Goal: Transaction & Acquisition: Purchase product/service

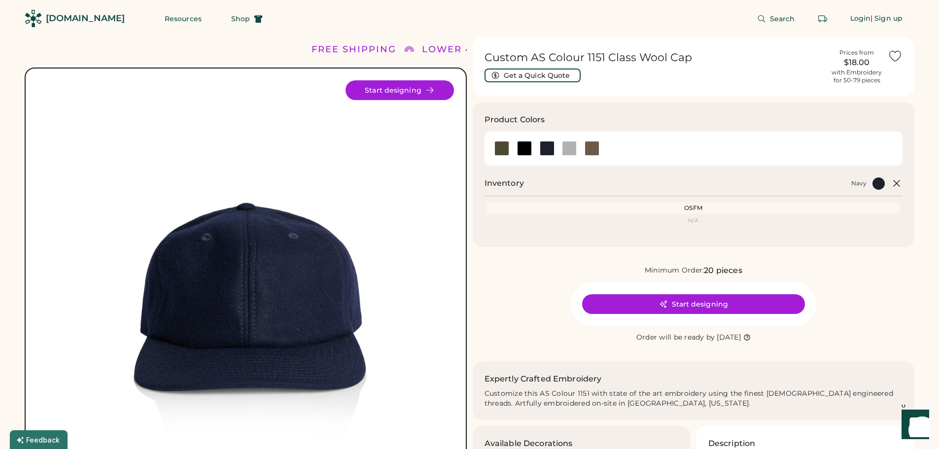
click at [70, 21] on div "[DOMAIN_NAME]" at bounding box center [85, 18] width 79 height 12
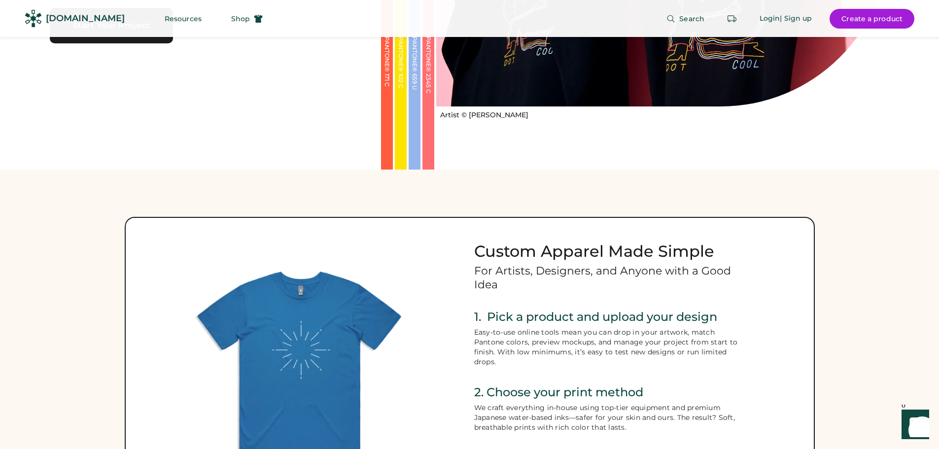
scroll to position [197, 0]
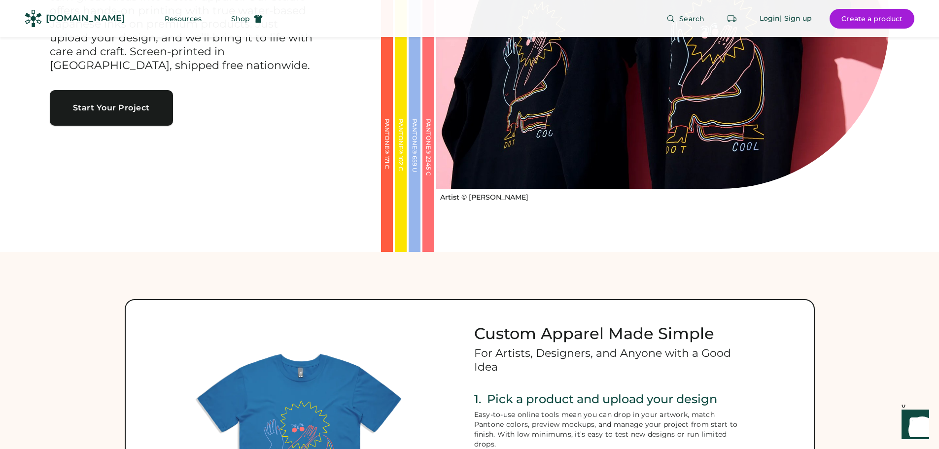
click at [95, 105] on button "Start Your Project" at bounding box center [111, 107] width 123 height 35
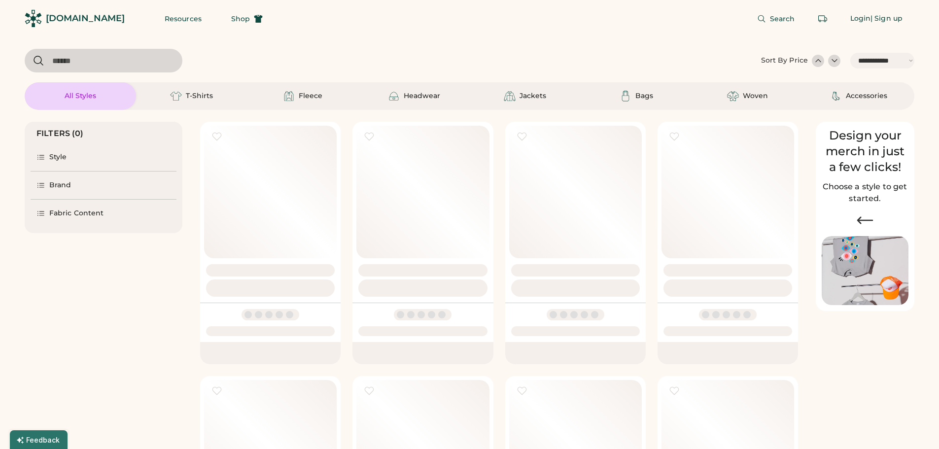
select select "*****"
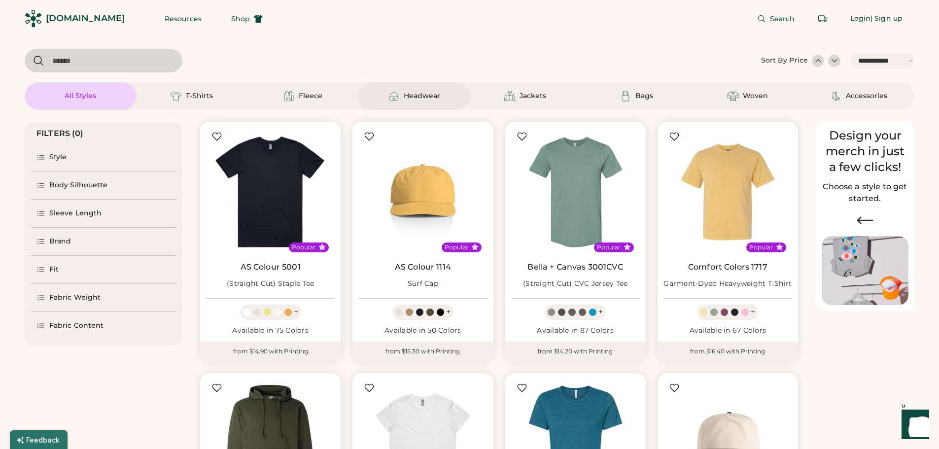
click at [442, 98] on div "Headwear" at bounding box center [413, 96] width 111 height 28
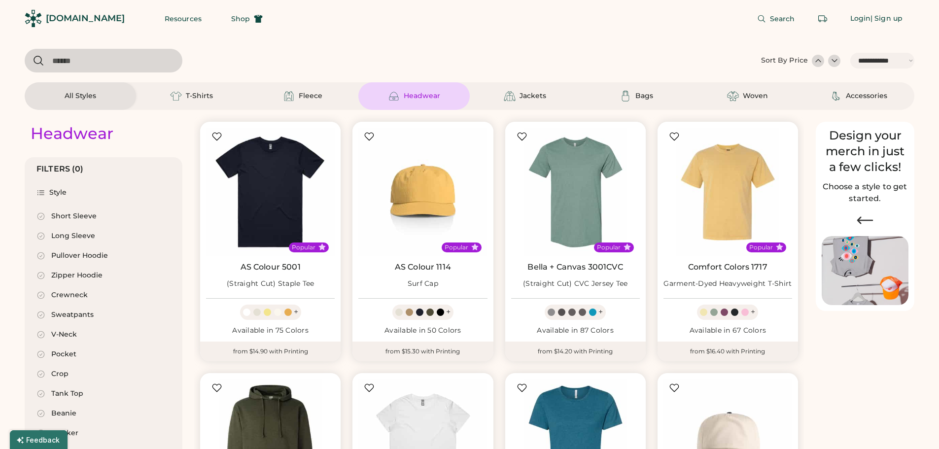
select select "*"
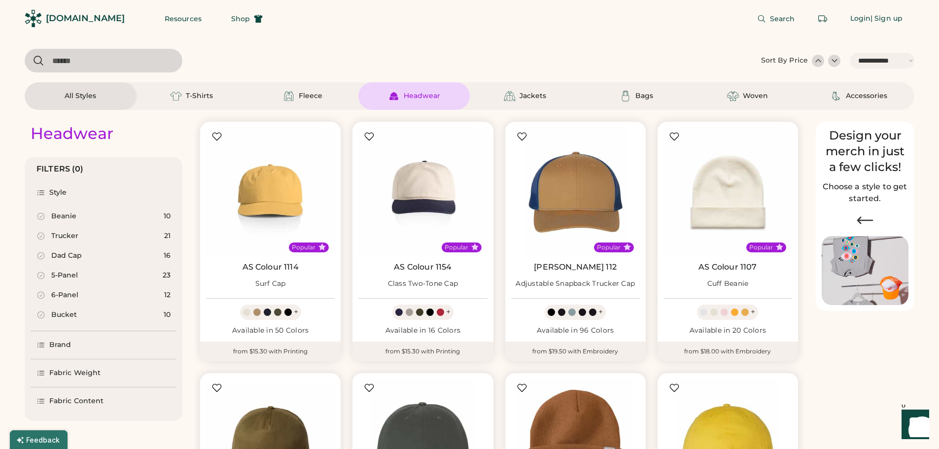
click at [40, 370] on icon at bounding box center [40, 373] width 9 height 9
click at [35, 370] on div "Fabric Weight" at bounding box center [104, 373] width 146 height 28
click at [39, 402] on icon at bounding box center [40, 401] width 9 height 9
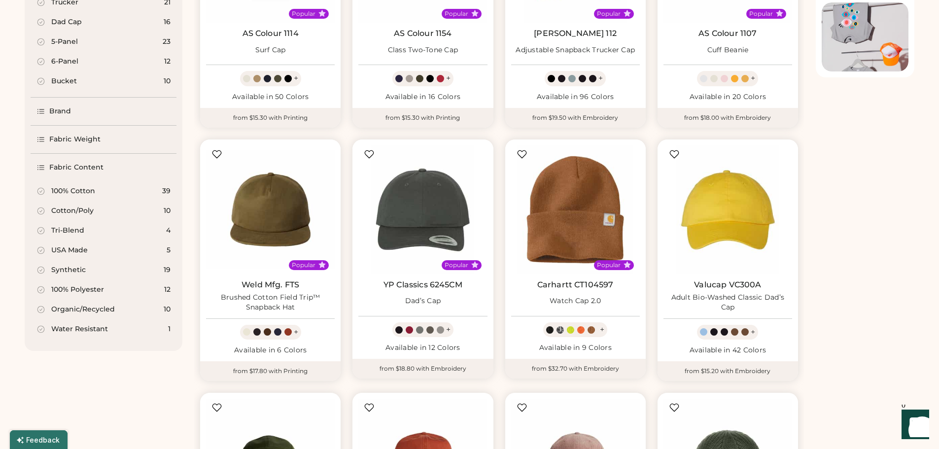
scroll to position [246, 0]
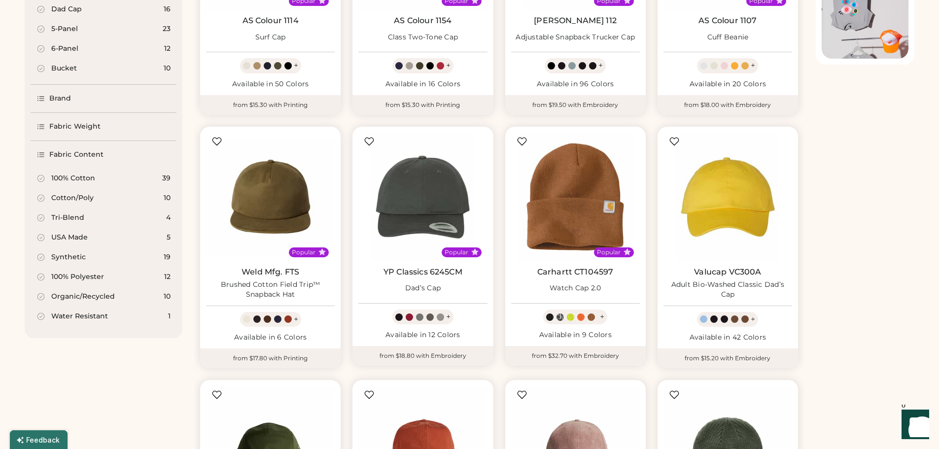
select select "*****"
select select "*"
click at [54, 257] on div "Synthetic" at bounding box center [68, 257] width 35 height 10
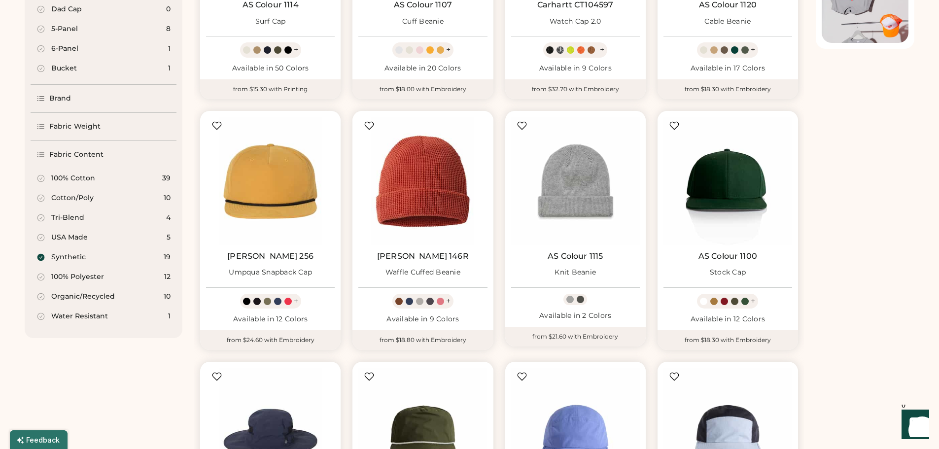
click at [54, 257] on div "Synthetic" at bounding box center [68, 257] width 35 height 10
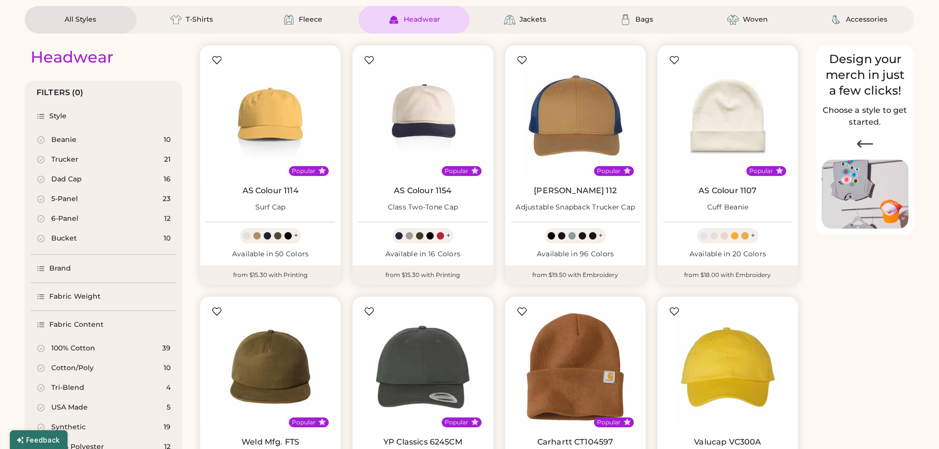
scroll to position [49, 0]
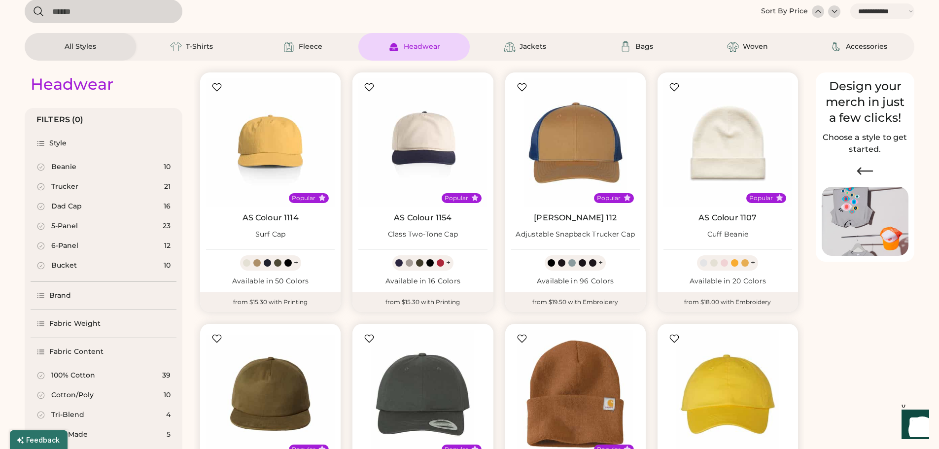
click at [75, 244] on div "6-Panel" at bounding box center [64, 246] width 27 height 10
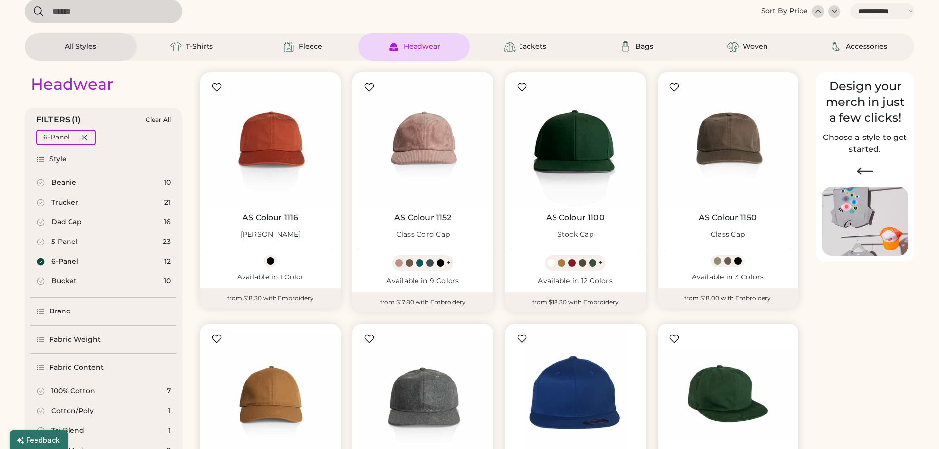
click at [69, 242] on div "5-Panel" at bounding box center [64, 242] width 27 height 10
select select "*"
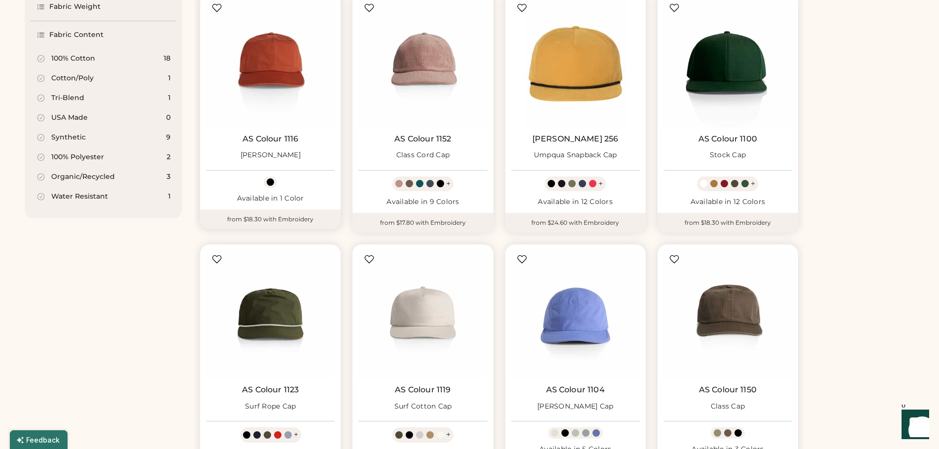
scroll to position [542, 0]
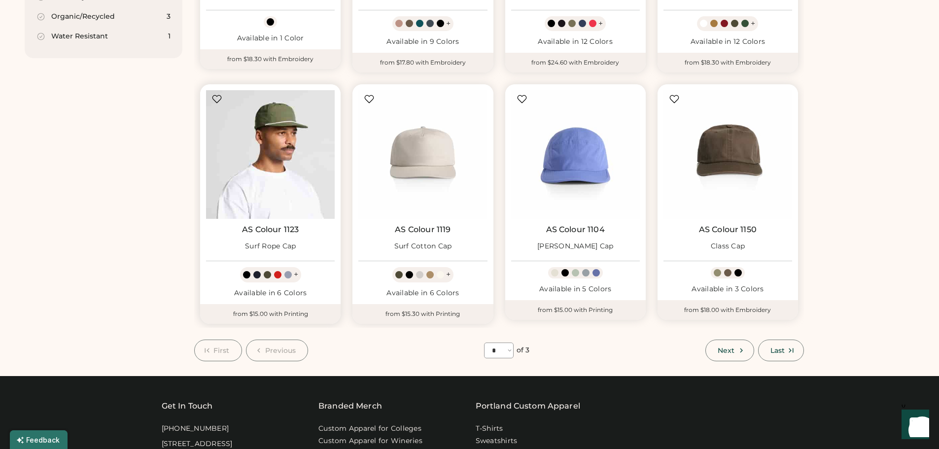
click at [280, 152] on img at bounding box center [270, 154] width 129 height 129
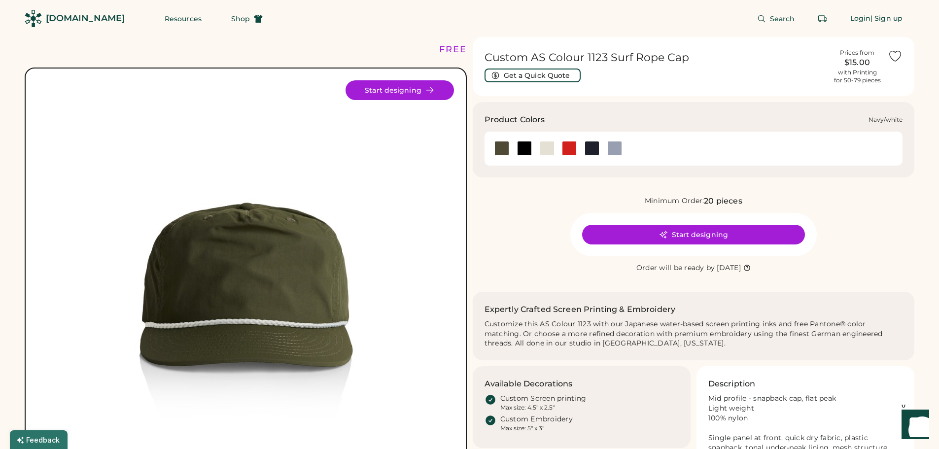
click at [594, 150] on div at bounding box center [592, 148] width 15 height 15
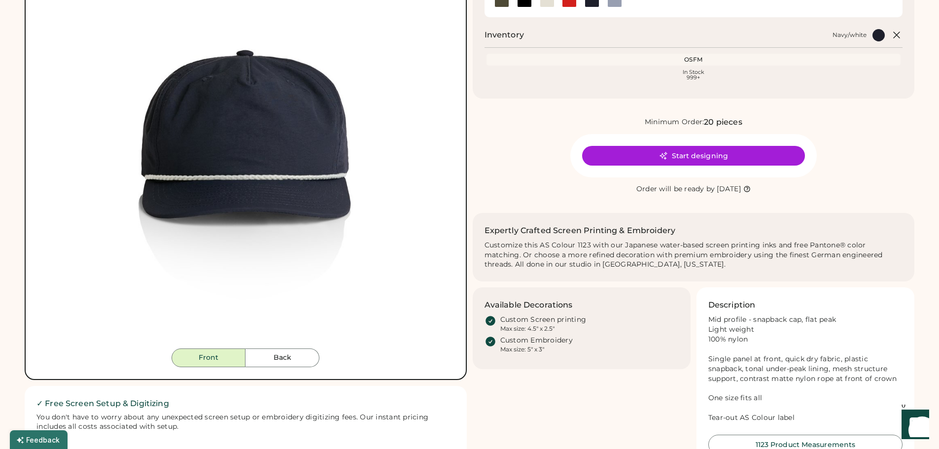
scroll to position [148, 0]
click at [704, 153] on button "Start designing" at bounding box center [693, 156] width 223 height 20
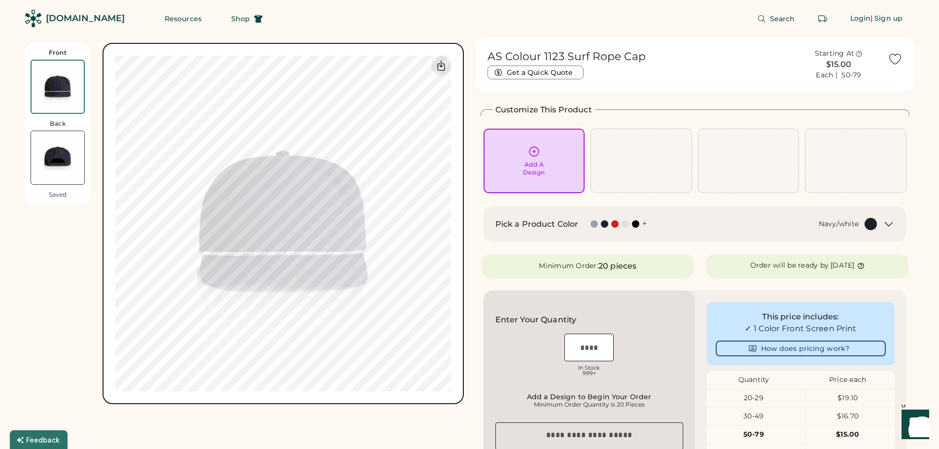
click at [538, 155] on icon at bounding box center [534, 151] width 12 height 12
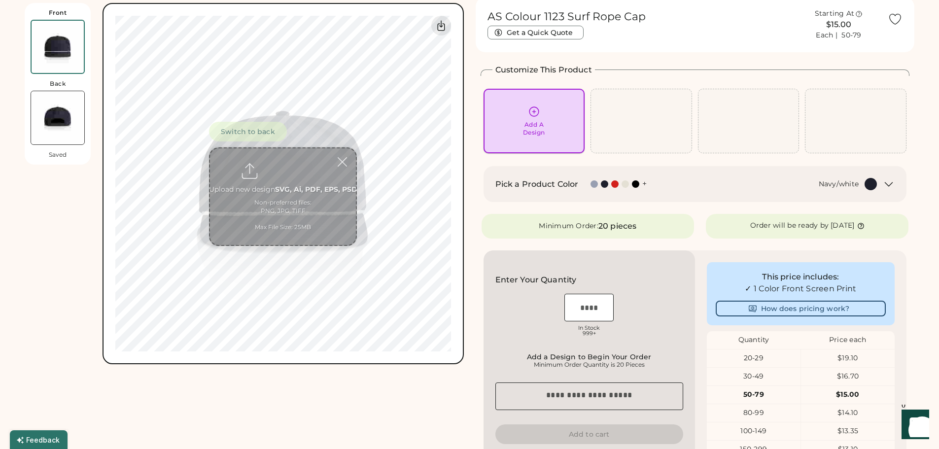
scroll to position [43, 0]
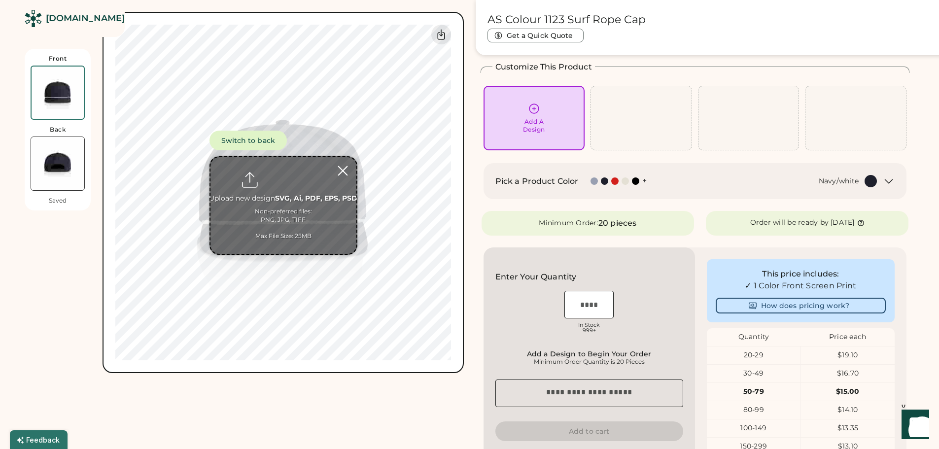
click at [347, 171] on div at bounding box center [342, 170] width 17 height 17
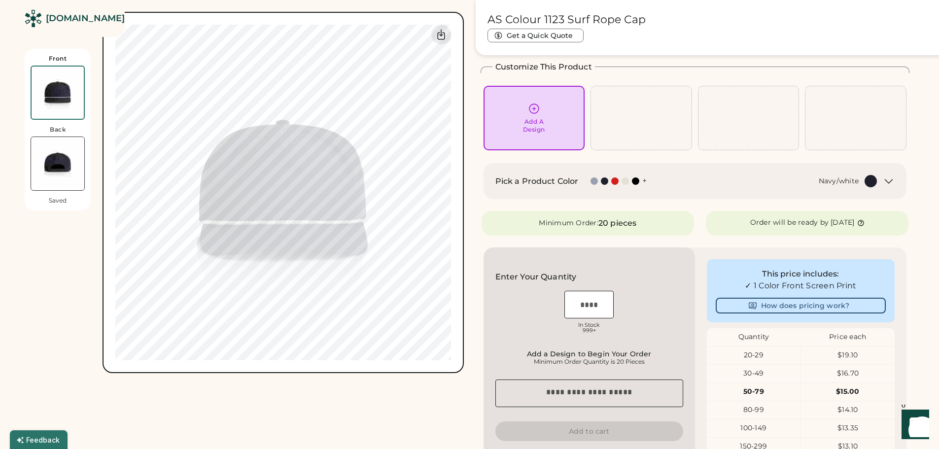
click at [55, 164] on img at bounding box center [57, 163] width 53 height 53
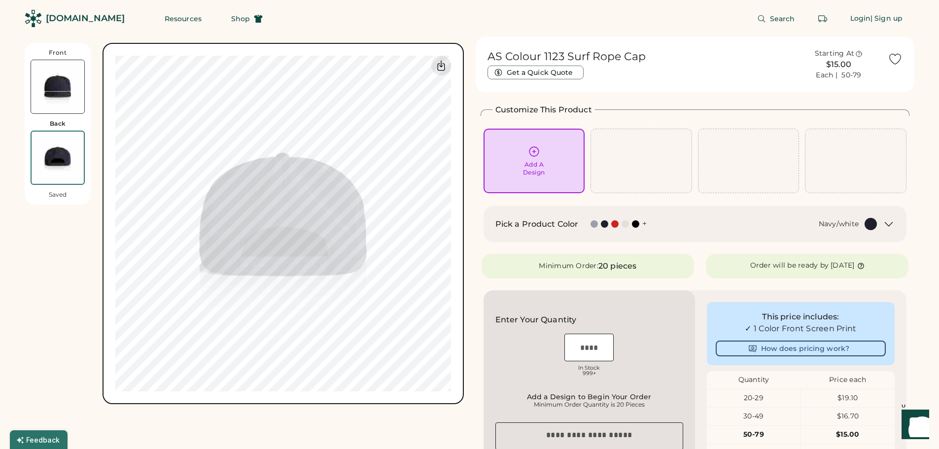
scroll to position [0, 0]
click at [42, 105] on img at bounding box center [57, 86] width 53 height 53
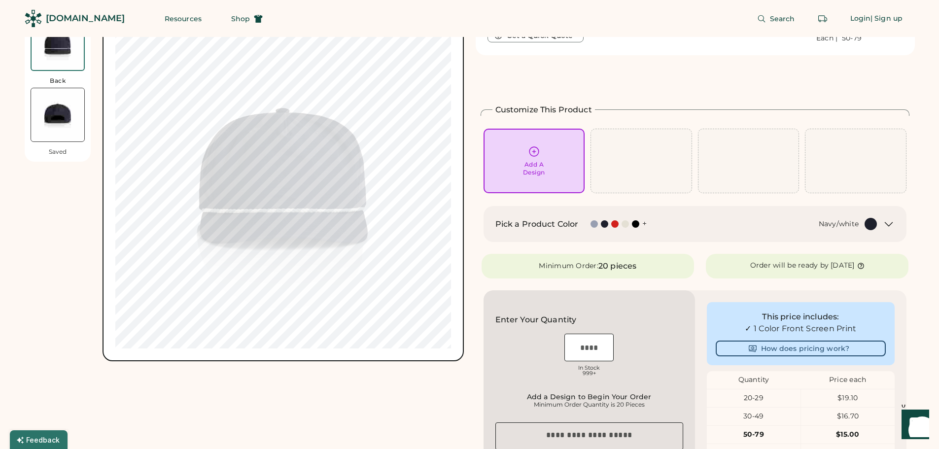
scroll to position [43, 0]
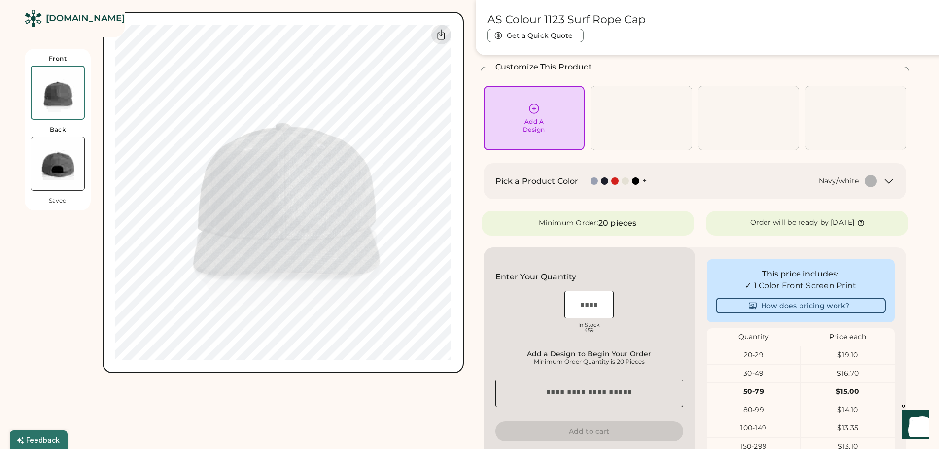
type input "**"
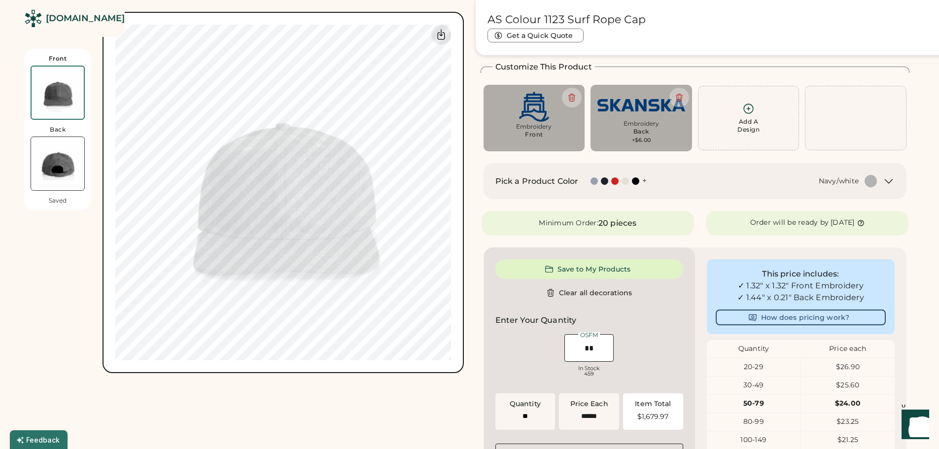
type input "******"
type input "*"
type input "*****"
type input "**"
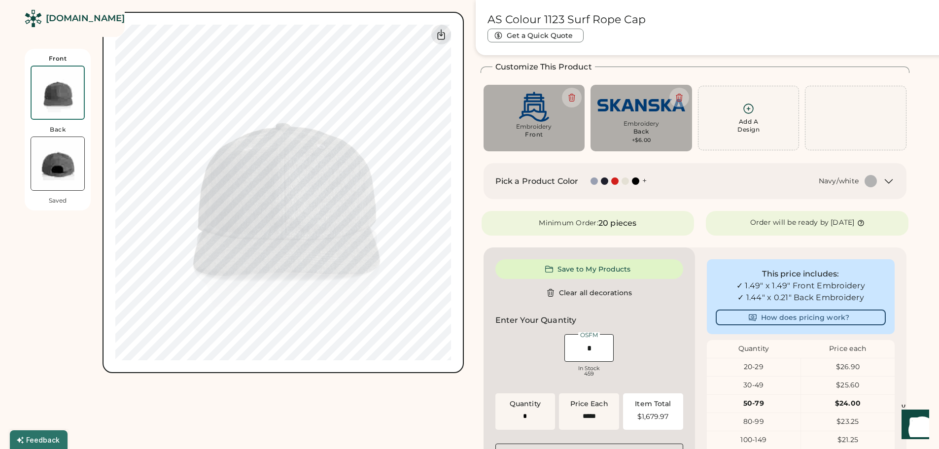
type input "**"
type input "******"
type input "*"
type input "*****"
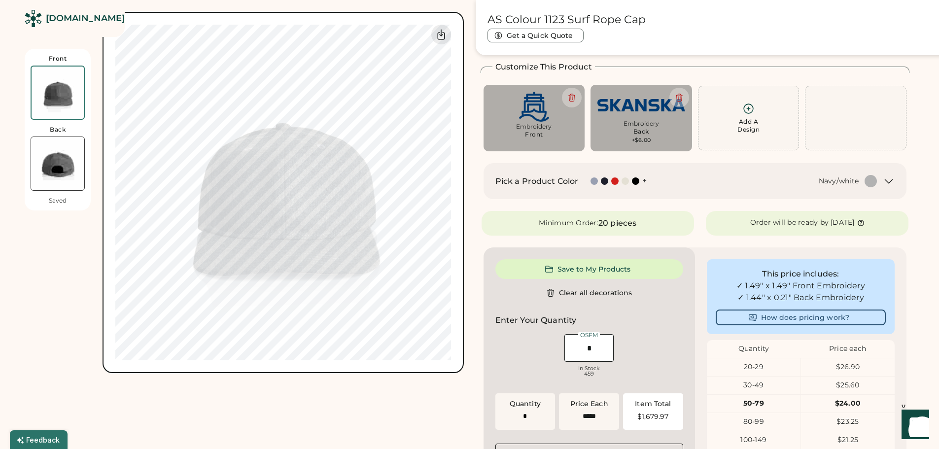
type input "**"
type input "******"
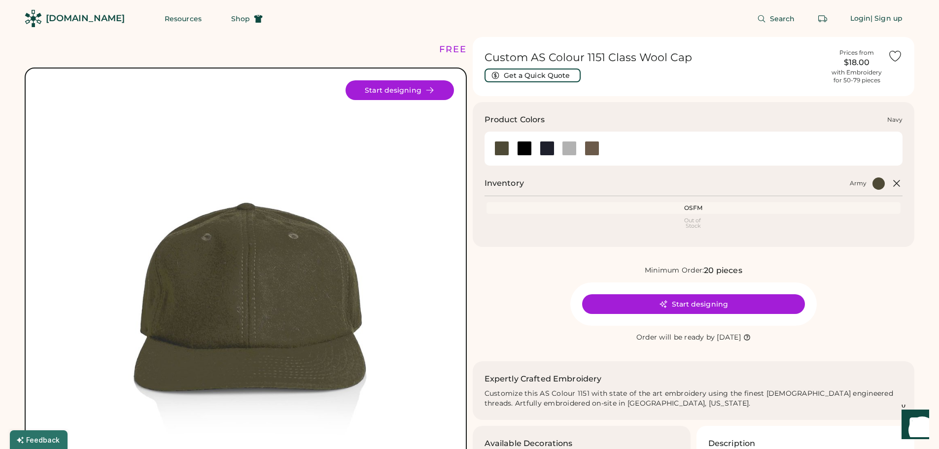
click at [547, 149] on div at bounding box center [547, 148] width 15 height 15
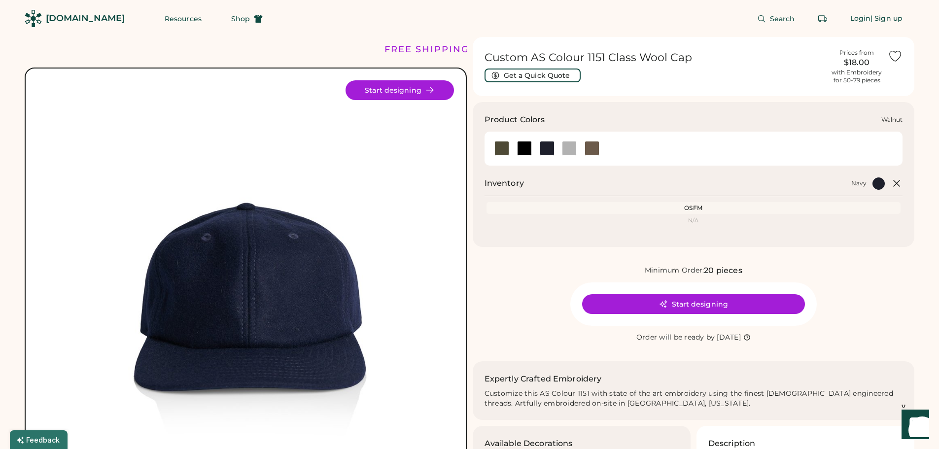
click at [591, 145] on div at bounding box center [592, 148] width 15 height 15
click at [574, 148] on div at bounding box center [569, 148] width 15 height 15
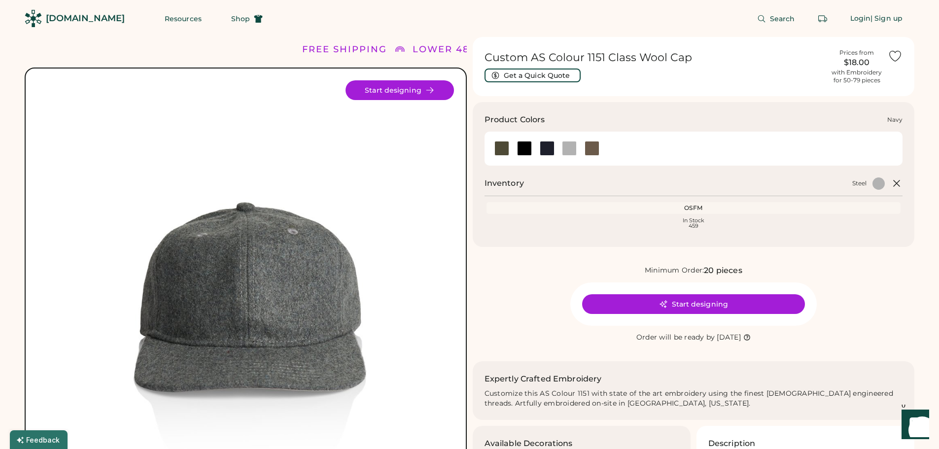
click at [547, 148] on div at bounding box center [547, 148] width 15 height 15
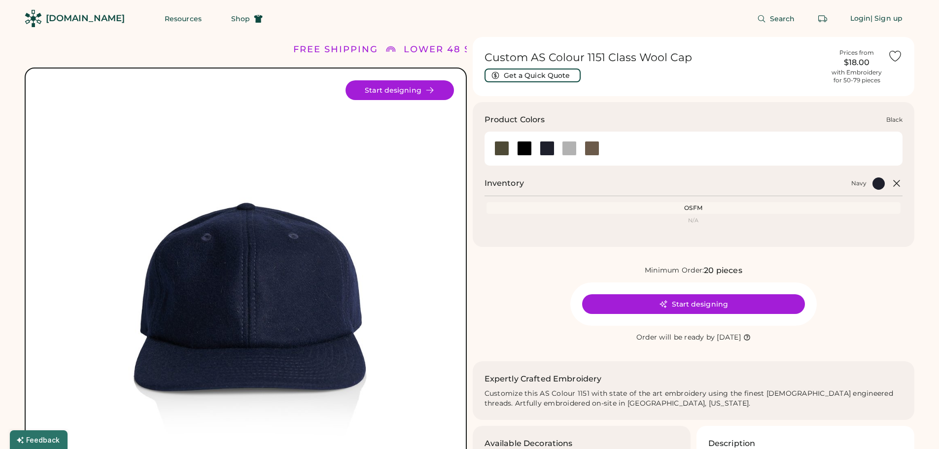
click at [524, 147] on div at bounding box center [524, 148] width 15 height 15
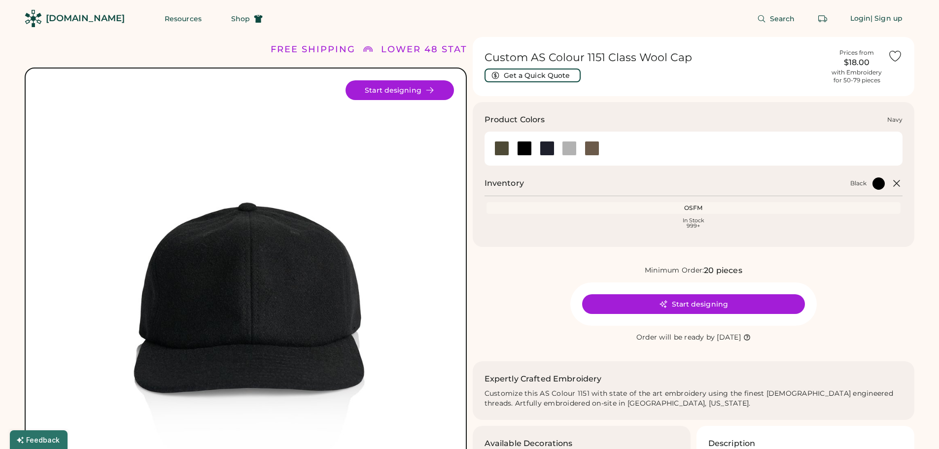
click at [544, 148] on div at bounding box center [547, 148] width 15 height 15
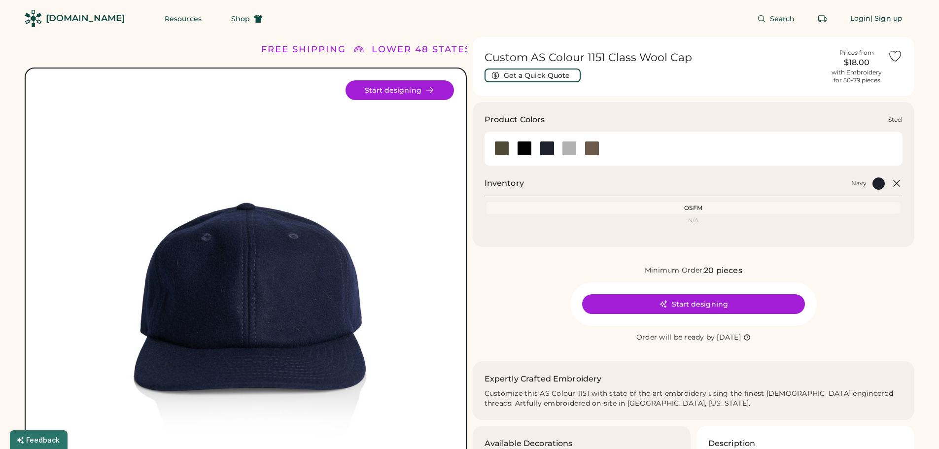
click at [573, 148] on div at bounding box center [569, 148] width 15 height 15
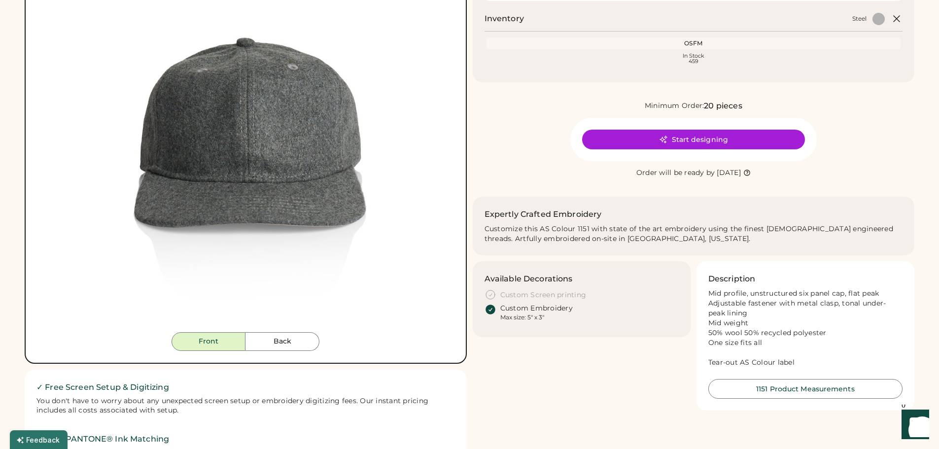
scroll to position [296, 0]
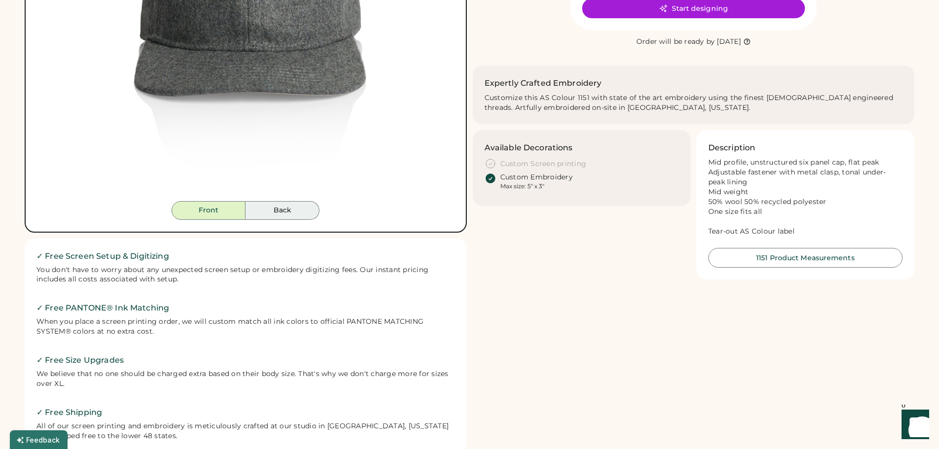
click at [294, 208] on button "Back" at bounding box center [282, 210] width 74 height 19
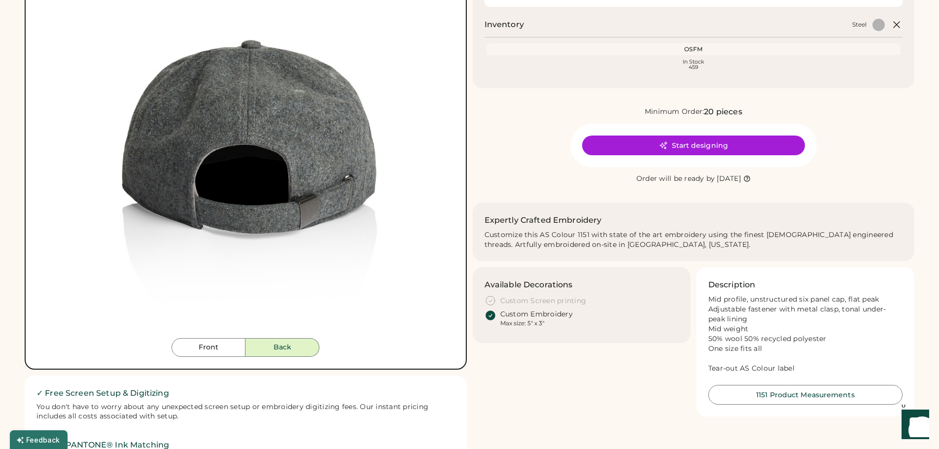
scroll to position [197, 0]
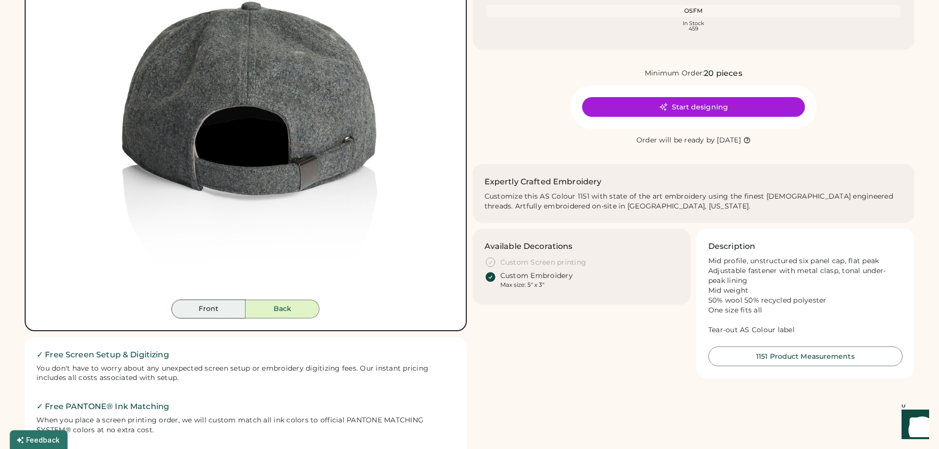
click at [208, 307] on button "Front" at bounding box center [209, 309] width 74 height 19
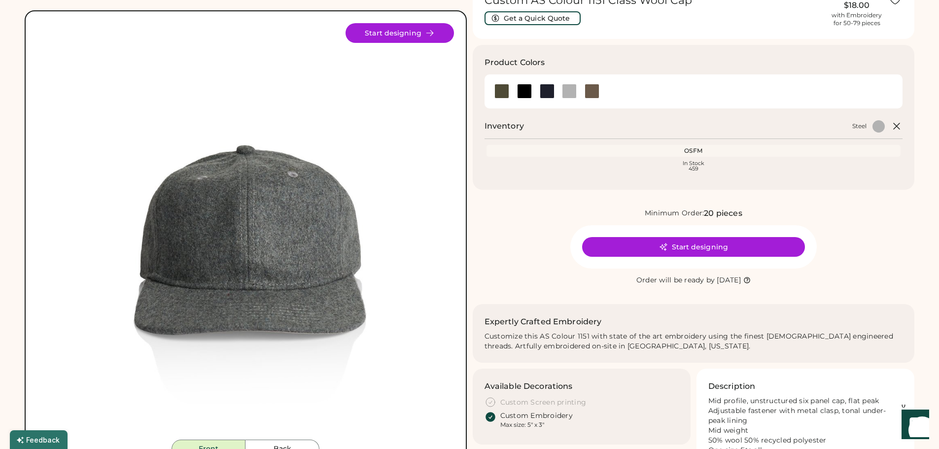
scroll to position [49, 0]
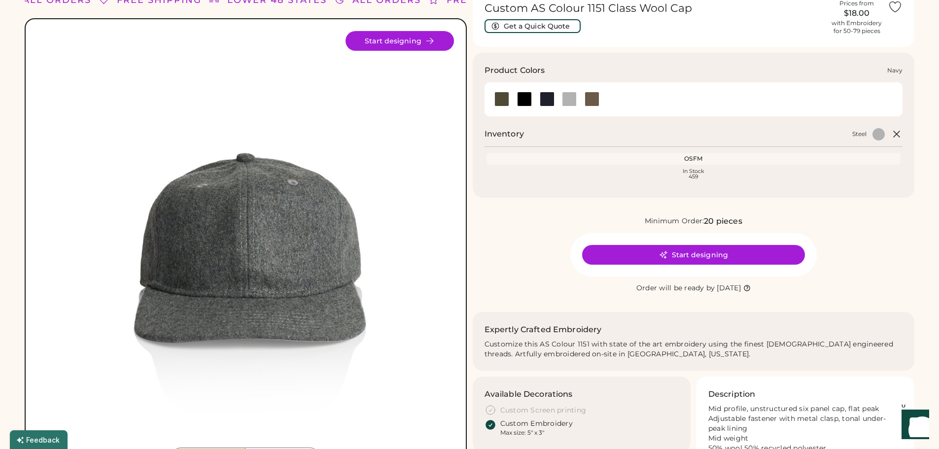
click at [551, 100] on div at bounding box center [547, 99] width 15 height 15
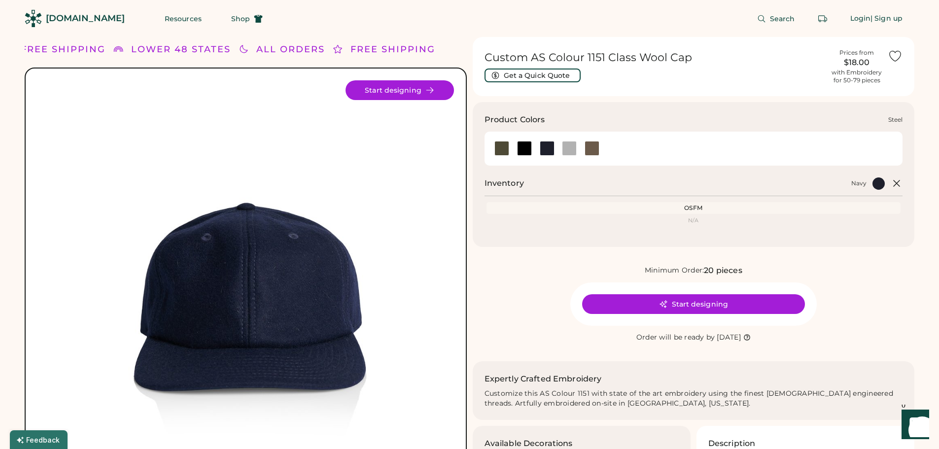
click at [571, 145] on div at bounding box center [569, 148] width 15 height 15
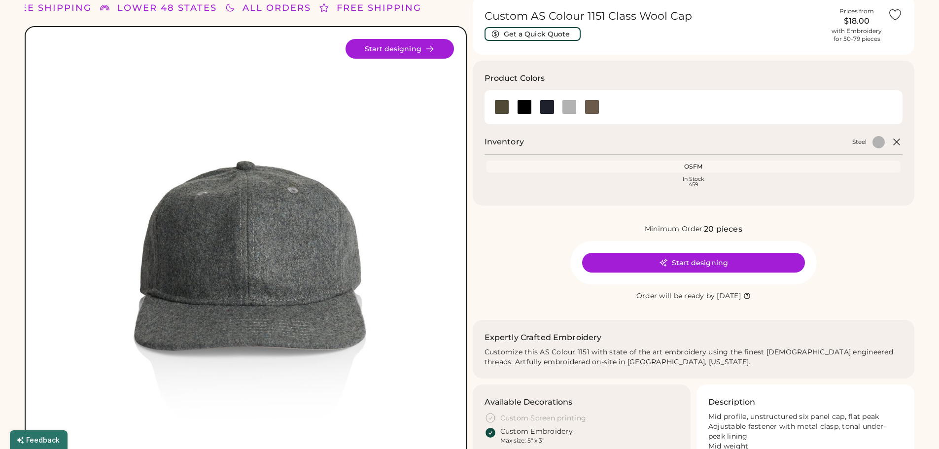
scroll to position [99, 0]
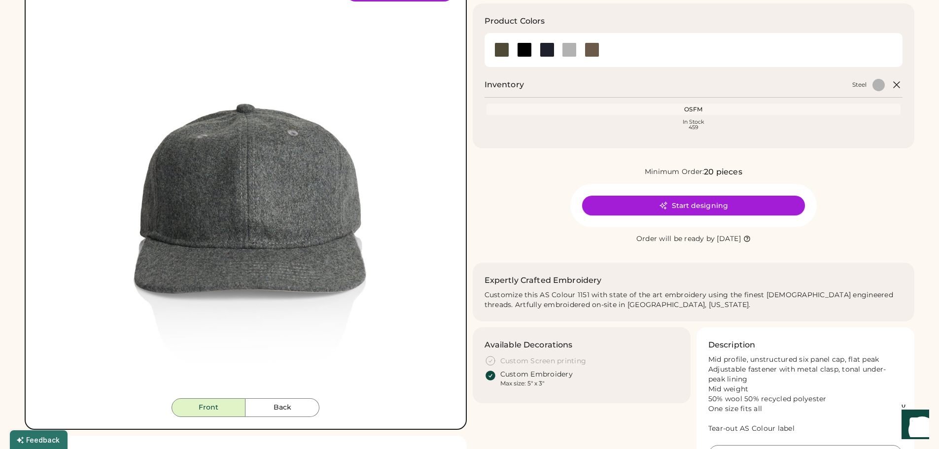
click at [696, 205] on button "Start designing" at bounding box center [693, 206] width 223 height 20
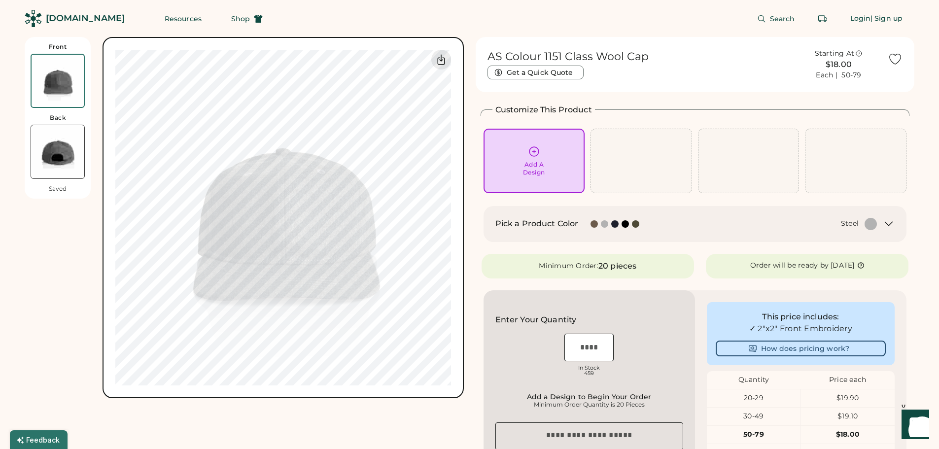
click at [61, 148] on img at bounding box center [57, 151] width 53 height 53
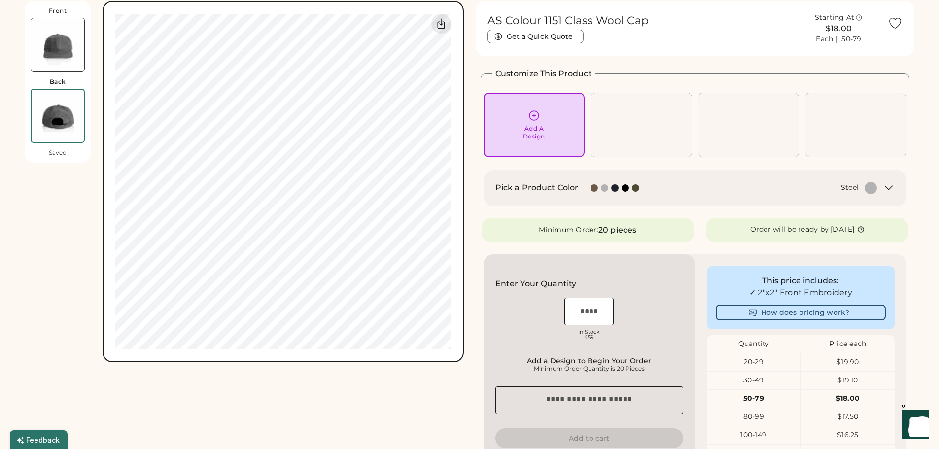
scroll to position [37, 0]
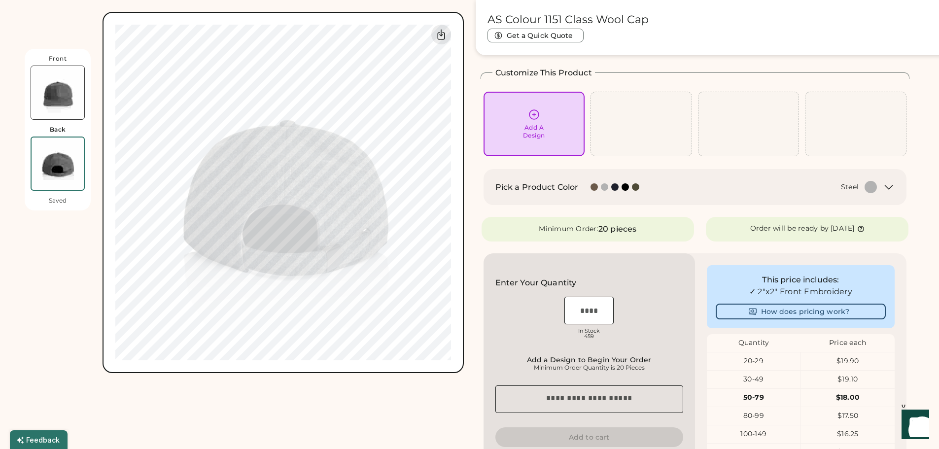
click at [57, 99] on img at bounding box center [57, 92] width 53 height 53
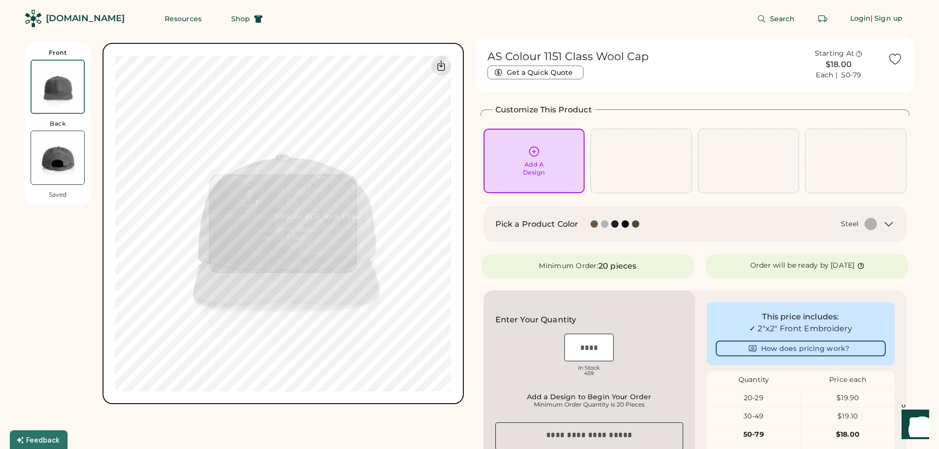
scroll to position [0, 0]
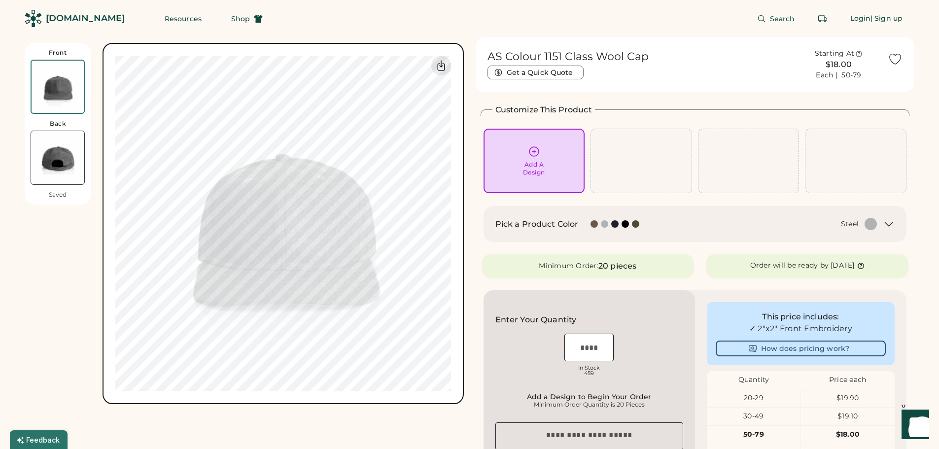
click at [473, 156] on div "Front Back Saved Upload new design SVG, Ai, PDF, EPS, PSD Non-preferred files: …" at bounding box center [470, 367] width 890 height 661
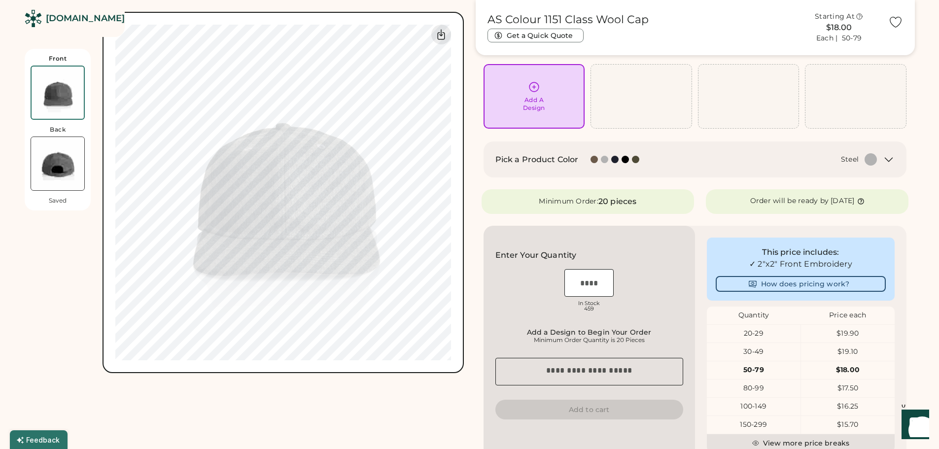
scroll to position [50, 0]
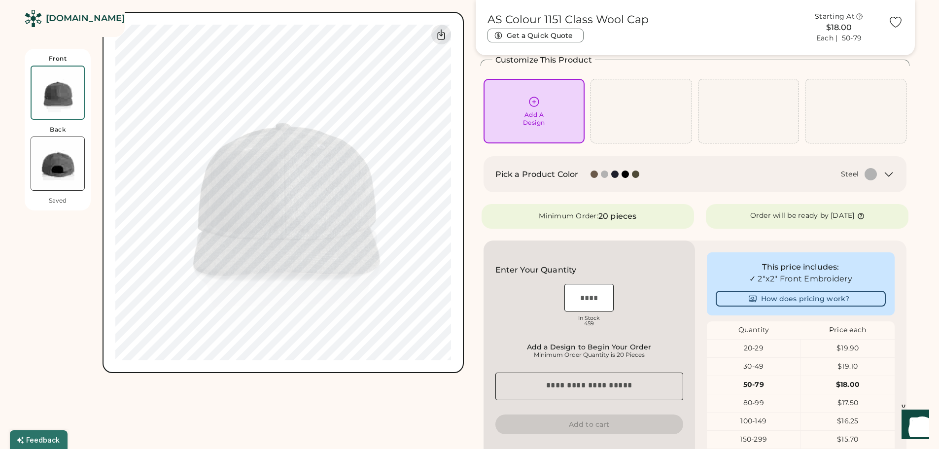
click at [588, 295] on input "input" at bounding box center [588, 298] width 49 height 28
type input "**"
click at [479, 294] on div "AS Colour 1151 Class Wool Cap Get a Quick Quote Starting At $18.00 Each | 50-79…" at bounding box center [695, 317] width 439 height 661
click at [601, 299] on input "input" at bounding box center [588, 298] width 49 height 28
drag, startPoint x: 597, startPoint y: 298, endPoint x: 565, endPoint y: 296, distance: 32.6
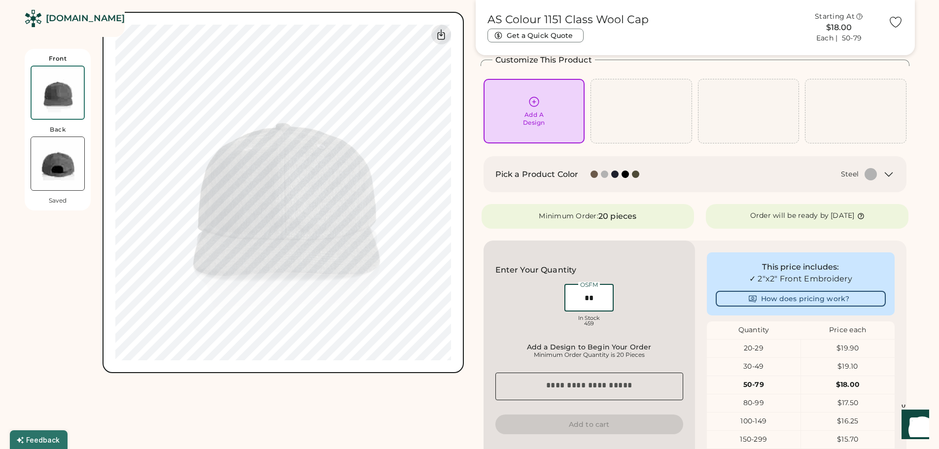
click at [565, 296] on input "input" at bounding box center [588, 298] width 49 height 28
click at [597, 296] on input "input" at bounding box center [588, 298] width 49 height 28
click at [596, 298] on input "input" at bounding box center [588, 298] width 49 height 28
click at [649, 289] on div "OSFM In Stock 459" at bounding box center [589, 306] width 188 height 49
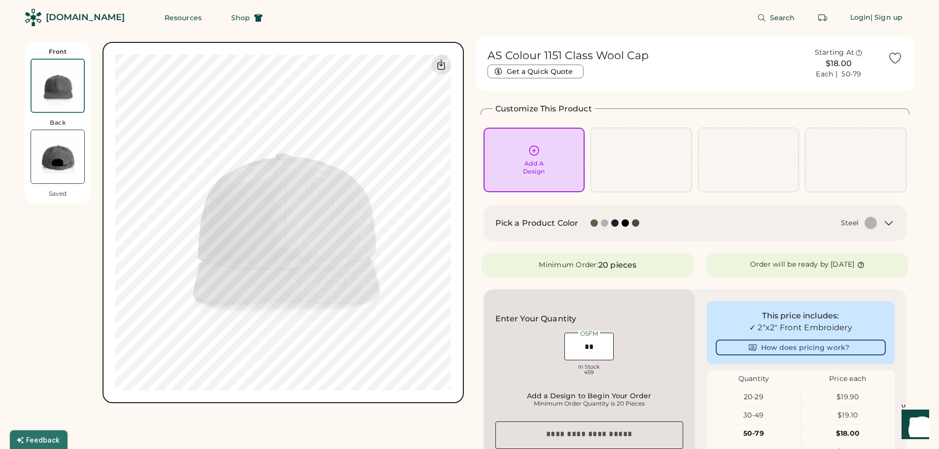
scroll to position [0, 0]
click at [535, 152] on icon at bounding box center [534, 151] width 12 height 12
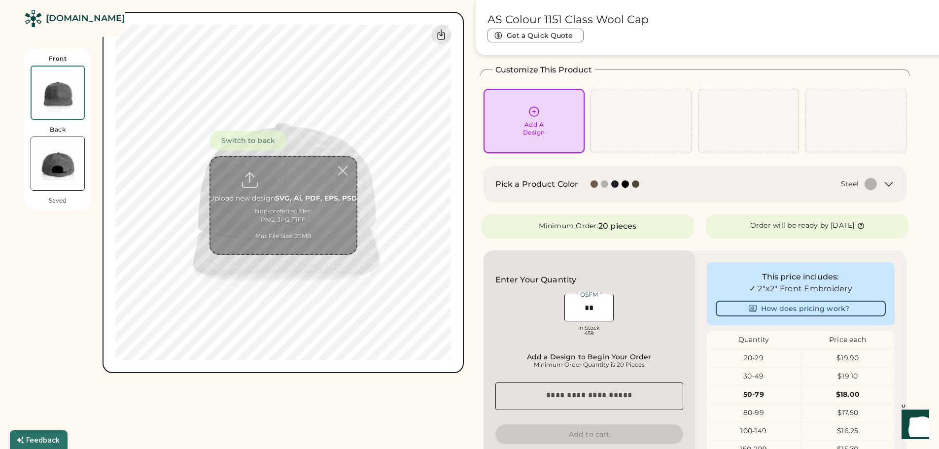
scroll to position [43, 0]
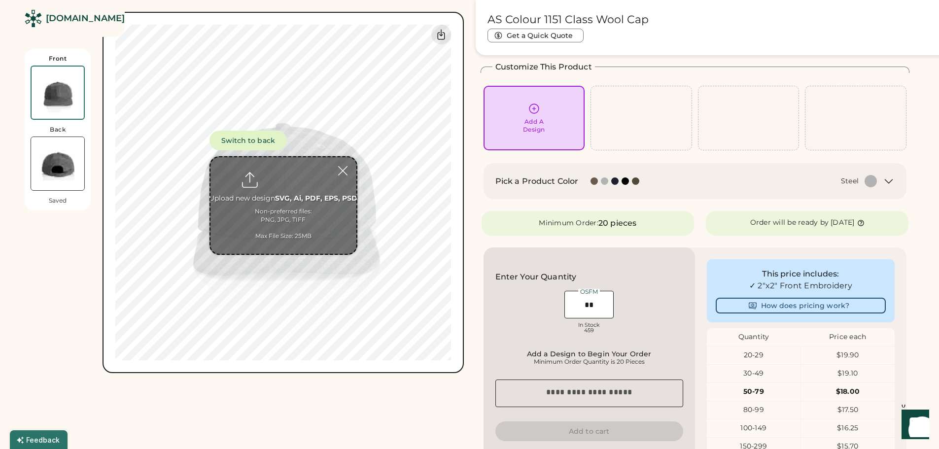
type input "**********"
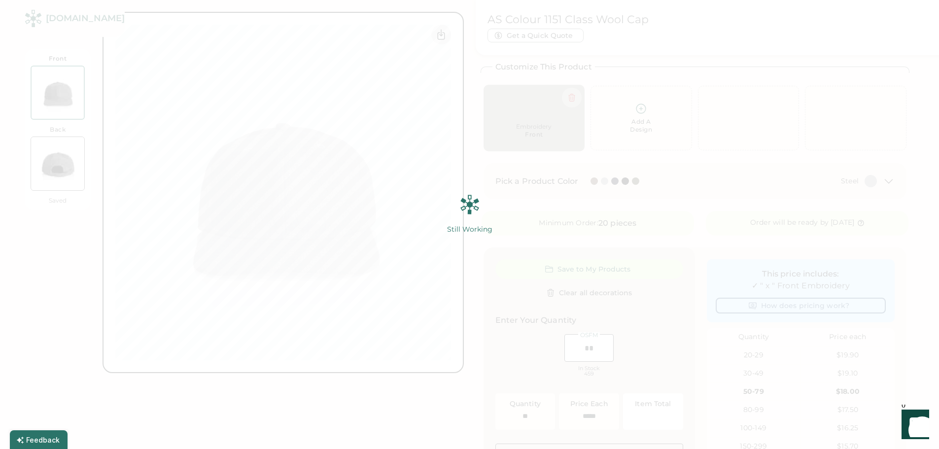
type input "*****"
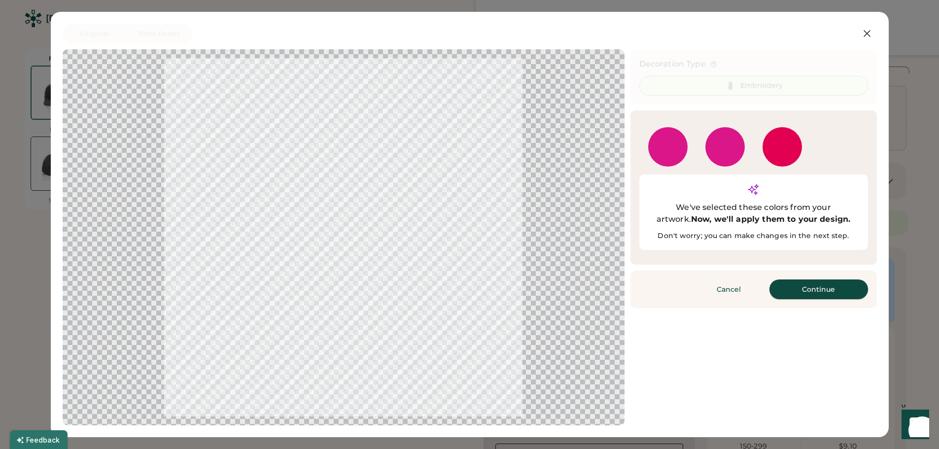
click at [791, 280] on button "Continue" at bounding box center [819, 290] width 99 height 20
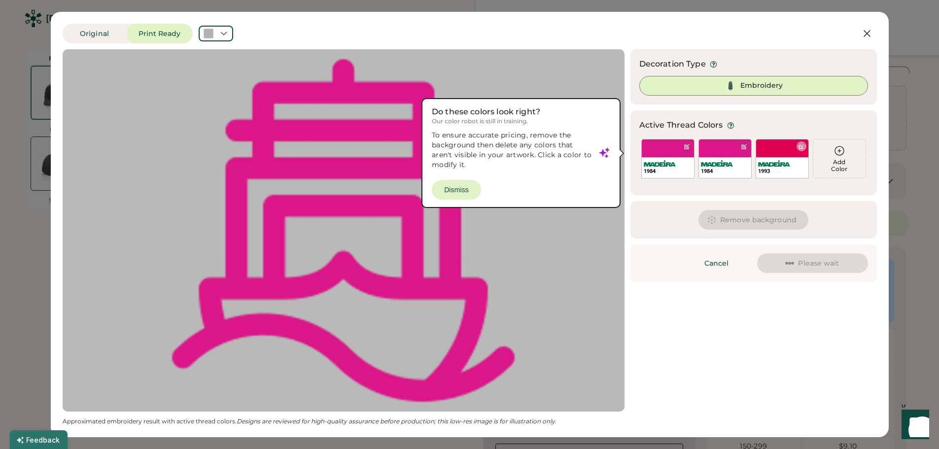
click at [805, 148] on div at bounding box center [801, 146] width 7 height 7
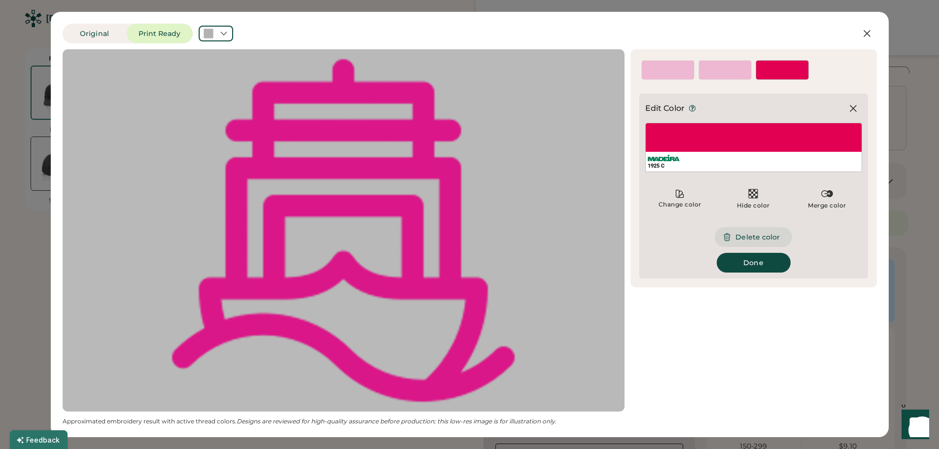
click at [757, 238] on button "Delete color" at bounding box center [753, 237] width 77 height 20
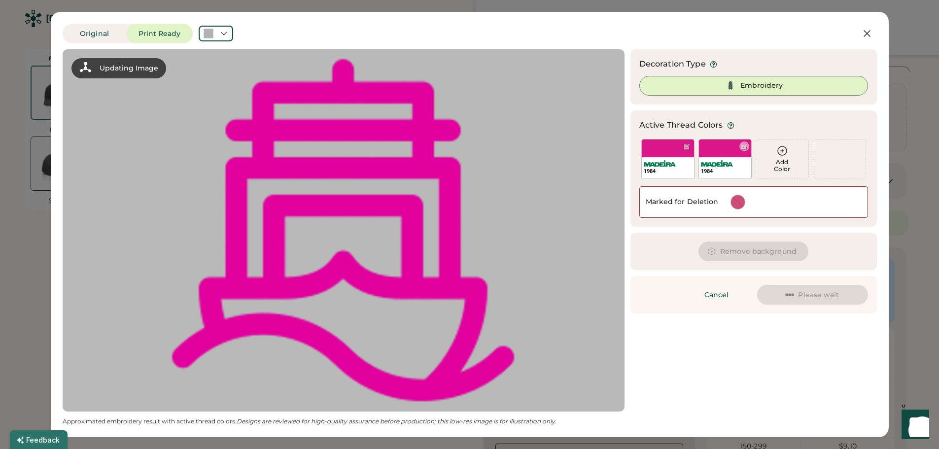
click at [745, 150] on div at bounding box center [743, 146] width 7 height 7
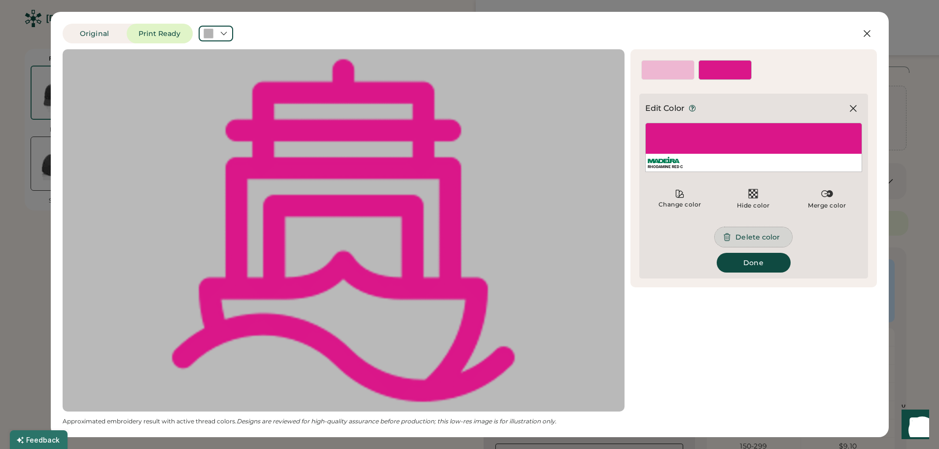
click at [740, 239] on button "Delete color" at bounding box center [753, 237] width 77 height 20
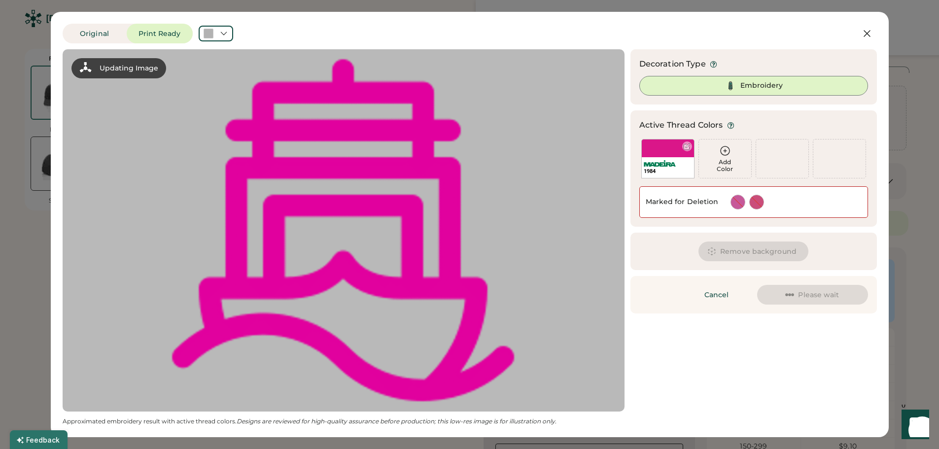
click at [688, 144] on div at bounding box center [686, 146] width 7 height 7
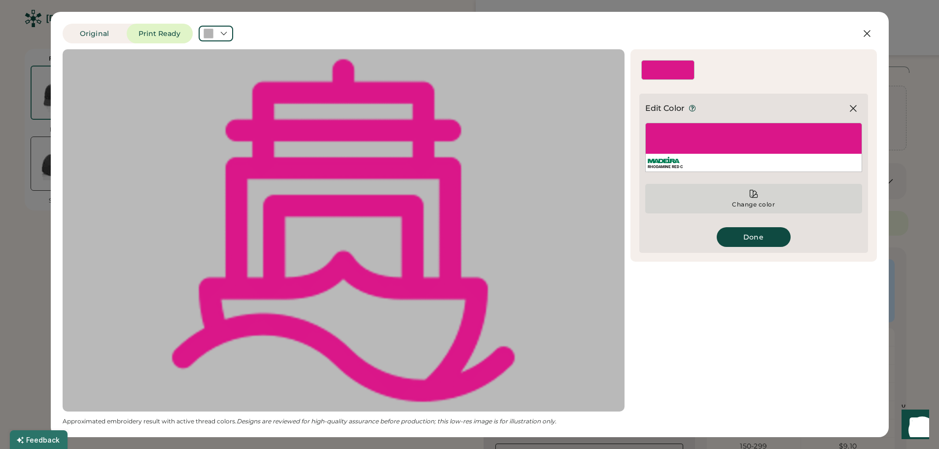
click at [760, 199] on div "Change color" at bounding box center [753, 199] width 217 height 30
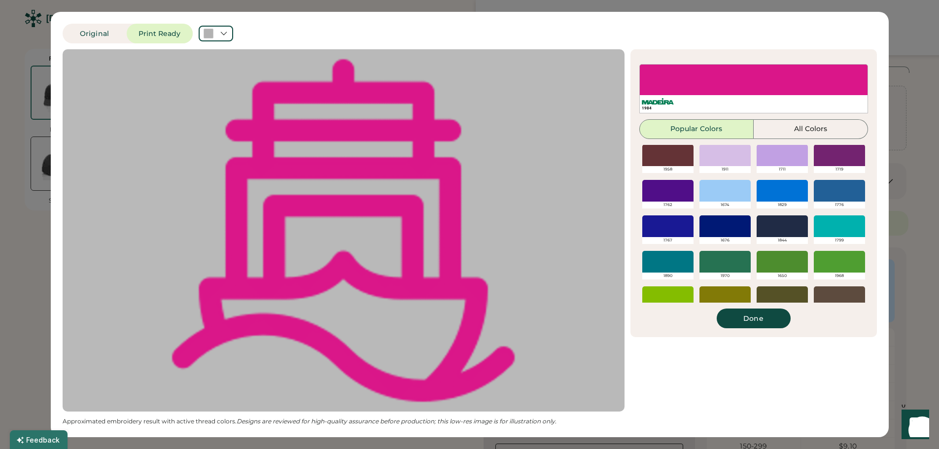
scroll to position [233, 0]
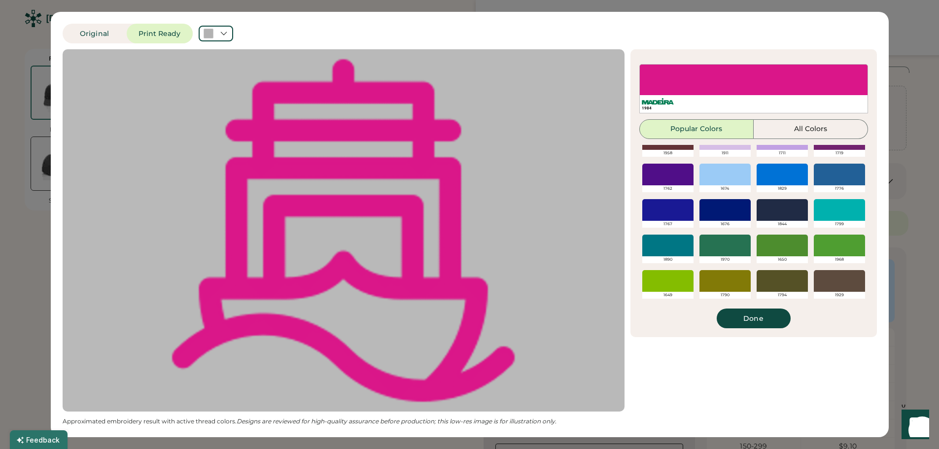
click at [724, 209] on div at bounding box center [725, 210] width 51 height 22
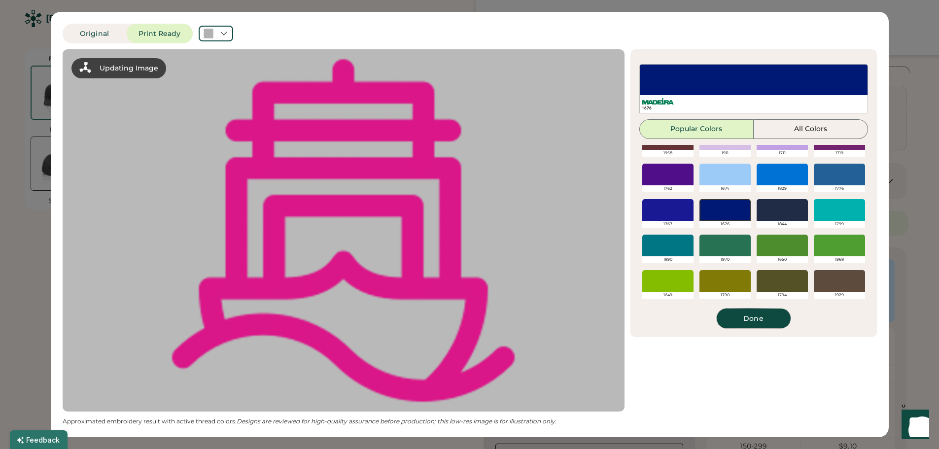
click at [751, 323] on button "Done" at bounding box center [754, 319] width 74 height 20
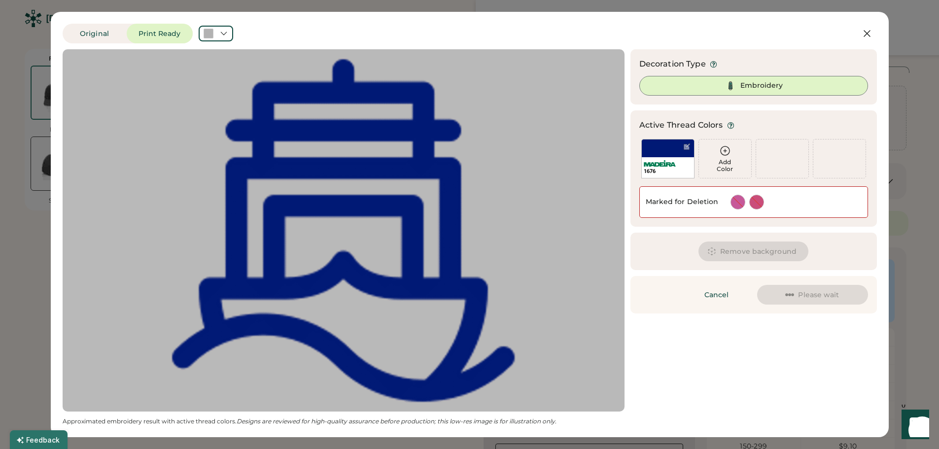
click at [749, 253] on button "Remove background" at bounding box center [754, 252] width 110 height 20
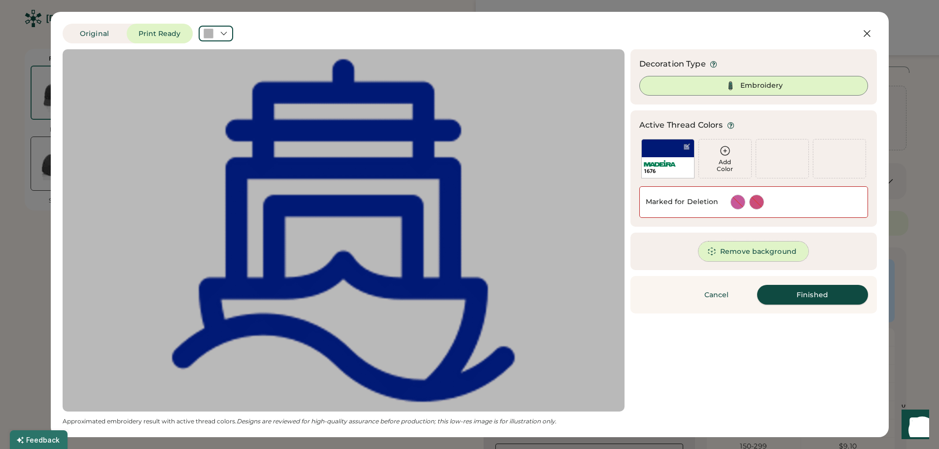
click at [788, 289] on button "Finished" at bounding box center [812, 295] width 111 height 20
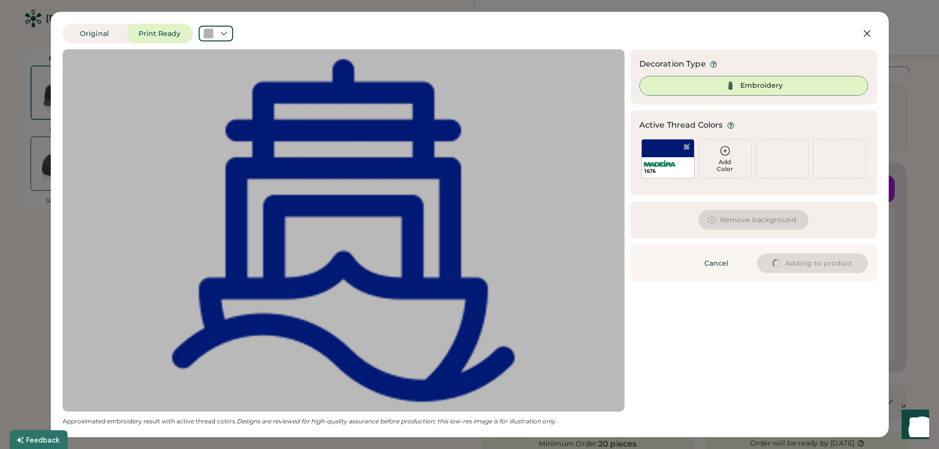
type input "****"
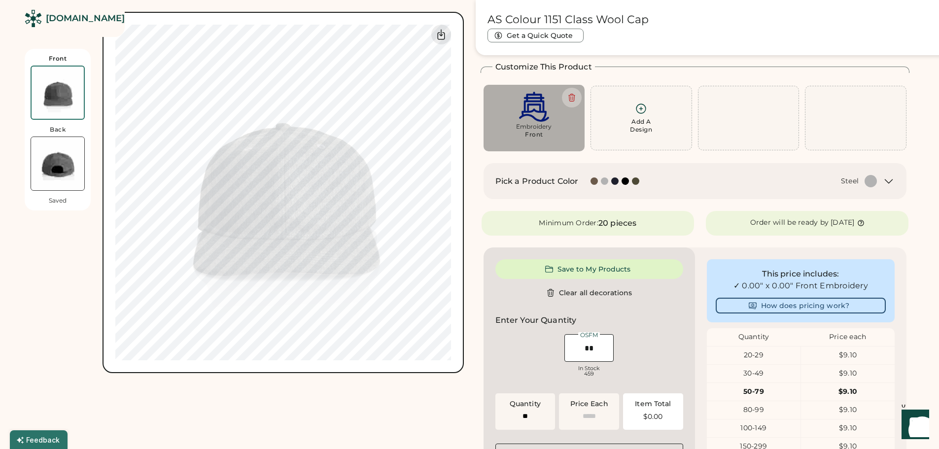
type input "****"
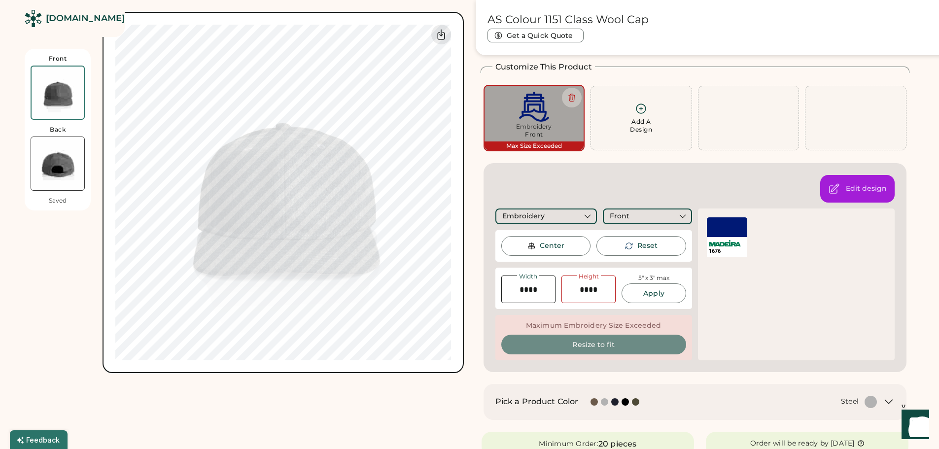
type input "******"
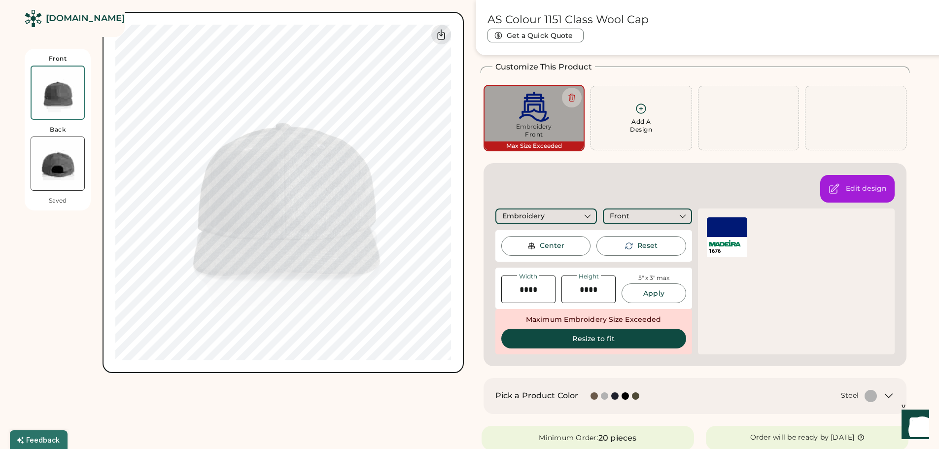
type input "****"
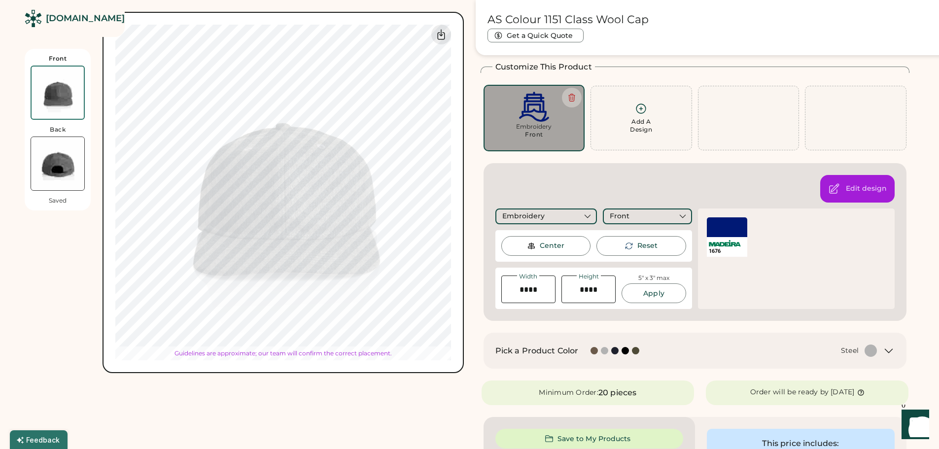
type input "******"
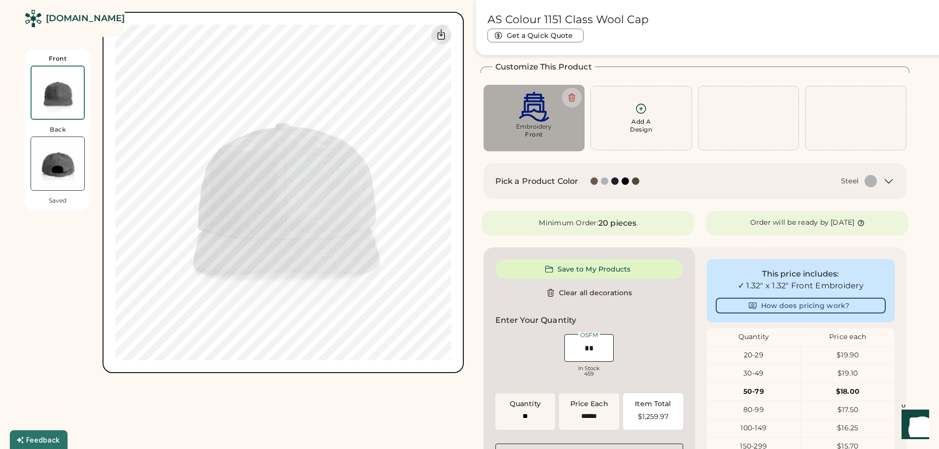
click at [69, 166] on img at bounding box center [57, 163] width 53 height 53
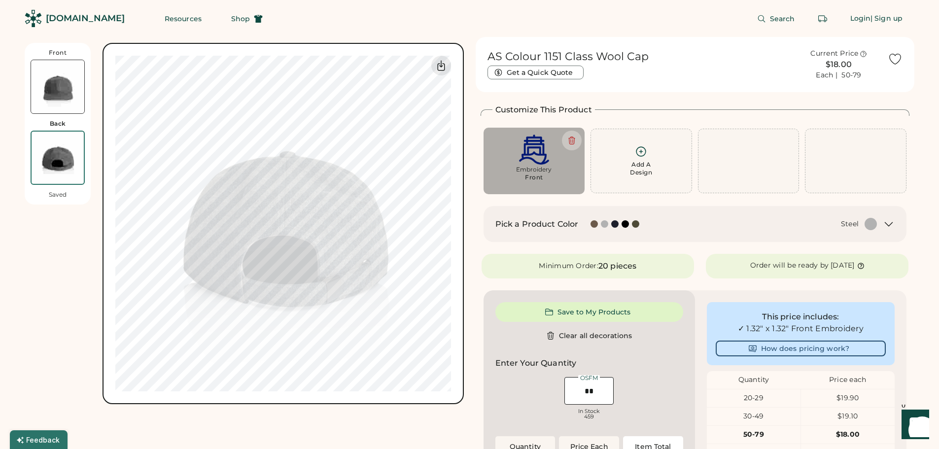
click at [32, 258] on div "Front Back Saved Switch to back Upload new design SVG, Ai, PDF, EPS, PSD Non-pr…" at bounding box center [244, 223] width 439 height 361
click at [648, 152] on div "Add A Design" at bounding box center [641, 160] width 89 height 31
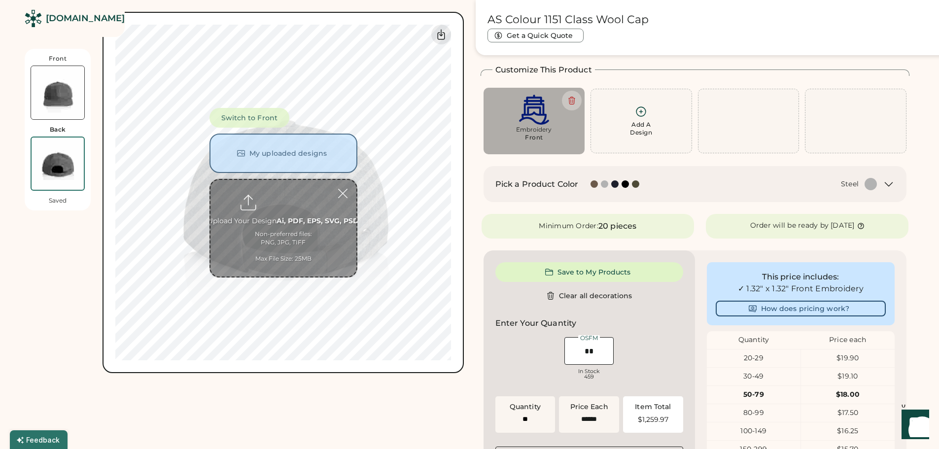
scroll to position [43, 0]
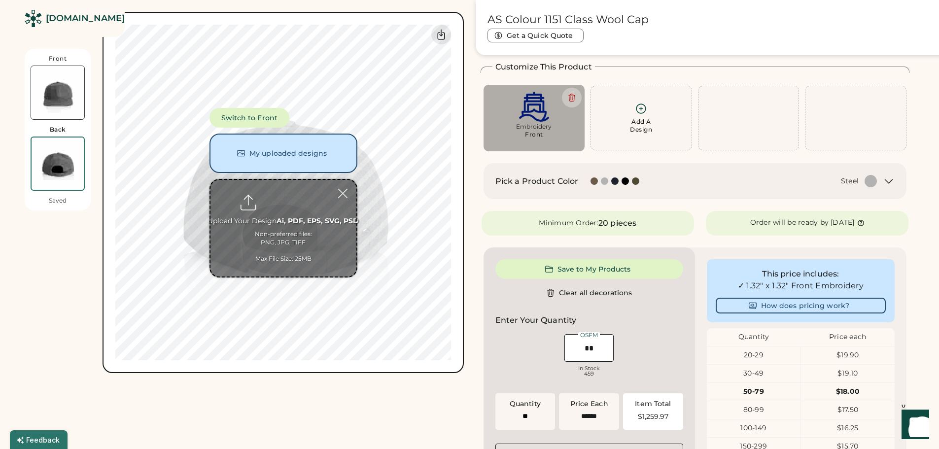
type input "**********"
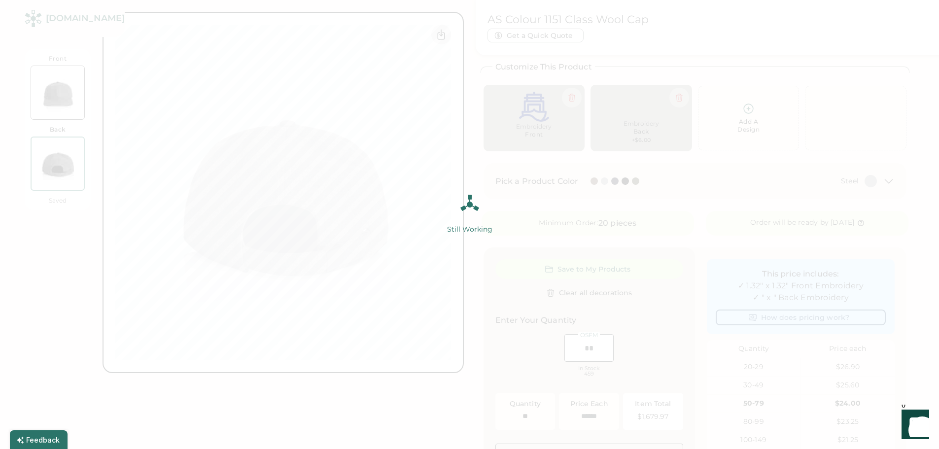
type input "******"
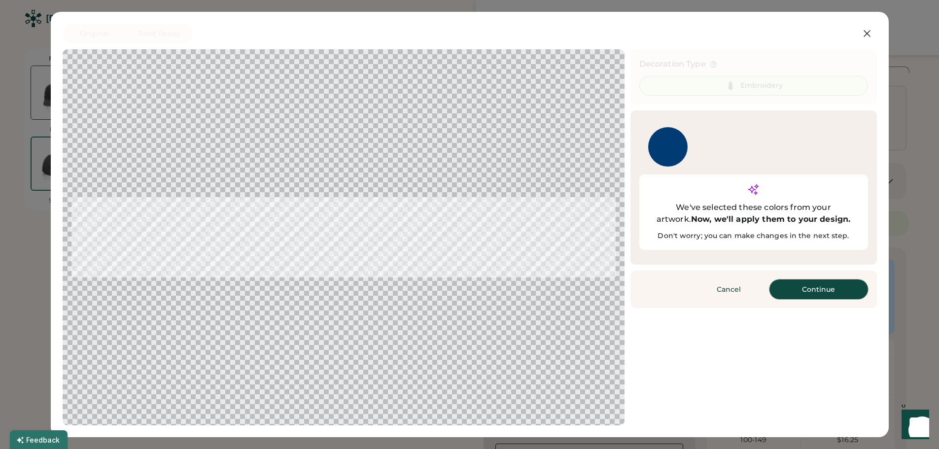
click at [812, 280] on button "Continue" at bounding box center [819, 290] width 99 height 20
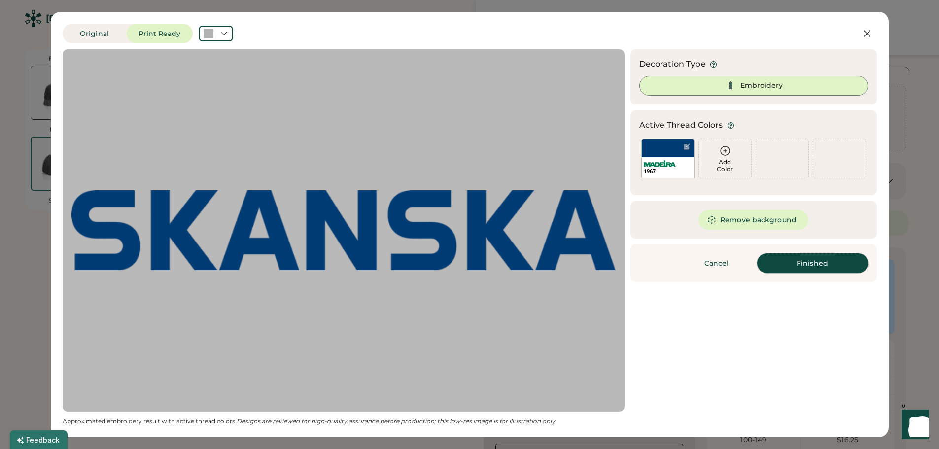
click at [809, 262] on button "Finished" at bounding box center [812, 263] width 111 height 20
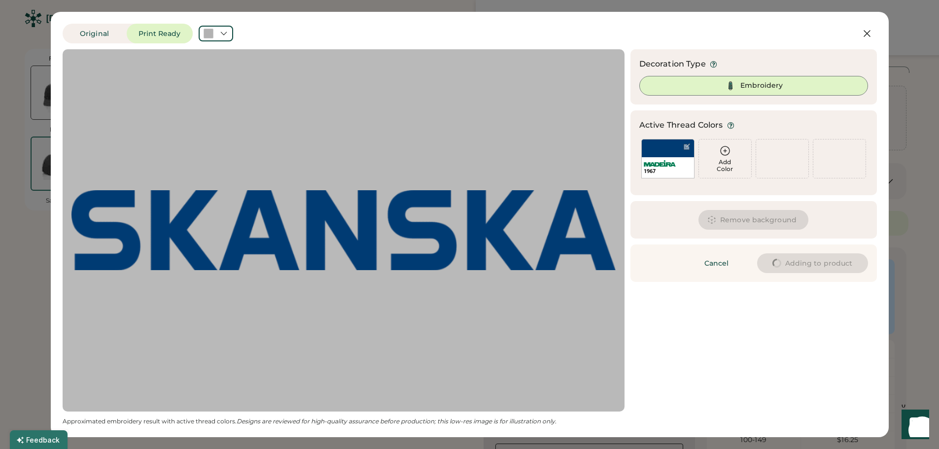
type input "****"
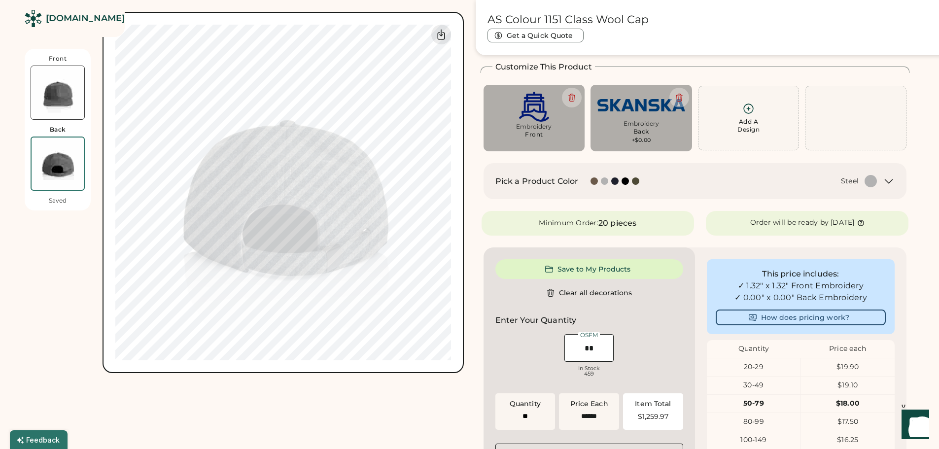
type input "****"
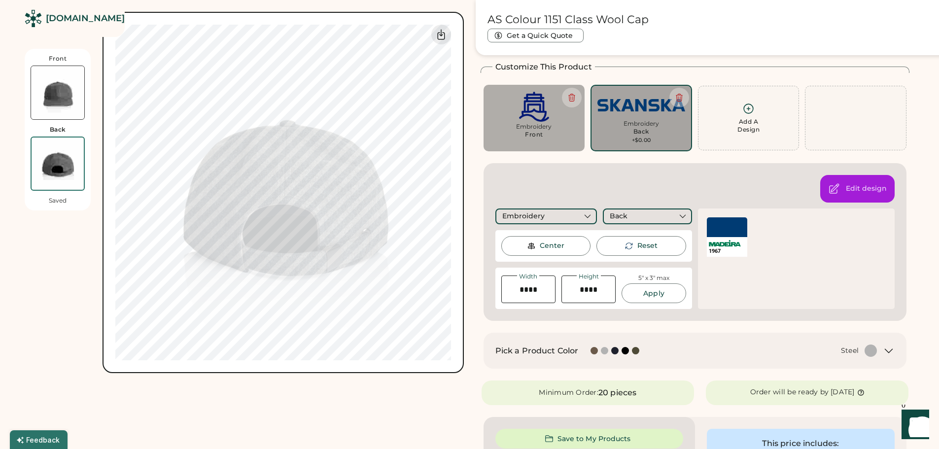
type input "******"
type input "****"
type input "******"
type input "****"
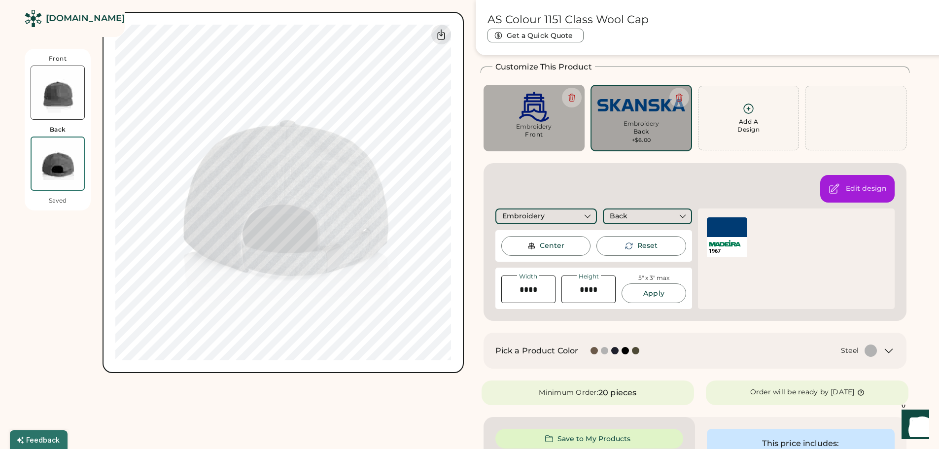
type input "****"
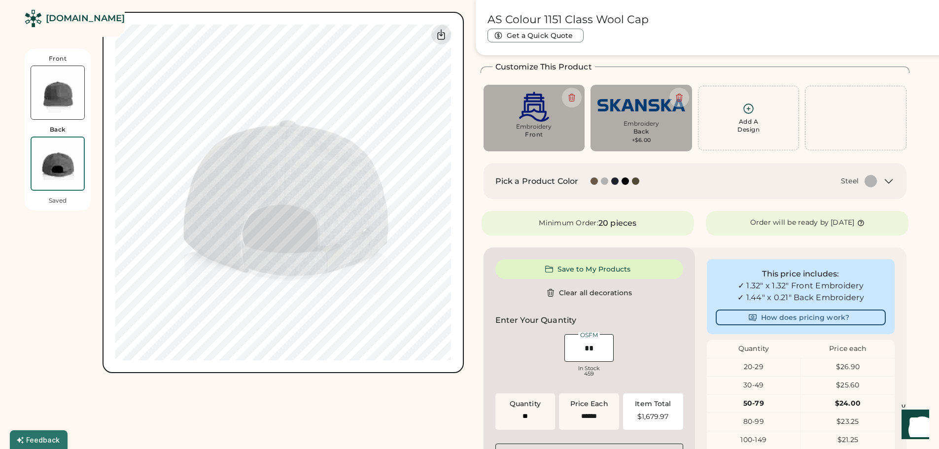
click at [643, 103] on img at bounding box center [641, 105] width 88 height 27
type input "****"
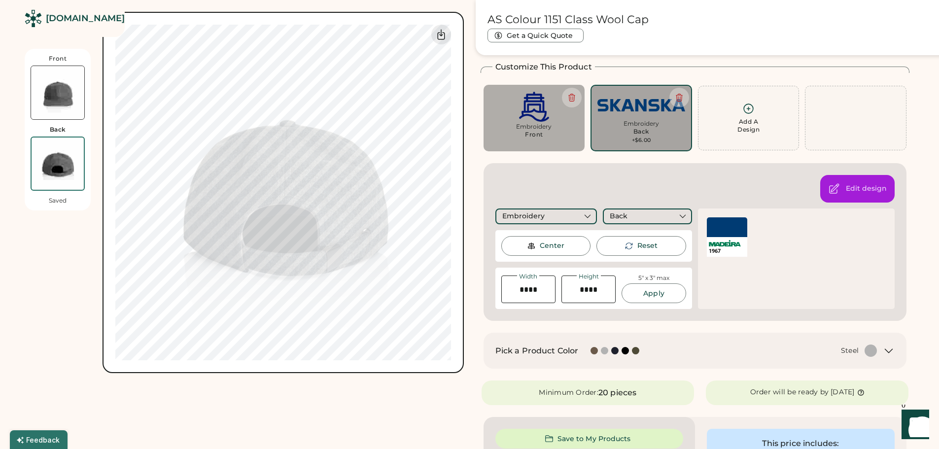
click at [46, 85] on img at bounding box center [57, 92] width 53 height 53
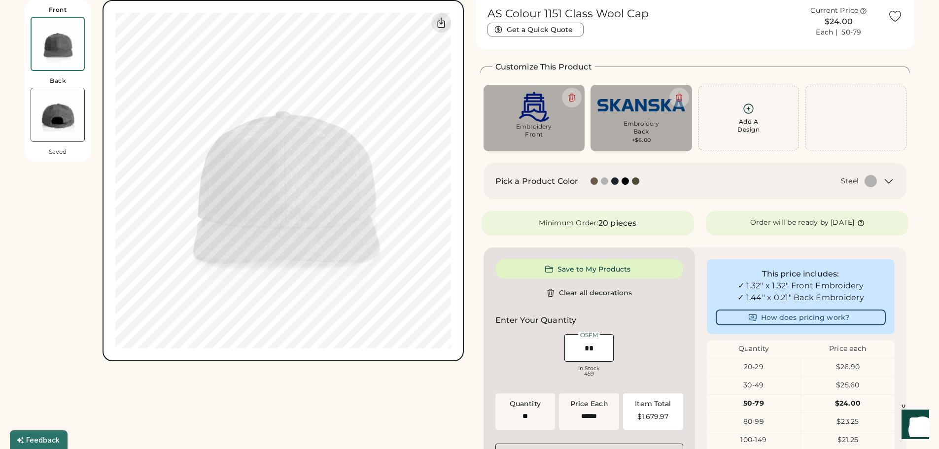
scroll to position [0, 0]
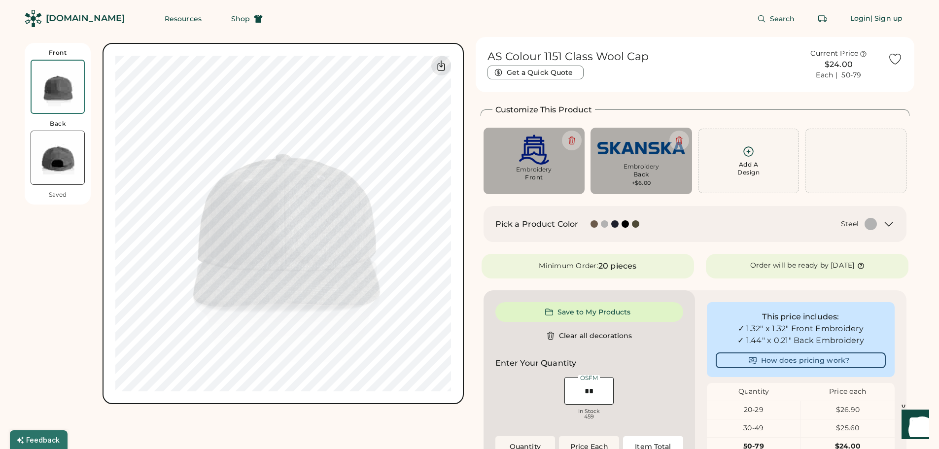
click at [532, 157] on img at bounding box center [534, 150] width 88 height 30
type input "****"
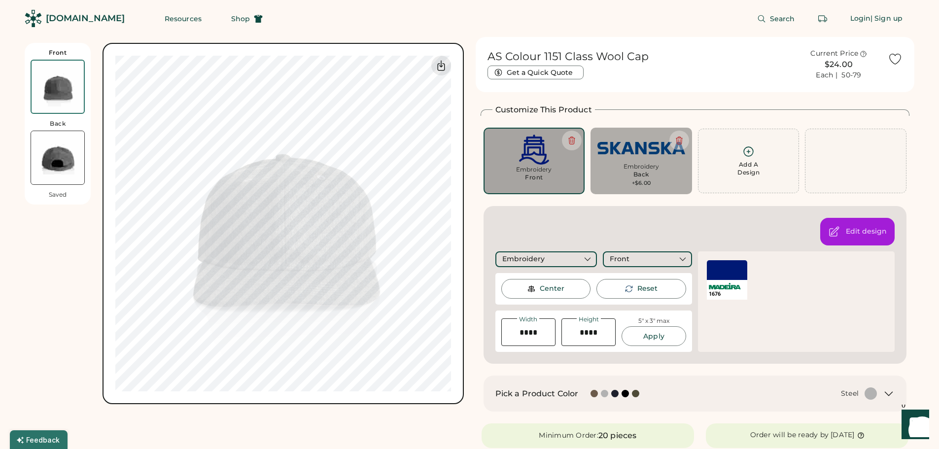
click at [724, 269] on div at bounding box center [727, 270] width 40 height 20
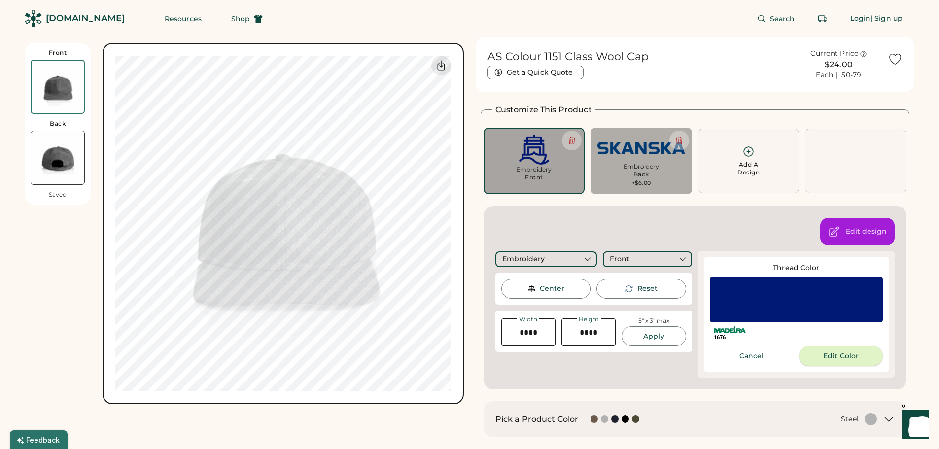
click at [834, 354] on button "Edit Color" at bounding box center [841, 356] width 84 height 20
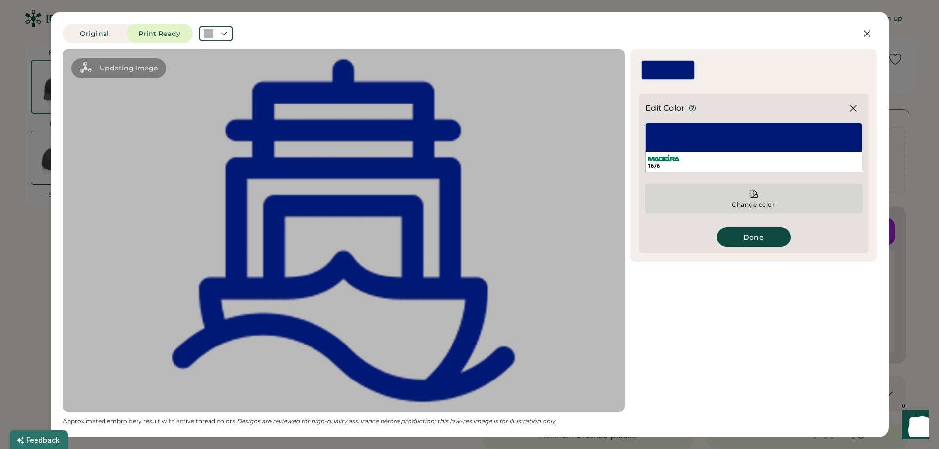
click at [756, 190] on icon at bounding box center [754, 194] width 10 height 10
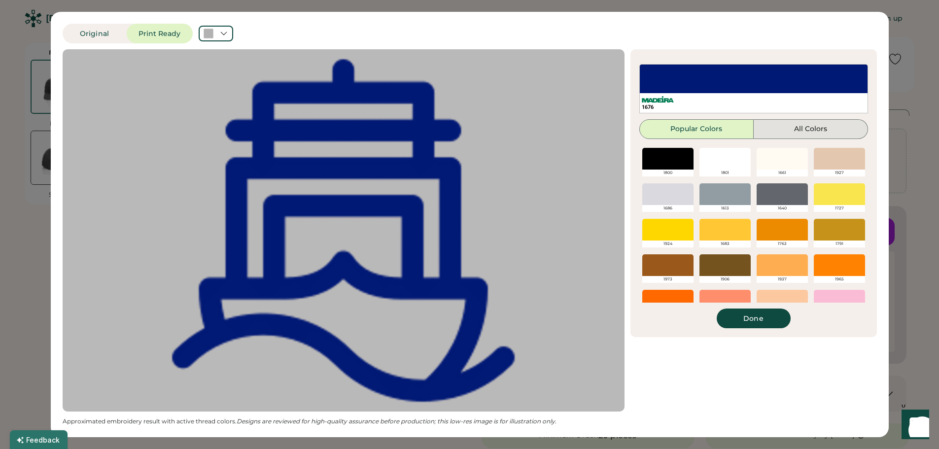
click at [808, 127] on button "All Colors" at bounding box center [811, 129] width 114 height 20
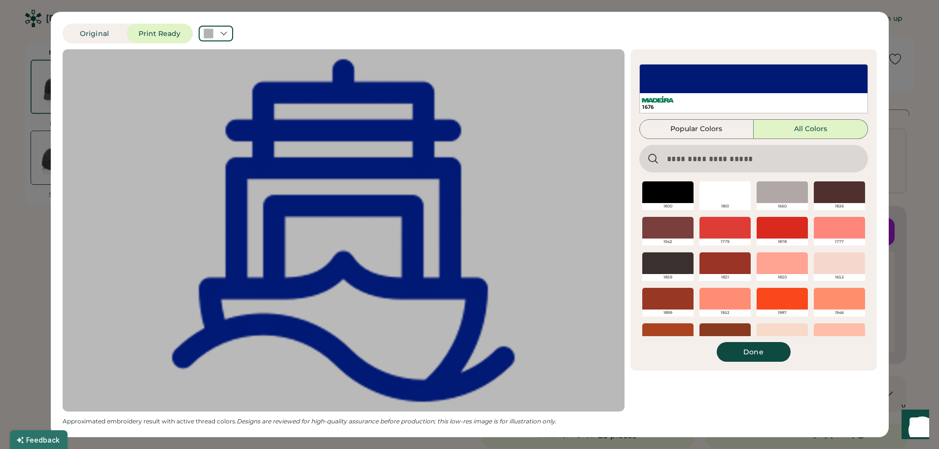
click at [675, 157] on input "input" at bounding box center [753, 159] width 229 height 28
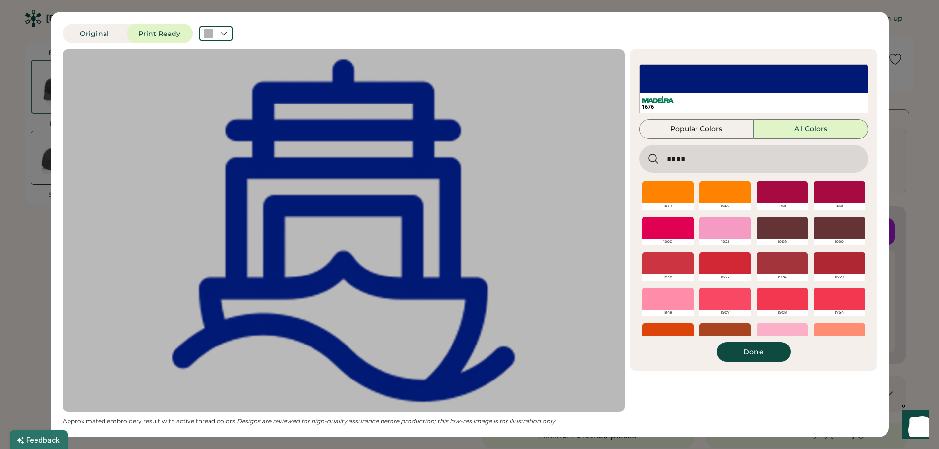
type input "***"
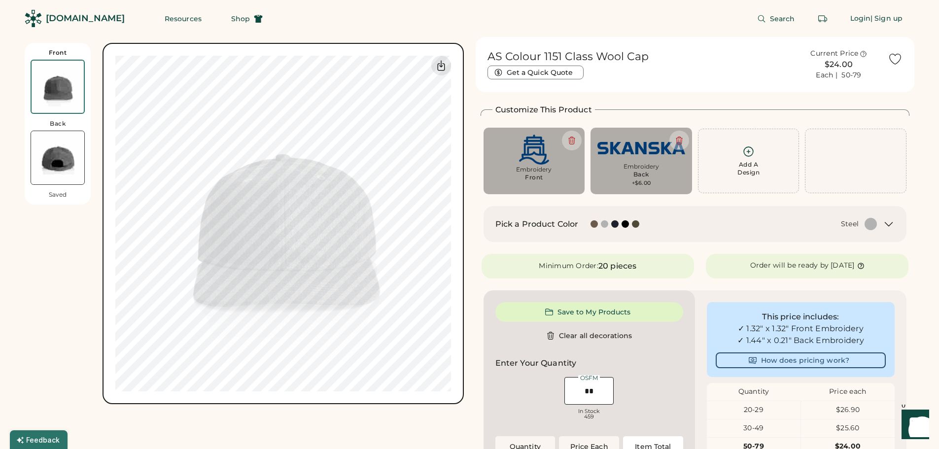
click at [64, 153] on img at bounding box center [57, 157] width 53 height 53
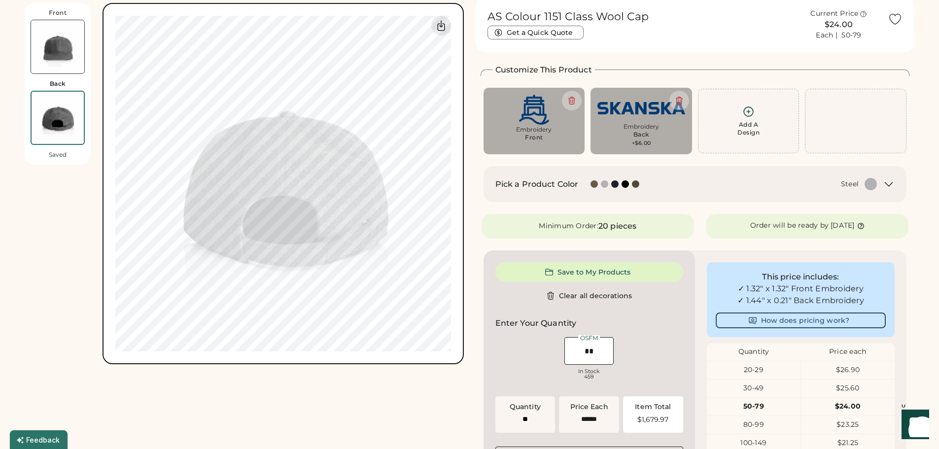
scroll to position [43, 0]
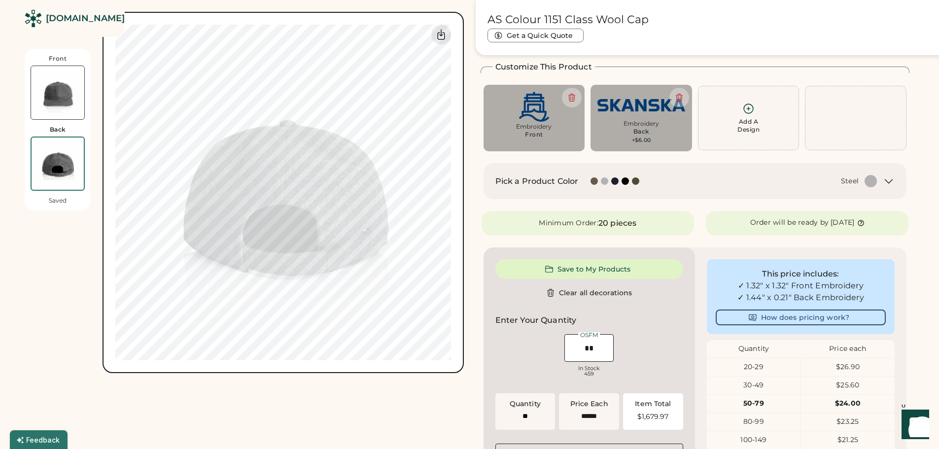
click at [58, 87] on img at bounding box center [57, 92] width 53 height 53
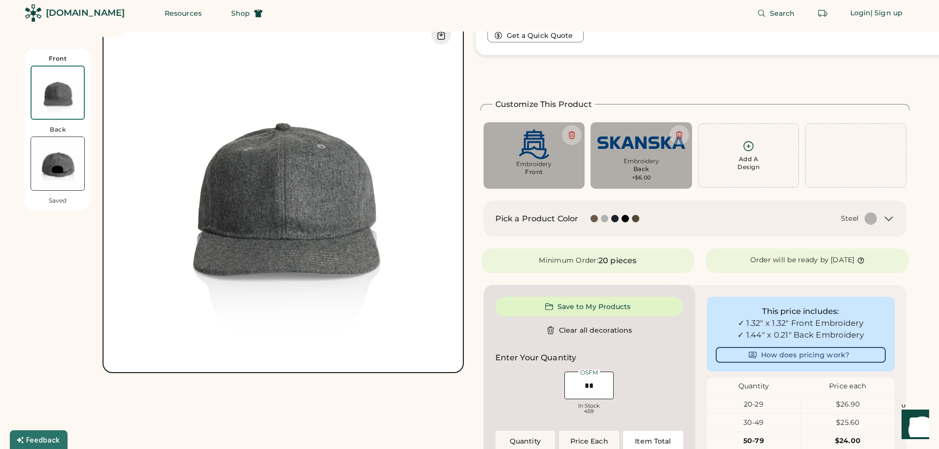
scroll to position [0, 0]
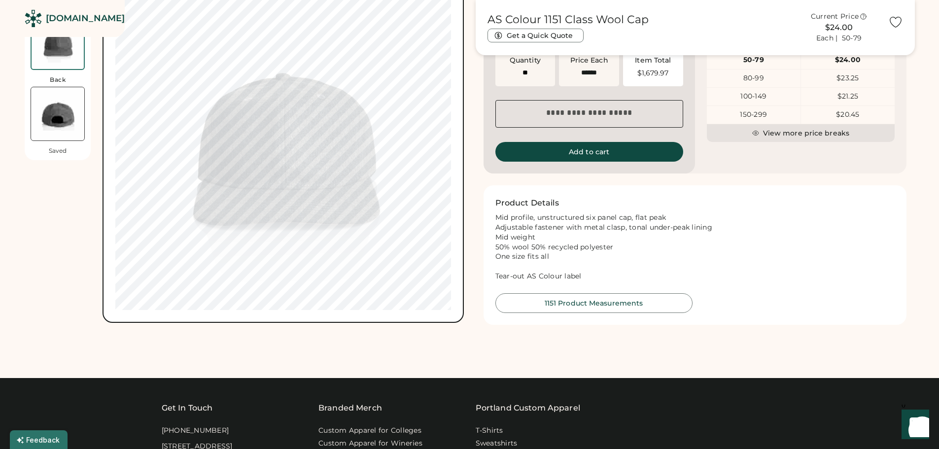
scroll to position [395, 0]
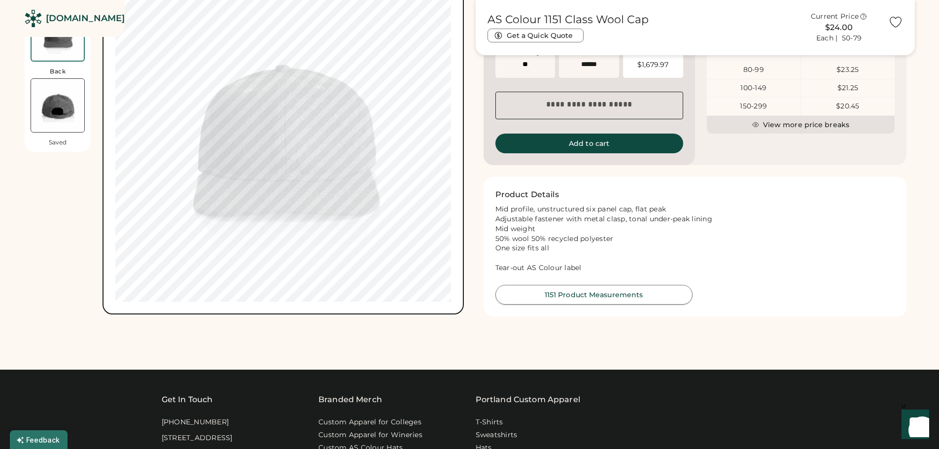
click at [604, 294] on button "1151 Product Measurements" at bounding box center [593, 295] width 197 height 20
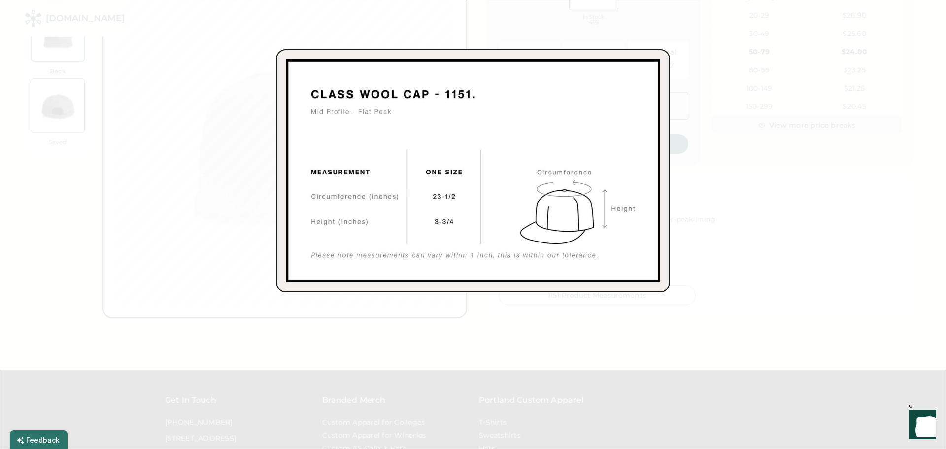
click at [802, 204] on div at bounding box center [473, 224] width 946 height 449
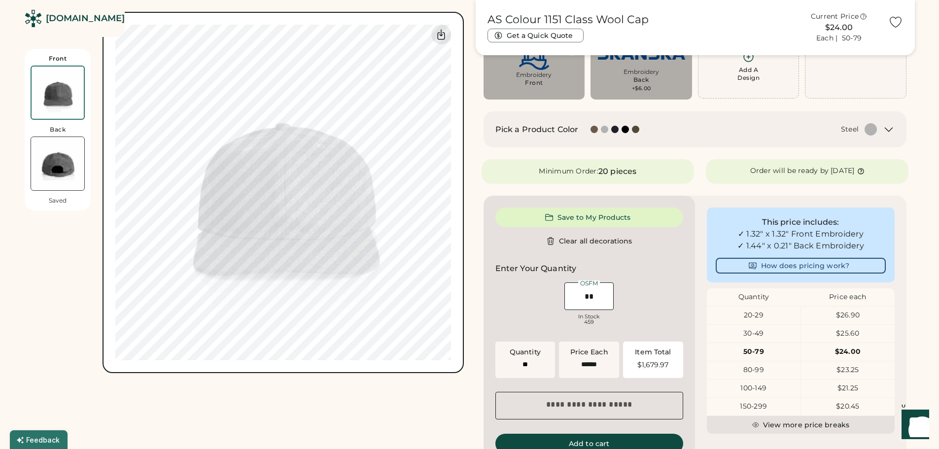
scroll to position [0, 0]
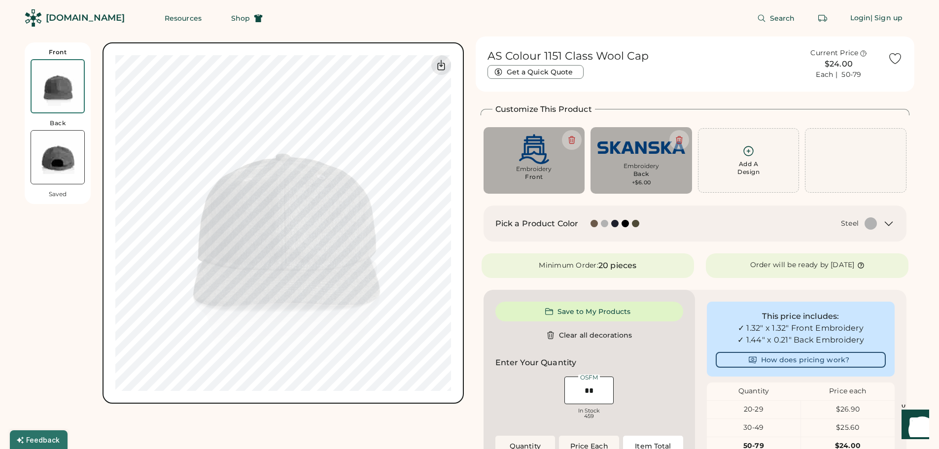
click at [473, 153] on div "Front Back Saved Switch to back Upload new design SVG, Ai, PDF, EPS, PSD Non-pr…" at bounding box center [470, 382] width 890 height 692
click at [472, 150] on div "Front Back Saved Switch to back Upload new design SVG, Ai, PDF, EPS, PSD Non-pr…" at bounding box center [470, 382] width 890 height 692
click at [466, 150] on div "Front Back Saved Switch to back Upload new design SVG, Ai, PDF, EPS, PSD Non-pr…" at bounding box center [470, 382] width 890 height 692
click at [472, 150] on div "Front Back Saved Switch to back Upload new design SVG, Ai, PDF, EPS, PSD Non-pr…" at bounding box center [470, 382] width 890 height 692
click at [471, 150] on div "Front Back Saved Switch to back Upload new design SVG, Ai, PDF, EPS, PSD Non-pr…" at bounding box center [470, 382] width 890 height 692
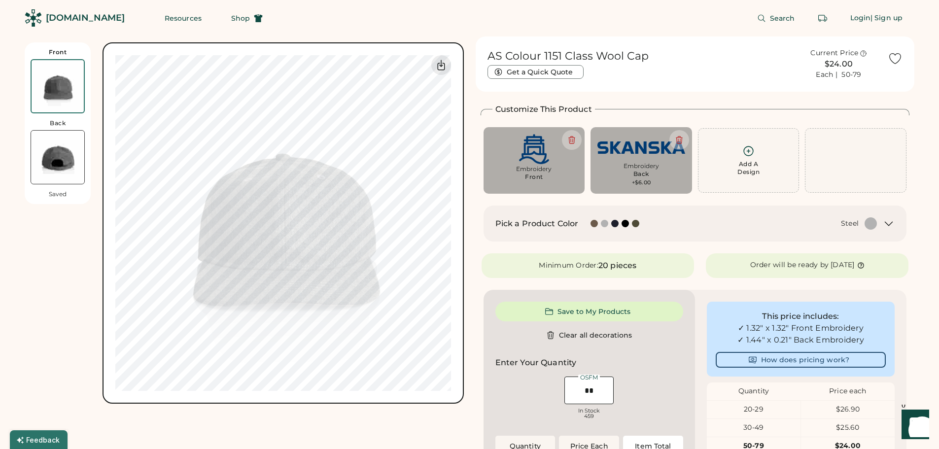
click at [470, 150] on div "Front Back Saved Switch to back Upload new design SVG, Ai, PDF, EPS, PSD Non-pr…" at bounding box center [470, 382] width 890 height 692
click at [472, 154] on div "Front Back Saved Switch to back Upload new design SVG, Ai, PDF, EPS, PSD Non-pr…" at bounding box center [470, 382] width 890 height 692
click at [64, 161] on img at bounding box center [57, 157] width 53 height 53
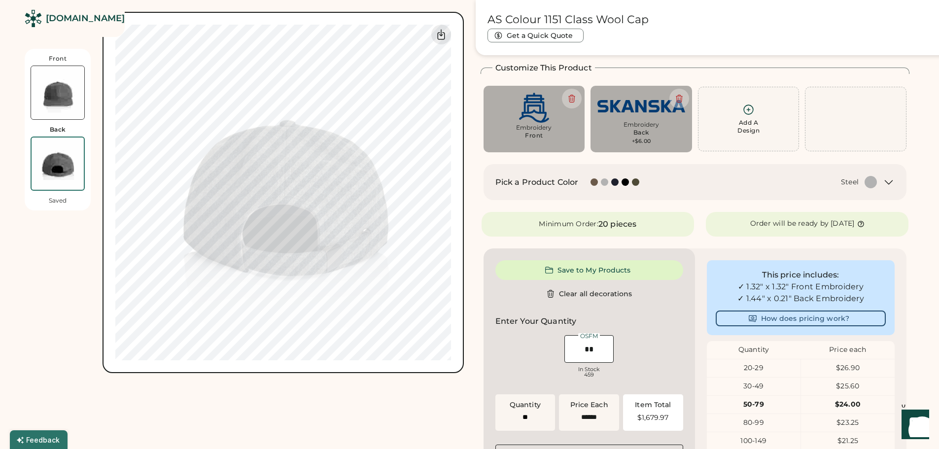
scroll to position [43, 0]
click at [62, 89] on img at bounding box center [57, 92] width 53 height 53
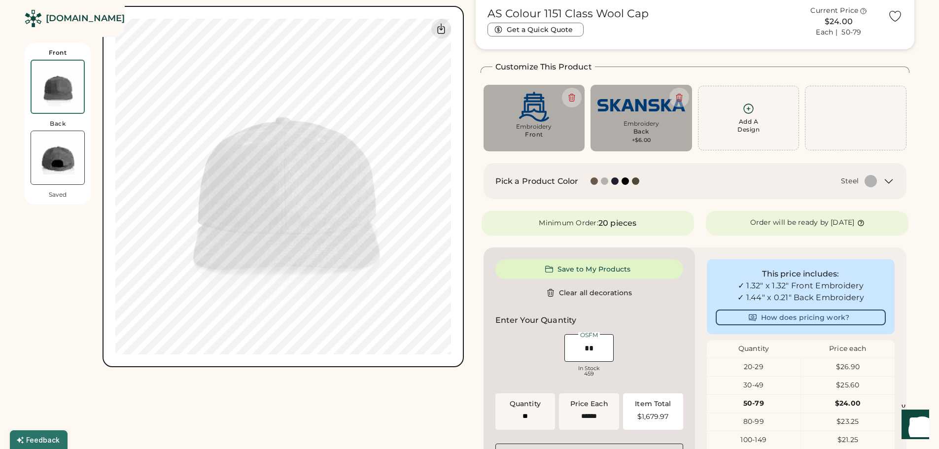
scroll to position [0, 0]
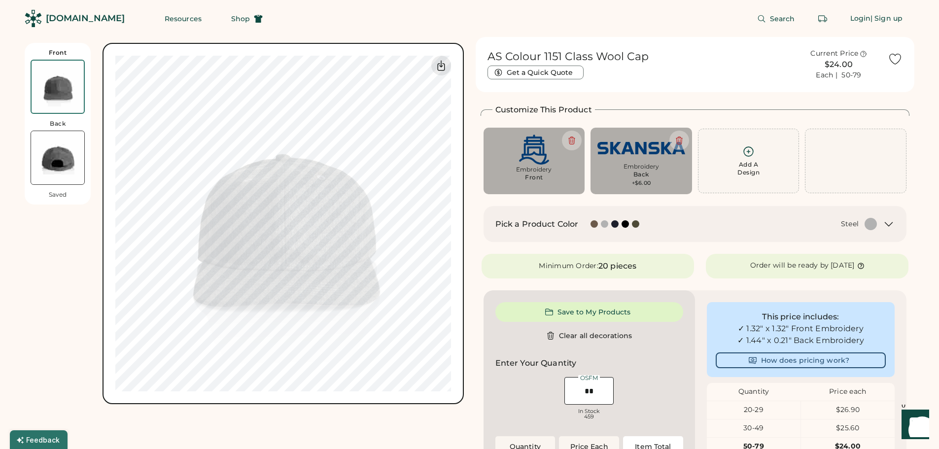
click at [549, 25] on div "Search Login | Sign up" at bounding box center [595, 18] width 640 height 37
click at [657, 20] on div "Search Login | Sign up" at bounding box center [595, 18] width 640 height 37
click at [545, 12] on div "Search Login | Sign up" at bounding box center [595, 18] width 640 height 37
click at [57, 150] on img at bounding box center [57, 157] width 53 height 53
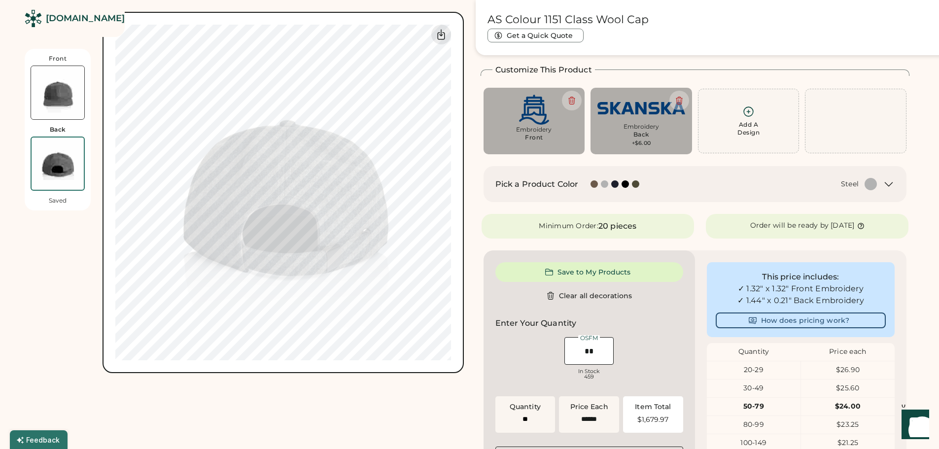
scroll to position [43, 0]
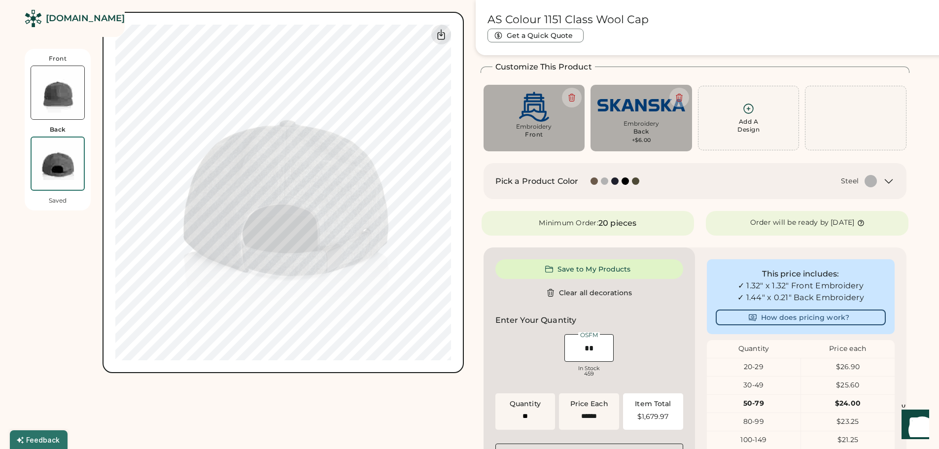
click at [59, 87] on img at bounding box center [57, 92] width 53 height 53
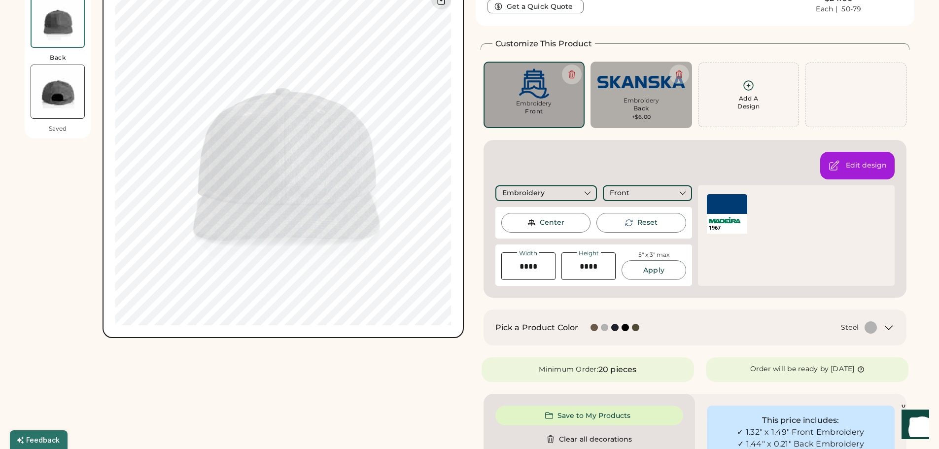
scroll to position [0, 0]
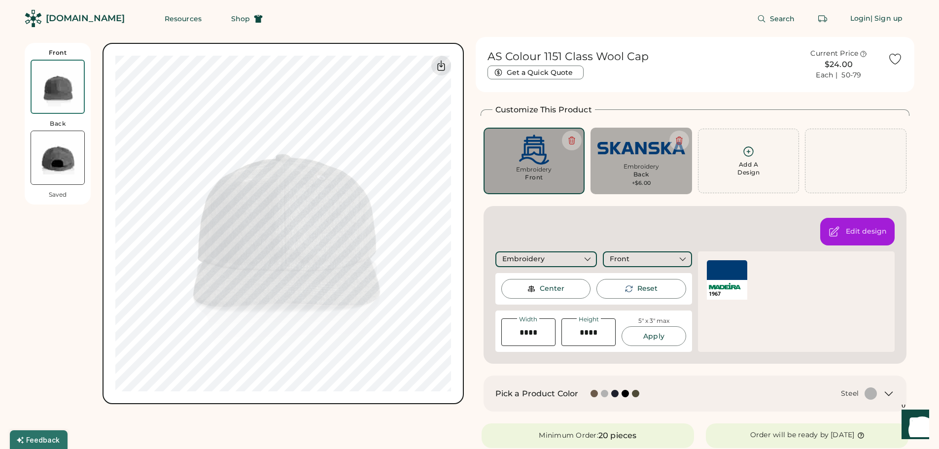
click at [532, 150] on img at bounding box center [534, 150] width 88 height 30
click at [647, 287] on div "Reset" at bounding box center [647, 289] width 20 height 10
click at [485, 224] on div "Edit design Embroidery Front Center Reset Width Height 5" x 3" max Apply Maximu…" at bounding box center [695, 285] width 423 height 158
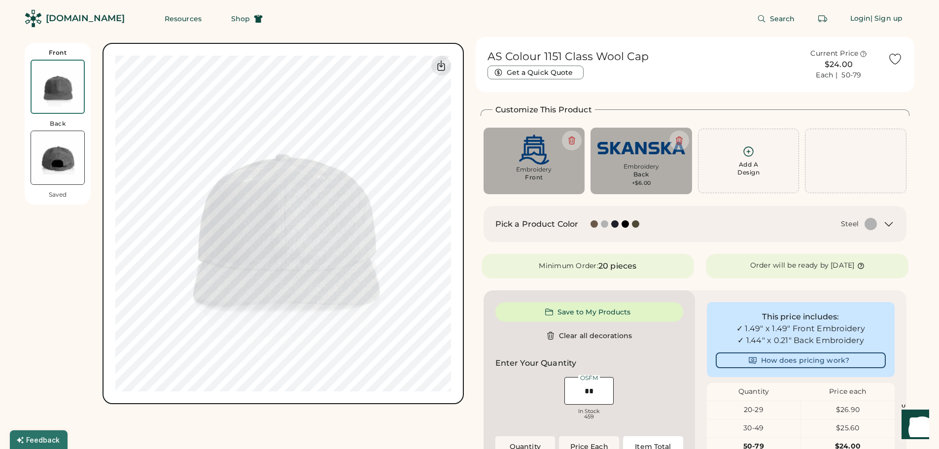
click at [476, 153] on div "AS Colour 1151 Class Wool Cap Get a Quick Quote Current Price $24.00 Each | 50-…" at bounding box center [695, 383] width 439 height 692
click at [45, 147] on img at bounding box center [57, 157] width 53 height 53
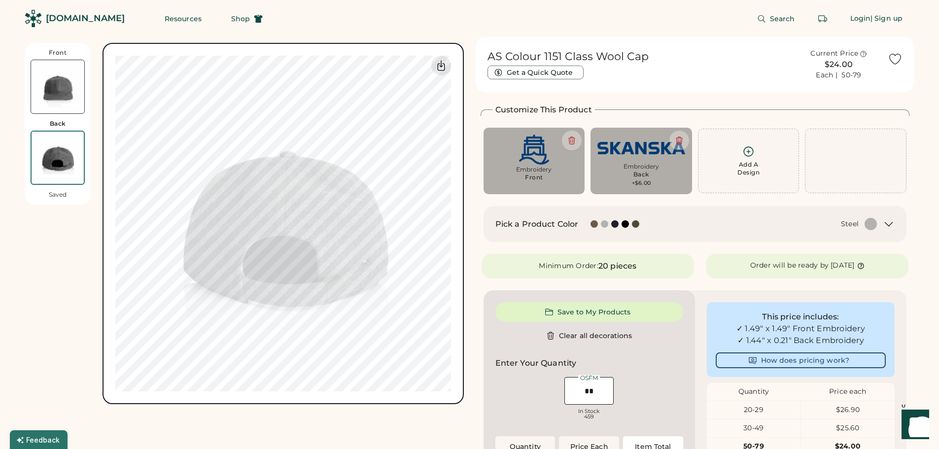
scroll to position [43, 0]
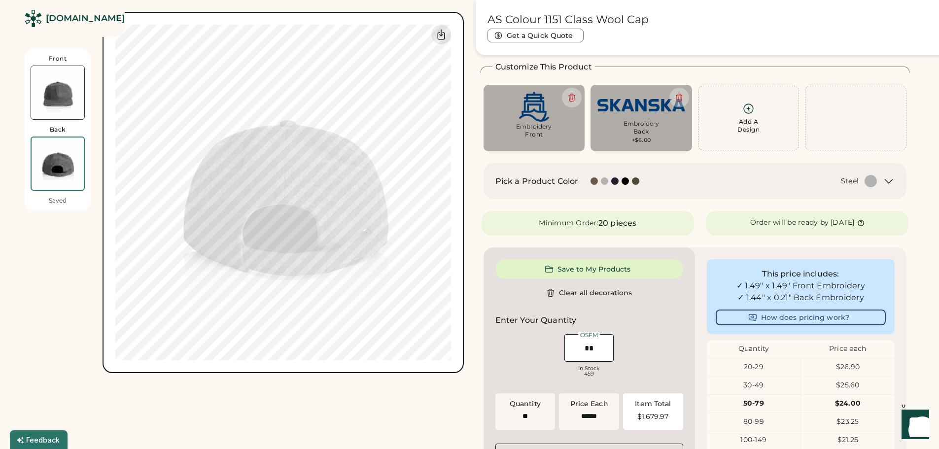
click at [61, 85] on img at bounding box center [57, 92] width 53 height 53
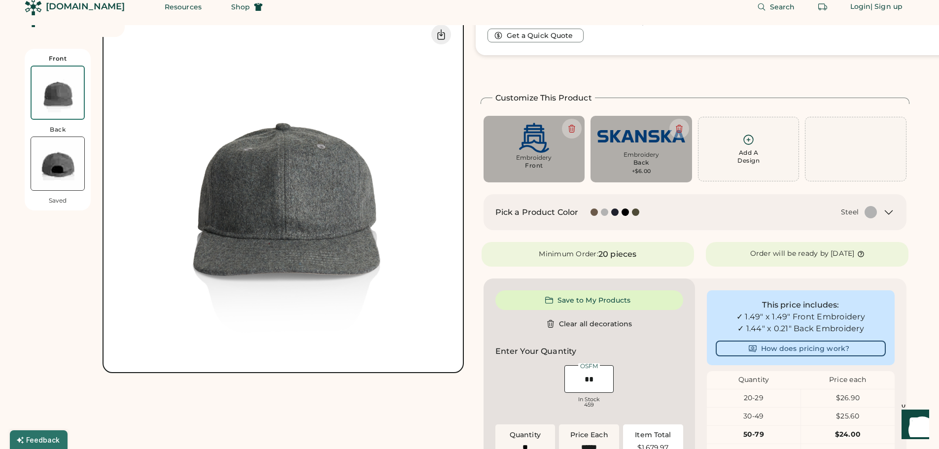
scroll to position [0, 0]
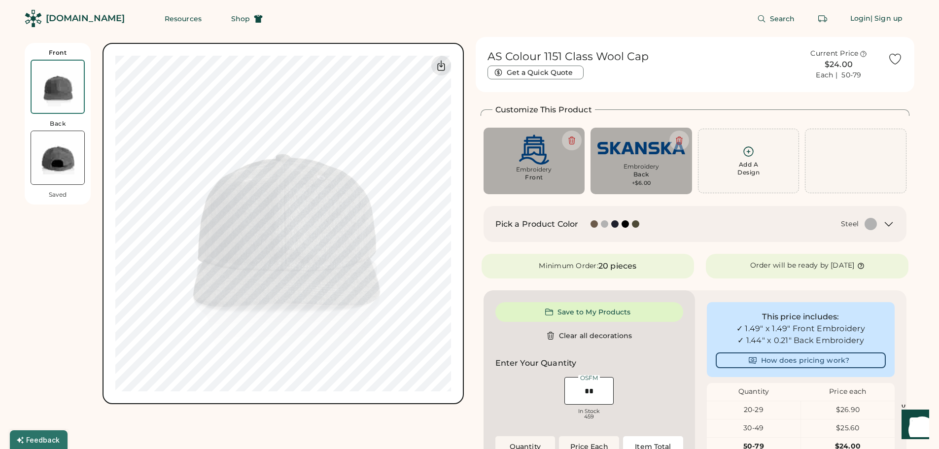
click at [470, 155] on div "Front Back Saved Switch to back Upload new design SVG, Ai, PDF, EPS, PSD Non-pr…" at bounding box center [470, 383] width 890 height 692
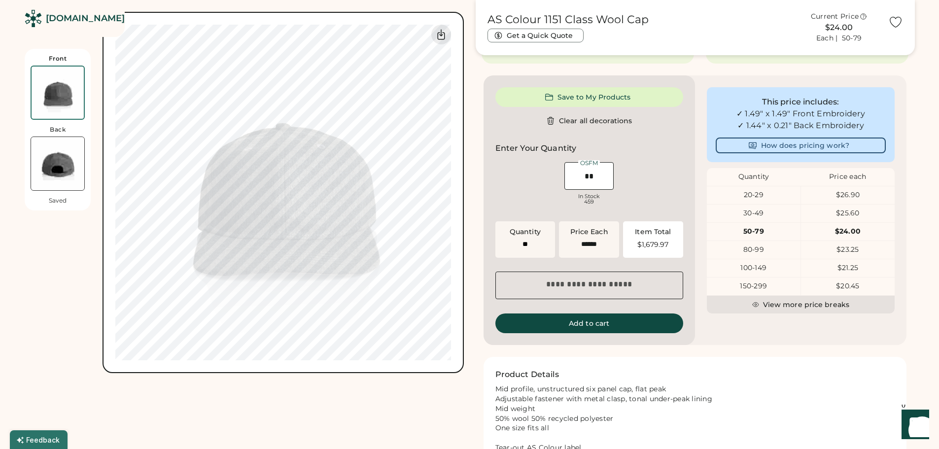
scroll to position [198, 0]
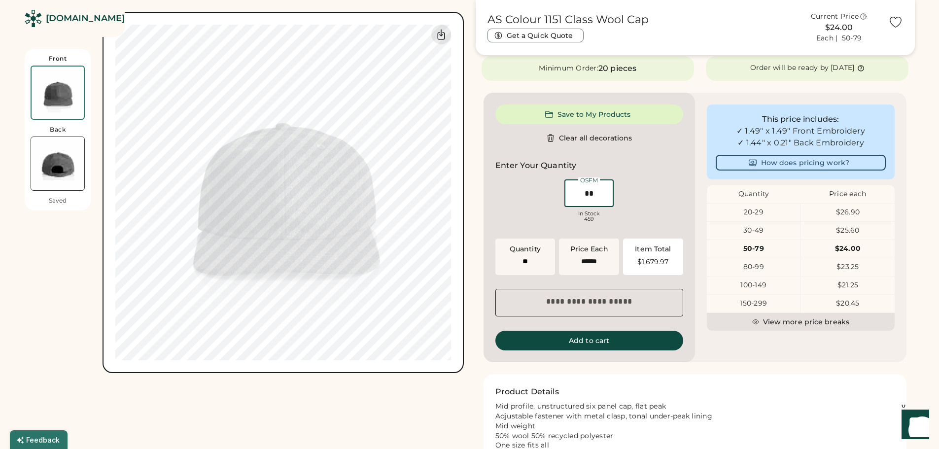
drag, startPoint x: 595, startPoint y: 194, endPoint x: 584, endPoint y: 193, distance: 10.9
click at [584, 193] on input "input" at bounding box center [588, 193] width 49 height 28
type input "*"
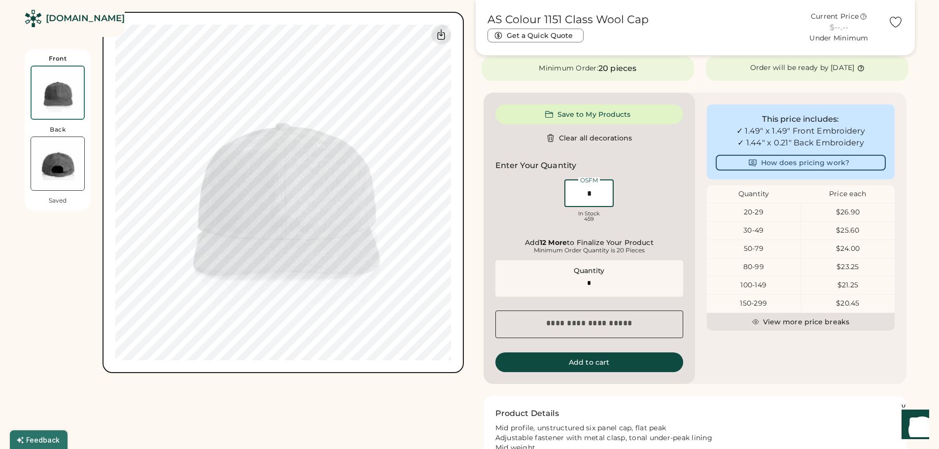
type input "**"
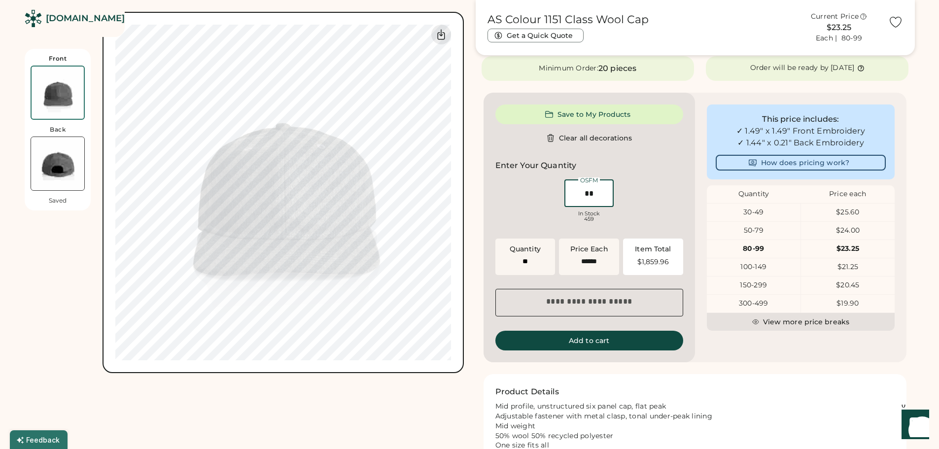
drag, startPoint x: 594, startPoint y: 191, endPoint x: 580, endPoint y: 194, distance: 13.5
click at [580, 194] on input "input" at bounding box center [588, 193] width 49 height 28
type input "**"
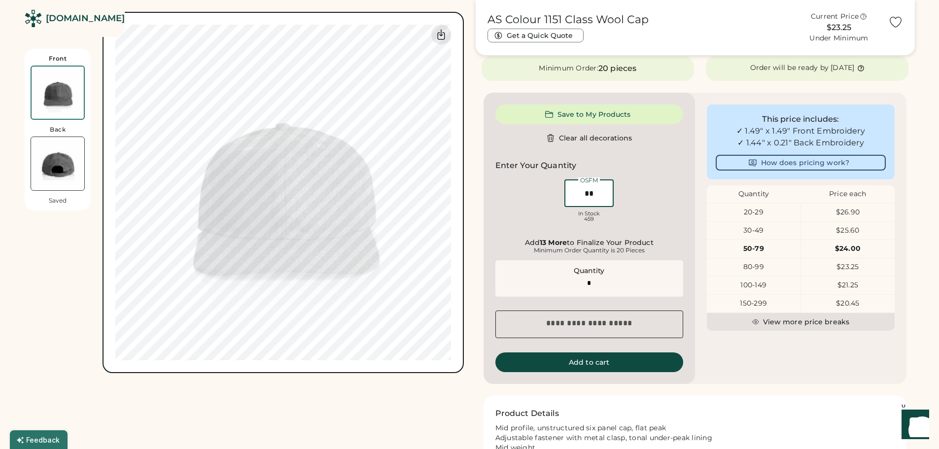
type input "**"
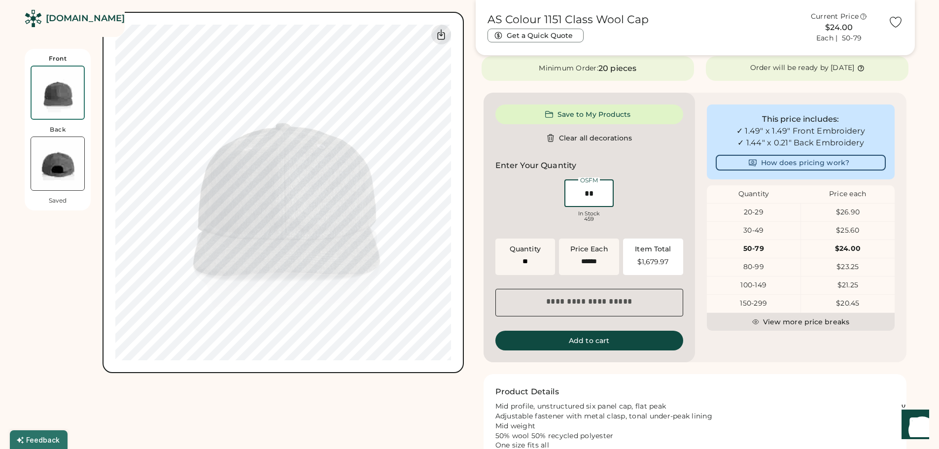
click at [497, 197] on div "OSFM In Stock 459" at bounding box center [589, 201] width 188 height 49
click at [472, 155] on div "Front Back Saved Switch to back Upload new design SVG, Ai, PDF, EPS, PSD Non-pr…" at bounding box center [470, 185] width 890 height 692
click at [471, 147] on div "Front Back Saved Switch to back Upload new design SVG, Ai, PDF, EPS, PSD Non-pr…" at bounding box center [470, 185] width 890 height 692
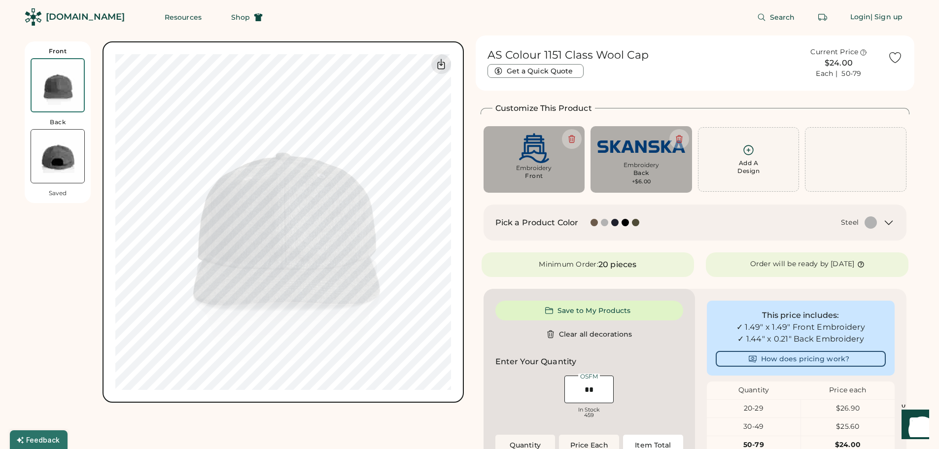
scroll to position [0, 0]
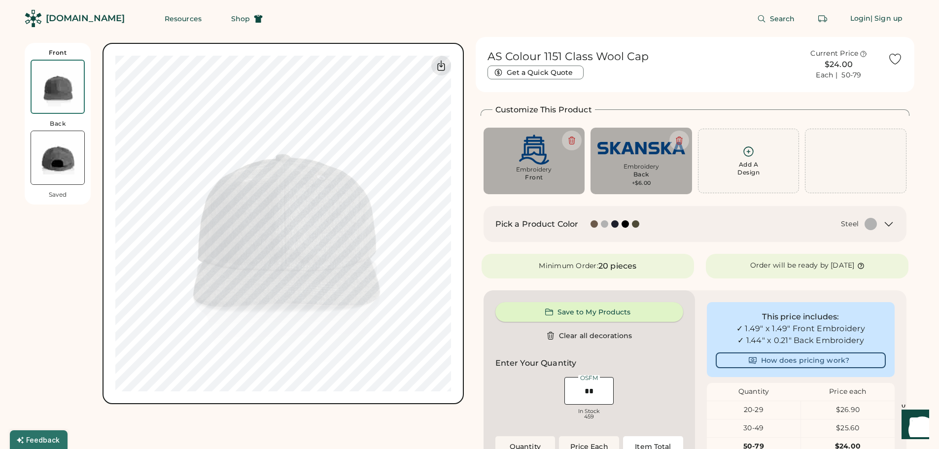
click at [591, 305] on button "Save to My Products" at bounding box center [589, 312] width 188 height 20
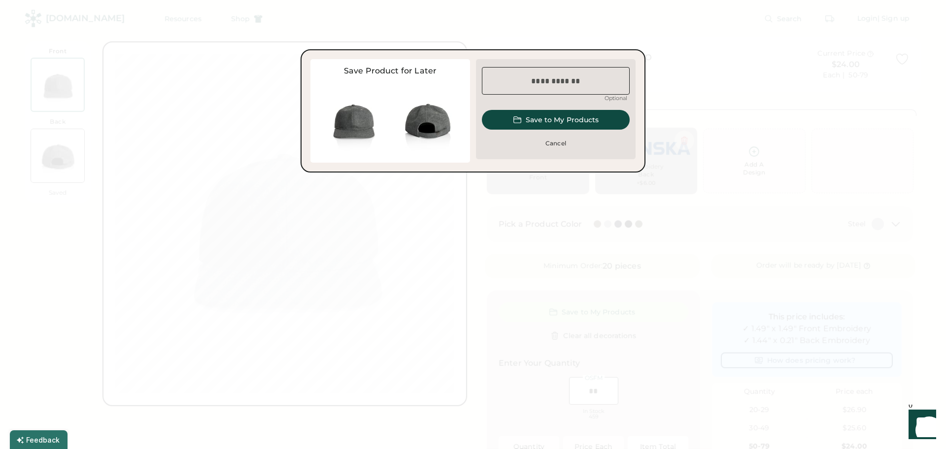
click at [549, 81] on input "input" at bounding box center [556, 81] width 148 height 28
type input "**********"
click at [557, 119] on button "Save to My Products" at bounding box center [556, 120] width 148 height 20
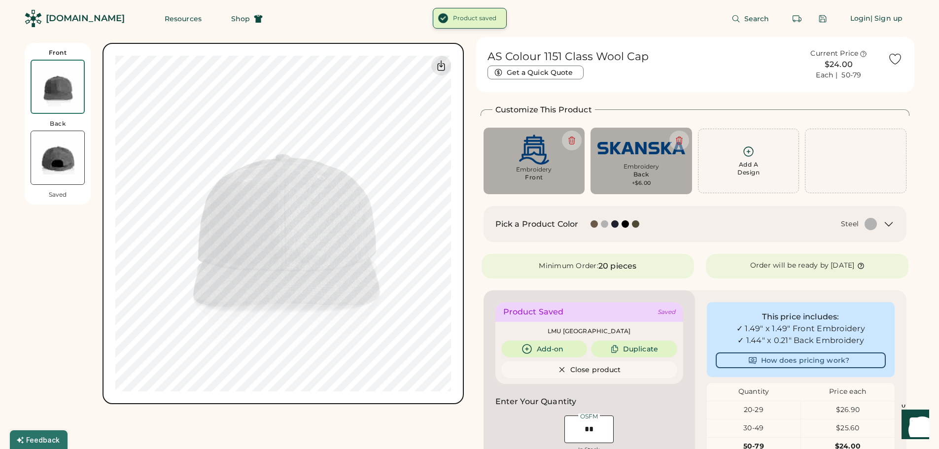
click at [470, 152] on div "Front Back Saved Switch to back Upload new design SVG, Ai, PDF, EPS, PSD Non-pr…" at bounding box center [470, 402] width 890 height 731
click at [59, 152] on img at bounding box center [57, 157] width 53 height 53
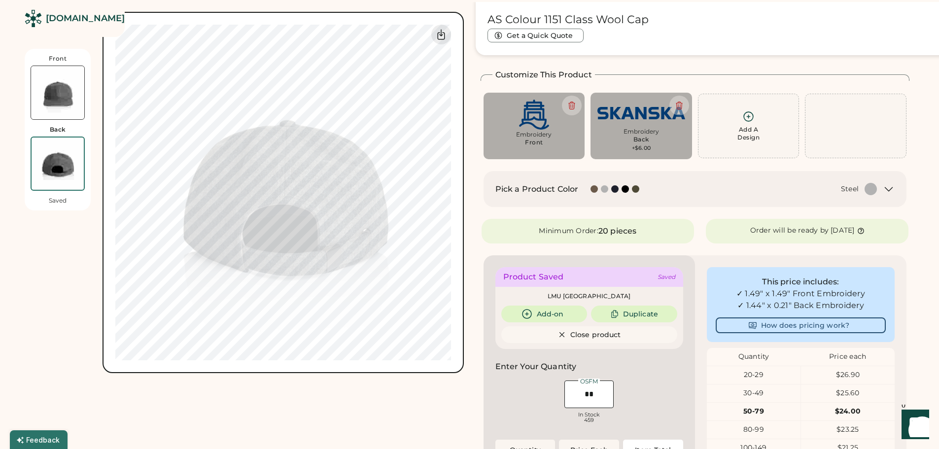
scroll to position [43, 0]
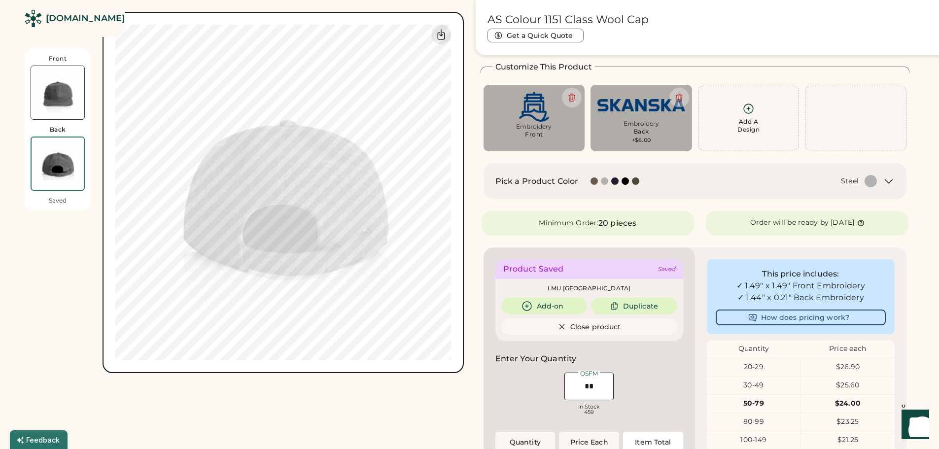
click at [59, 86] on img at bounding box center [57, 92] width 53 height 53
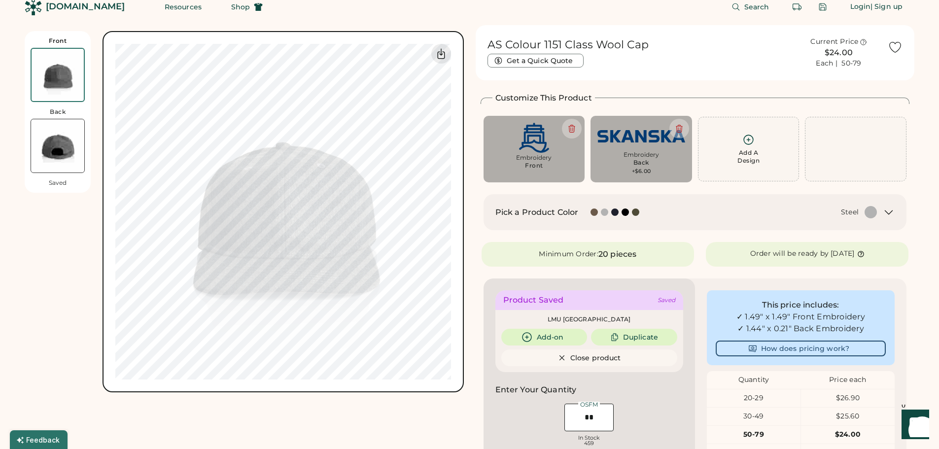
scroll to position [0, 0]
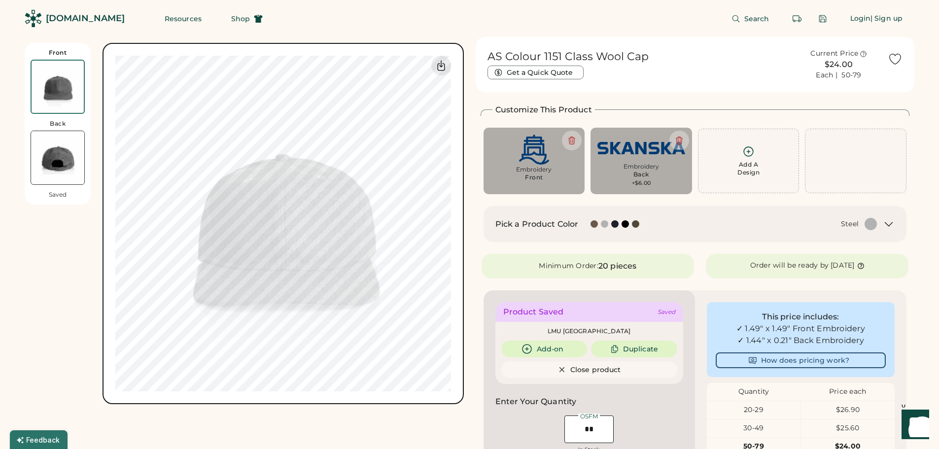
click at [477, 152] on div "AS Colour 1151 Class Wool Cap Get a Quick Quote Current Price $24.00 Each | 50-…" at bounding box center [695, 402] width 439 height 731
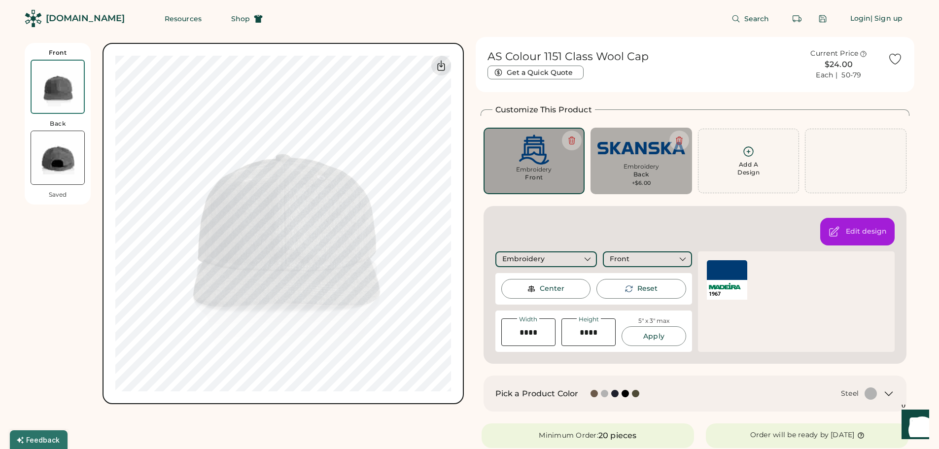
click at [56, 170] on img at bounding box center [57, 157] width 53 height 53
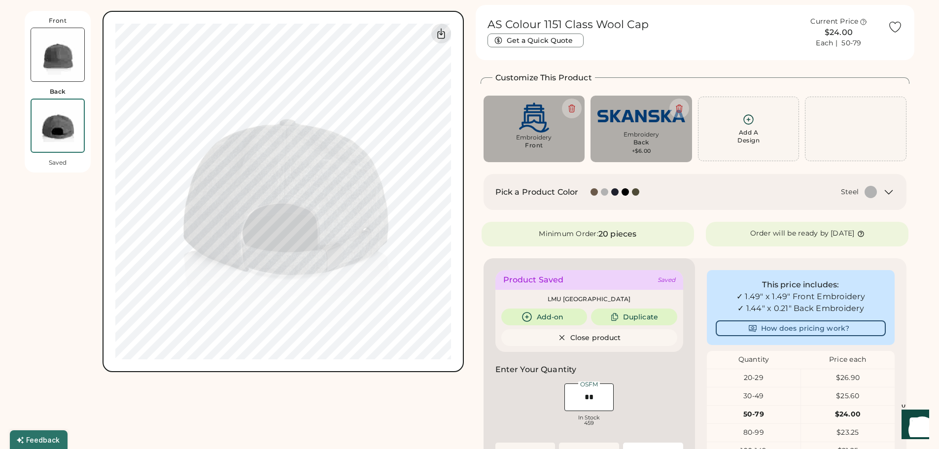
scroll to position [43, 0]
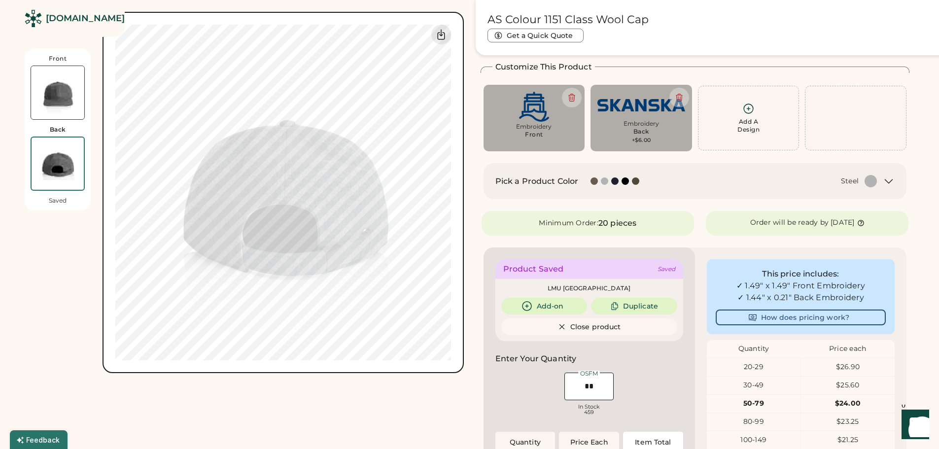
click at [48, 86] on img at bounding box center [57, 92] width 53 height 53
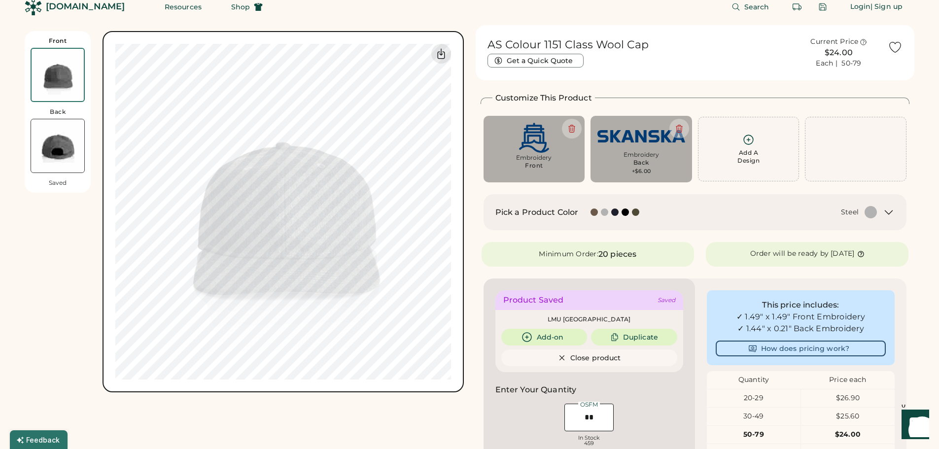
scroll to position [0, 0]
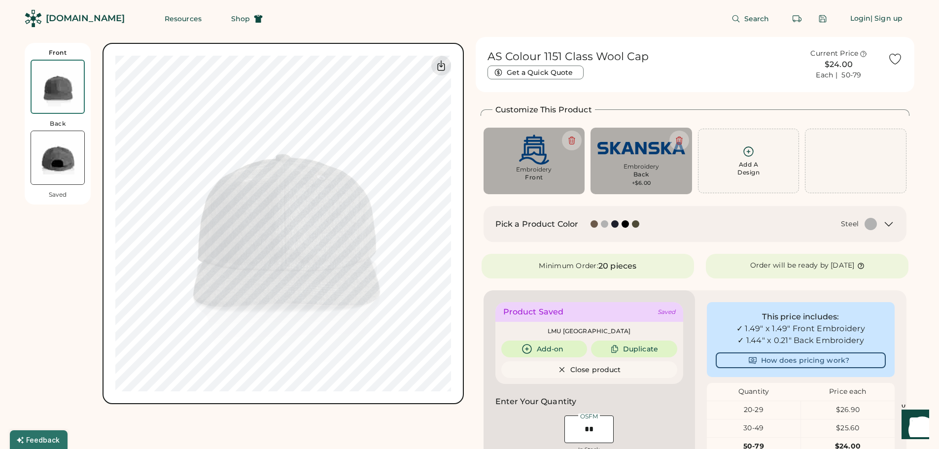
click at [664, 16] on div "Search Login | Sign up" at bounding box center [595, 18] width 640 height 37
click at [70, 160] on img at bounding box center [57, 157] width 53 height 53
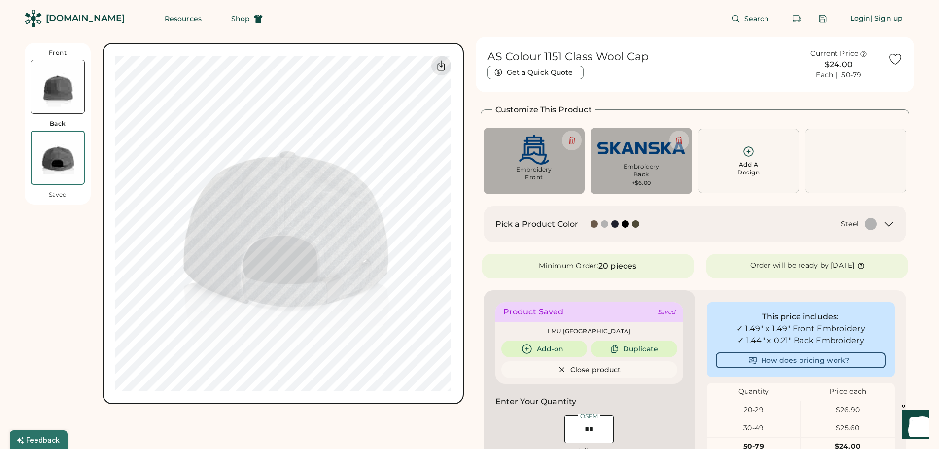
scroll to position [43, 0]
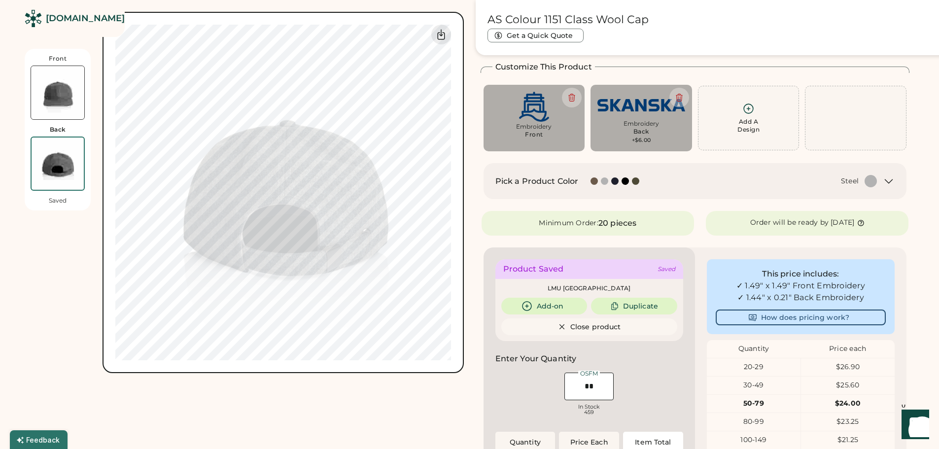
click at [66, 86] on img at bounding box center [57, 92] width 53 height 53
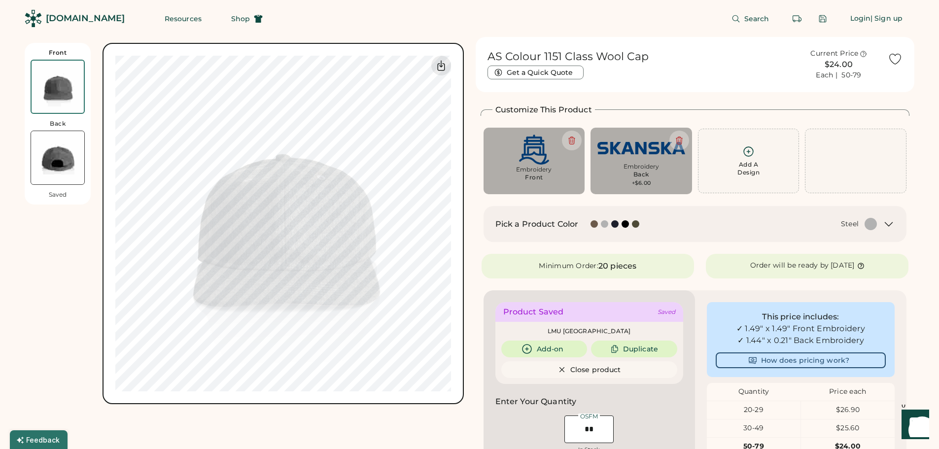
click at [66, 244] on div "Front Back Saved Switch to back Upload new design SVG, Ai, PDF, EPS, PSD Non-pr…" at bounding box center [244, 223] width 439 height 361
click at [61, 237] on div "Front Back Saved Switch to back Upload new design SVG, Ai, PDF, EPS, PSD Non-pr…" at bounding box center [244, 223] width 439 height 361
click at [64, 153] on img at bounding box center [57, 157] width 53 height 53
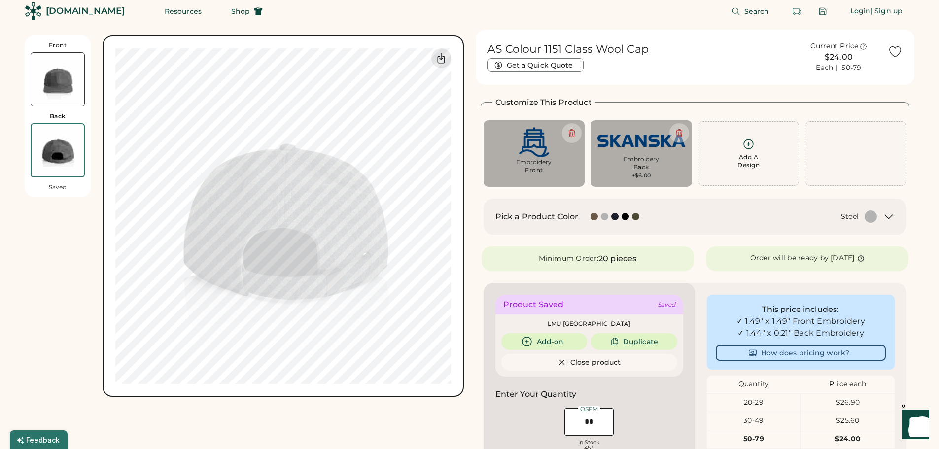
scroll to position [43, 0]
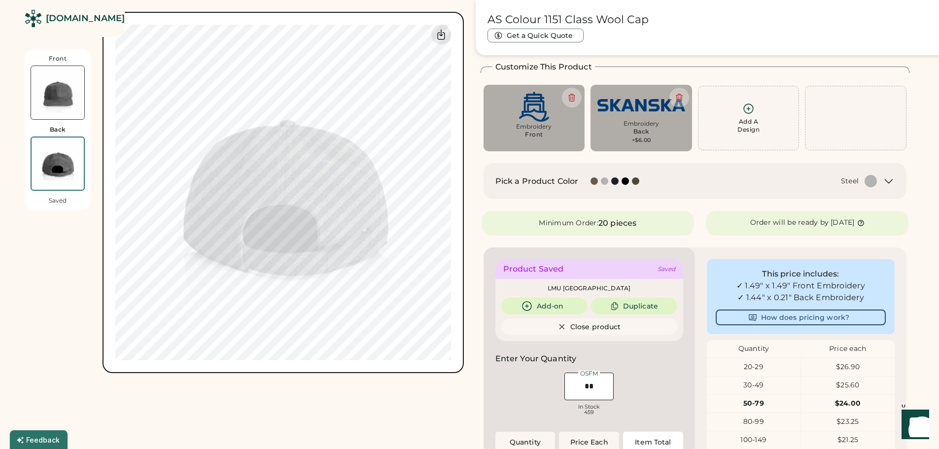
click at [49, 231] on div "Front Back Saved Switch to back Upload new design SVG, Ai, PDF, EPS, PSD Non-pr…" at bounding box center [244, 186] width 439 height 373
click at [743, 110] on icon at bounding box center [748, 109] width 12 height 12
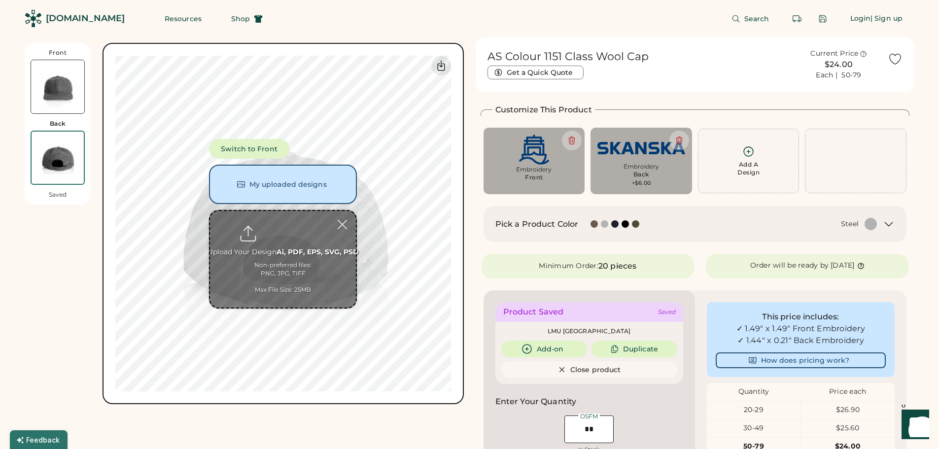
type input "**********"
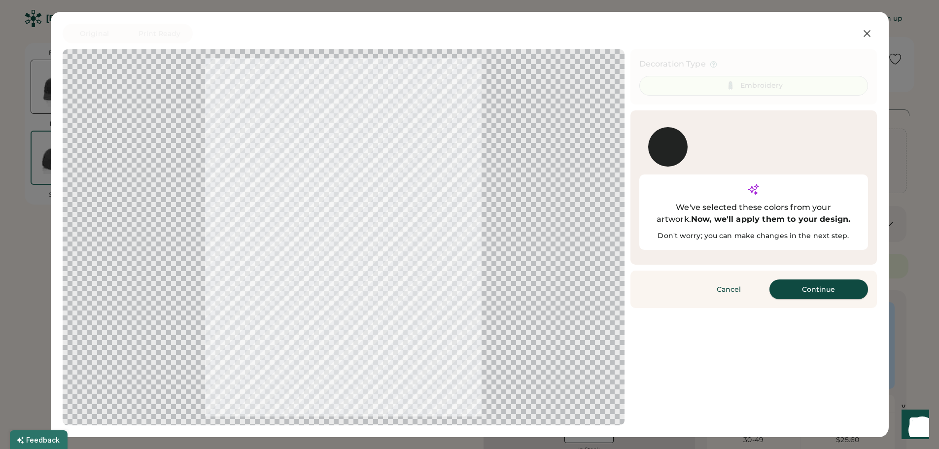
drag, startPoint x: 808, startPoint y: 269, endPoint x: 813, endPoint y: 270, distance: 5.0
click at [808, 280] on button "Continue" at bounding box center [819, 290] width 99 height 20
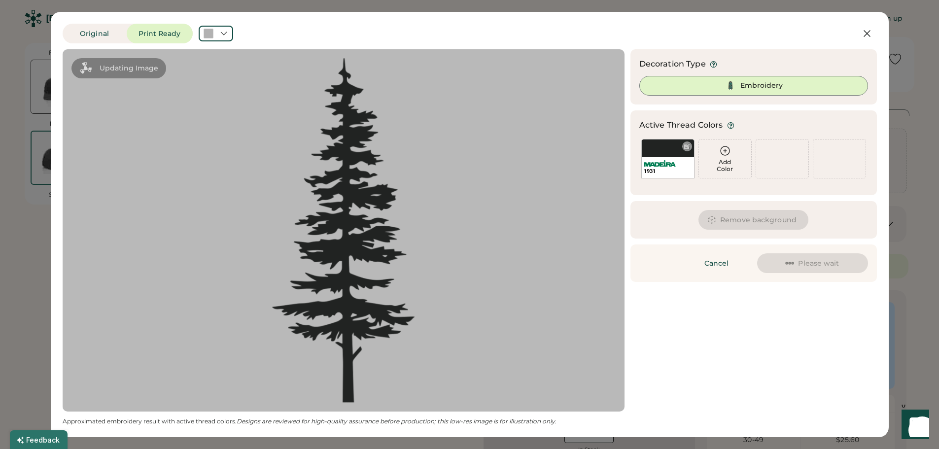
click at [686, 146] on div at bounding box center [686, 146] width 7 height 7
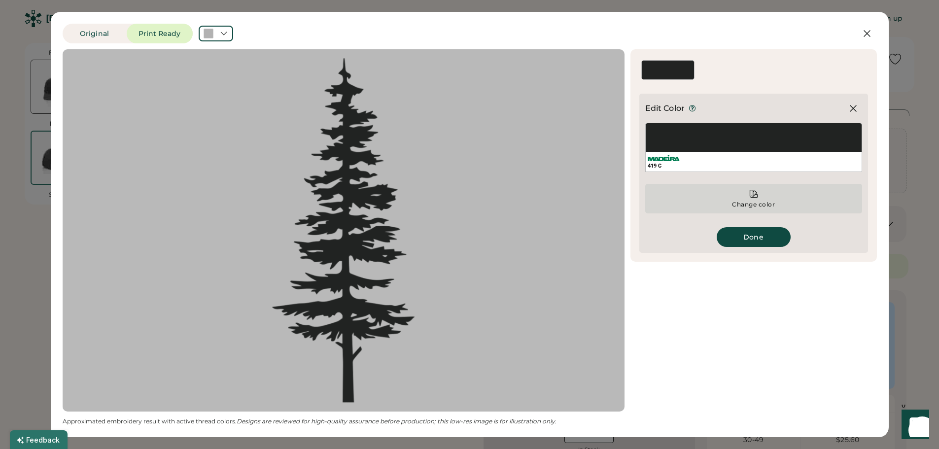
click at [759, 196] on div "Change color" at bounding box center [753, 199] width 217 height 30
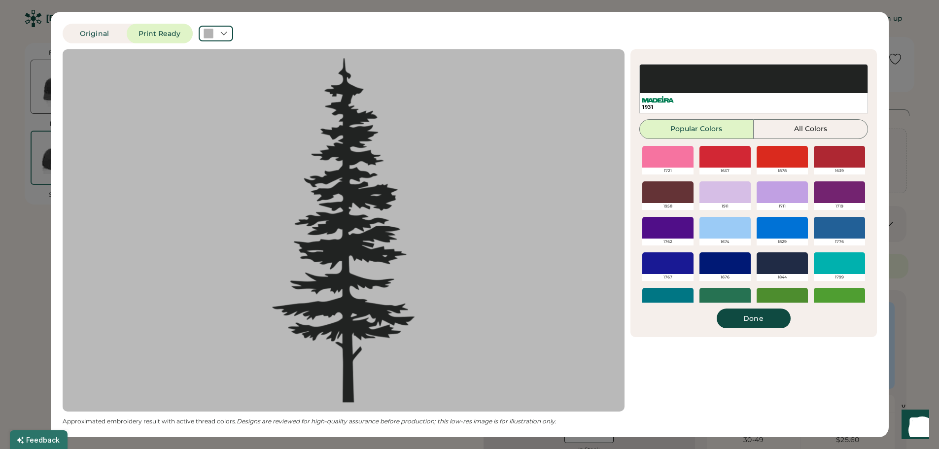
scroll to position [197, 0]
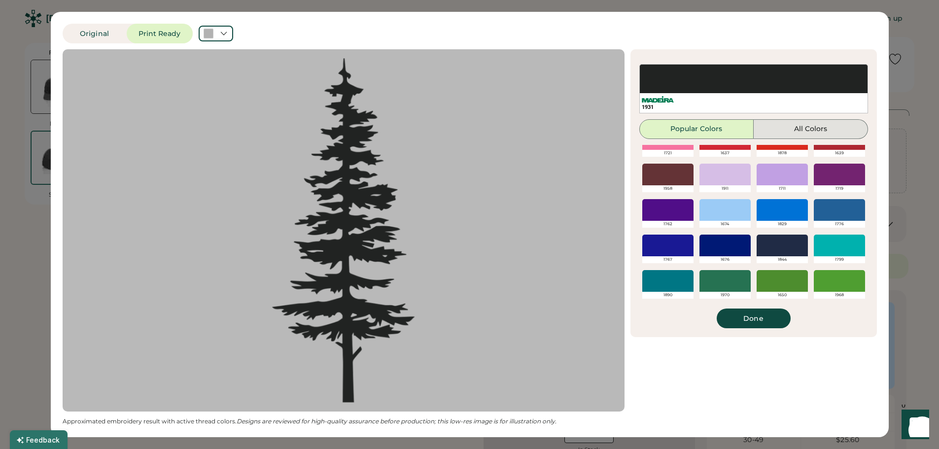
click at [798, 120] on button "All Colors" at bounding box center [811, 129] width 114 height 20
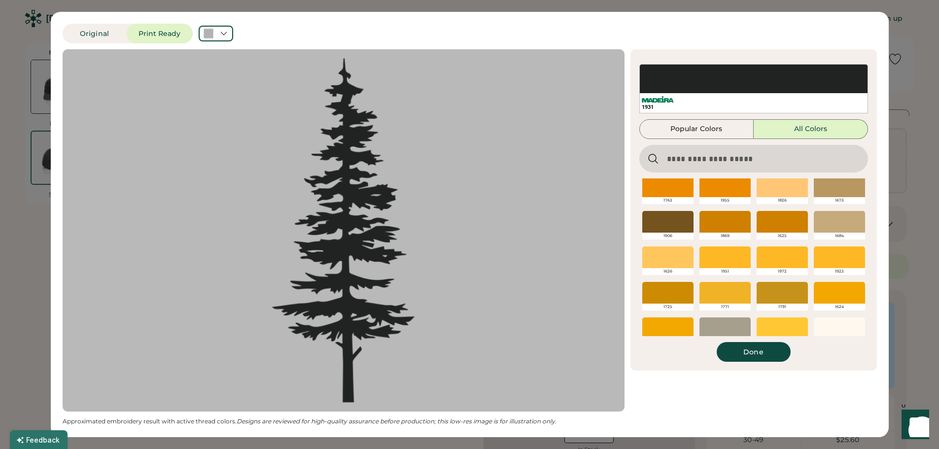
scroll to position [692, 0]
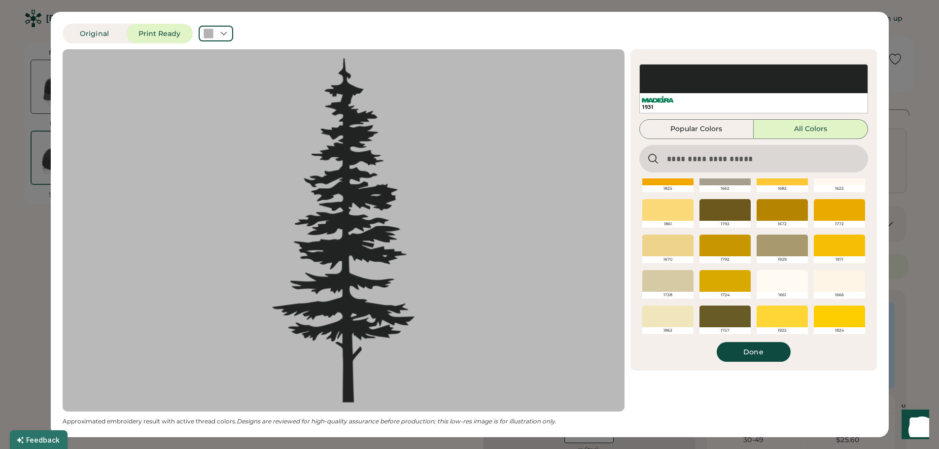
click at [708, 157] on input "input" at bounding box center [753, 159] width 229 height 28
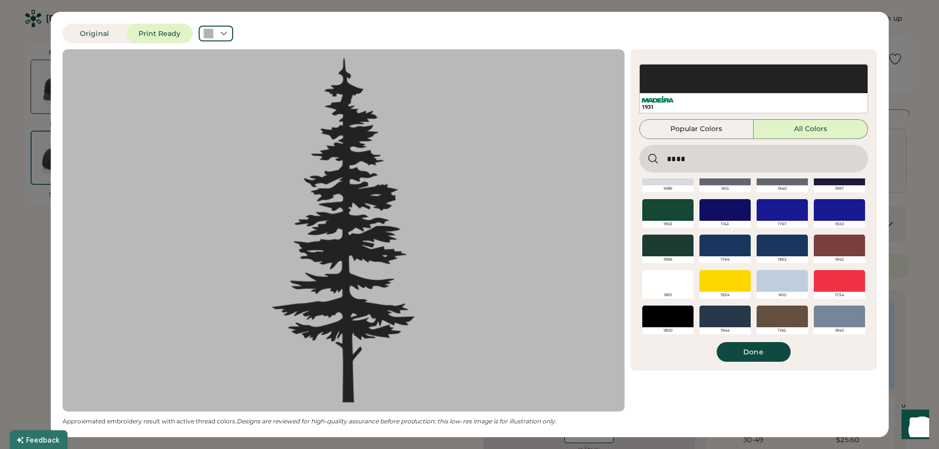
click at [649, 159] on icon at bounding box center [653, 159] width 12 height 12
click at [683, 159] on input "input" at bounding box center [753, 159] width 229 height 28
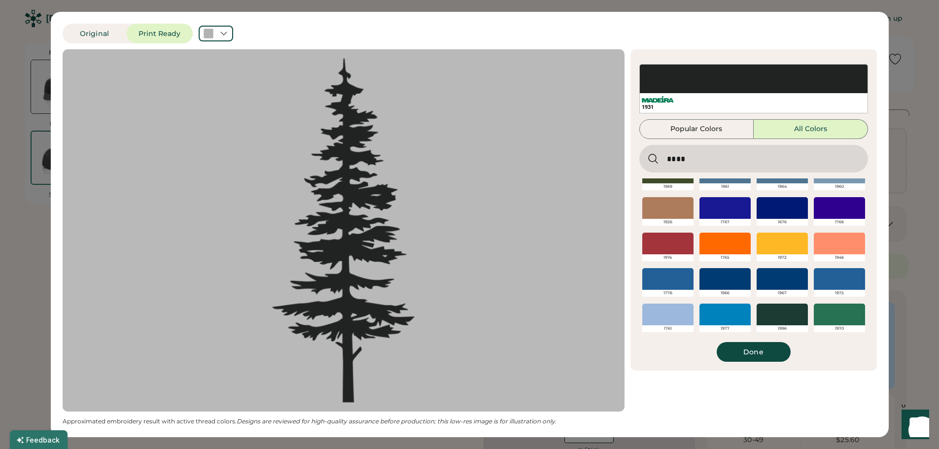
scroll to position [0, 0]
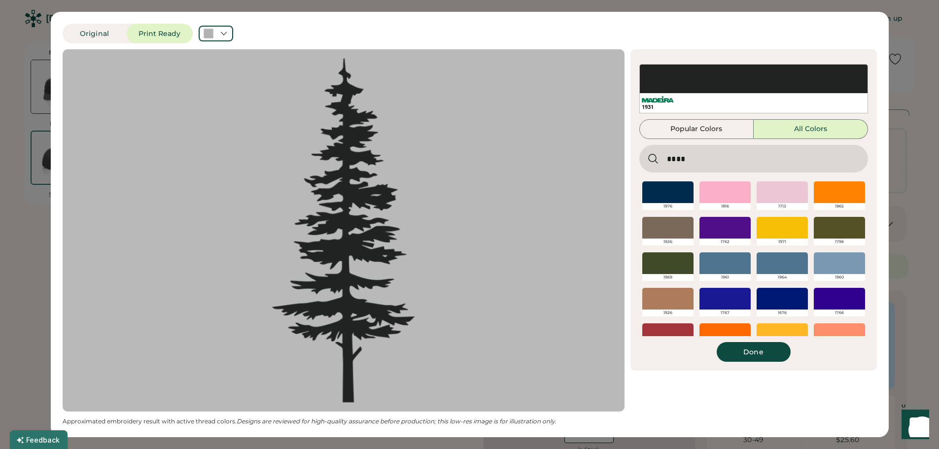
click at [645, 194] on div at bounding box center [667, 192] width 51 height 22
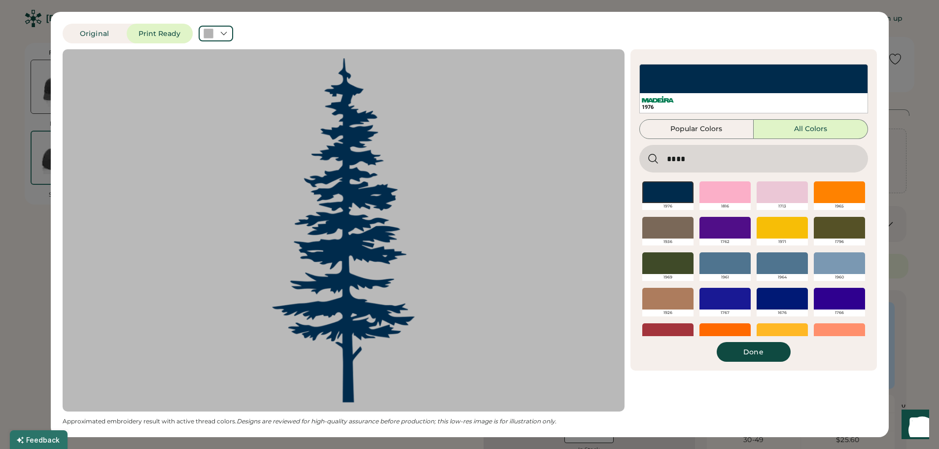
click at [670, 194] on div at bounding box center [667, 192] width 51 height 22
click at [742, 350] on button "Done" at bounding box center [754, 352] width 74 height 20
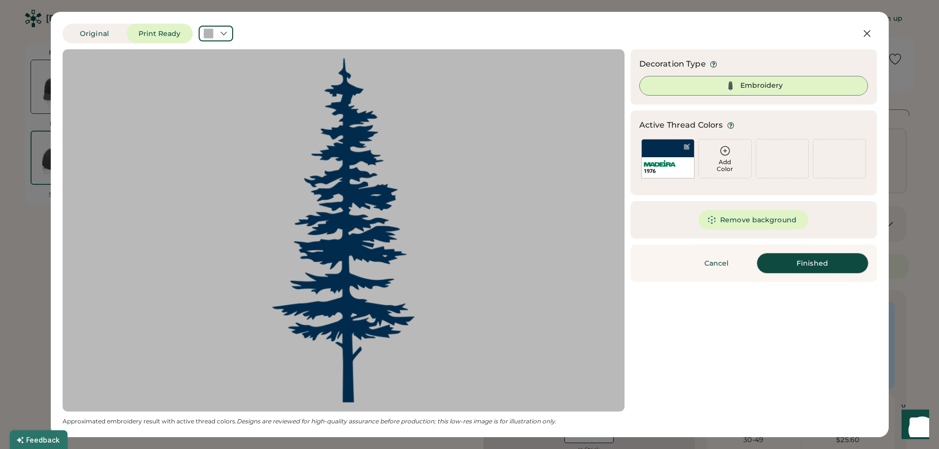
click at [809, 262] on button "Finished" at bounding box center [812, 263] width 111 height 20
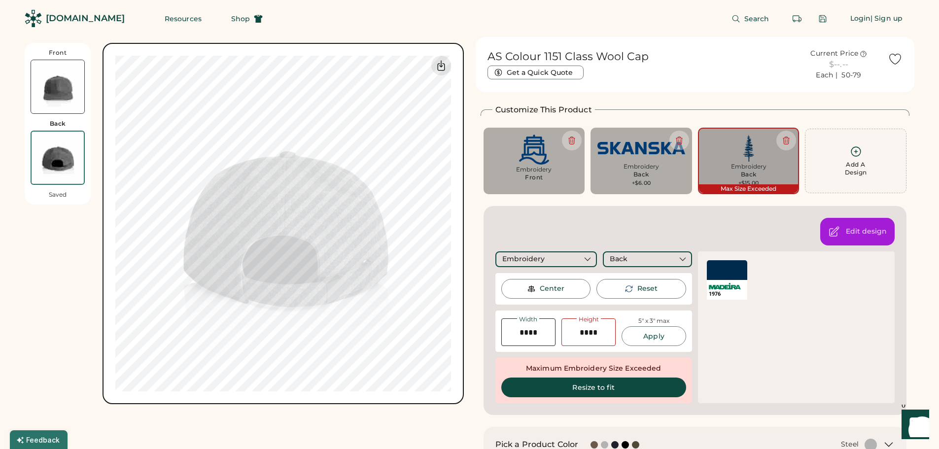
click at [629, 149] on img at bounding box center [641, 148] width 88 height 27
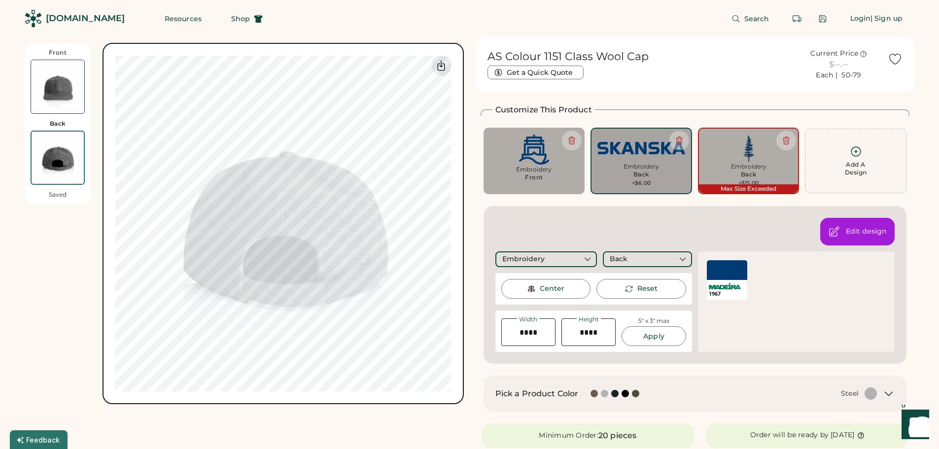
click at [728, 160] on img at bounding box center [749, 148] width 88 height 27
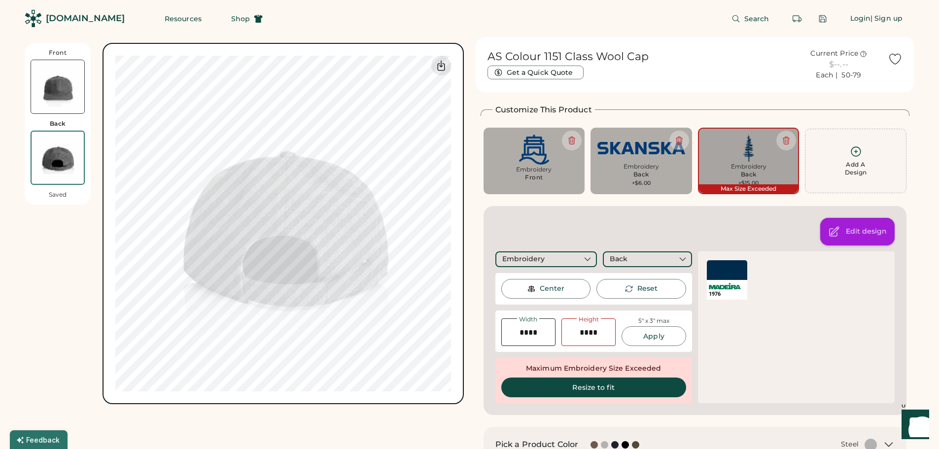
click at [859, 230] on div "Edit design" at bounding box center [866, 232] width 41 height 10
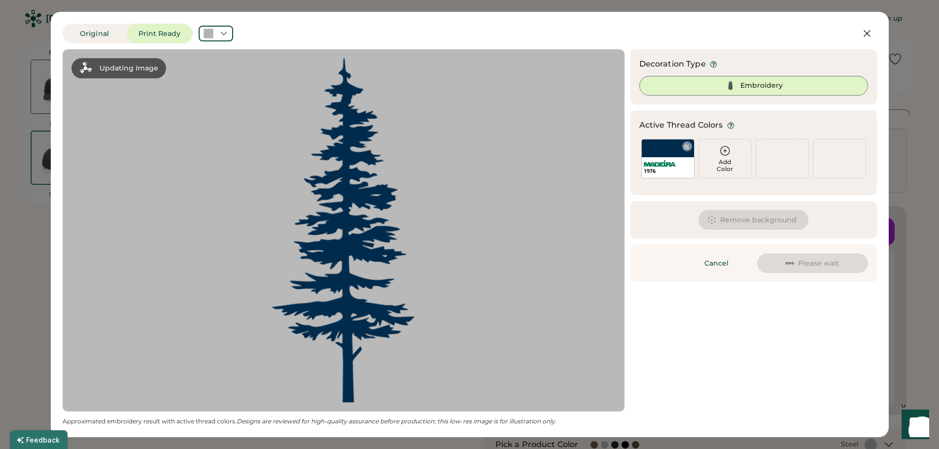
click at [689, 142] on div at bounding box center [687, 146] width 10 height 10
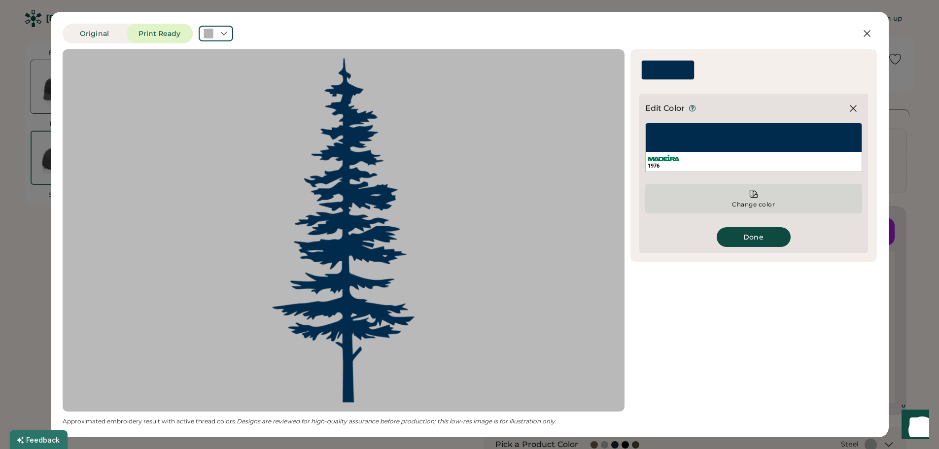
click at [759, 203] on div "Change color" at bounding box center [754, 205] width 44 height 8
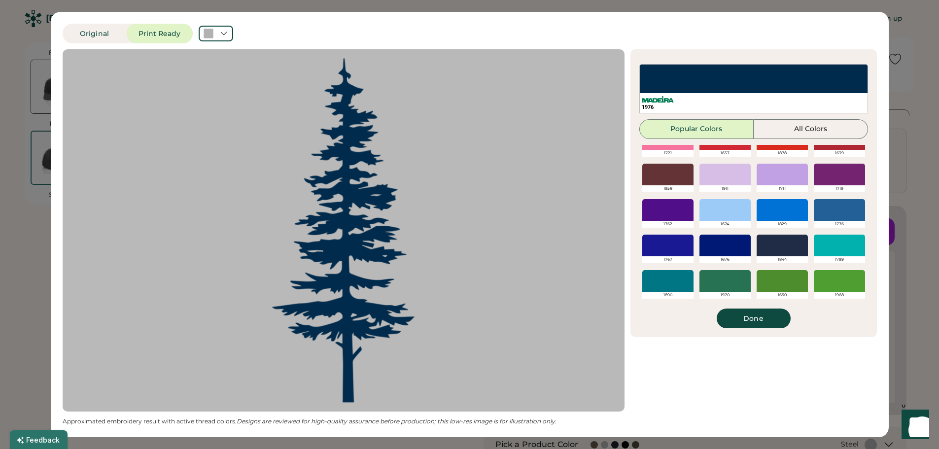
click at [804, 129] on button "All Colors" at bounding box center [811, 129] width 114 height 20
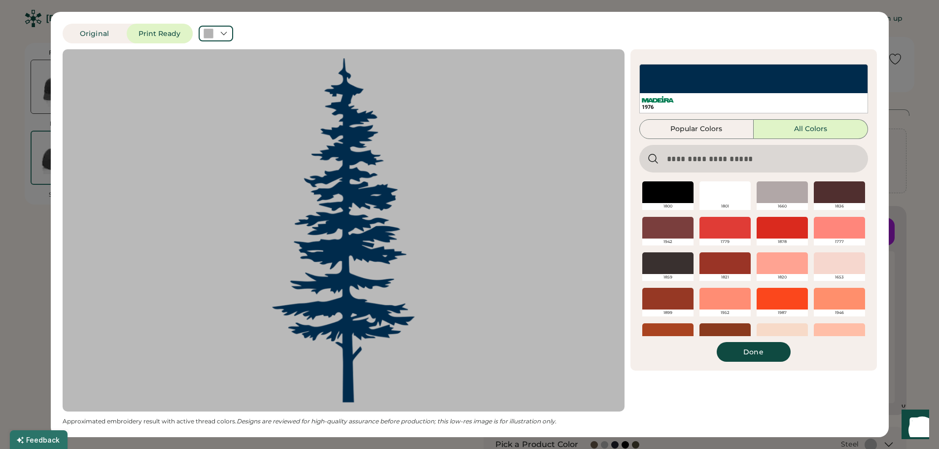
click at [680, 161] on input "input" at bounding box center [753, 159] width 229 height 28
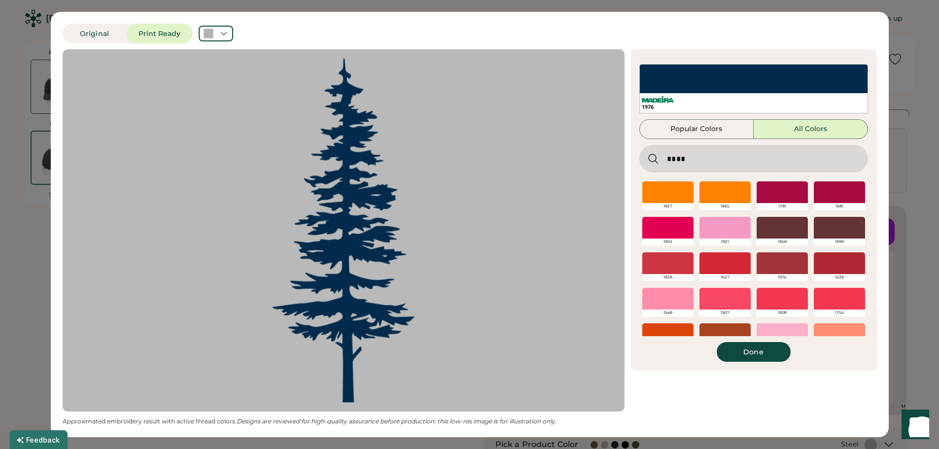
type input "****"
click at [653, 157] on icon at bounding box center [653, 159] width 12 height 12
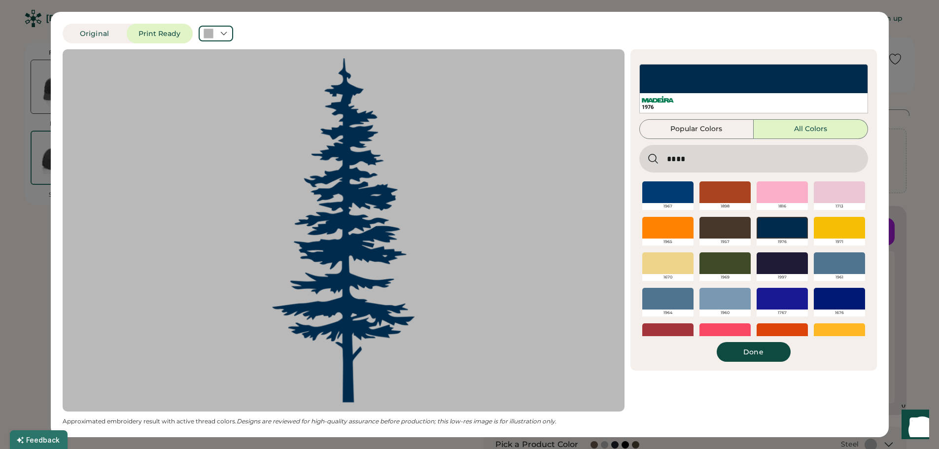
click at [670, 186] on div at bounding box center [667, 192] width 51 height 22
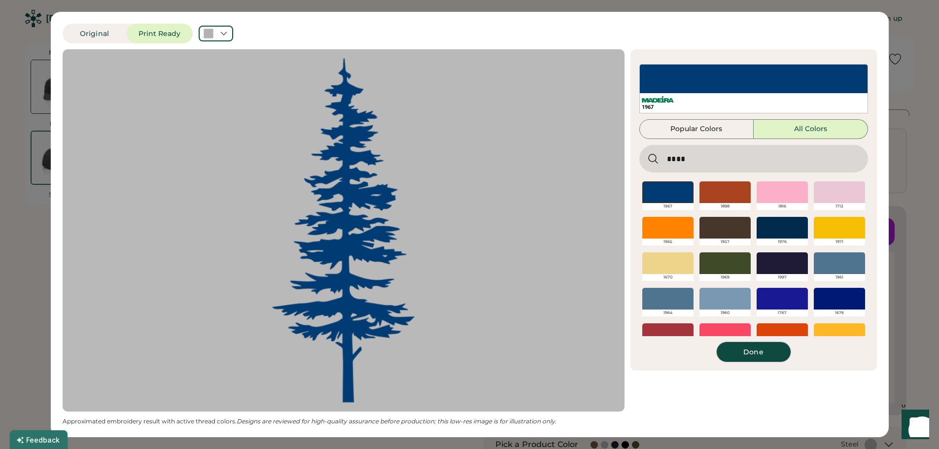
click at [762, 353] on button "Done" at bounding box center [754, 352] width 74 height 20
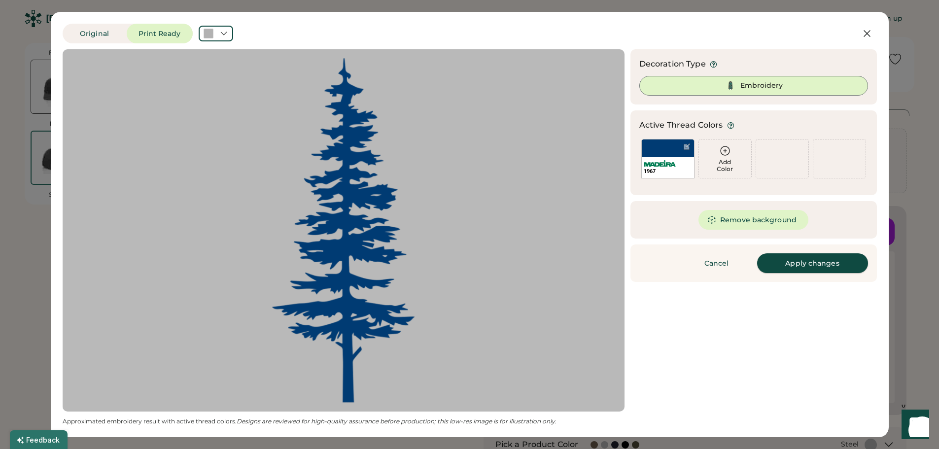
click at [817, 258] on button "Apply changes" at bounding box center [812, 263] width 111 height 20
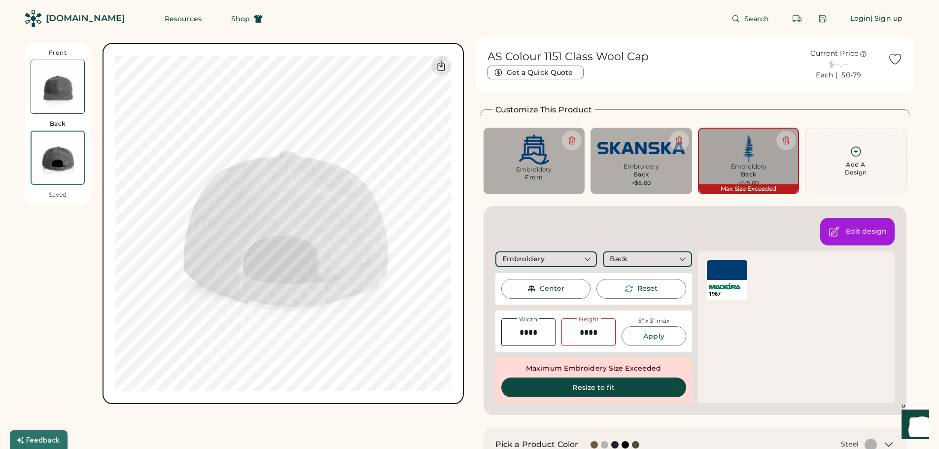
click at [733, 203] on div "Customize This Product Add A Design Embroidery Front Max Size Exceeded Add A De…" at bounding box center [695, 259] width 429 height 311
click at [656, 256] on div "Back" at bounding box center [647, 259] width 89 height 16
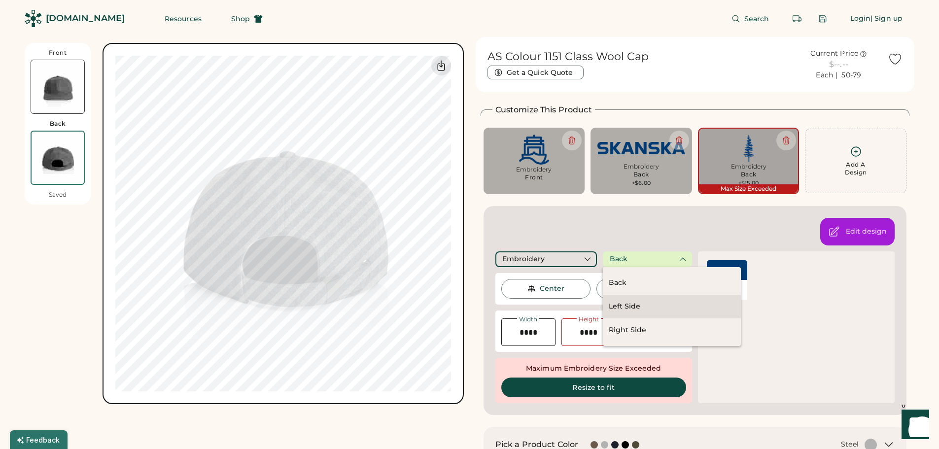
click at [635, 307] on div "Left Side" at bounding box center [625, 307] width 32 height 10
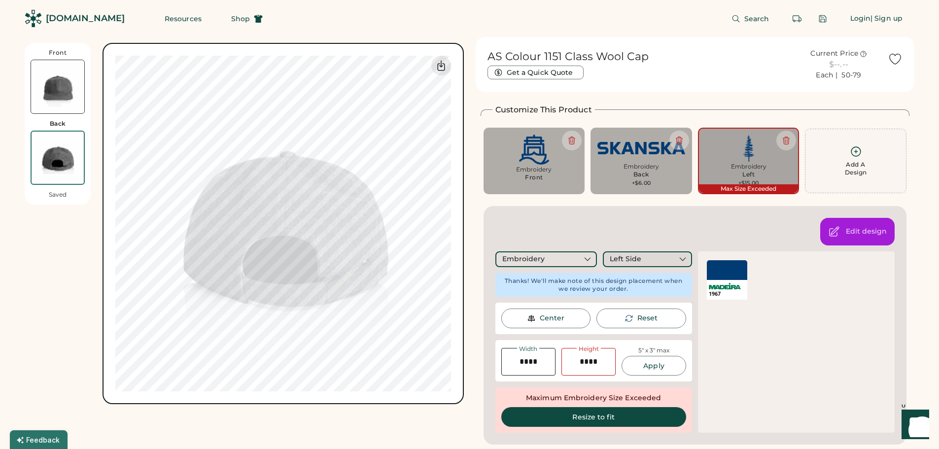
click at [673, 262] on div "Left Side" at bounding box center [647, 259] width 89 height 16
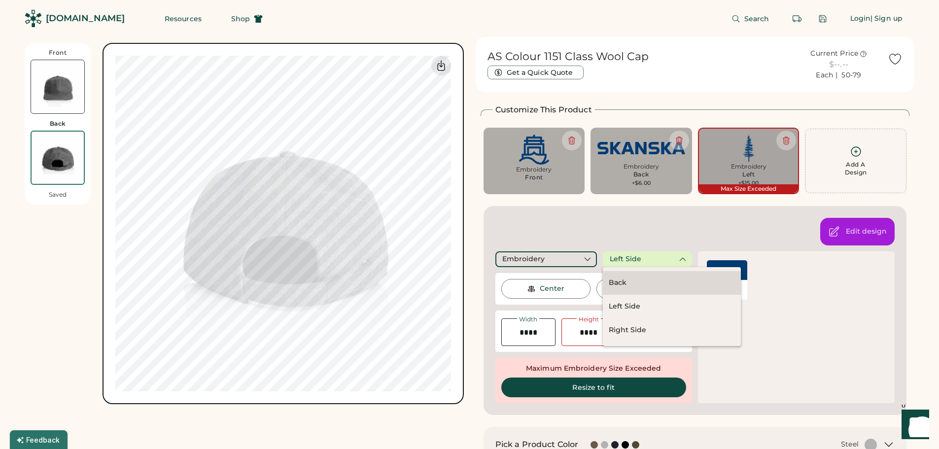
click at [637, 280] on div "Back" at bounding box center [672, 283] width 138 height 24
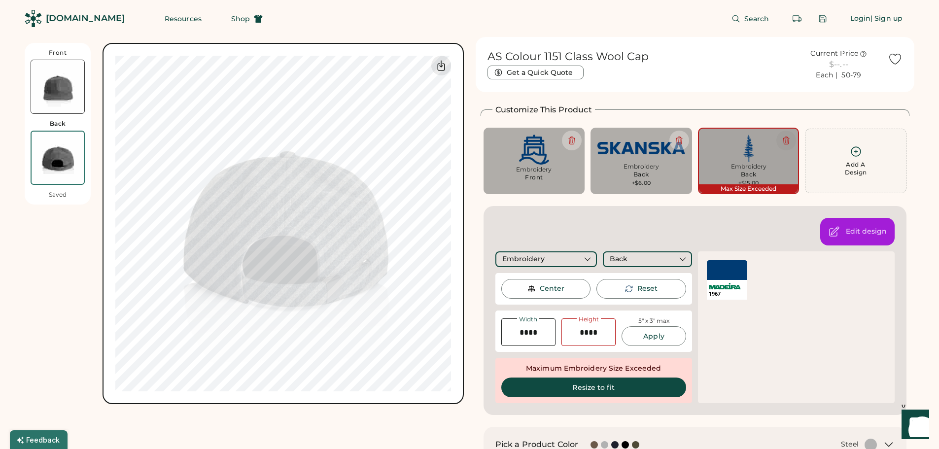
click at [786, 141] on icon at bounding box center [786, 140] width 9 height 9
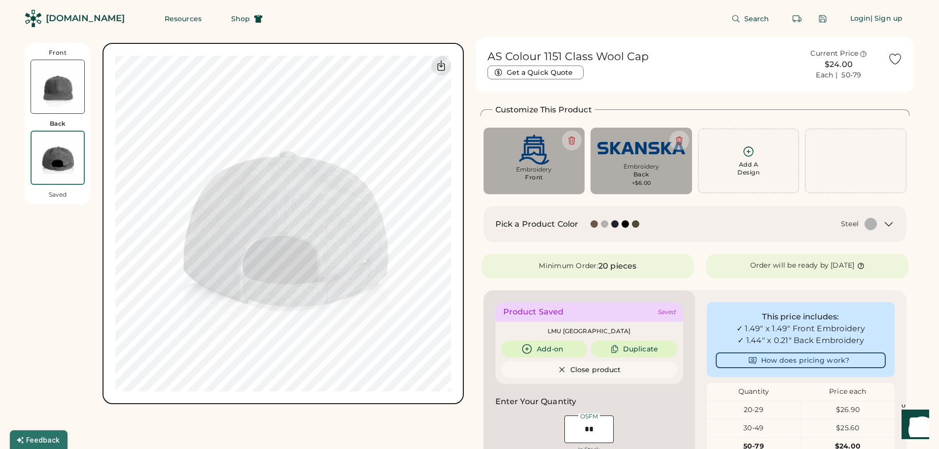
click at [57, 86] on img at bounding box center [57, 86] width 53 height 53
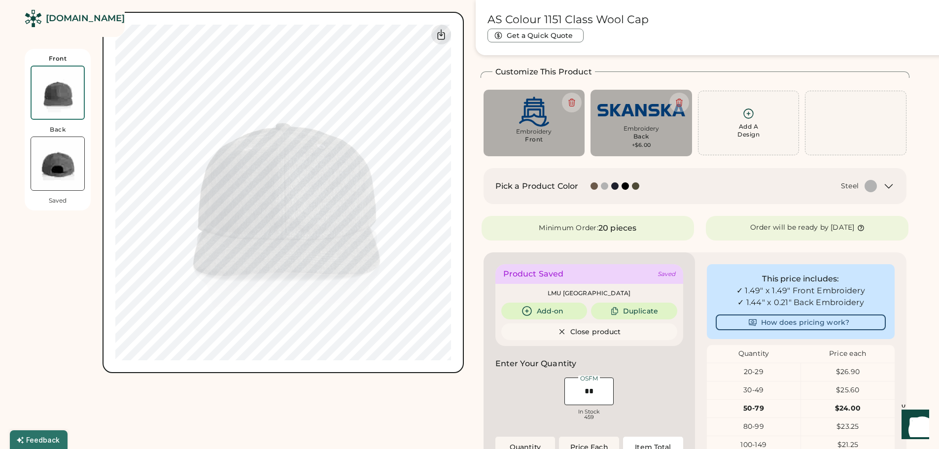
scroll to position [43, 0]
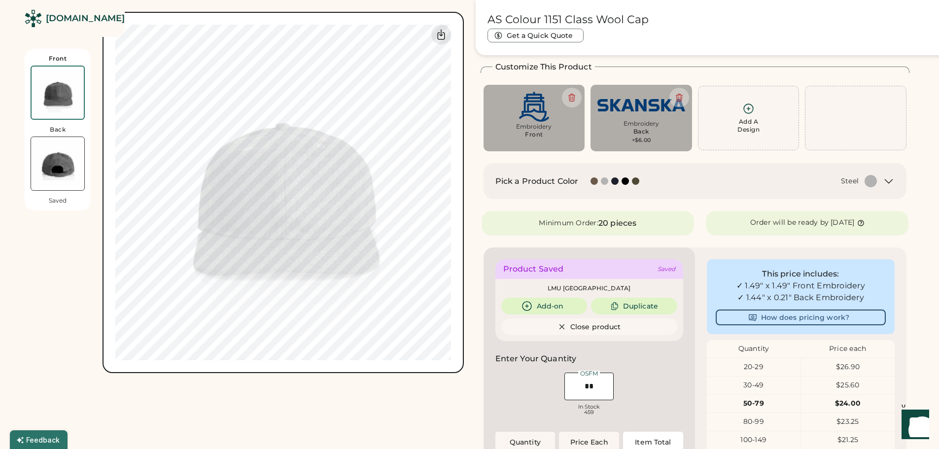
click at [745, 106] on icon at bounding box center [748, 109] width 12 height 12
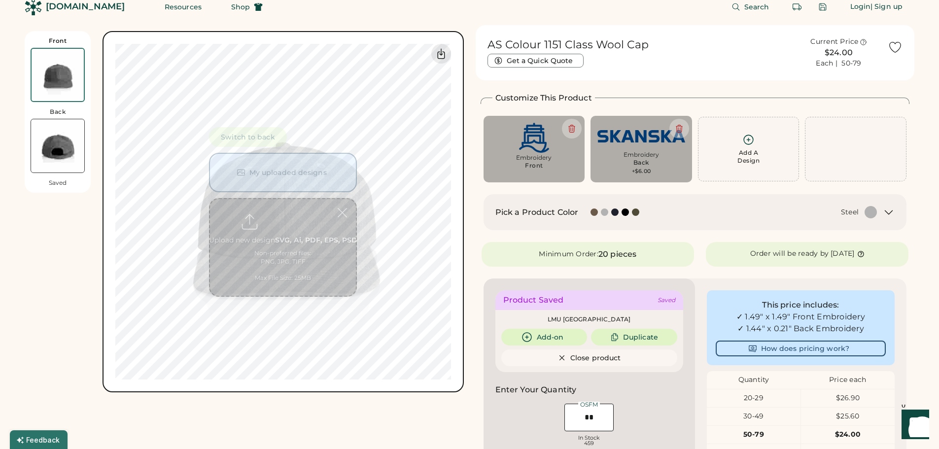
scroll to position [0, 0]
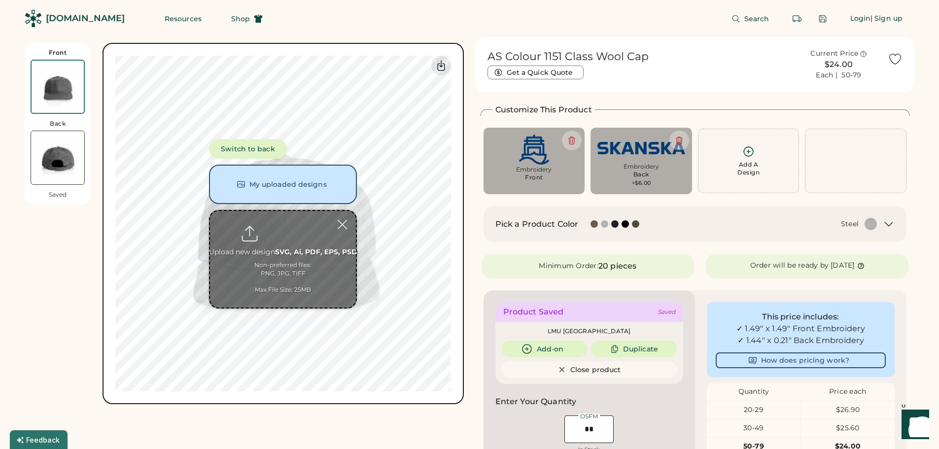
type input "**********"
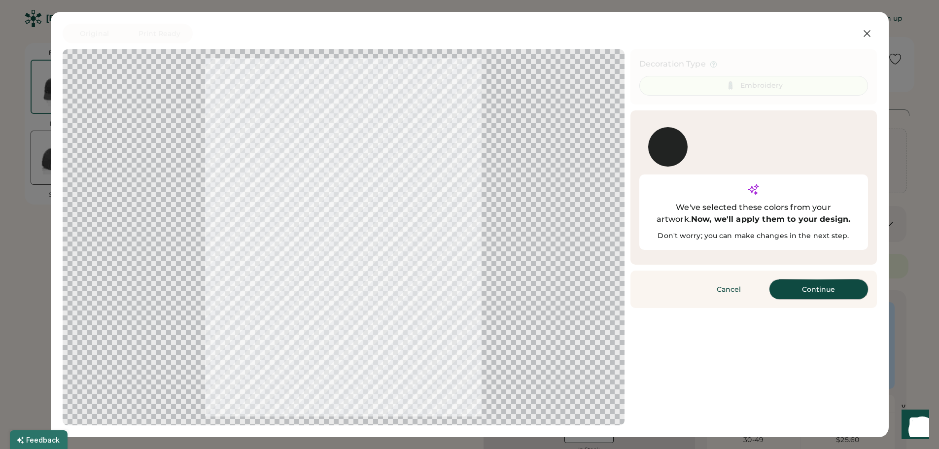
click at [789, 280] on button "Continue" at bounding box center [819, 290] width 99 height 20
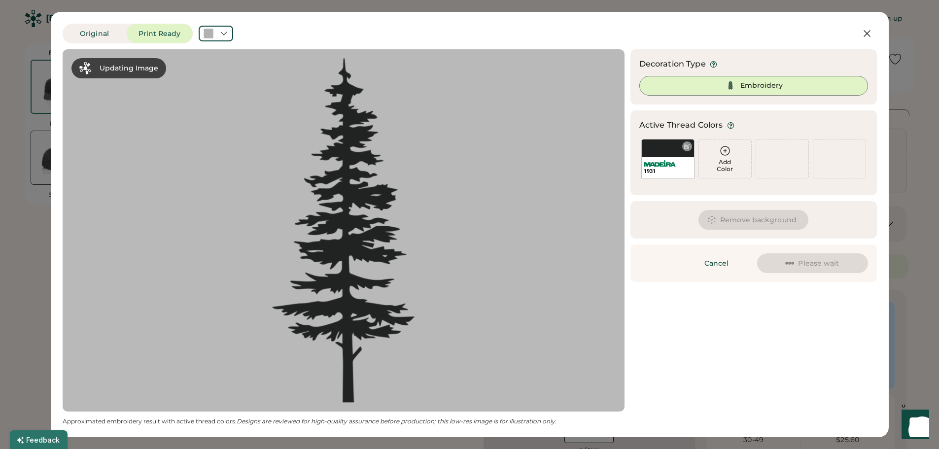
click at [688, 145] on div at bounding box center [686, 146] width 7 height 7
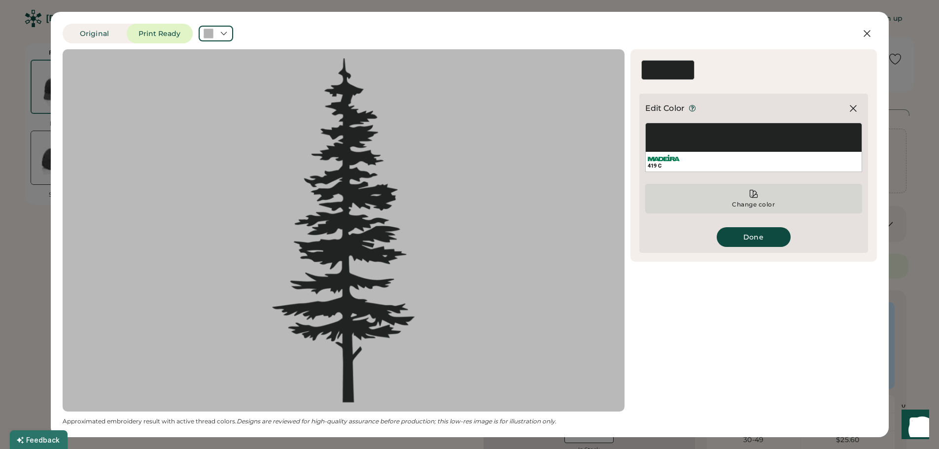
click at [754, 196] on icon at bounding box center [754, 194] width 10 height 10
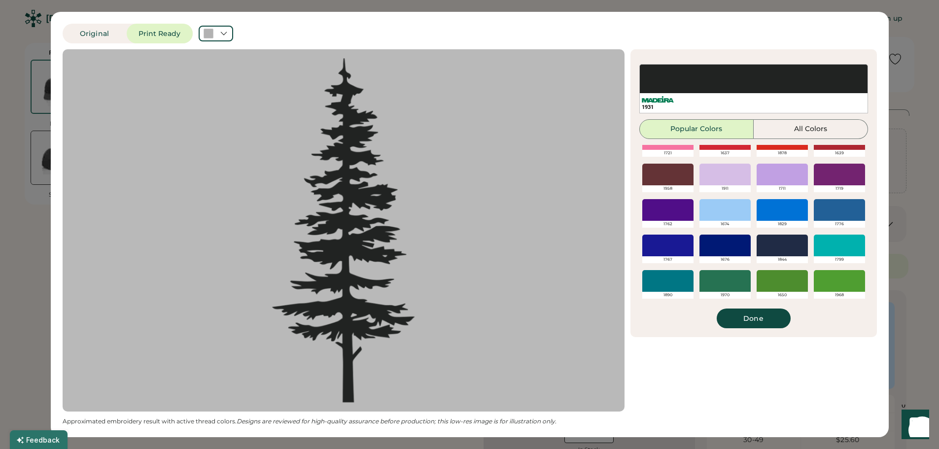
click at [783, 131] on button "All Colors" at bounding box center [811, 129] width 114 height 20
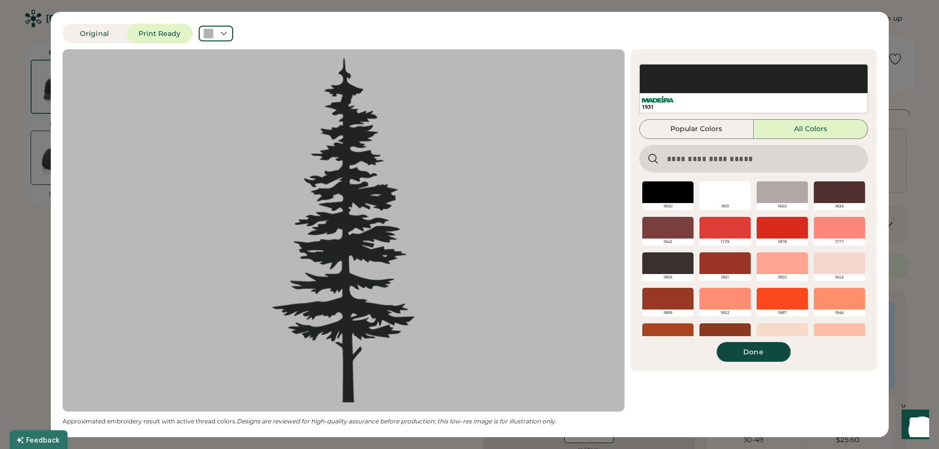
click at [685, 158] on input "input" at bounding box center [753, 159] width 229 height 28
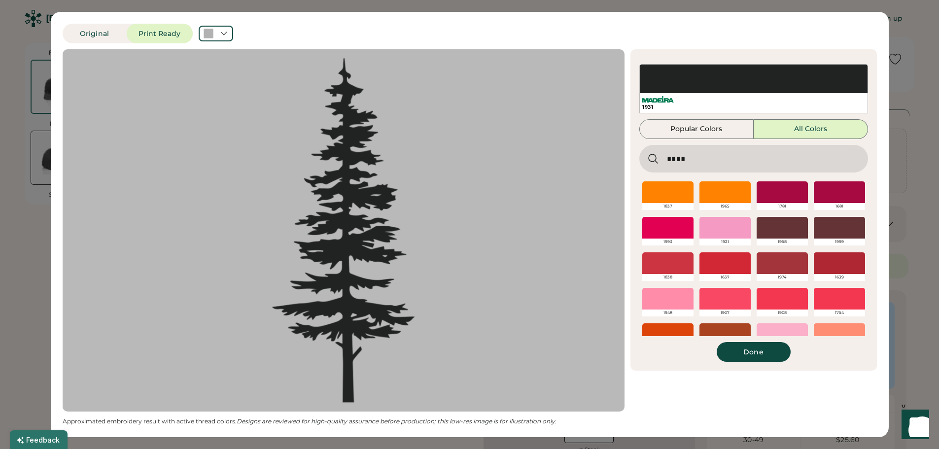
type input "****"
click at [655, 156] on icon at bounding box center [653, 158] width 9 height 9
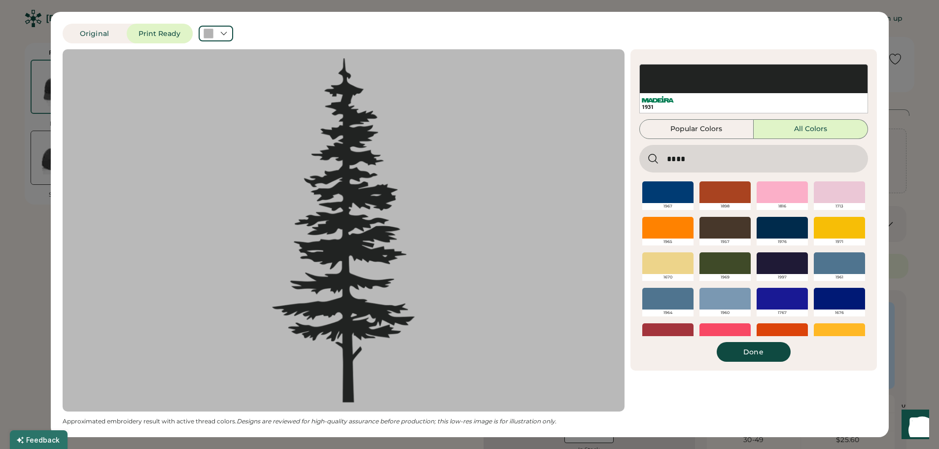
click at [665, 192] on div at bounding box center [667, 192] width 51 height 22
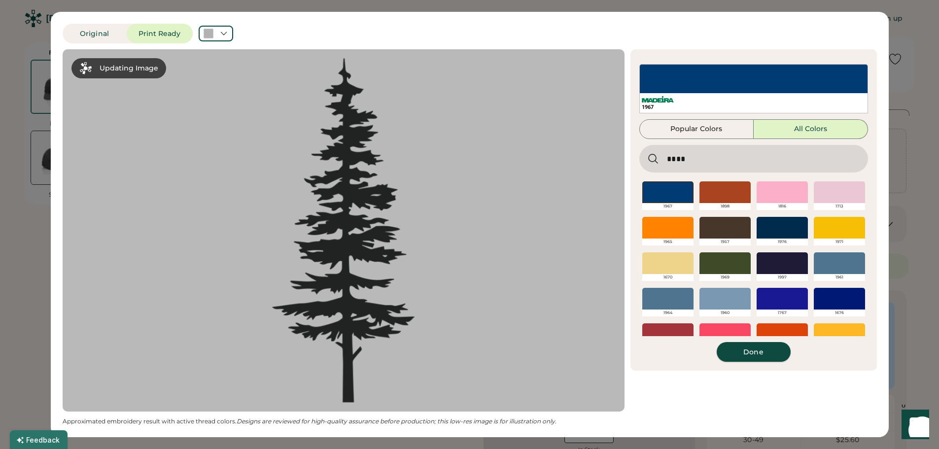
click at [761, 352] on button "Done" at bounding box center [754, 352] width 74 height 20
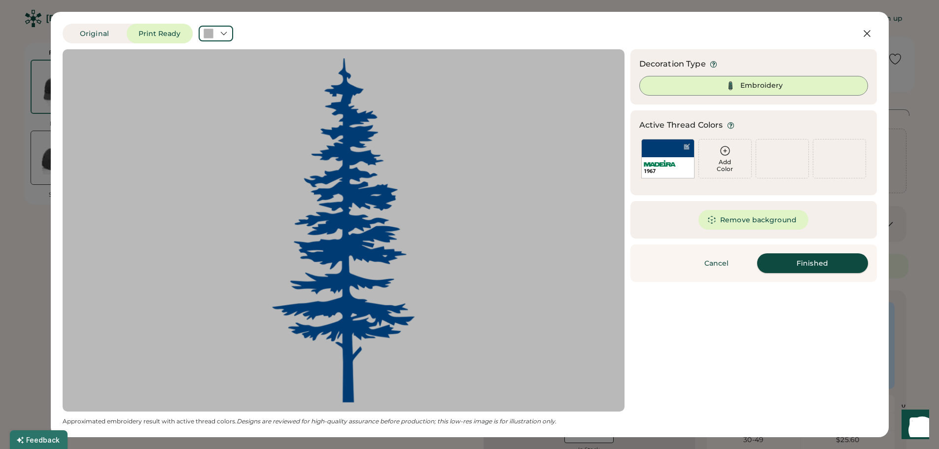
click at [815, 265] on button "Finished" at bounding box center [812, 263] width 111 height 20
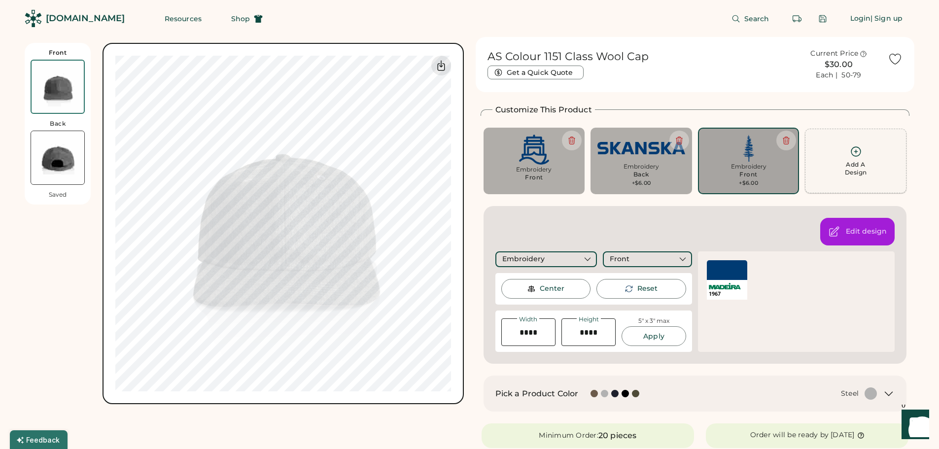
click at [856, 153] on icon at bounding box center [855, 151] width 9 height 9
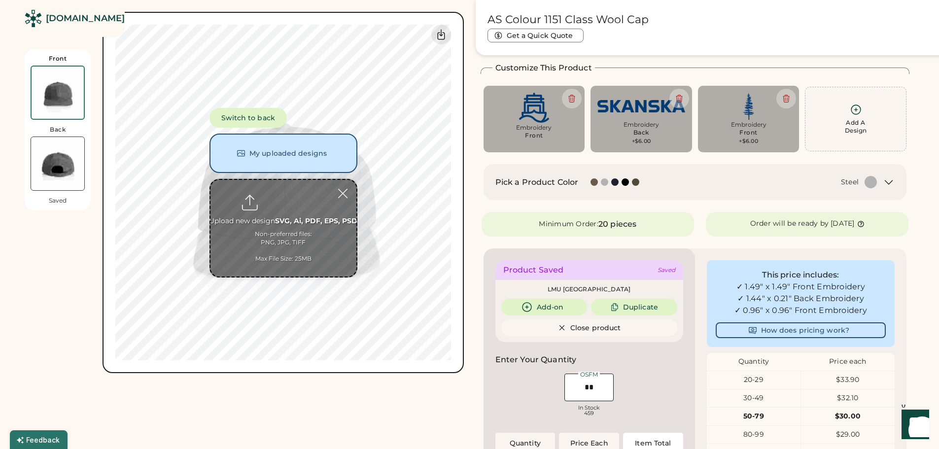
scroll to position [43, 0]
type input "**********"
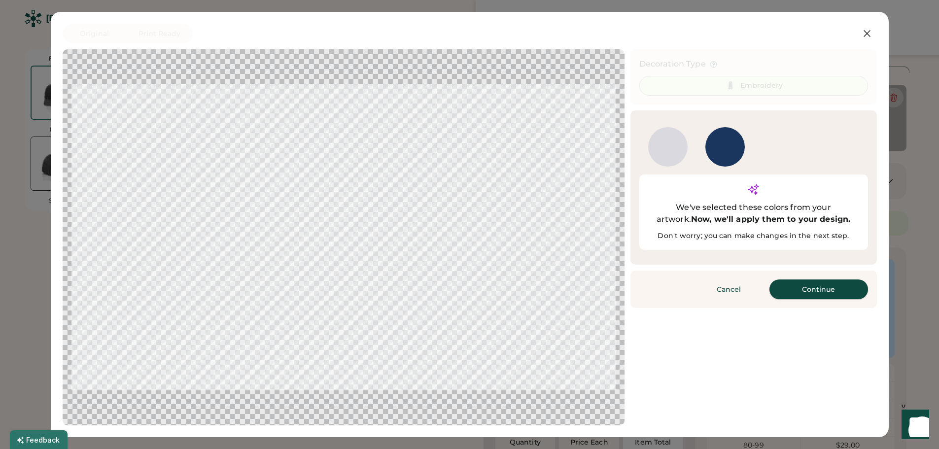
click at [806, 280] on button "Continue" at bounding box center [819, 290] width 99 height 20
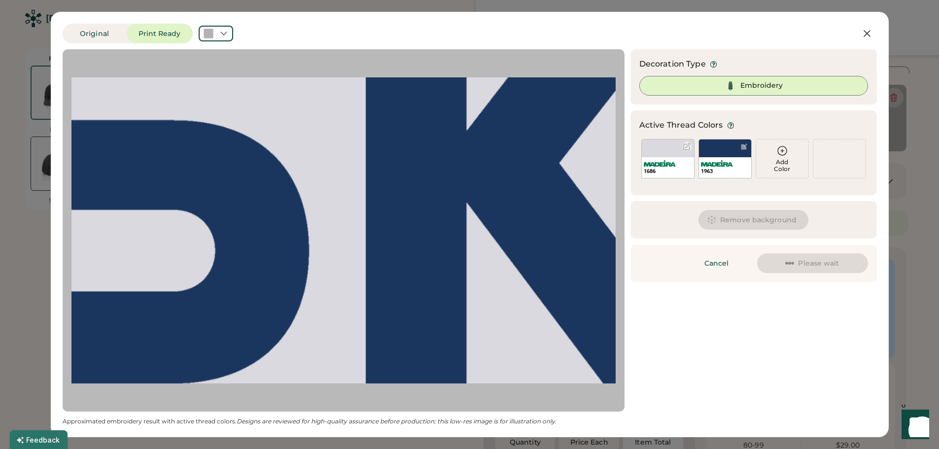
click at [687, 145] on div at bounding box center [686, 146] width 7 height 7
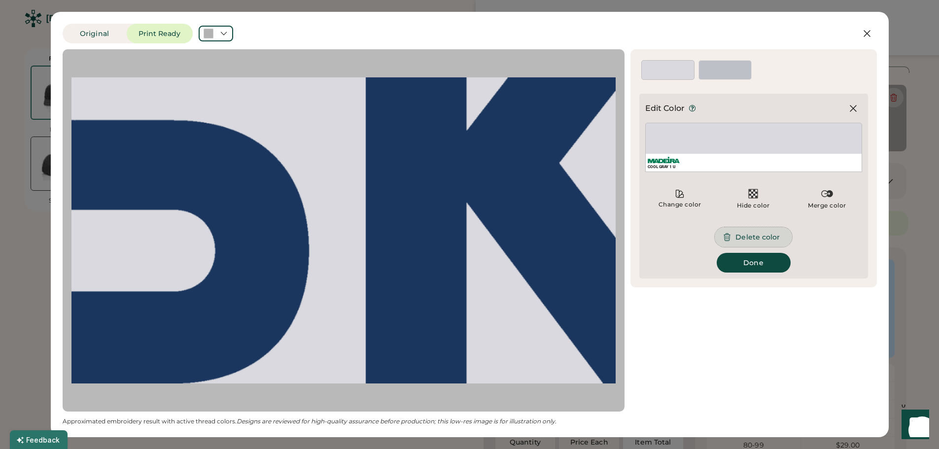
click at [759, 240] on button "Delete color" at bounding box center [753, 237] width 77 height 20
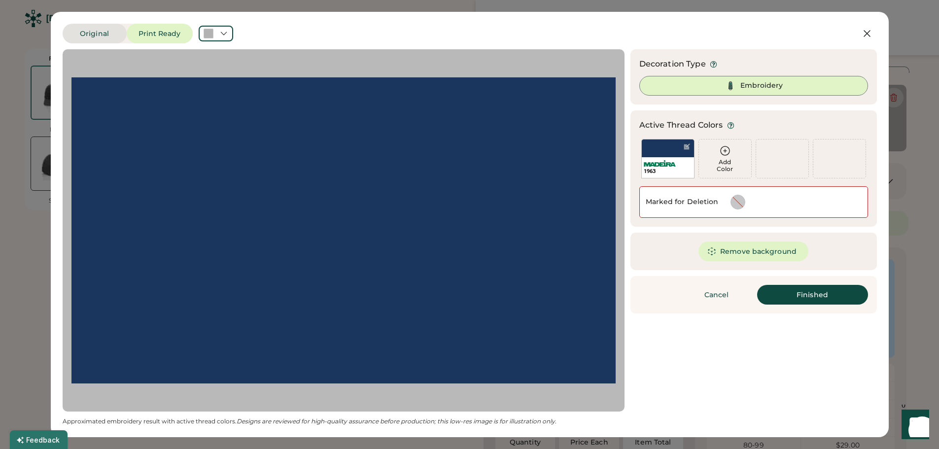
click at [110, 35] on button "Original" at bounding box center [95, 34] width 64 height 20
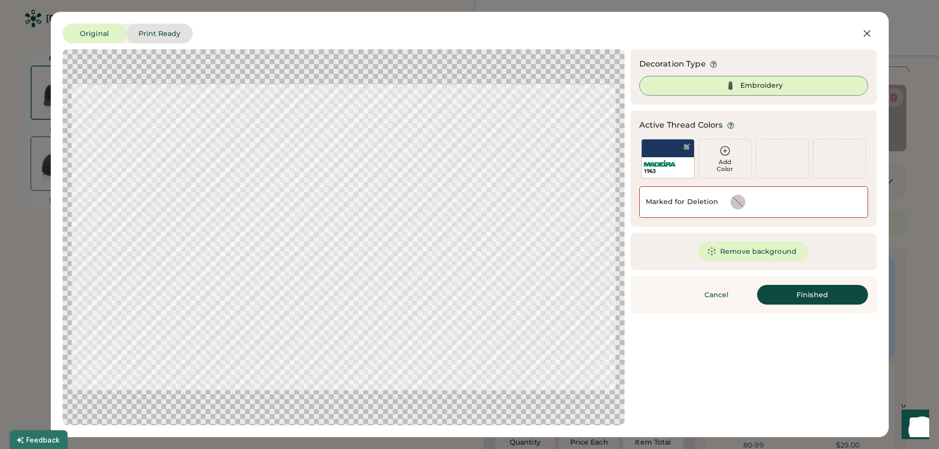
click at [166, 31] on button "Print Ready" at bounding box center [160, 34] width 66 height 20
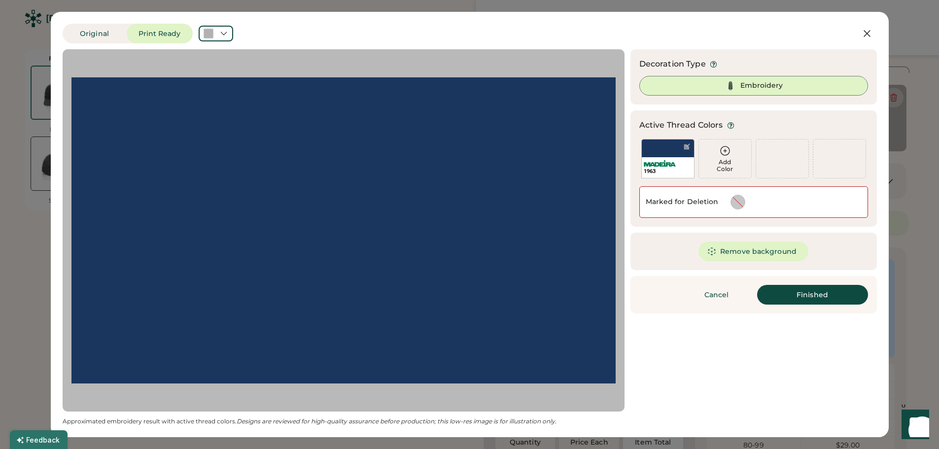
click at [510, 197] on div at bounding box center [343, 230] width 544 height 345
click at [694, 202] on div "Marked for Deletion" at bounding box center [682, 202] width 73 height 10
click at [737, 198] on div at bounding box center [738, 202] width 14 height 14
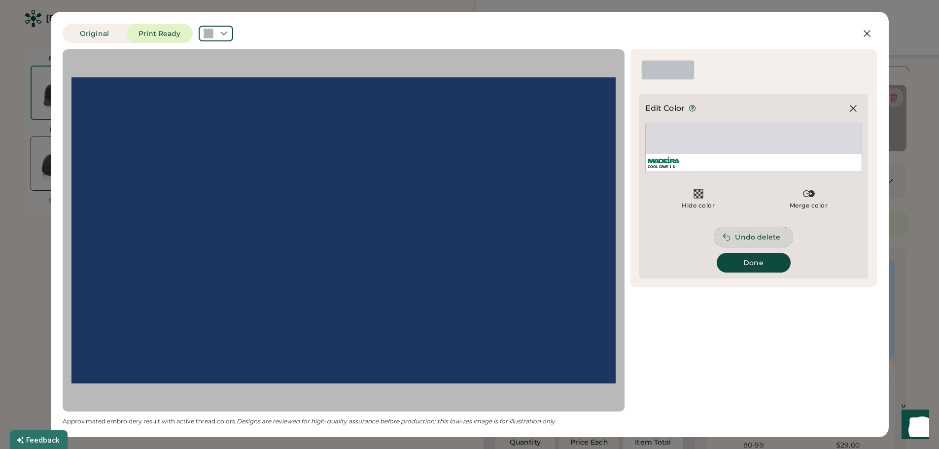
click at [767, 235] on button "Undo delete" at bounding box center [753, 237] width 78 height 20
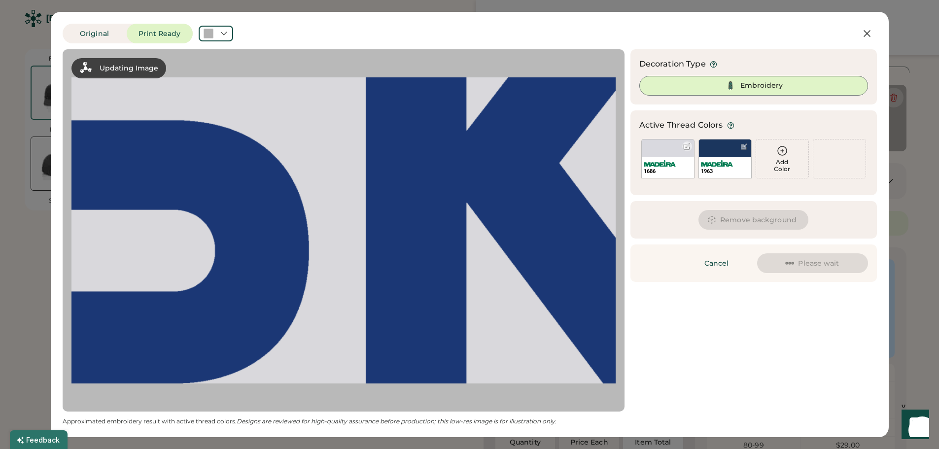
click at [685, 146] on div at bounding box center [686, 146] width 7 height 7
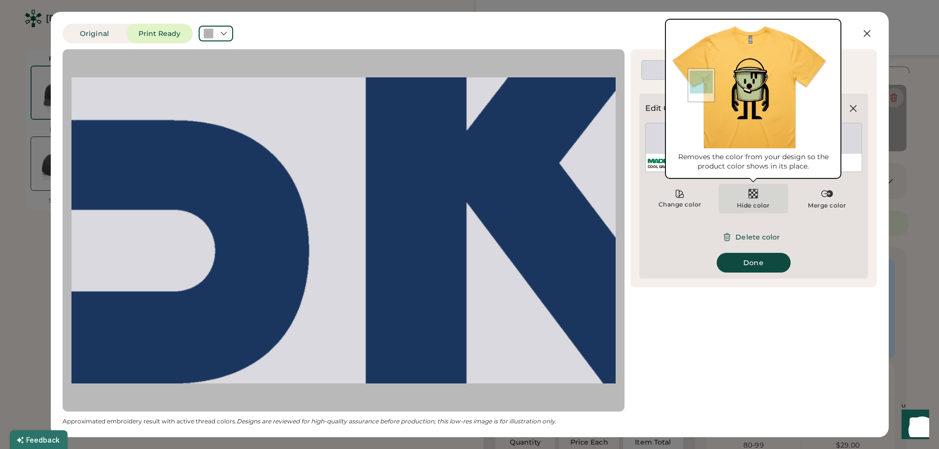
click at [755, 196] on img at bounding box center [753, 194] width 12 height 12
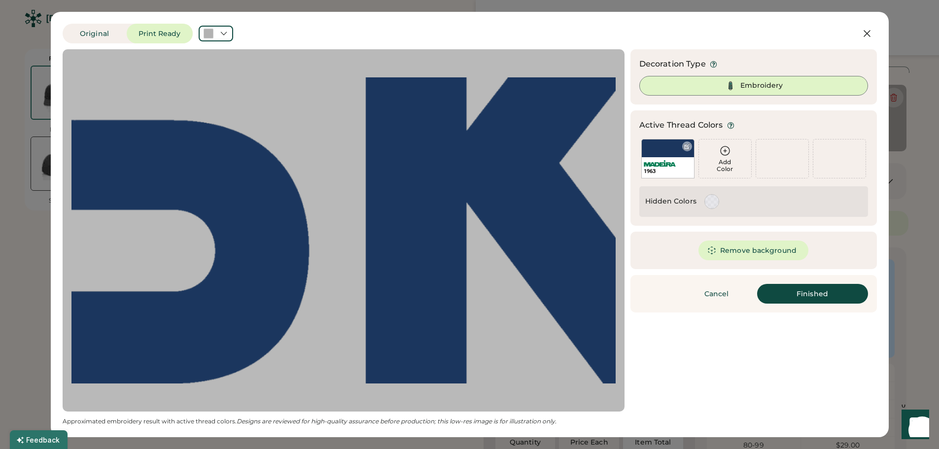
click at [687, 146] on div at bounding box center [686, 146] width 7 height 7
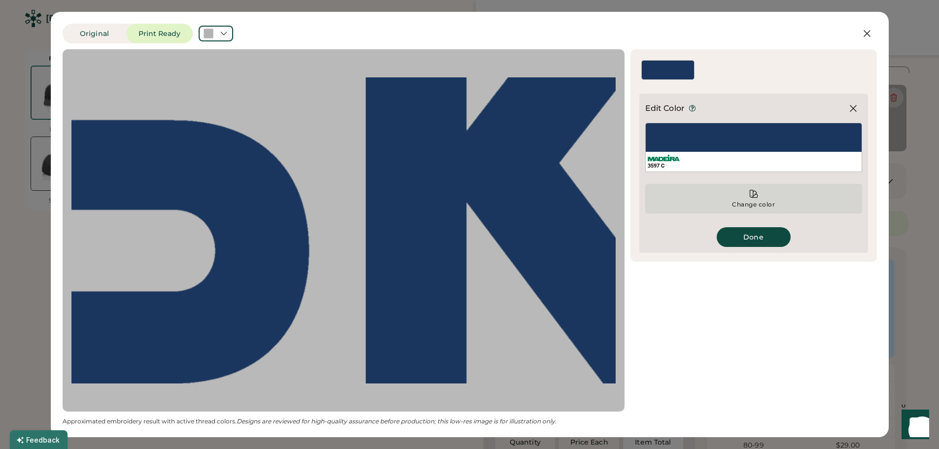
click at [762, 190] on div "Change color" at bounding box center [753, 199] width 217 height 30
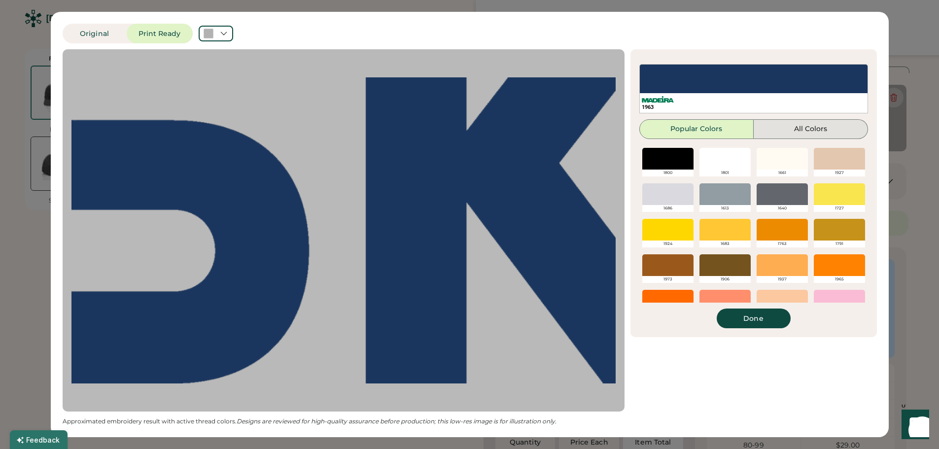
click at [796, 124] on button "All Colors" at bounding box center [811, 129] width 114 height 20
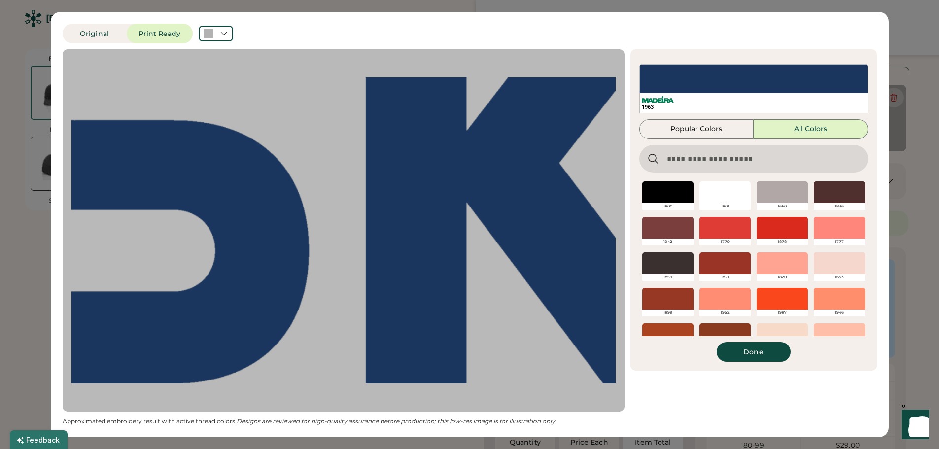
click at [674, 162] on input "input" at bounding box center [753, 159] width 229 height 28
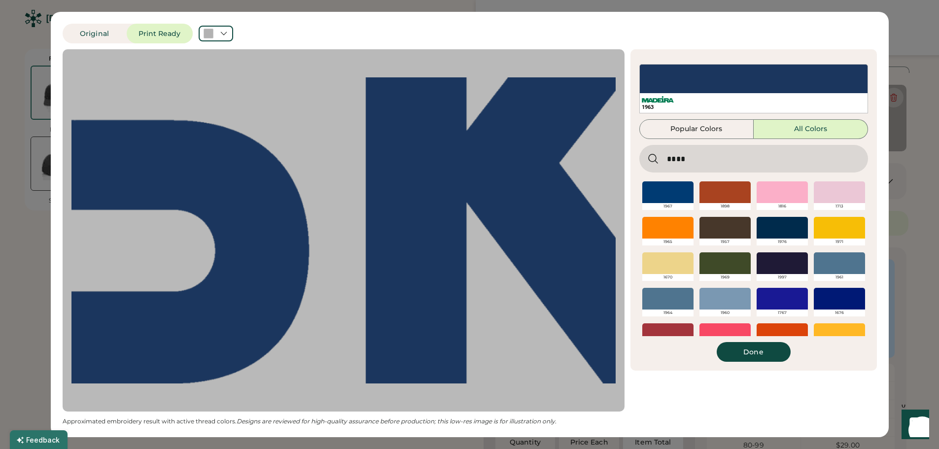
type input "****"
click at [652, 157] on icon at bounding box center [653, 159] width 12 height 12
click at [665, 188] on div at bounding box center [667, 192] width 51 height 22
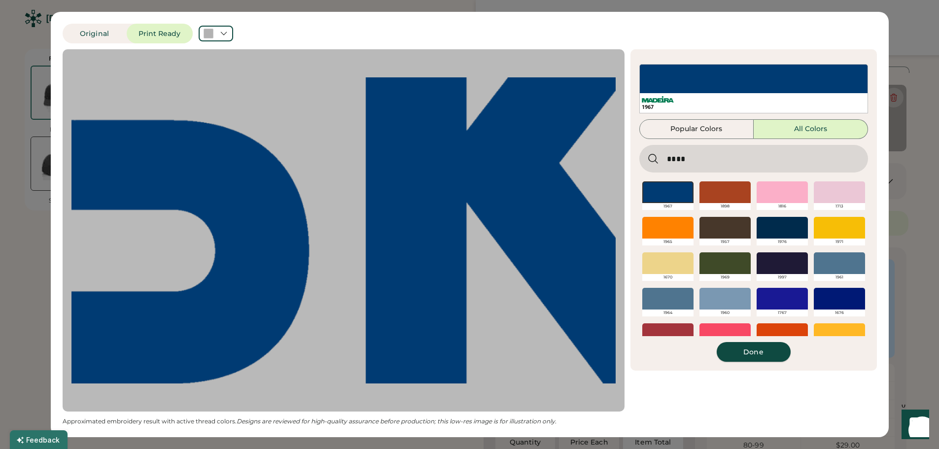
click at [763, 361] on button "Done" at bounding box center [754, 352] width 74 height 20
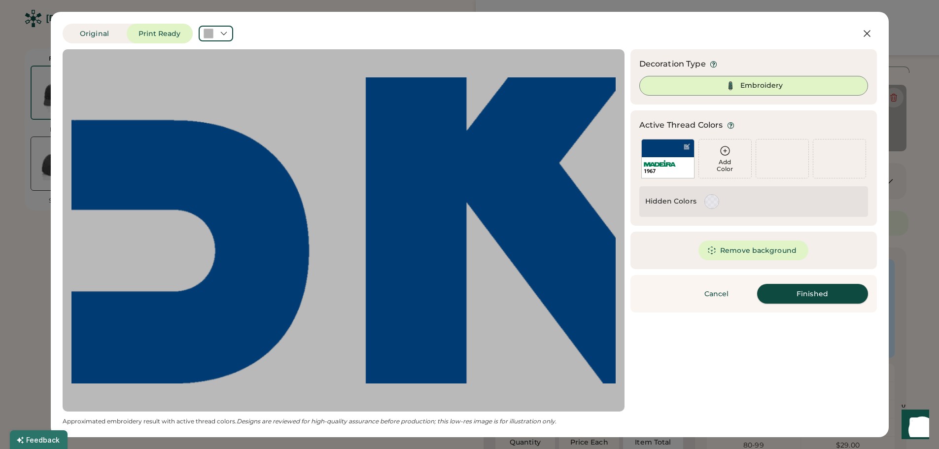
click at [819, 292] on button "Finished" at bounding box center [812, 294] width 111 height 20
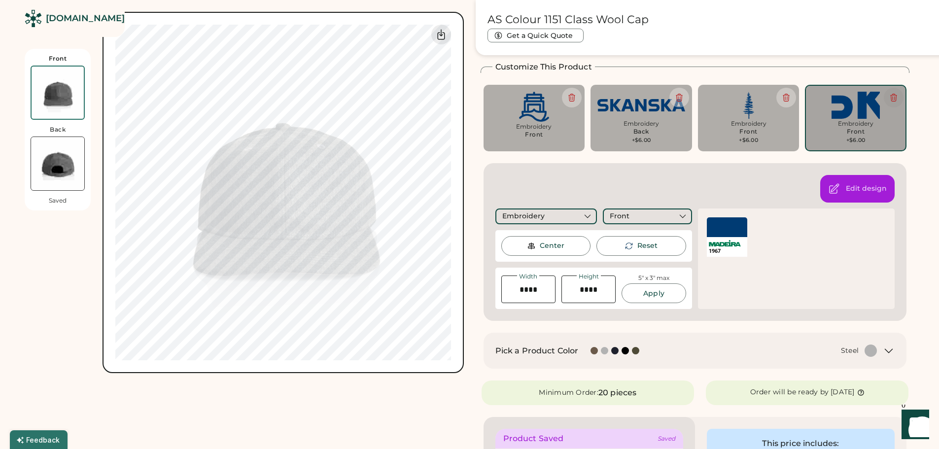
click at [898, 95] on icon at bounding box center [893, 97] width 9 height 9
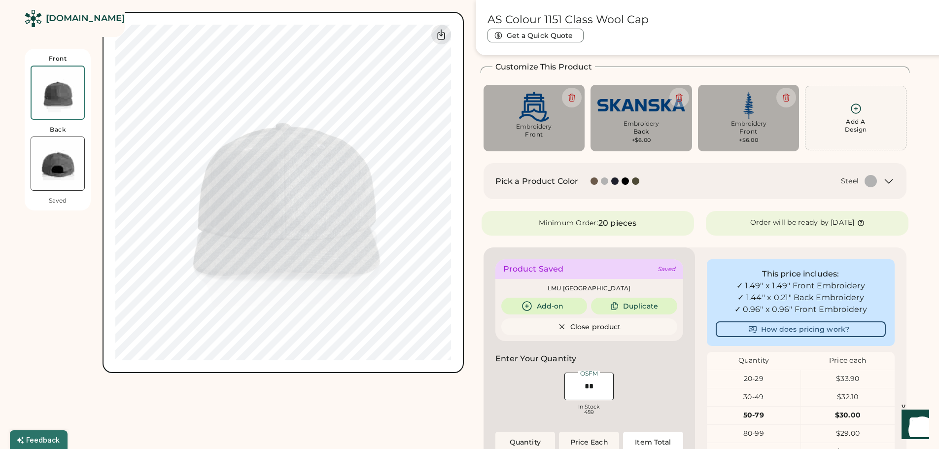
click at [857, 107] on icon at bounding box center [856, 109] width 12 height 12
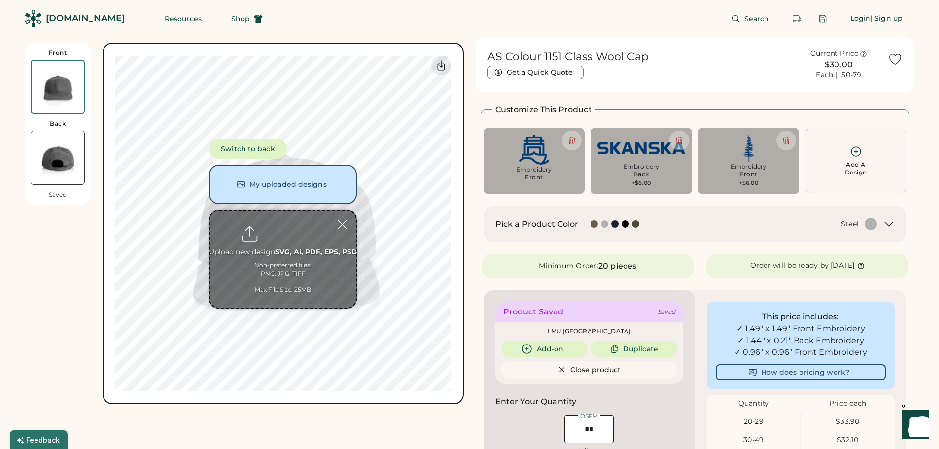
type input "**********"
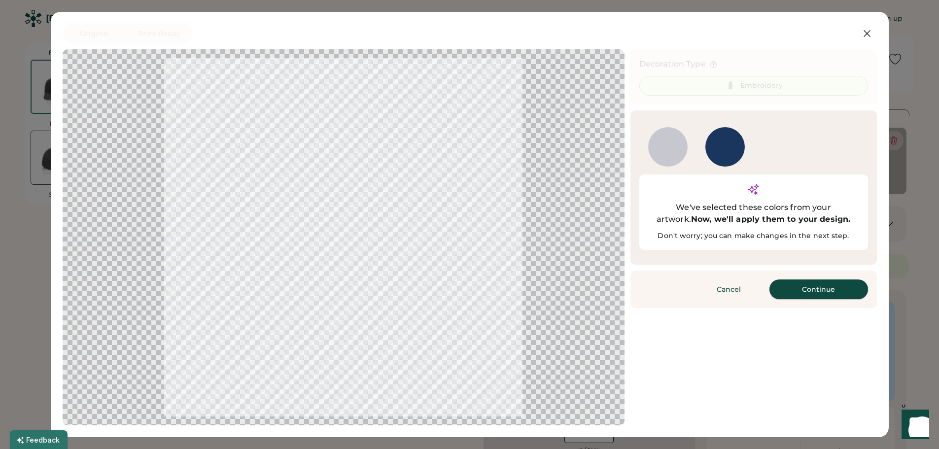
click at [782, 280] on button "Continue" at bounding box center [819, 290] width 99 height 20
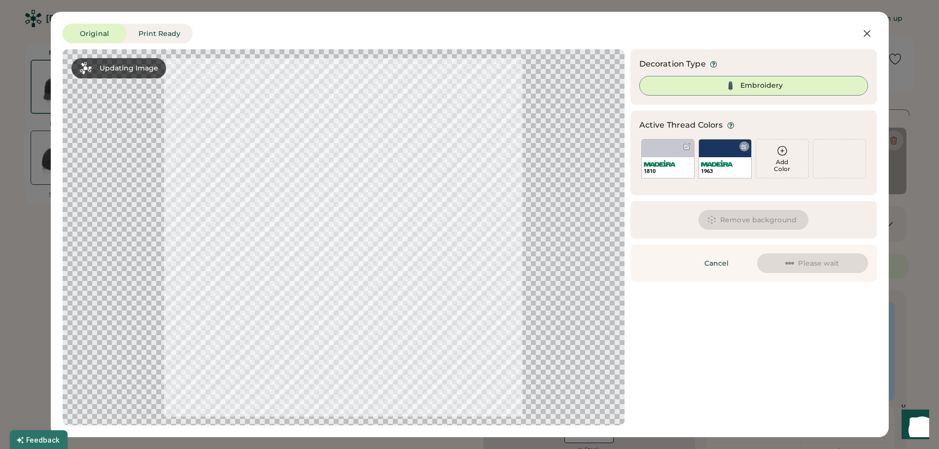
click at [743, 150] on div at bounding box center [743, 146] width 7 height 7
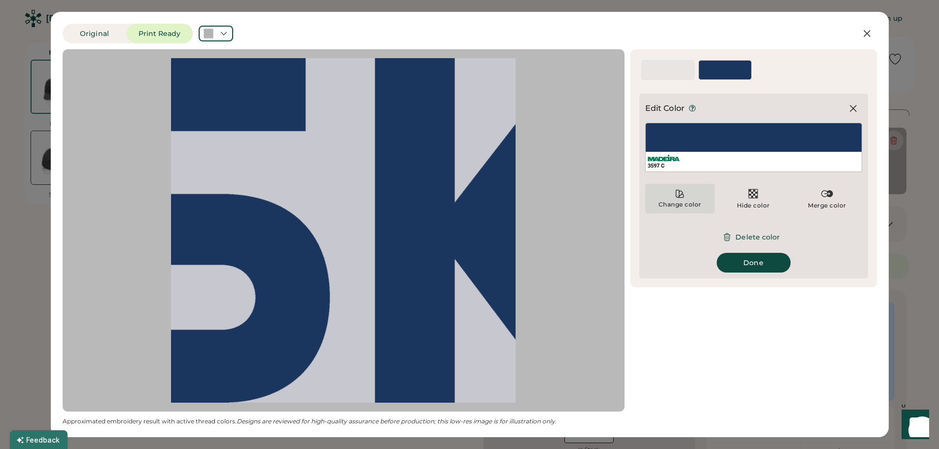
click at [684, 197] on icon at bounding box center [680, 194] width 10 height 10
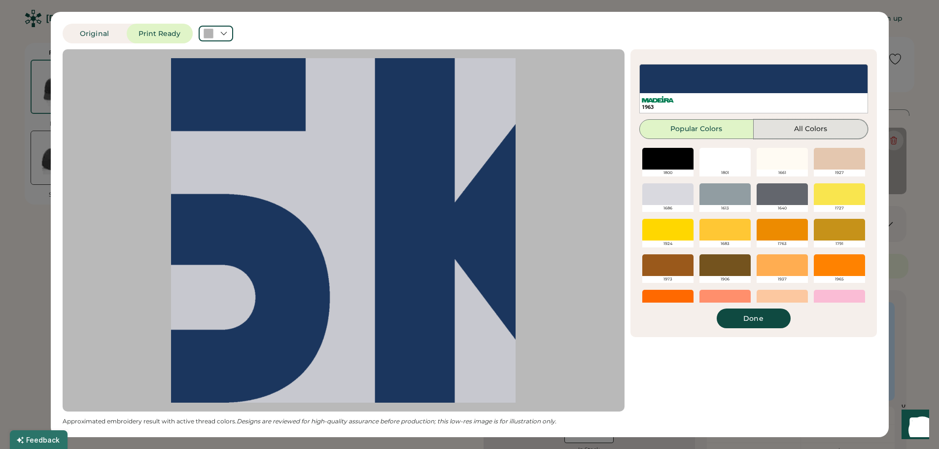
click at [793, 120] on button "All Colors" at bounding box center [811, 129] width 114 height 20
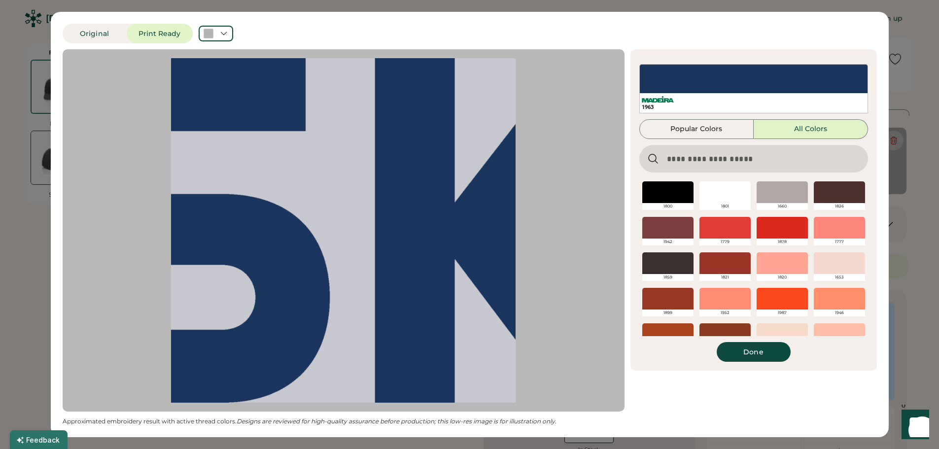
click at [690, 163] on input "input" at bounding box center [753, 159] width 229 height 28
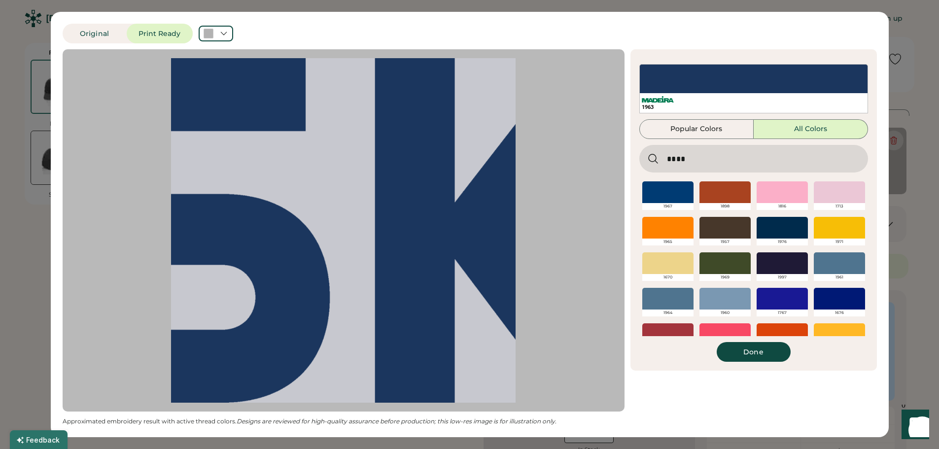
type input "****"
click at [669, 191] on div at bounding box center [667, 192] width 51 height 22
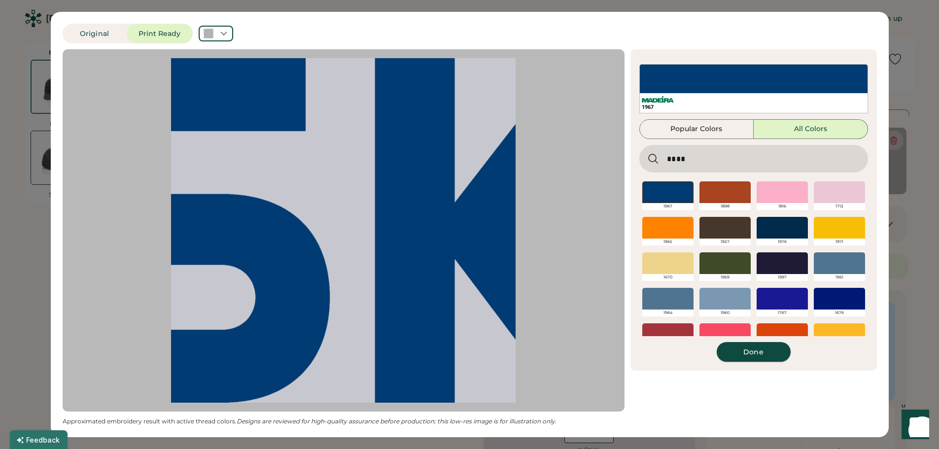
click at [756, 351] on button "Done" at bounding box center [754, 352] width 74 height 20
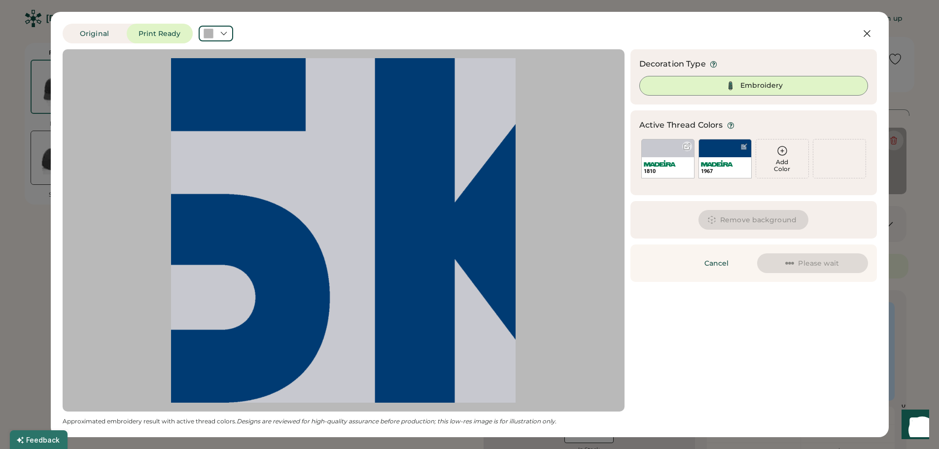
click at [688, 143] on div at bounding box center [686, 146] width 7 height 7
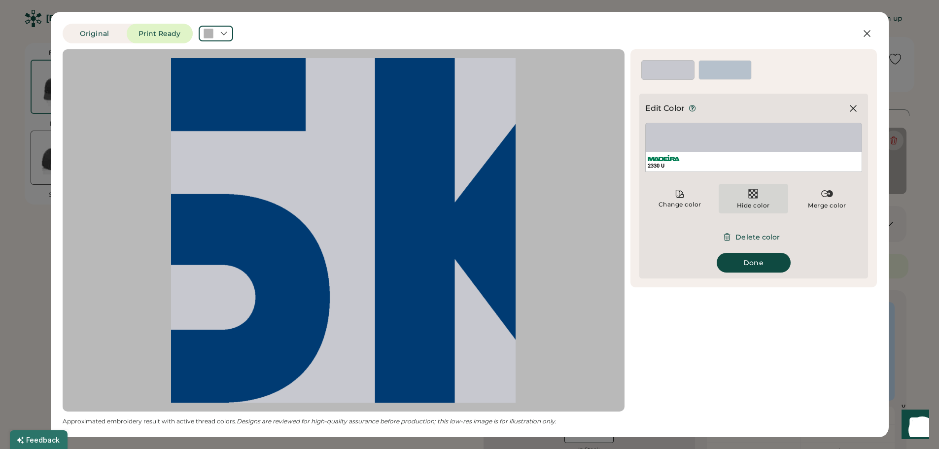
click at [757, 193] on img at bounding box center [753, 194] width 12 height 12
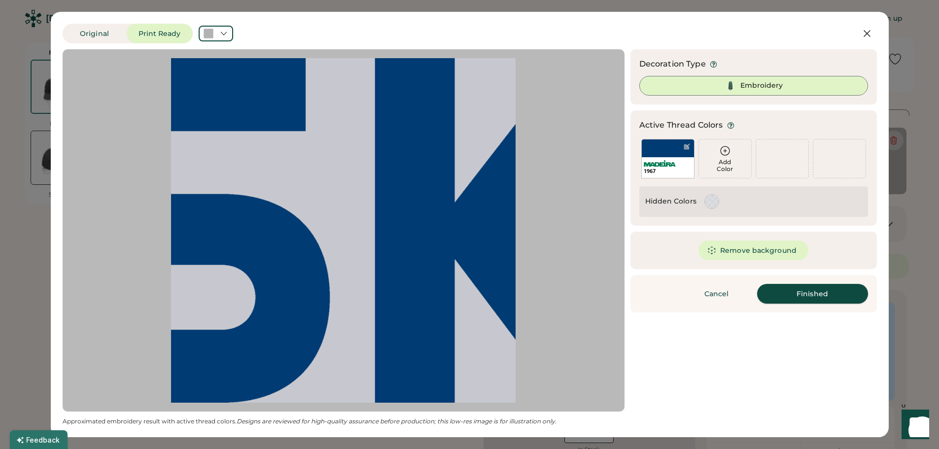
click at [792, 293] on button "Finished" at bounding box center [812, 294] width 111 height 20
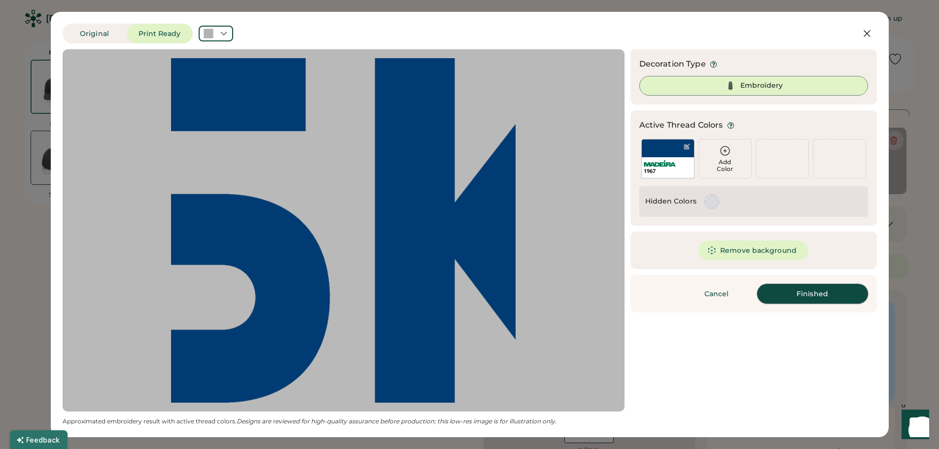
click at [813, 289] on button "Finished" at bounding box center [812, 294] width 111 height 20
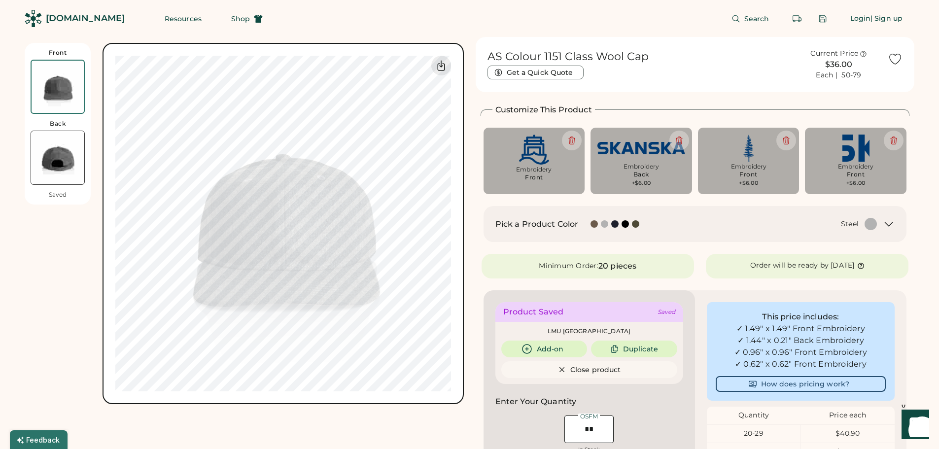
click at [68, 167] on img at bounding box center [57, 157] width 53 height 53
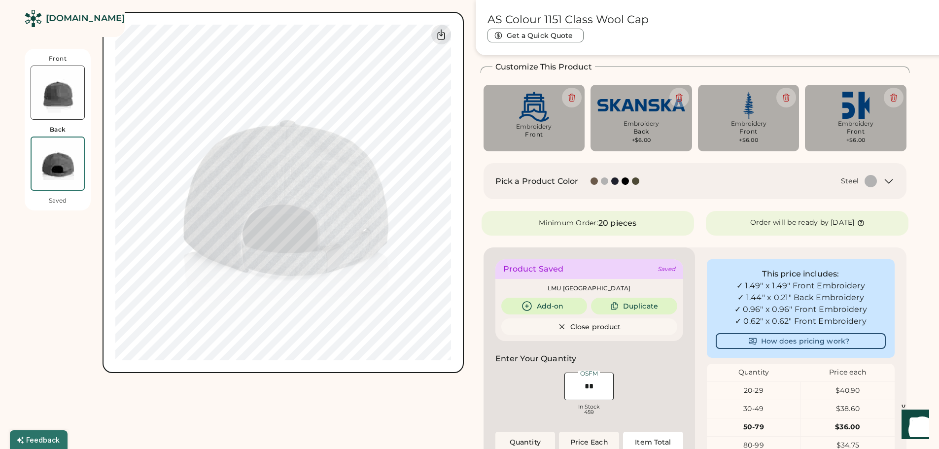
click at [66, 82] on img at bounding box center [57, 92] width 53 height 53
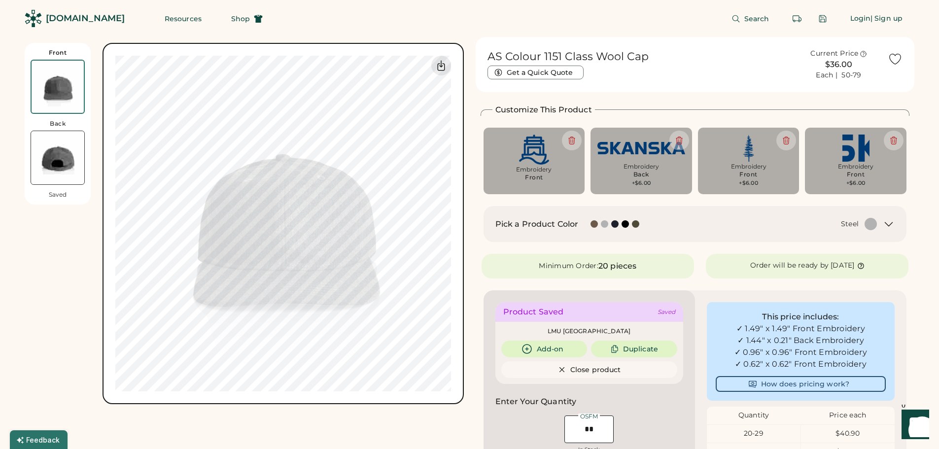
click at [59, 138] on img at bounding box center [57, 157] width 53 height 53
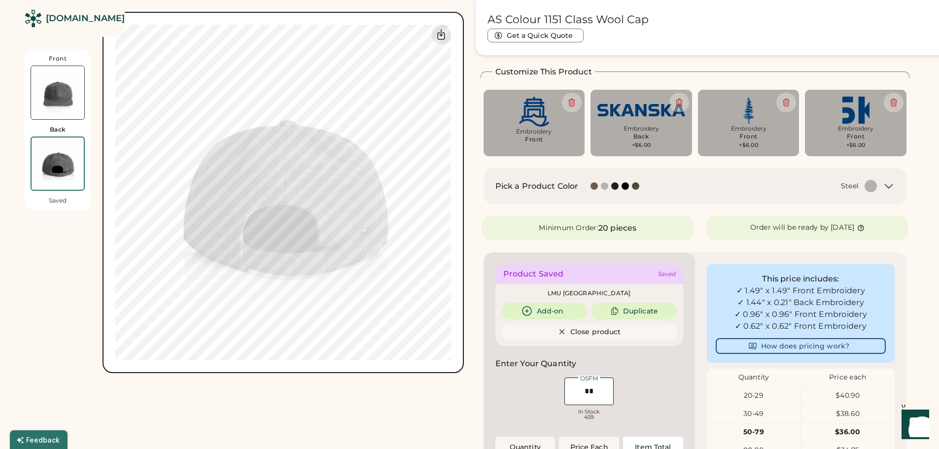
scroll to position [43, 0]
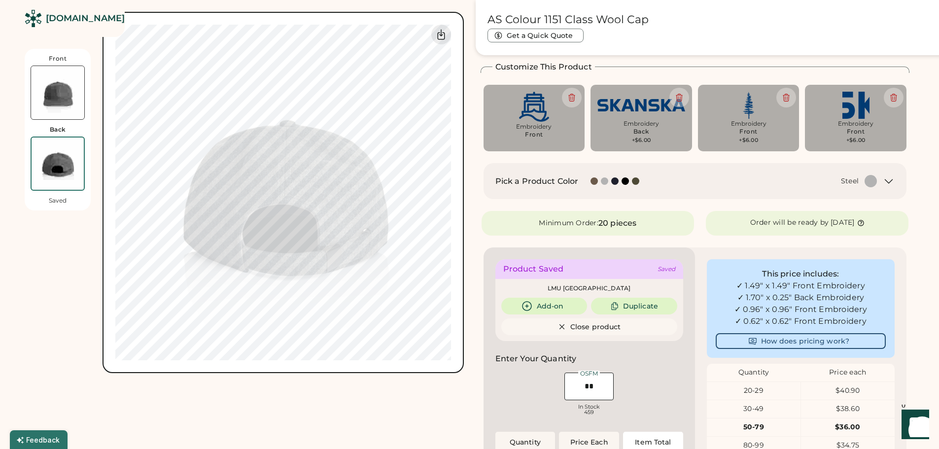
click at [65, 96] on img at bounding box center [57, 92] width 53 height 53
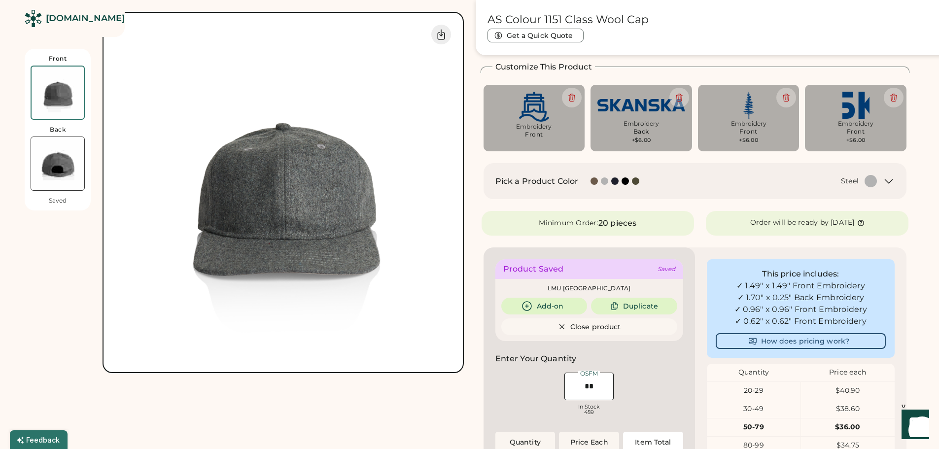
scroll to position [0, 0]
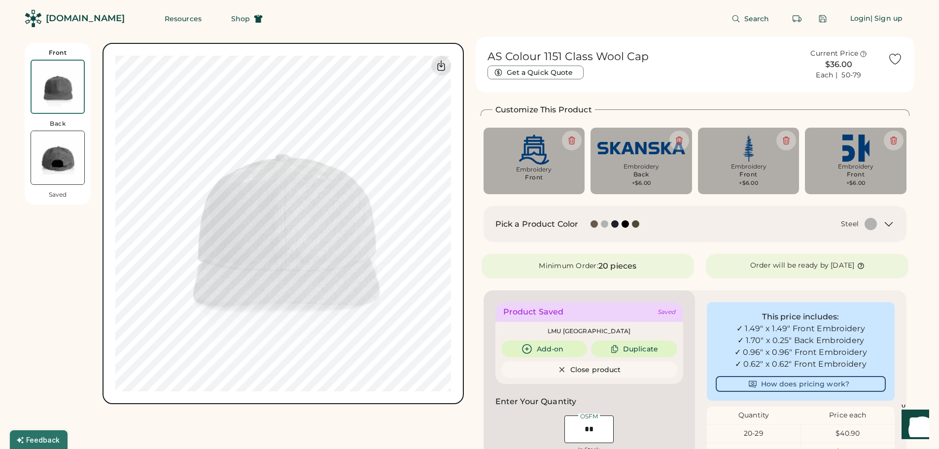
click at [475, 217] on div "Front Back Saved Switch to back My uploaded designs Upload new design SVG, Ai, …" at bounding box center [470, 402] width 890 height 731
click at [473, 162] on div "Front Back Saved Switch to back My uploaded designs Upload new design SVG, Ai, …" at bounding box center [470, 402] width 890 height 731
click at [473, 151] on div "Front Back Saved Switch to back My uploaded designs Upload new design SVG, Ai, …" at bounding box center [470, 402] width 890 height 731
click at [479, 147] on div "AS Colour 1151 Class Wool Cap Get a Quick Quote Current Price $36.00 Each | 50-…" at bounding box center [695, 402] width 439 height 731
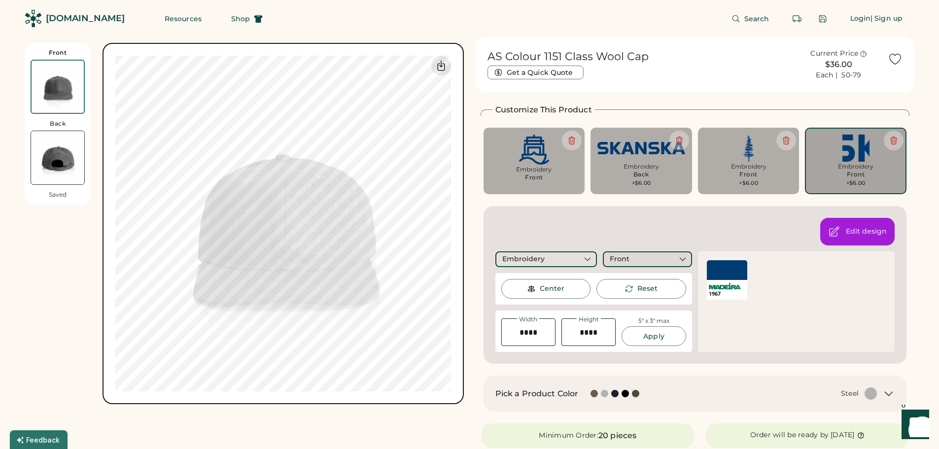
click at [661, 255] on div "Front" at bounding box center [647, 259] width 89 height 16
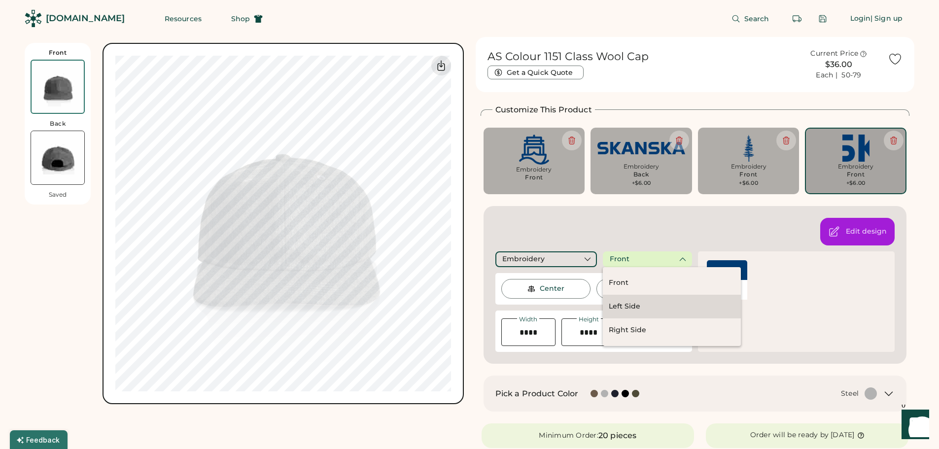
click at [656, 311] on div "Left Side" at bounding box center [672, 307] width 138 height 24
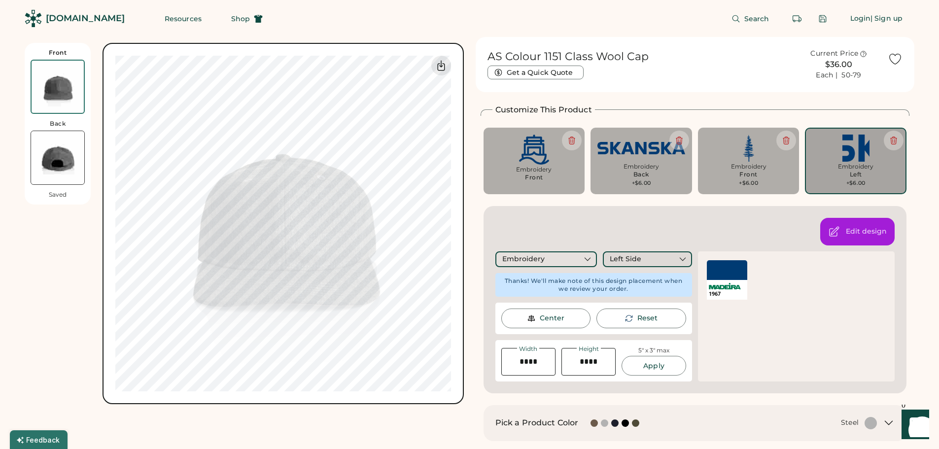
click at [653, 263] on div "Left Side" at bounding box center [647, 259] width 89 height 16
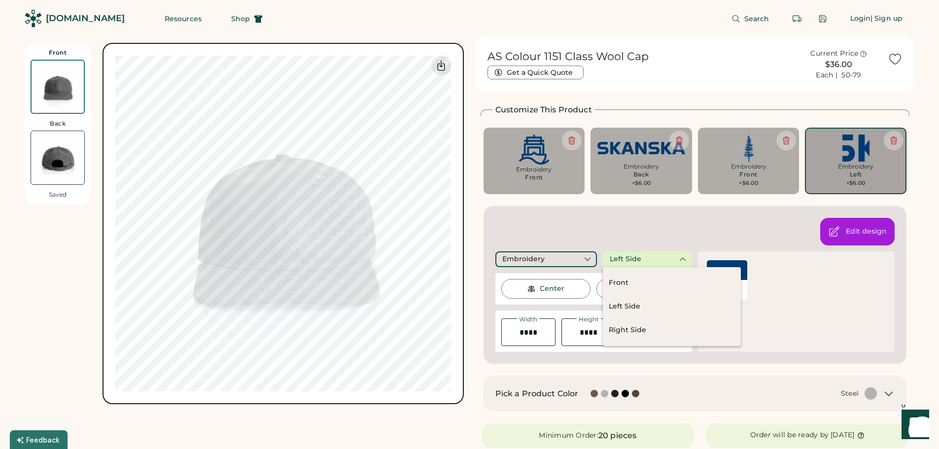
click at [653, 263] on div "Left Side" at bounding box center [647, 259] width 89 height 16
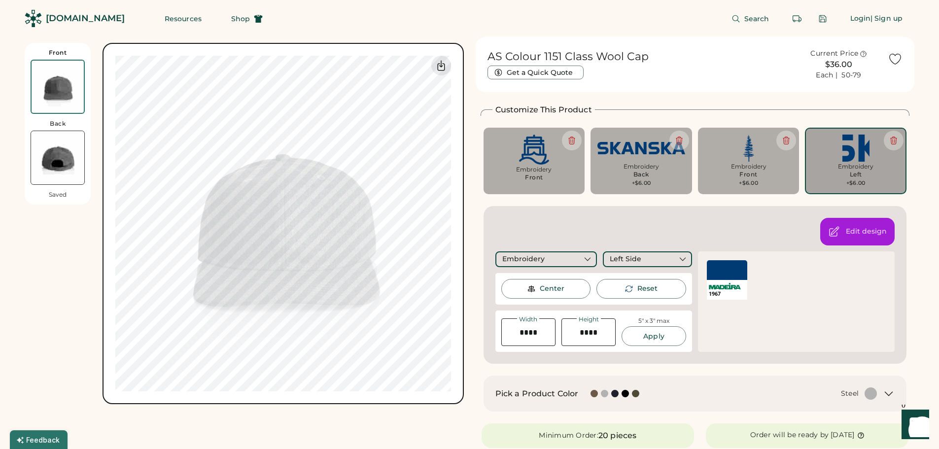
click at [651, 216] on div "Edit design Embroidery Left Side Thanks! We'll make note of this design placeme…" at bounding box center [695, 285] width 423 height 158
click at [557, 291] on div "Center" at bounding box center [552, 289] width 25 height 10
drag, startPoint x: 546, startPoint y: 336, endPoint x: 507, endPoint y: 335, distance: 38.5
click at [507, 335] on input "input" at bounding box center [528, 332] width 54 height 28
type input "****"
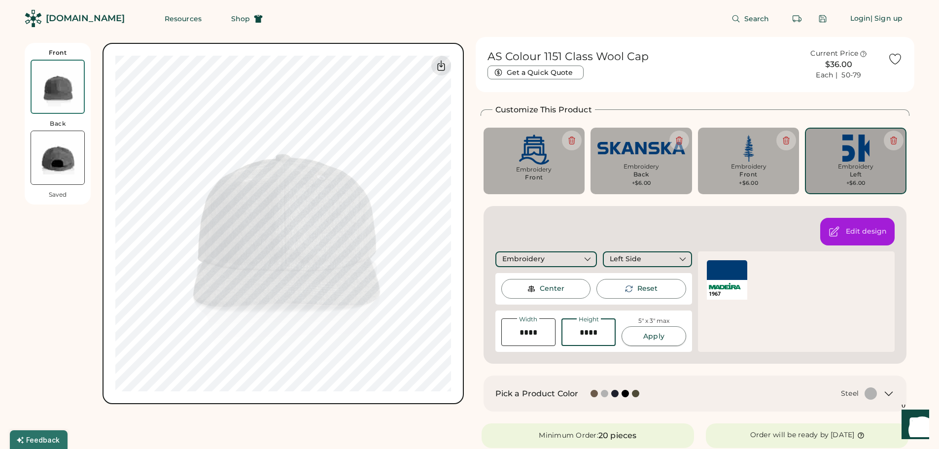
type input "****"
click at [651, 340] on button "Apply" at bounding box center [654, 336] width 64 height 20
click at [758, 163] on div "Embroidery" at bounding box center [749, 167] width 88 height 8
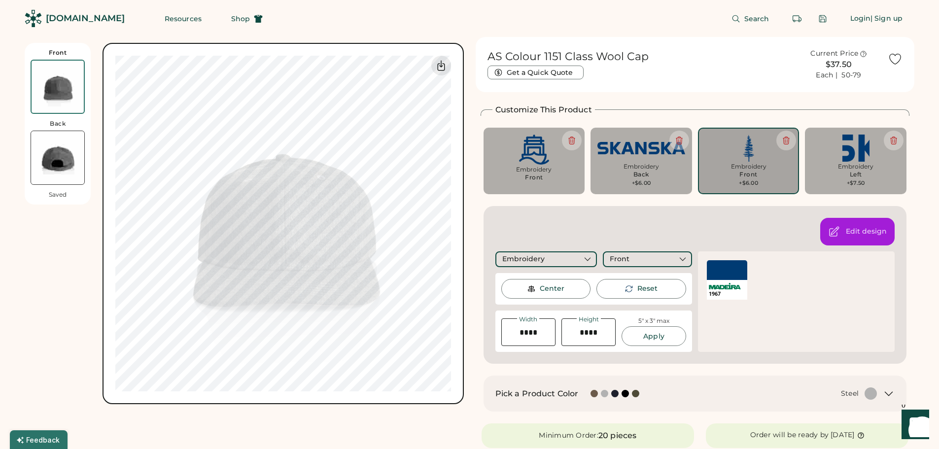
click at [758, 163] on div "Embroidery" at bounding box center [749, 167] width 88 height 8
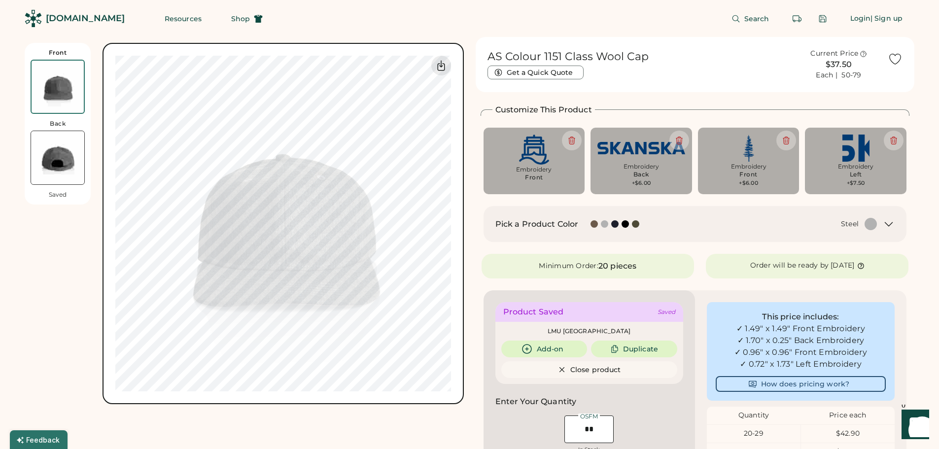
click at [758, 163] on div "Embroidery" at bounding box center [749, 167] width 88 height 8
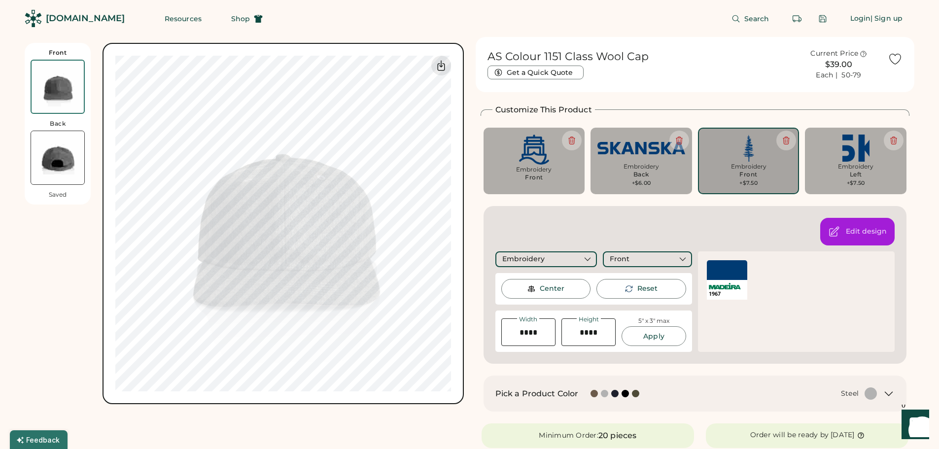
click at [758, 163] on div "Embroidery" at bounding box center [749, 167] width 88 height 8
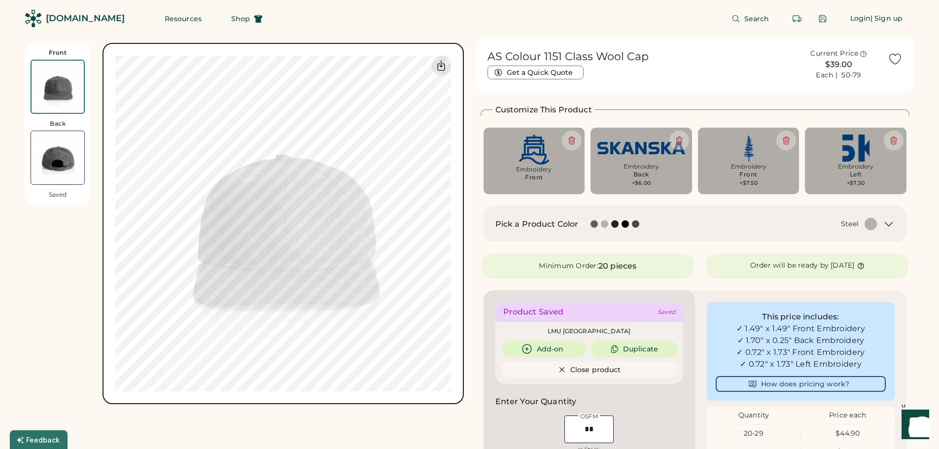
click at [758, 163] on div "Embroidery" at bounding box center [749, 167] width 88 height 8
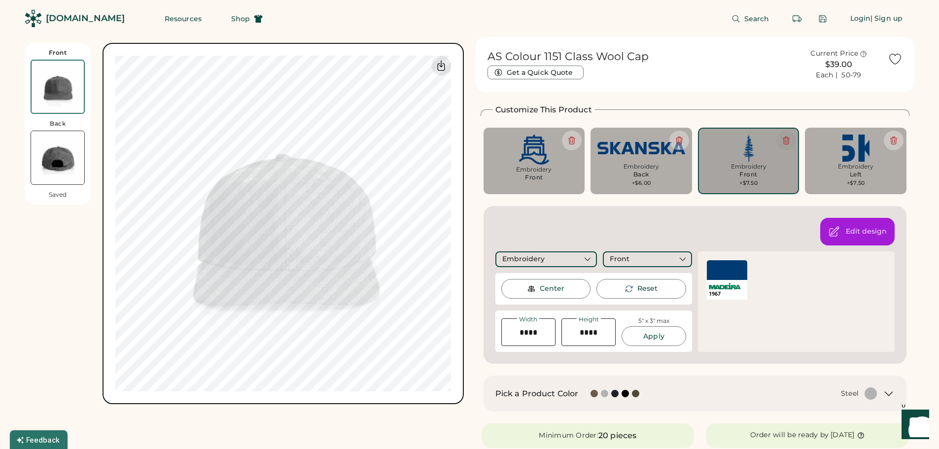
click at [789, 139] on icon at bounding box center [786, 140] width 6 height 7
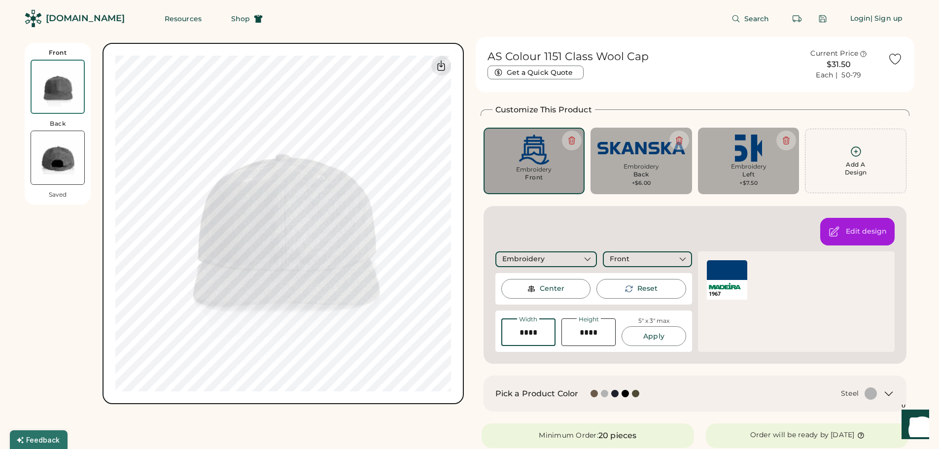
drag, startPoint x: 545, startPoint y: 332, endPoint x: 498, endPoint y: 330, distance: 47.3
click at [498, 330] on div "Width Height 5" x 3" max Apply" at bounding box center [593, 331] width 197 height 41
type input "****"
click at [645, 339] on button "Apply" at bounding box center [654, 336] width 64 height 20
click at [802, 304] on div "1967 Thread Color Cancel Edit Color" at bounding box center [796, 301] width 197 height 101
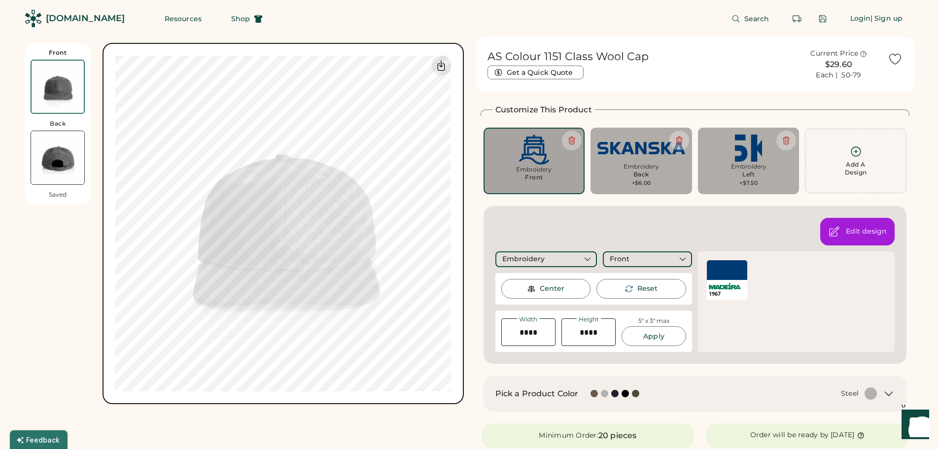
click at [58, 164] on img at bounding box center [57, 157] width 53 height 53
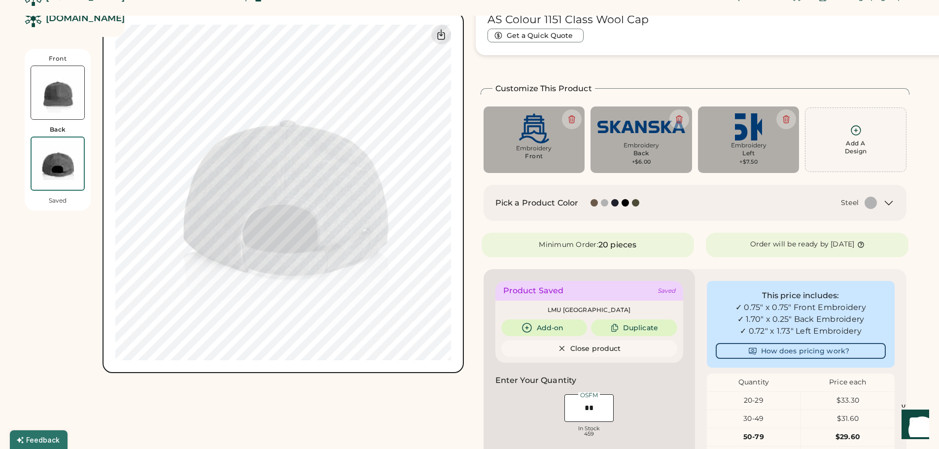
scroll to position [43, 0]
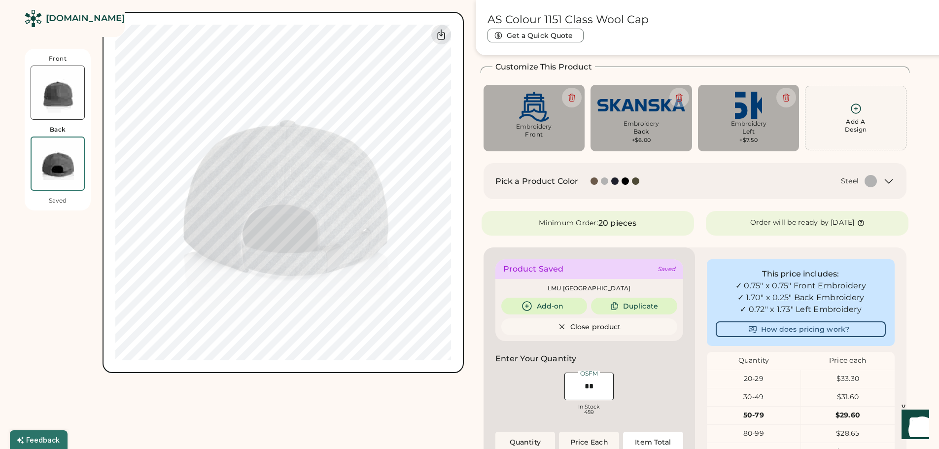
click at [61, 81] on img at bounding box center [57, 92] width 53 height 53
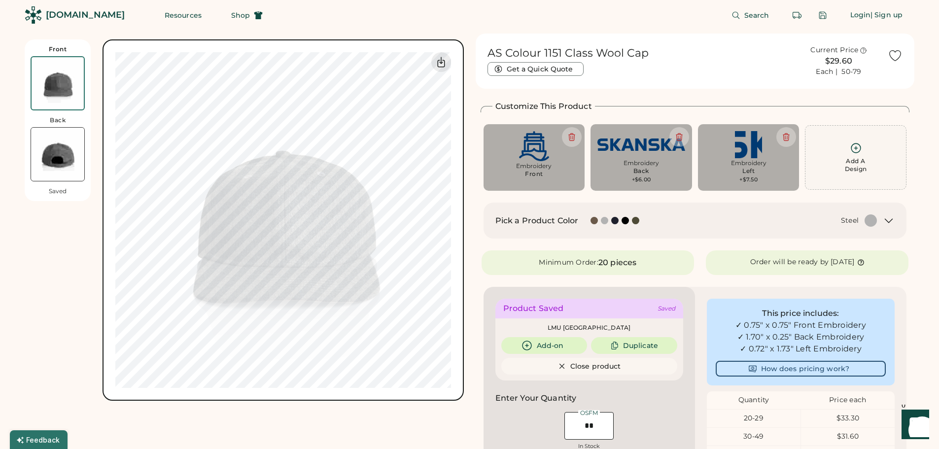
scroll to position [0, 0]
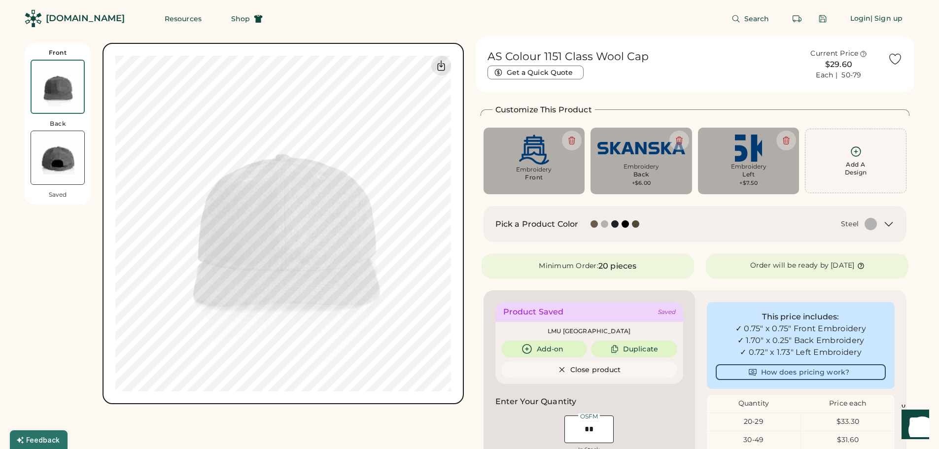
click at [700, 342] on div "This price includes: ✓ 0.75" x 0.75" Front Embroidery ✓ 1.70" x 0.25" Back Embr…" at bounding box center [800, 444] width 211 height 308
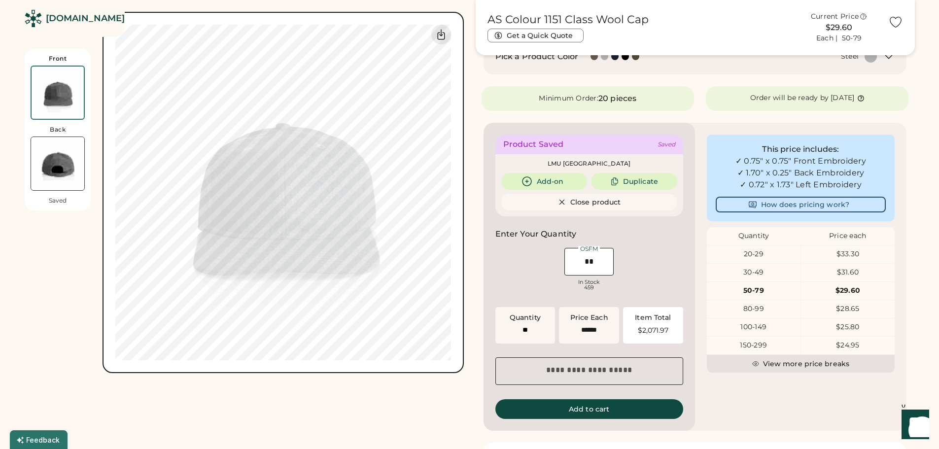
scroll to position [197, 0]
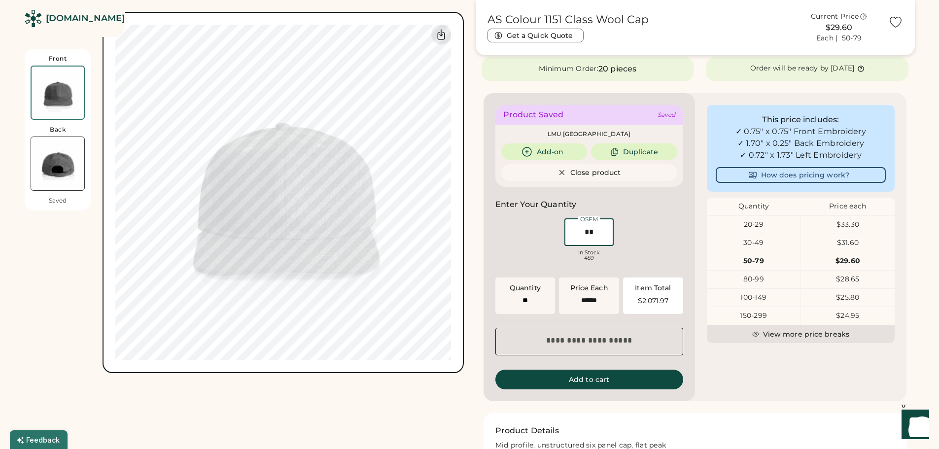
drag, startPoint x: 601, startPoint y: 234, endPoint x: 552, endPoint y: 229, distance: 49.5
click at [552, 229] on div "OSFM In Stock 459" at bounding box center [589, 240] width 188 height 49
type input "**"
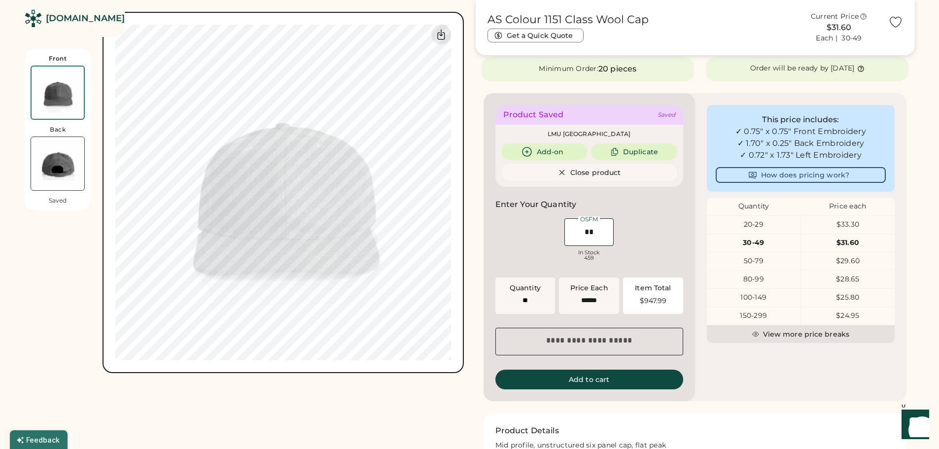
click at [660, 230] on div "OSFM In Stock 459" at bounding box center [589, 240] width 188 height 49
drag, startPoint x: 600, startPoint y: 233, endPoint x: 546, endPoint y: 230, distance: 54.3
click at [546, 230] on div "OSFM In Stock 459" at bounding box center [589, 240] width 188 height 49
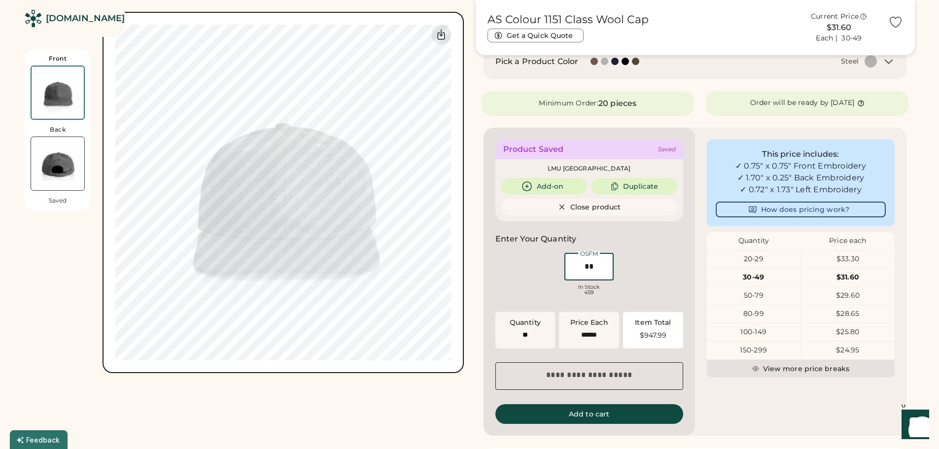
scroll to position [148, 0]
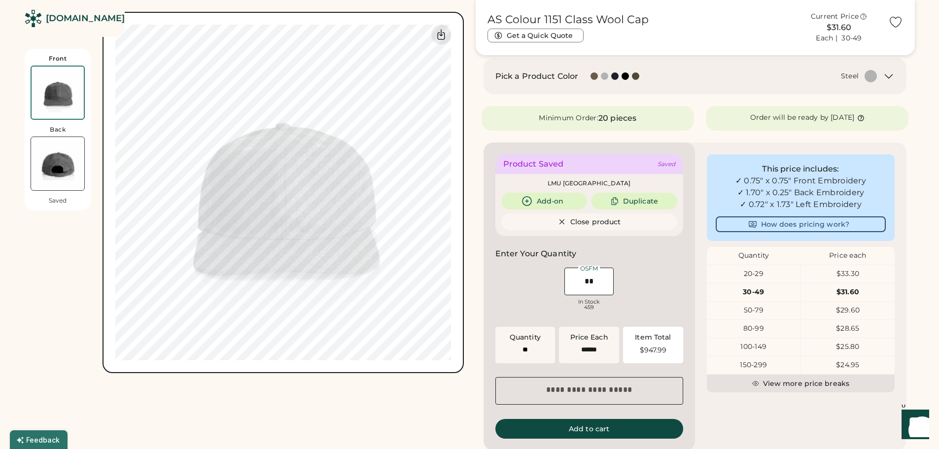
click at [681, 271] on div "OSFM In Stock 459" at bounding box center [589, 290] width 188 height 49
click at [669, 273] on div "OSFM In Stock 459" at bounding box center [589, 290] width 188 height 49
click at [642, 199] on button "Duplicate" at bounding box center [634, 201] width 86 height 17
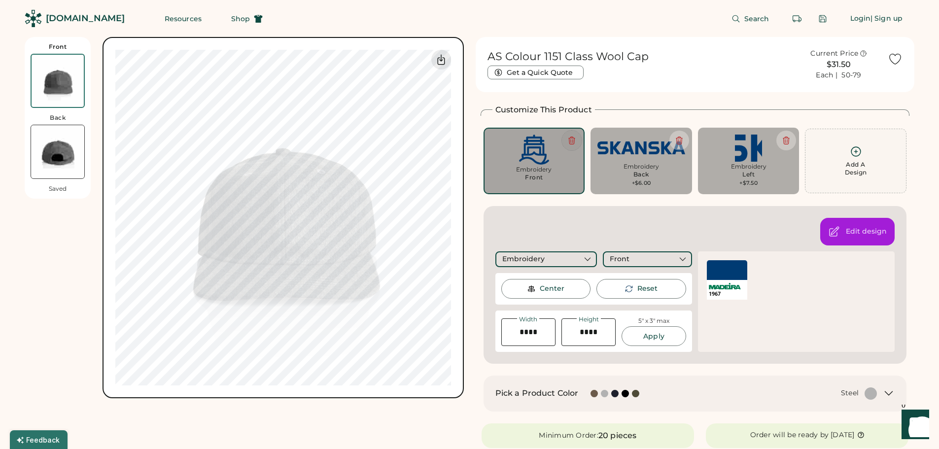
click at [573, 144] on icon at bounding box center [572, 140] width 6 height 7
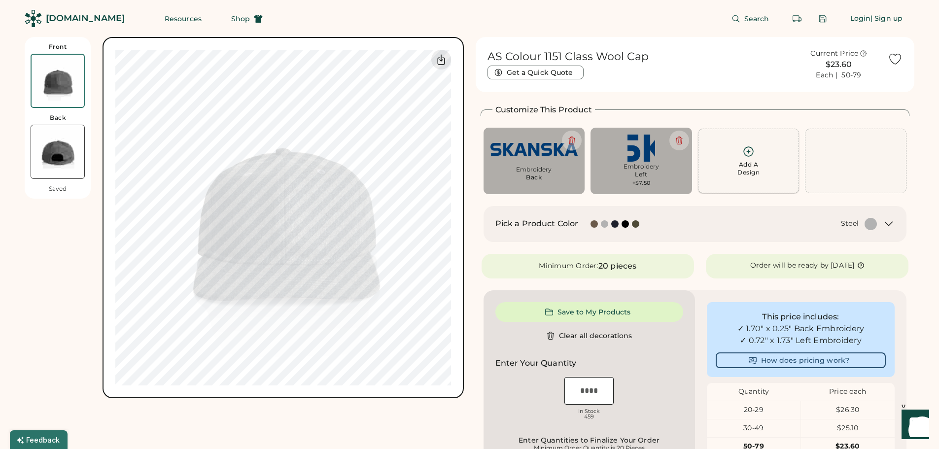
click at [751, 157] on icon at bounding box center [748, 151] width 12 height 12
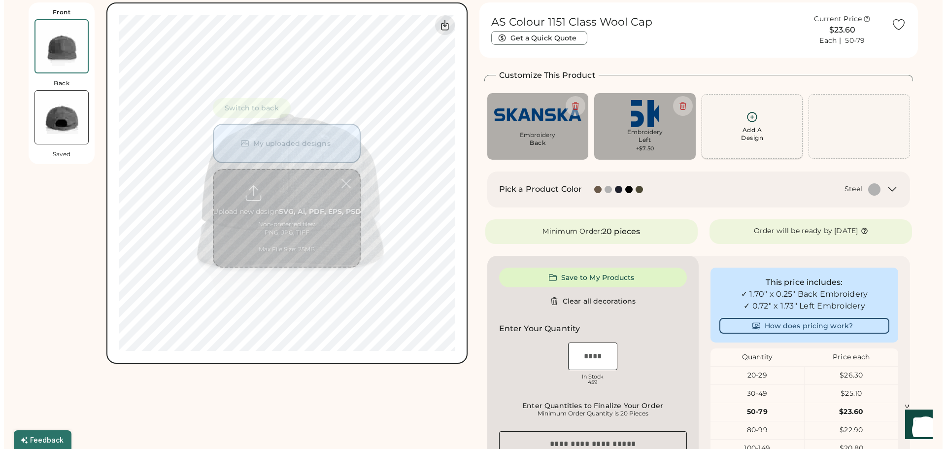
scroll to position [37, 0]
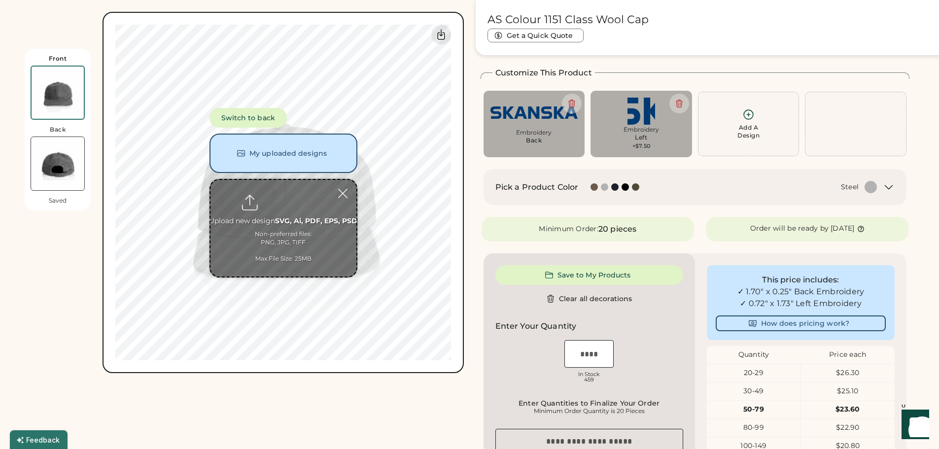
type input "**********"
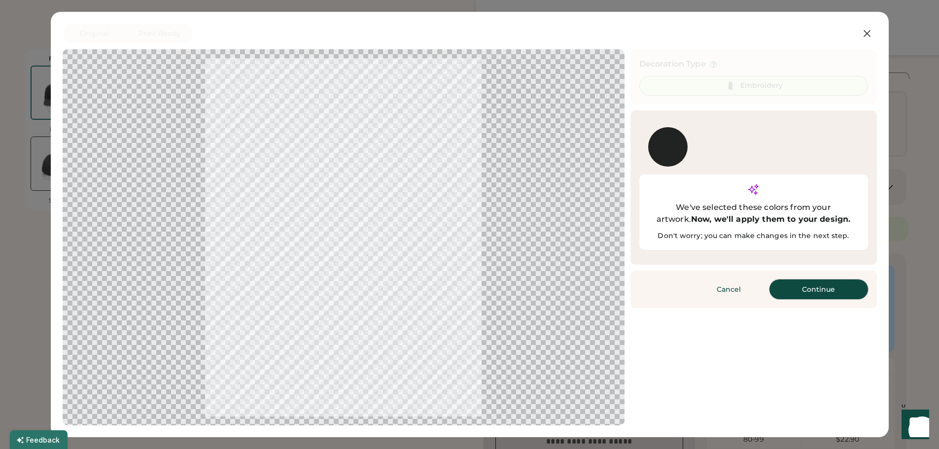
click at [837, 280] on button "Continue" at bounding box center [819, 290] width 99 height 20
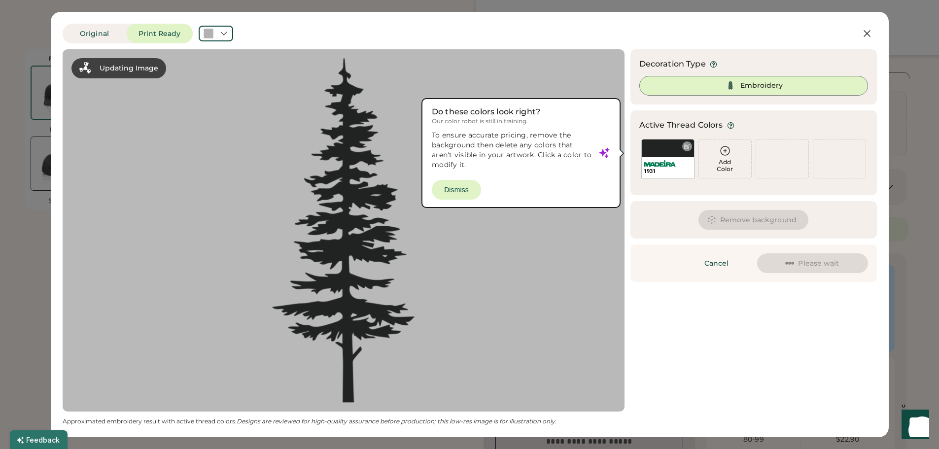
click at [689, 147] on div at bounding box center [686, 146] width 7 height 7
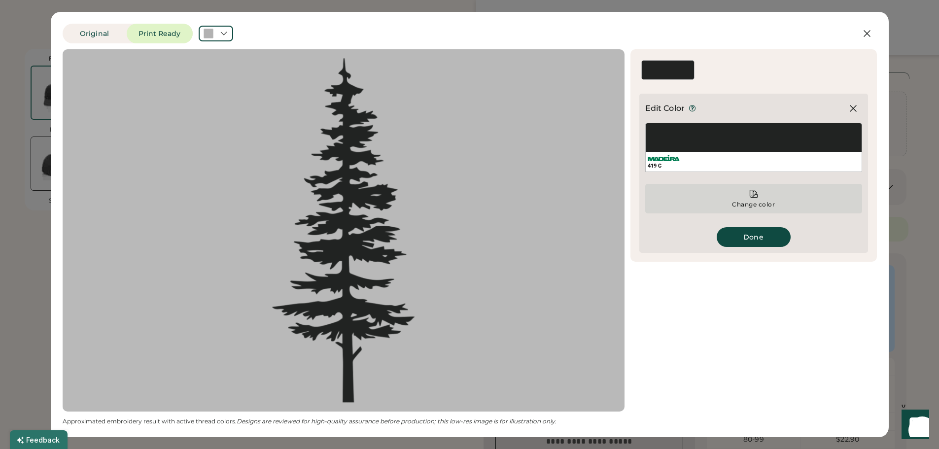
click at [747, 198] on div "Change color" at bounding box center [753, 199] width 217 height 30
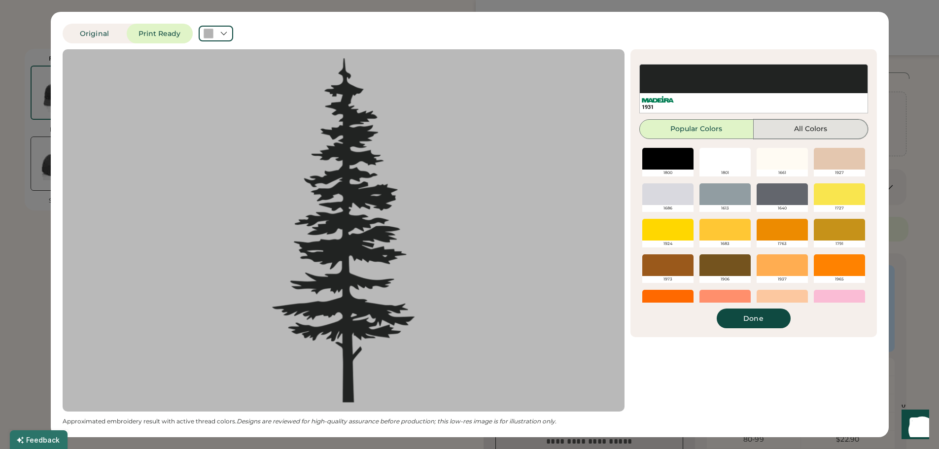
click at [786, 130] on button "All Colors" at bounding box center [811, 129] width 114 height 20
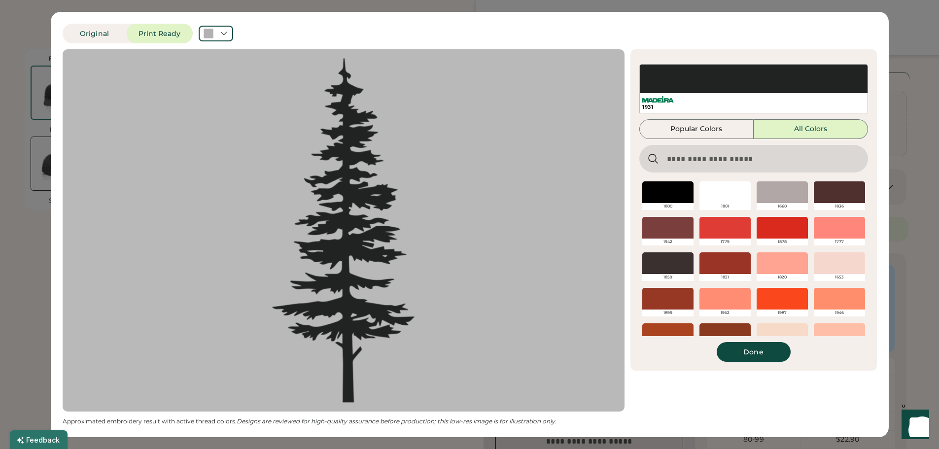
click at [685, 163] on input "input" at bounding box center [753, 159] width 229 height 28
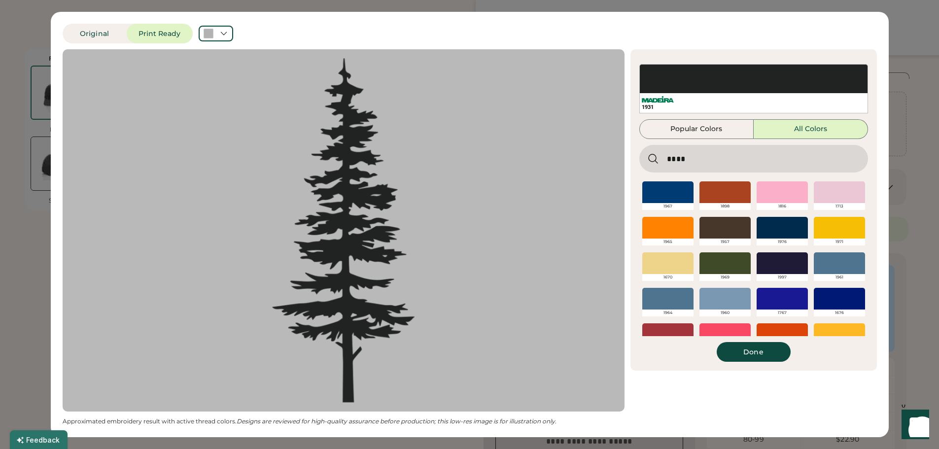
type input "****"
click at [668, 192] on div at bounding box center [667, 192] width 51 height 22
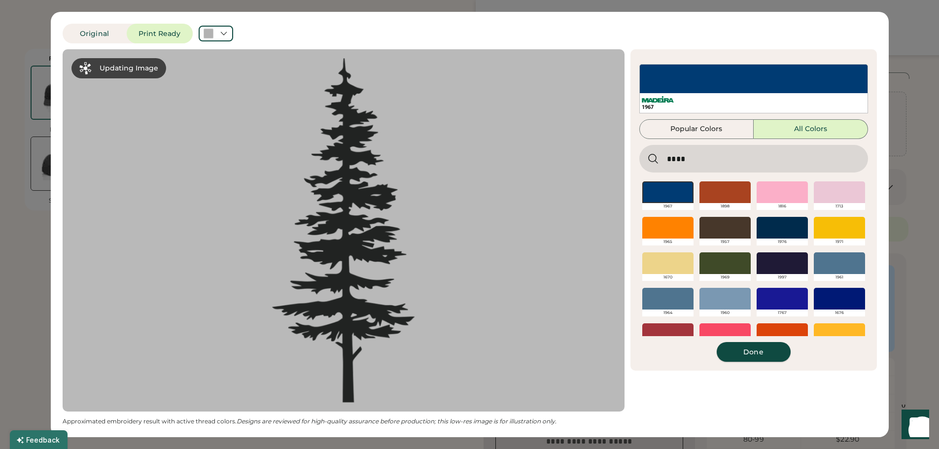
click at [760, 351] on button "Done" at bounding box center [754, 352] width 74 height 20
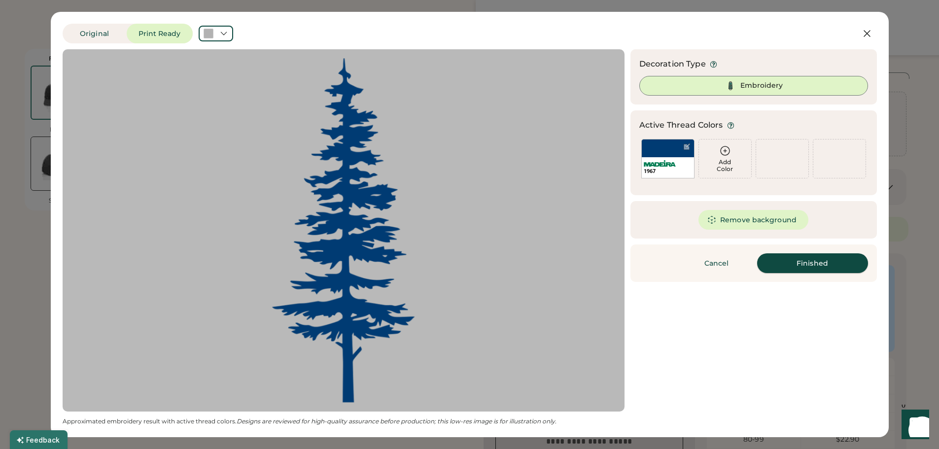
click at [811, 262] on button "Finished" at bounding box center [812, 263] width 111 height 20
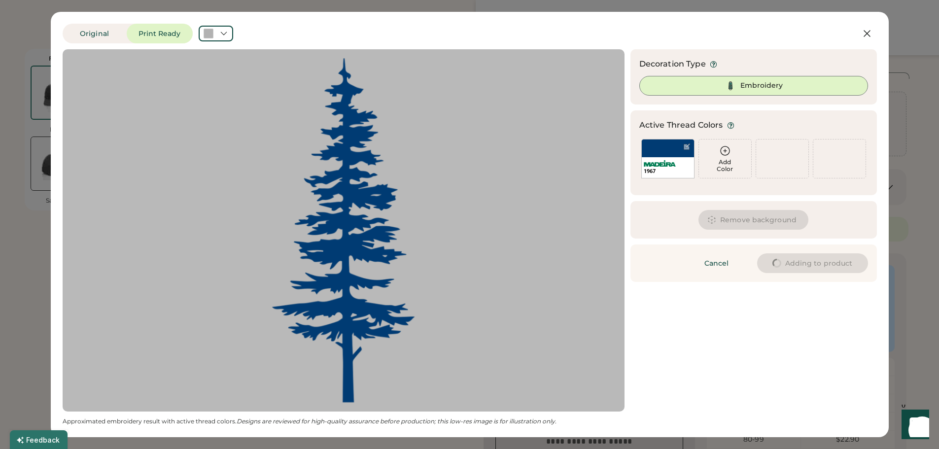
type input "****"
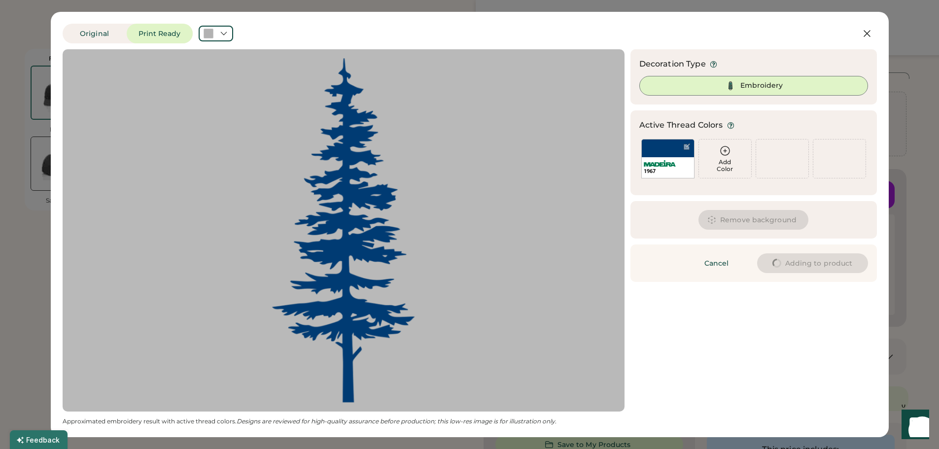
type input "****"
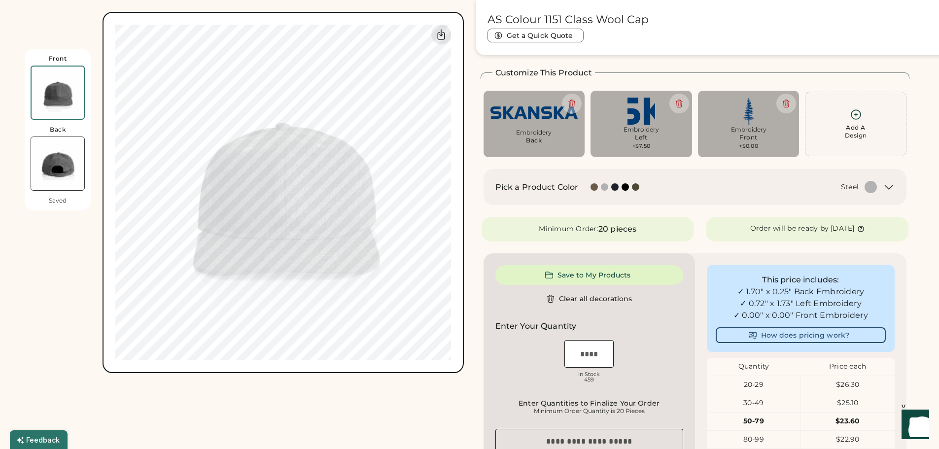
type input "****"
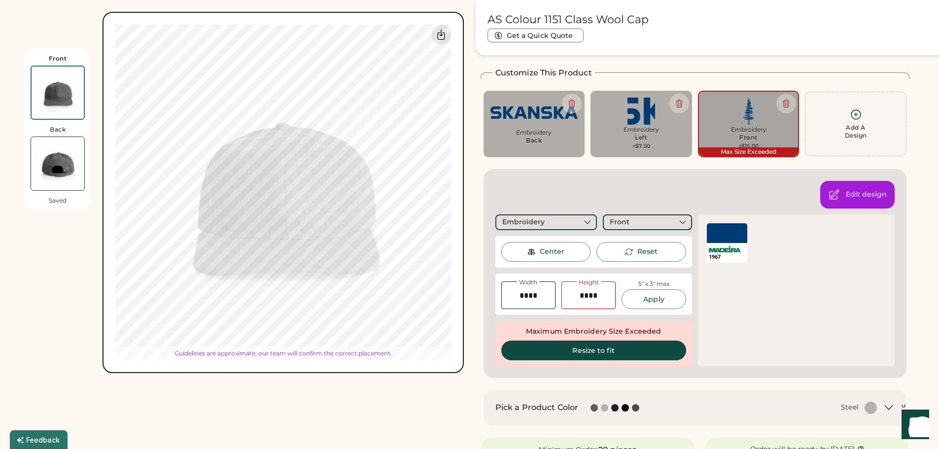
type input "****"
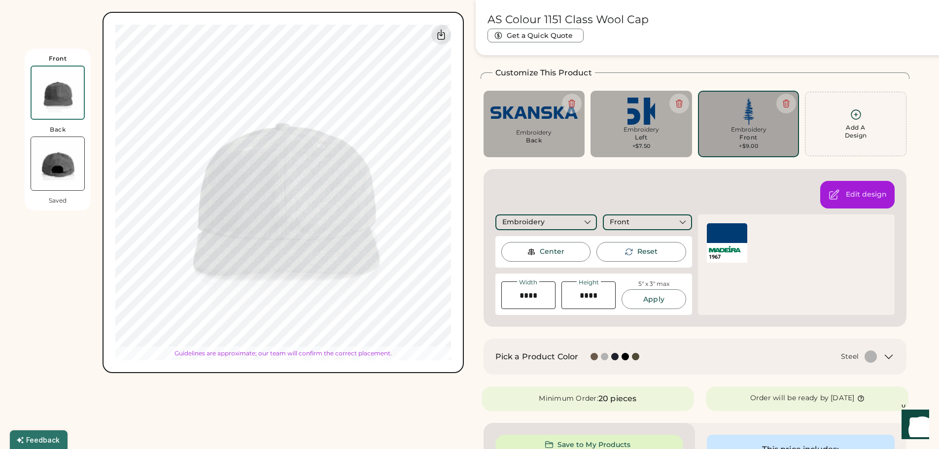
type input "****"
drag, startPoint x: 543, startPoint y: 296, endPoint x: 480, endPoint y: 289, distance: 63.5
click at [480, 289] on div "AS Colour 1151 Class Wool Cap Get a Quick Quote Current Price $32.60 Each | 50-…" at bounding box center [695, 427] width 439 height 854
drag, startPoint x: 600, startPoint y: 295, endPoint x: 533, endPoint y: 293, distance: 66.6
click at [533, 293] on div "Width Height 5" x 3" max Apply" at bounding box center [593, 295] width 185 height 30
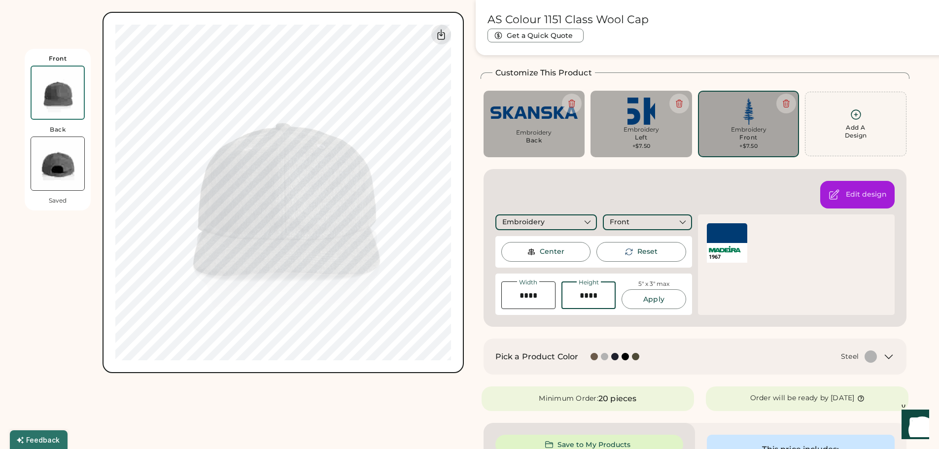
type input "****"
click at [647, 299] on button "Apply" at bounding box center [654, 299] width 64 height 20
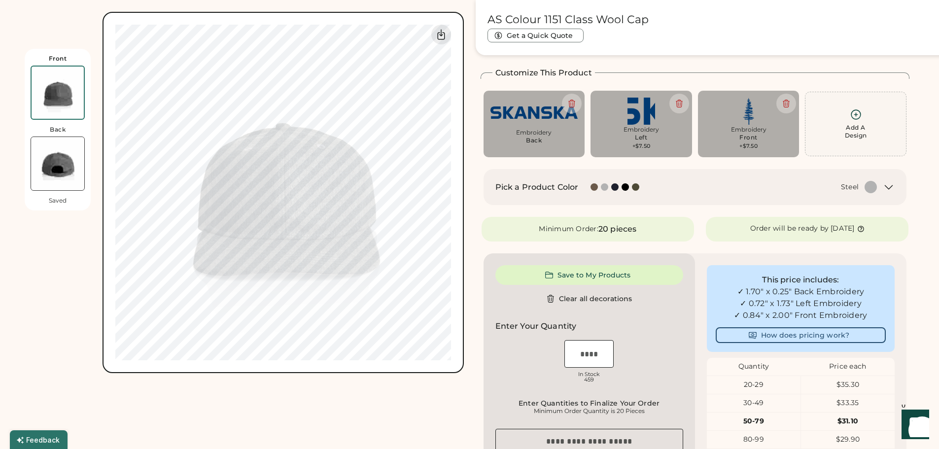
type input "****"
click at [585, 279] on button "Save to My Products" at bounding box center [589, 275] width 188 height 20
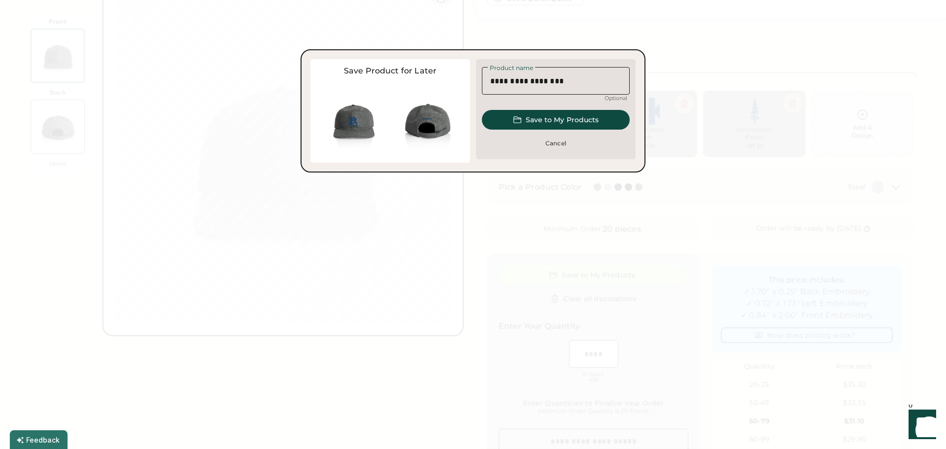
click at [588, 82] on input "input" at bounding box center [556, 81] width 148 height 28
drag, startPoint x: 579, startPoint y: 83, endPoint x: 543, endPoint y: 91, distance: 36.8
click at [543, 91] on input "input" at bounding box center [556, 81] width 148 height 28
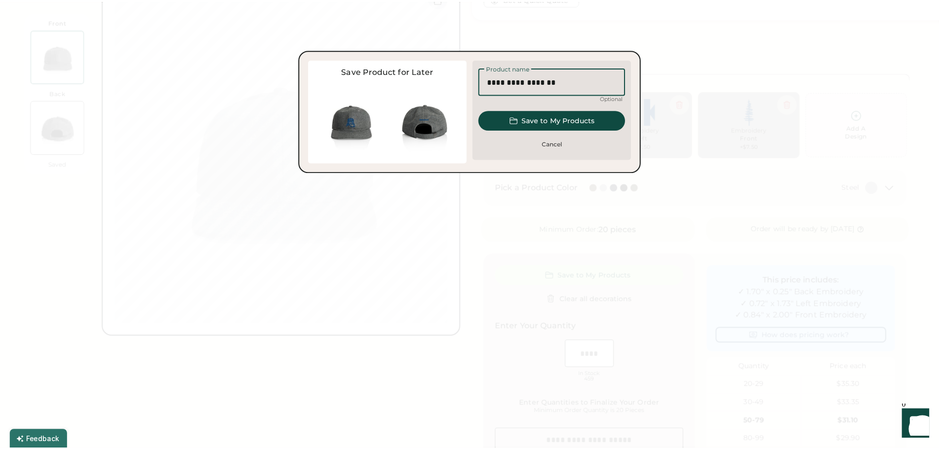
scroll to position [0, 0]
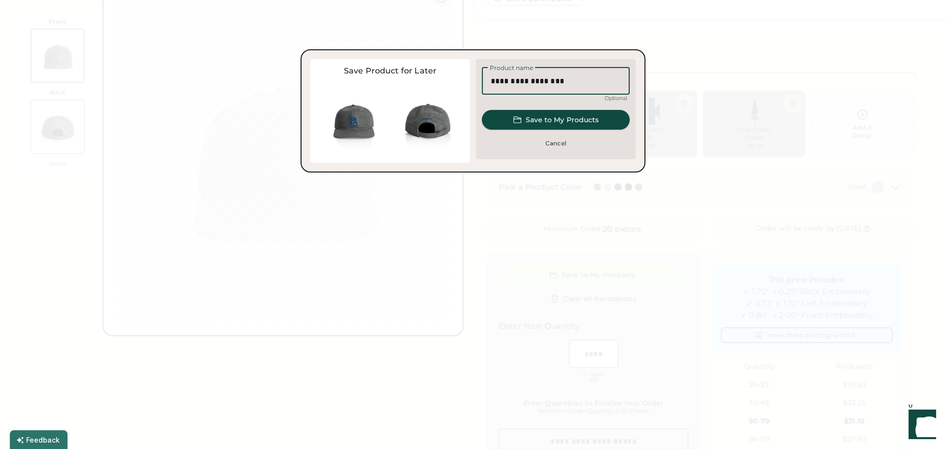
type input "**********"
click at [565, 118] on button "Save to My Products" at bounding box center [556, 120] width 148 height 20
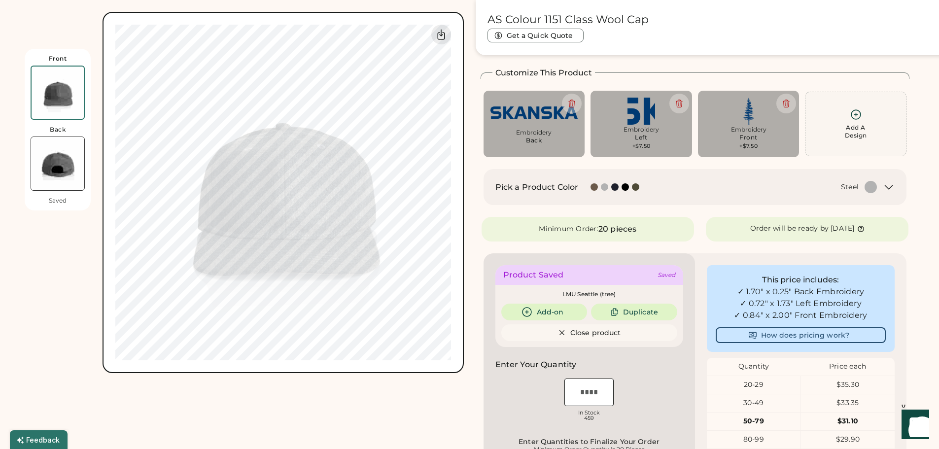
click at [471, 104] on div "Front Back Saved Switch to back My uploaded designs Upload new design SVG, Ai, …" at bounding box center [470, 355] width 890 height 710
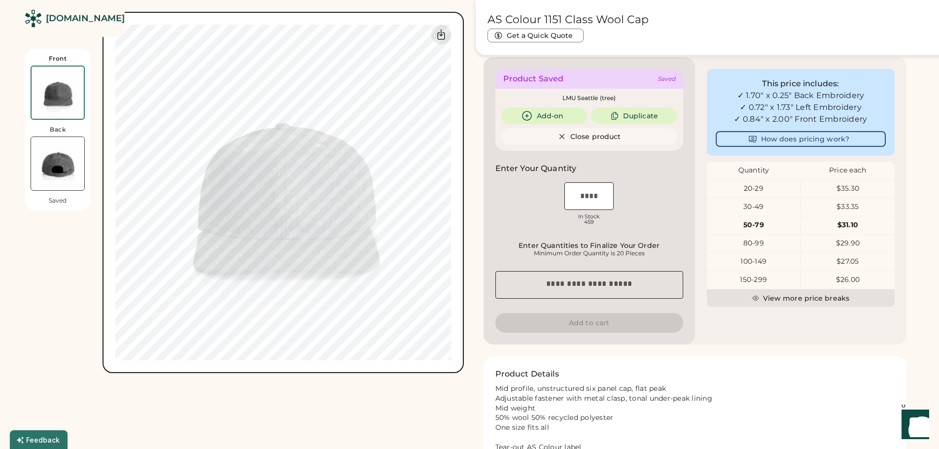
scroll to position [234, 0]
click at [592, 195] on input "input" at bounding box center [588, 195] width 49 height 28
type input "**"
click at [629, 192] on div "OSFM In Stock 459" at bounding box center [589, 203] width 188 height 49
click at [601, 192] on input "input" at bounding box center [588, 195] width 49 height 28
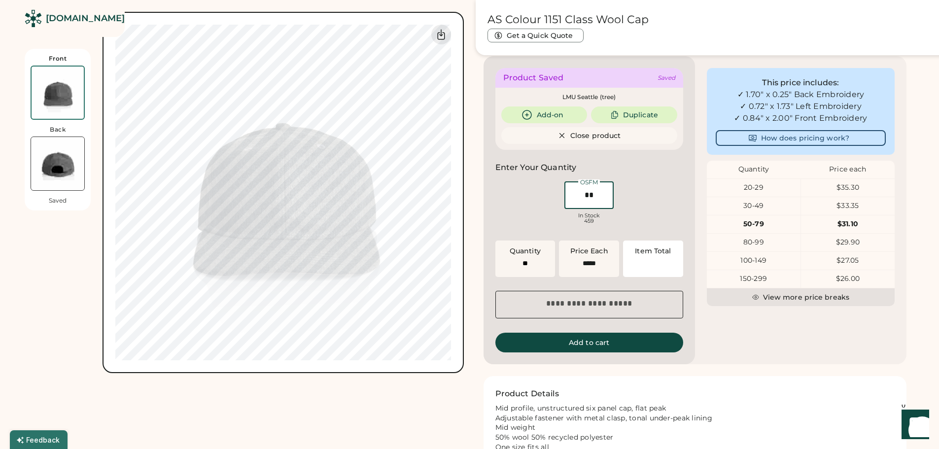
type input "******"
click at [658, 195] on div "OSFM In Stock 459" at bounding box center [589, 203] width 188 height 49
drag, startPoint x: 599, startPoint y: 195, endPoint x: 550, endPoint y: 191, distance: 49.0
click at [550, 191] on div "OSFM In Stock 459" at bounding box center [589, 203] width 188 height 49
type input "**"
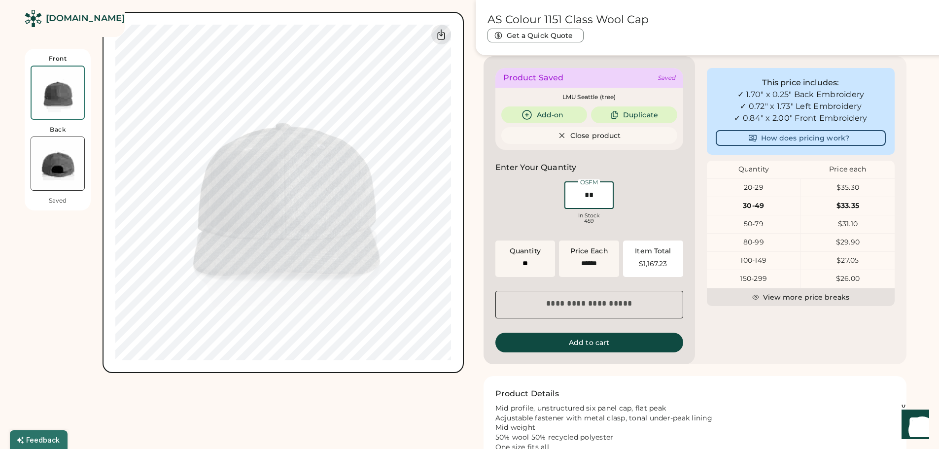
type input "**"
click at [629, 193] on div "OSFM In Stock 459" at bounding box center [589, 203] width 188 height 49
click at [689, 209] on div "Product Saved Saved LMU Seattle (tree) Add-on Duplicate Close product Save to M…" at bounding box center [589, 210] width 211 height 308
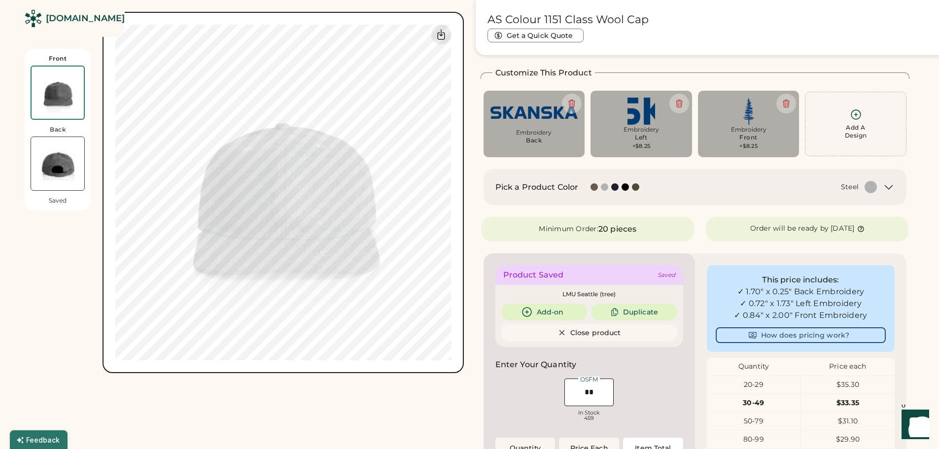
scroll to position [86, 0]
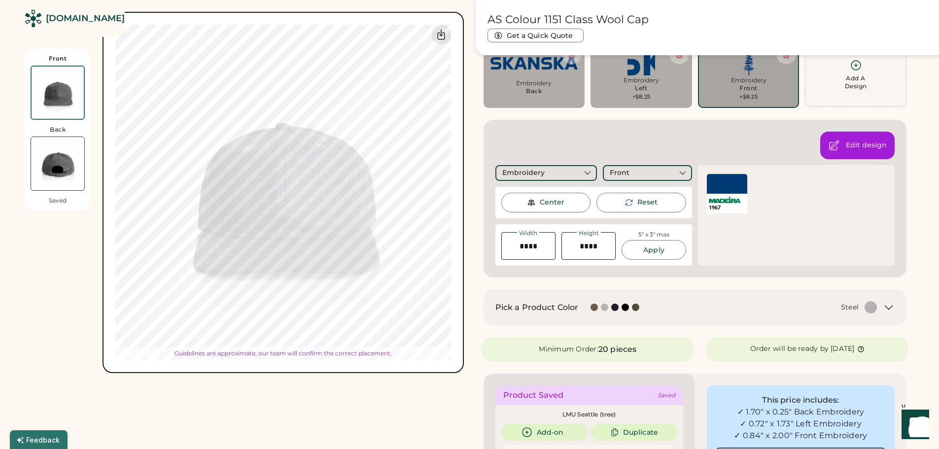
type input "****"
type input "******"
drag, startPoint x: 599, startPoint y: 245, endPoint x: 562, endPoint y: 249, distance: 37.7
click at [562, 249] on input "input" at bounding box center [588, 246] width 54 height 28
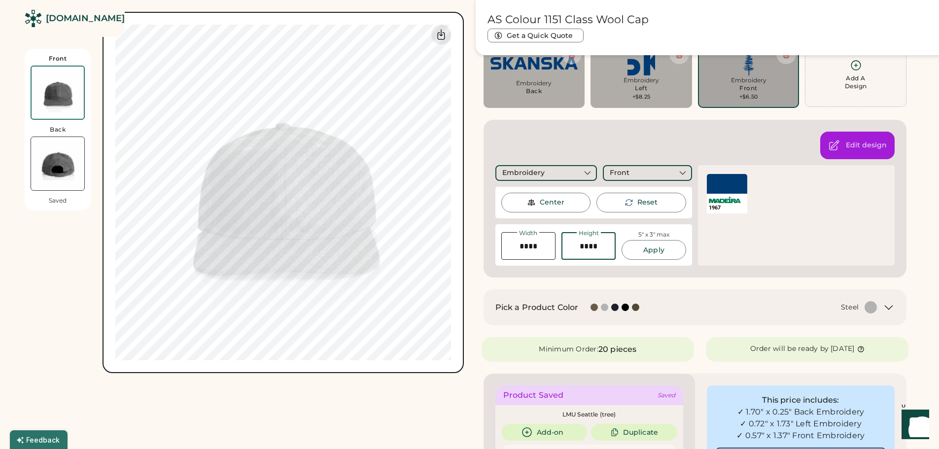
type input "****"
click at [658, 255] on button "Apply" at bounding box center [654, 250] width 64 height 20
type input "****"
type input "******"
drag, startPoint x: 595, startPoint y: 247, endPoint x: 551, endPoint y: 244, distance: 44.5
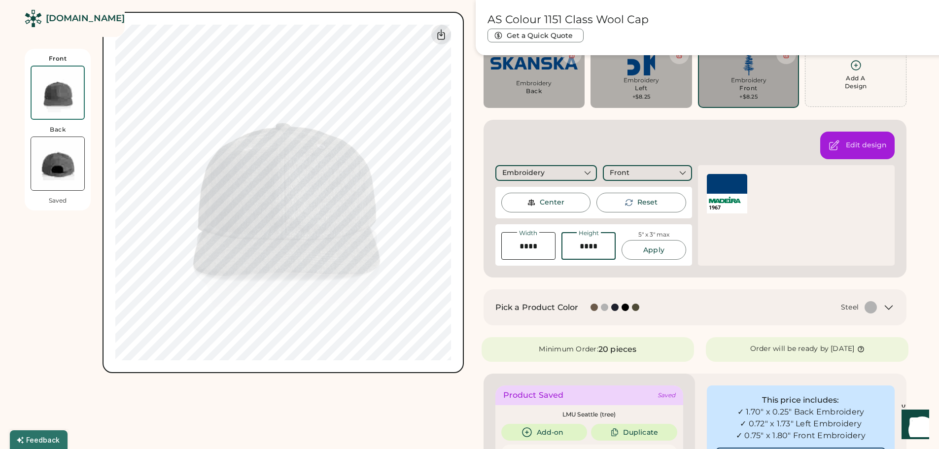
click at [551, 244] on div "Width Height 5" x 3" max Apply" at bounding box center [593, 245] width 185 height 30
type input "****"
click at [643, 243] on button "Apply" at bounding box center [654, 250] width 64 height 20
type input "****"
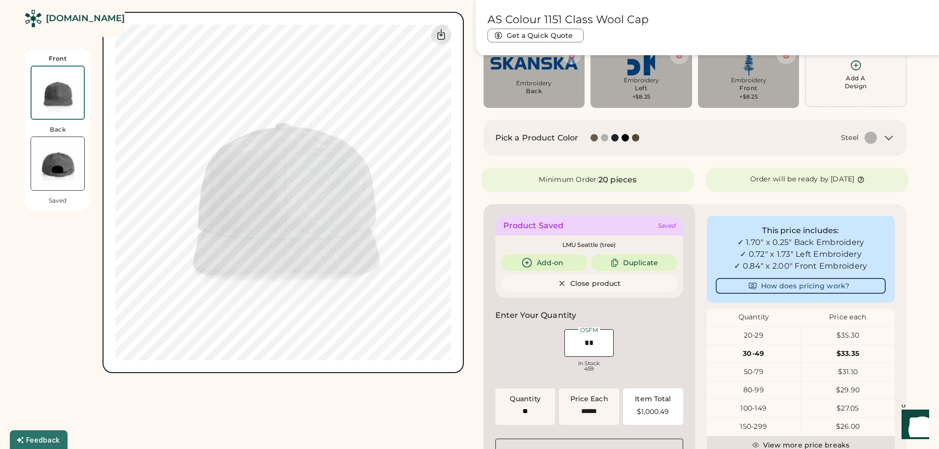
click at [31, 250] on div "Front Back Saved Switch to back My uploaded designs Upload new design SVG, Ai, …" at bounding box center [244, 186] width 439 height 373
click at [51, 244] on div "Front Back Saved Switch to back My uploaded designs Upload new design SVG, Ai, …" at bounding box center [244, 186] width 439 height 373
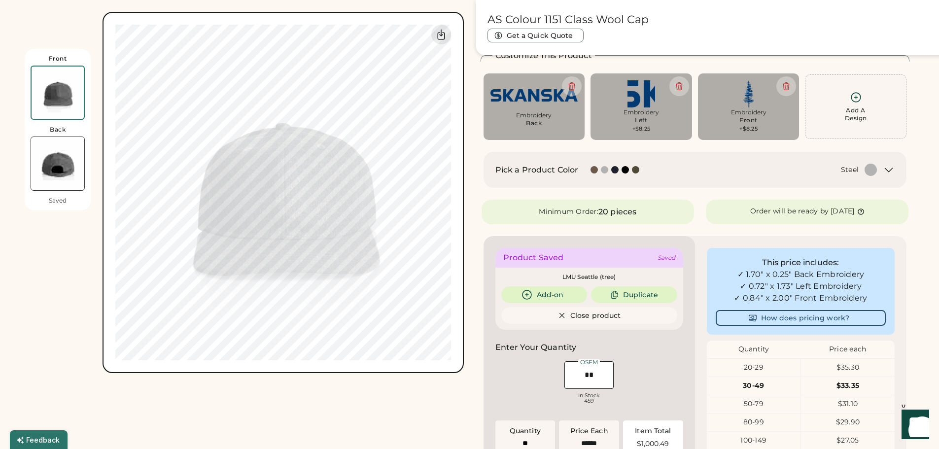
scroll to position [37, 0]
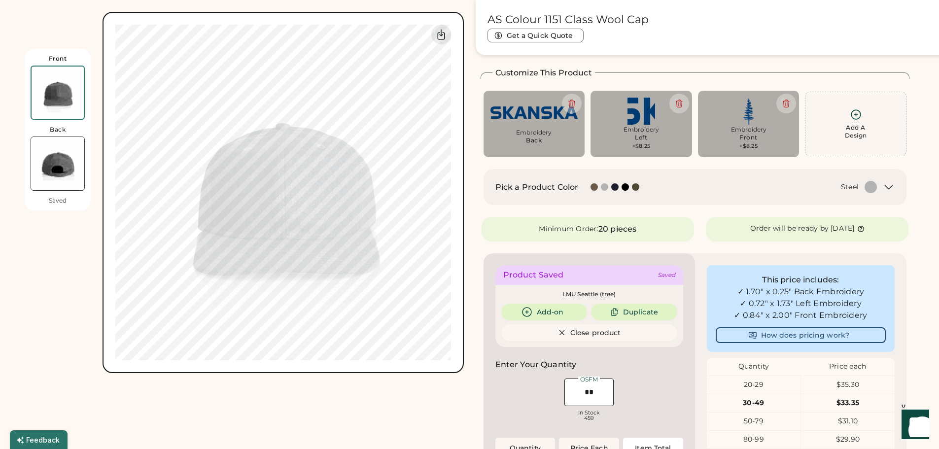
click at [51, 244] on div "Front Back Saved Switch to back My uploaded designs Upload new design SVG, Ai, …" at bounding box center [244, 186] width 439 height 373
click at [59, 159] on img at bounding box center [57, 163] width 53 height 53
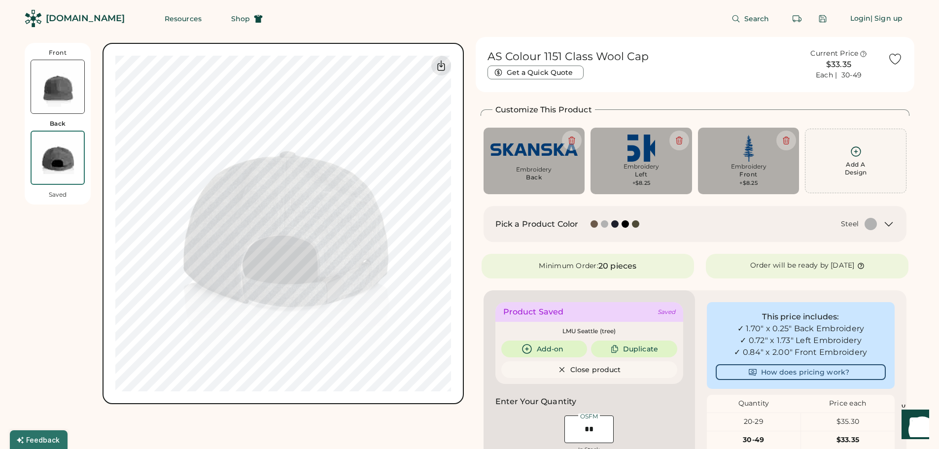
scroll to position [0, 0]
click at [54, 90] on img at bounding box center [57, 86] width 53 height 53
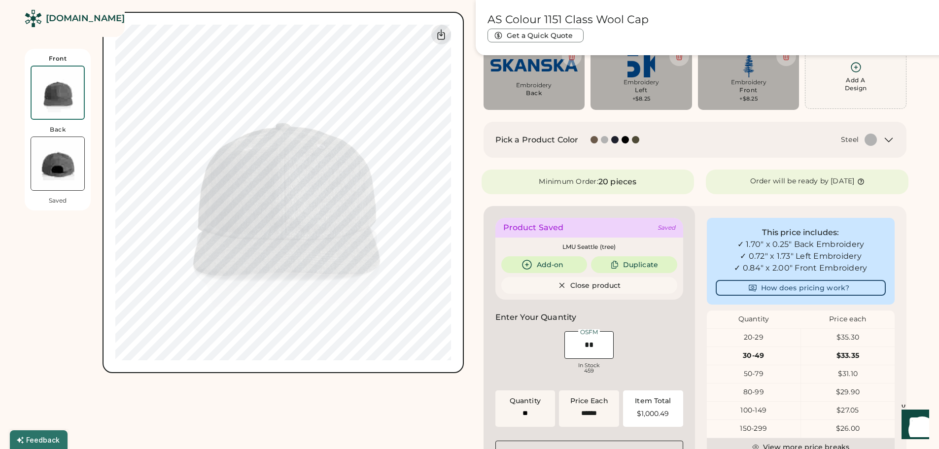
scroll to position [141, 0]
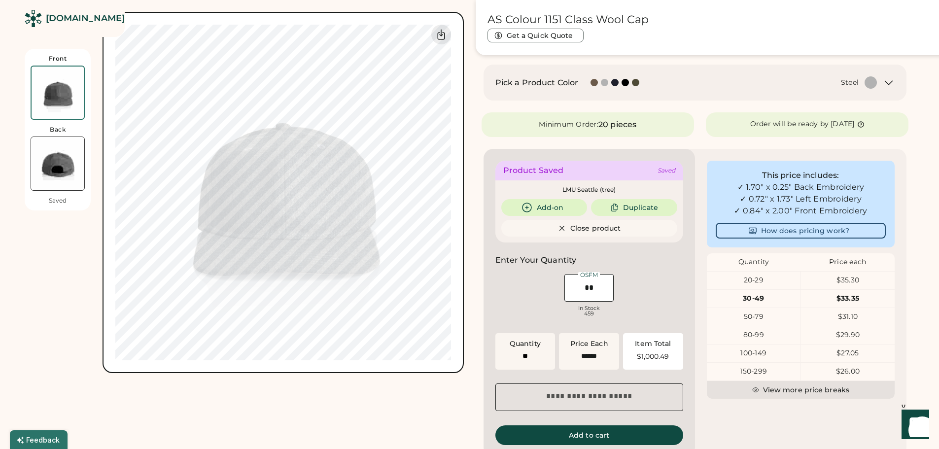
click at [912, 191] on div "AS Colour 1151 Class Wool Cap Get a Quick Quote Current Price $33.35 Each | 30-…" at bounding box center [695, 260] width 439 height 731
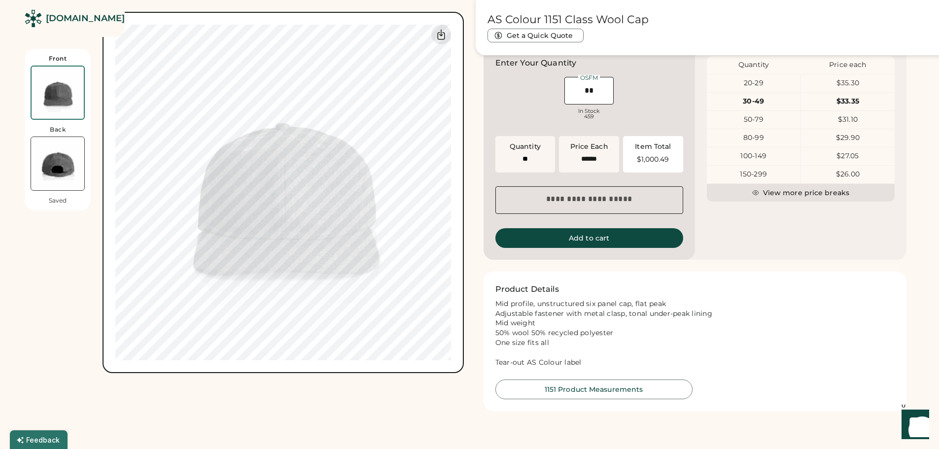
scroll to position [536, 0]
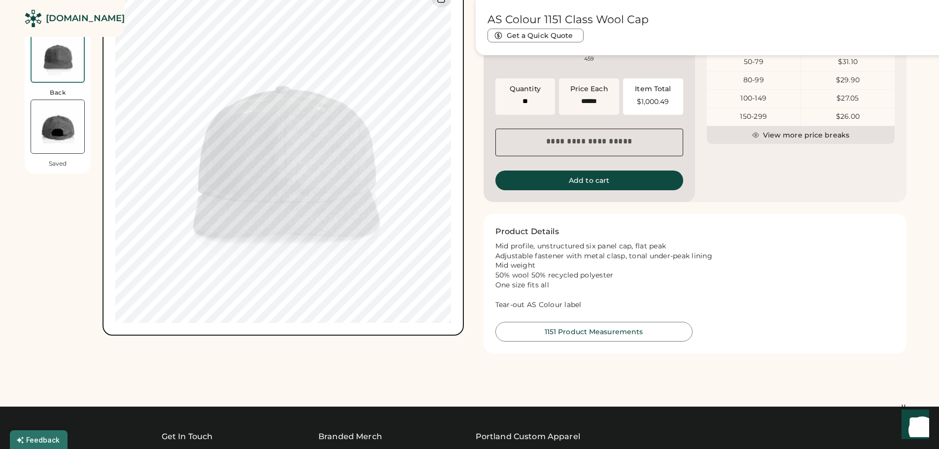
scroll to position [388, 0]
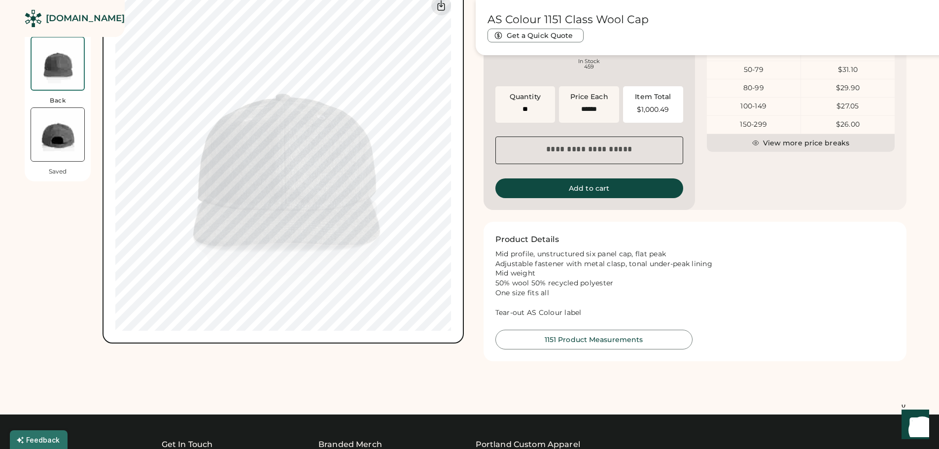
click at [470, 115] on div "Front Back Saved Switch to back My uploaded designs Upload new design SVG, Ai, …" at bounding box center [470, 14] width 890 height 731
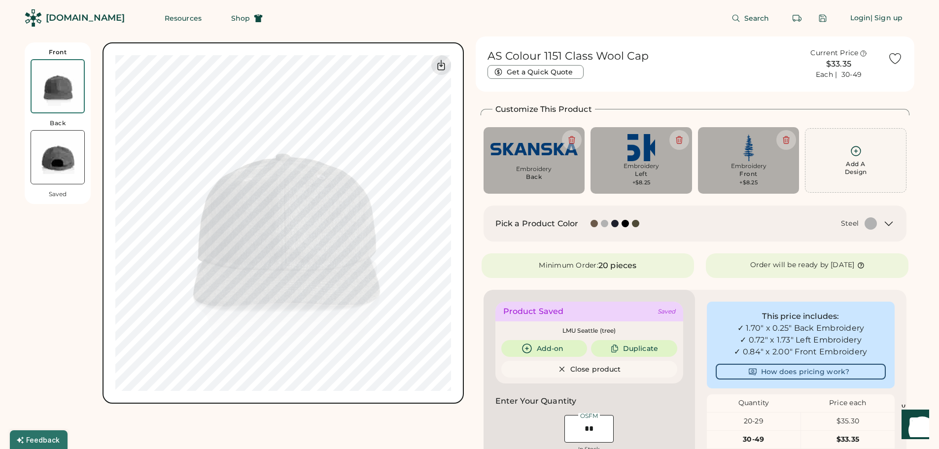
scroll to position [0, 0]
click at [468, 152] on div "Front Back Saved Switch to back My uploaded designs Upload new design SVG, Ai, …" at bounding box center [470, 402] width 890 height 731
click at [49, 163] on img at bounding box center [57, 157] width 53 height 53
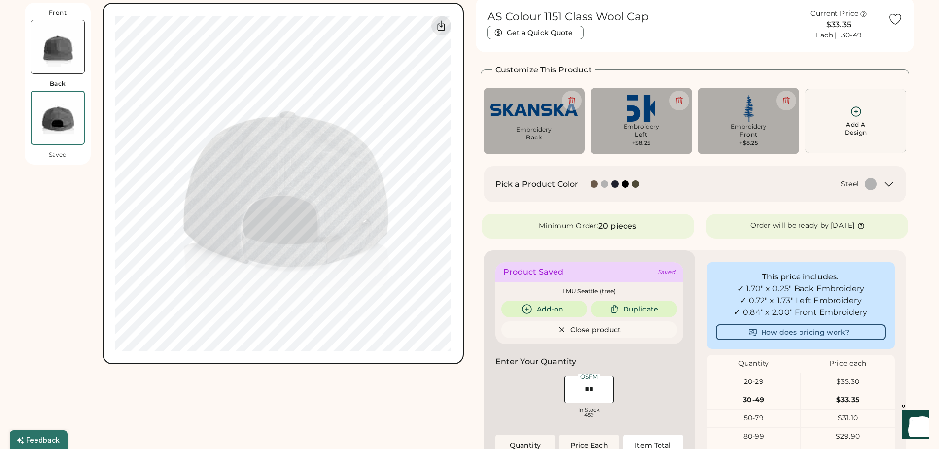
scroll to position [43, 0]
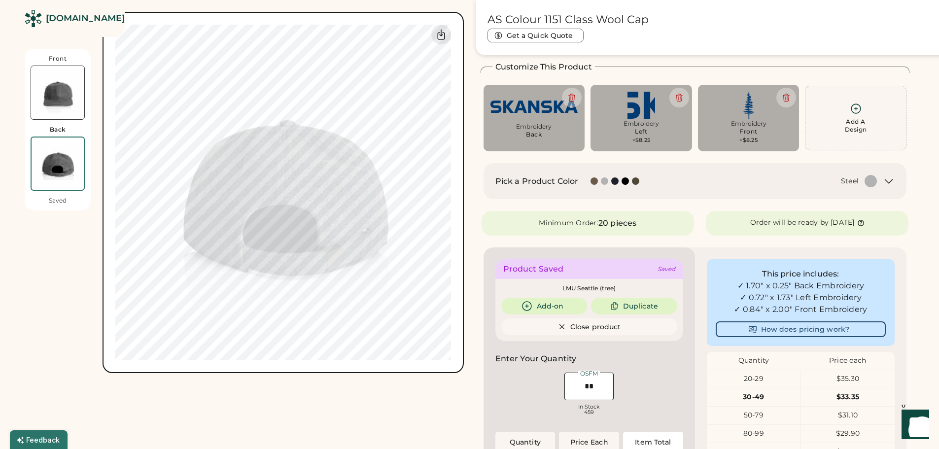
click at [56, 89] on img at bounding box center [57, 92] width 53 height 53
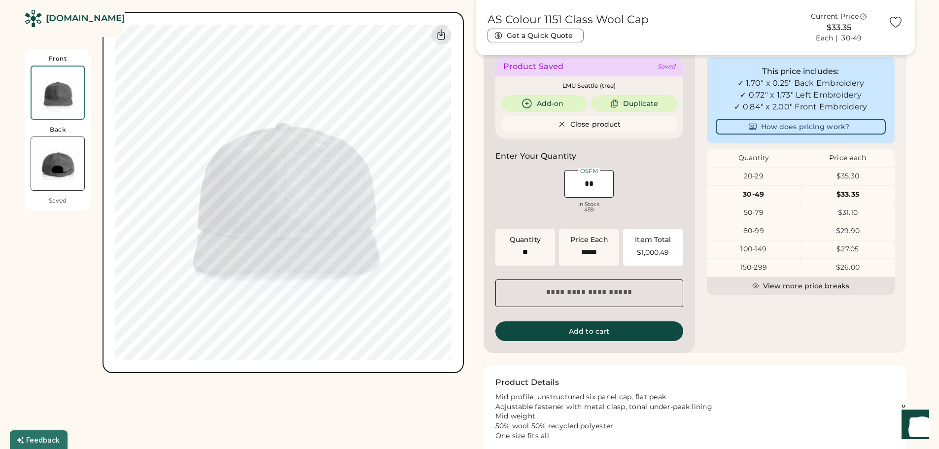
scroll to position [246, 0]
click at [595, 182] on input "input" at bounding box center [588, 183] width 49 height 28
drag, startPoint x: 601, startPoint y: 182, endPoint x: 562, endPoint y: 178, distance: 38.6
click at [562, 178] on div "OSFM In Stock 459" at bounding box center [588, 191] width 53 height 49
type input "**"
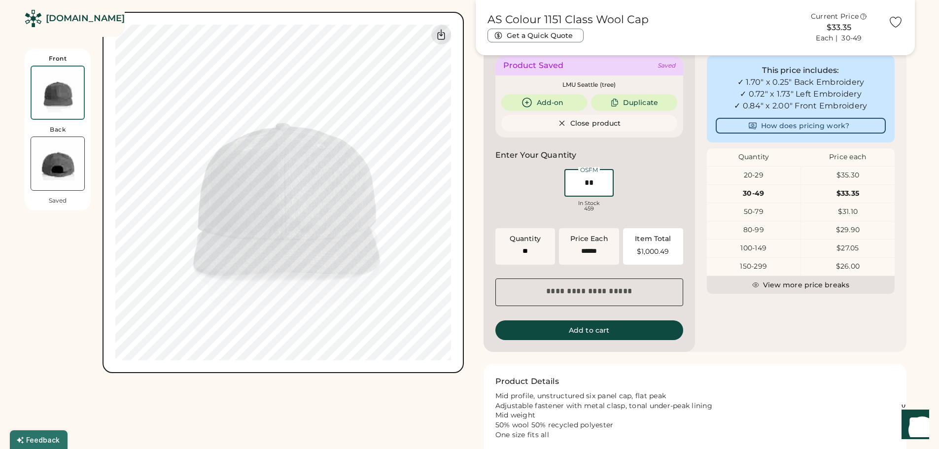
type input "**"
click at [669, 188] on div "OSFM In Stock 459" at bounding box center [589, 191] width 188 height 49
click at [589, 330] on button "Add to cart" at bounding box center [589, 330] width 188 height 20
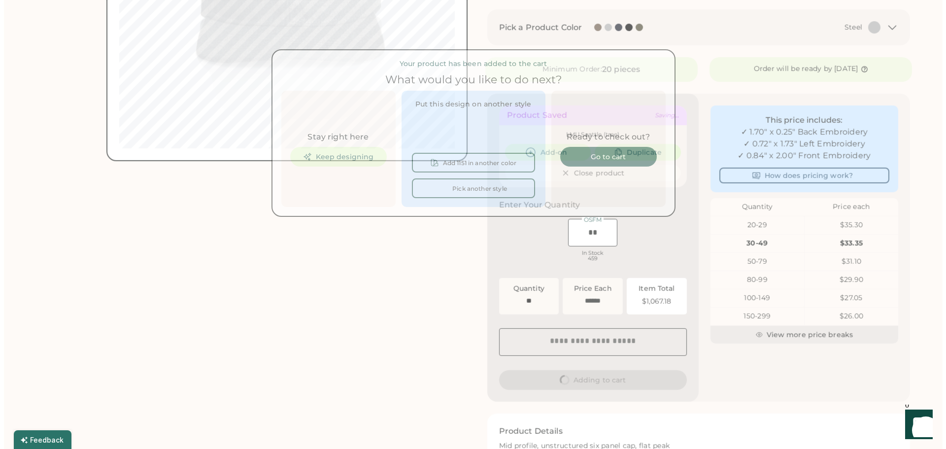
scroll to position [0, 0]
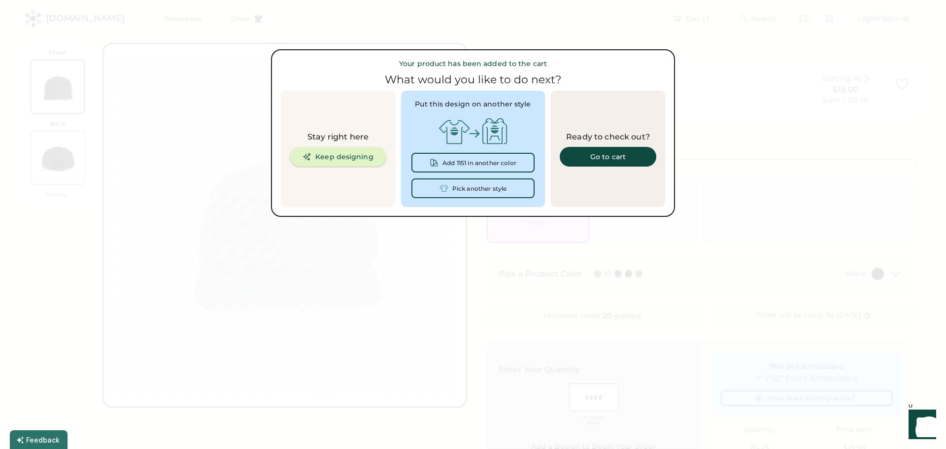
click at [339, 155] on button "Keep designing" at bounding box center [338, 157] width 97 height 20
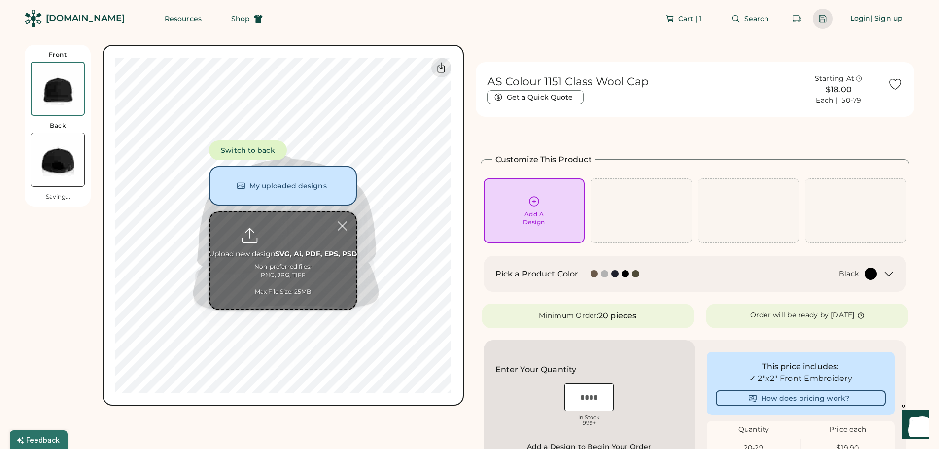
click at [822, 20] on div at bounding box center [822, 18] width 9 height 9
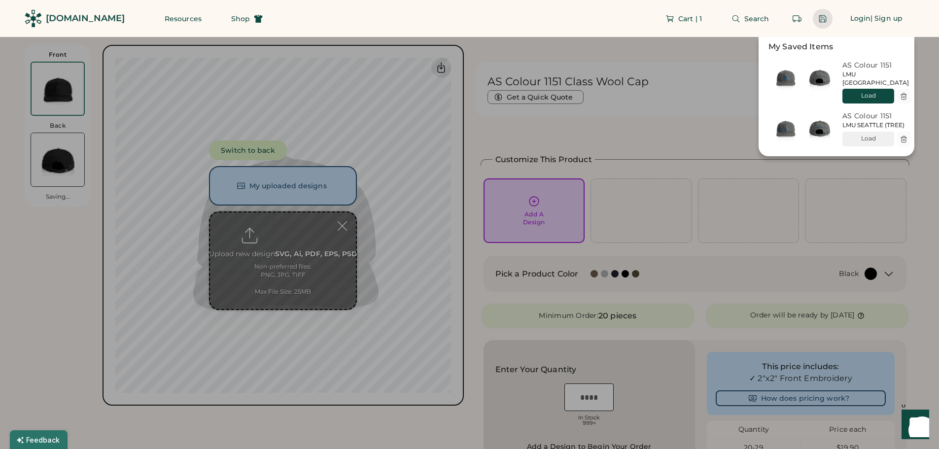
click at [873, 92] on div "Load" at bounding box center [868, 96] width 40 height 8
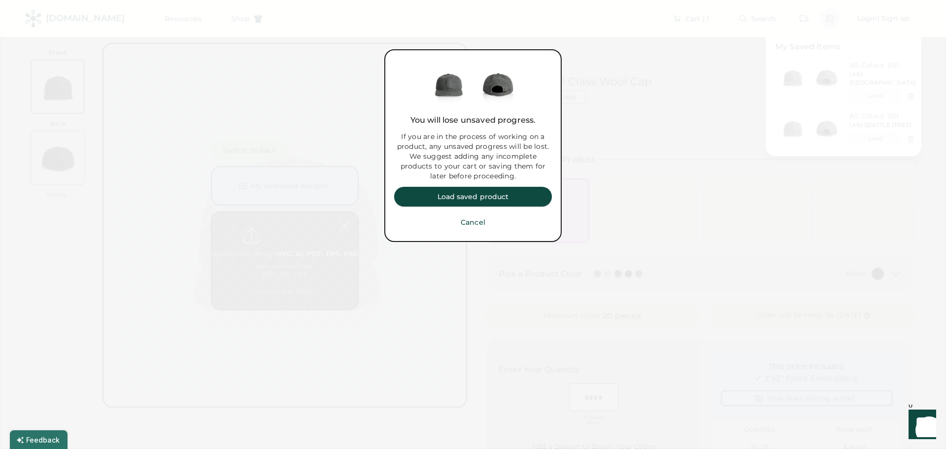
click at [481, 195] on button "Load saved product" at bounding box center [473, 197] width 158 height 20
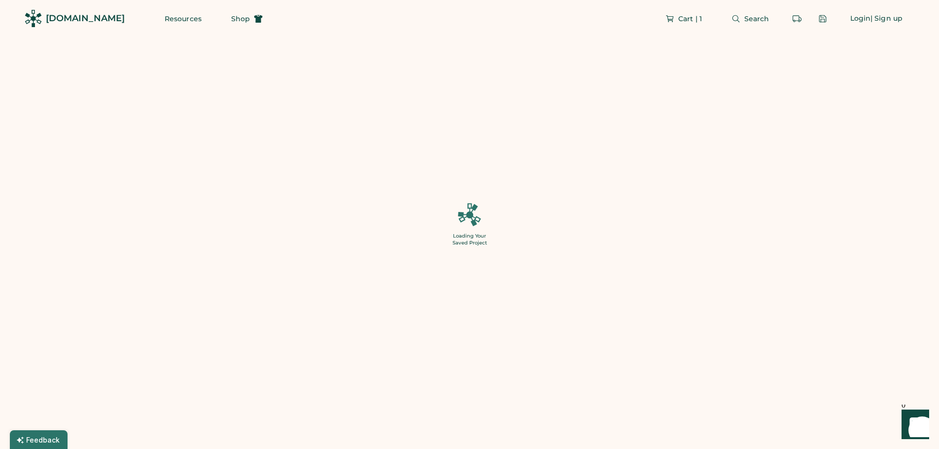
type input "**"
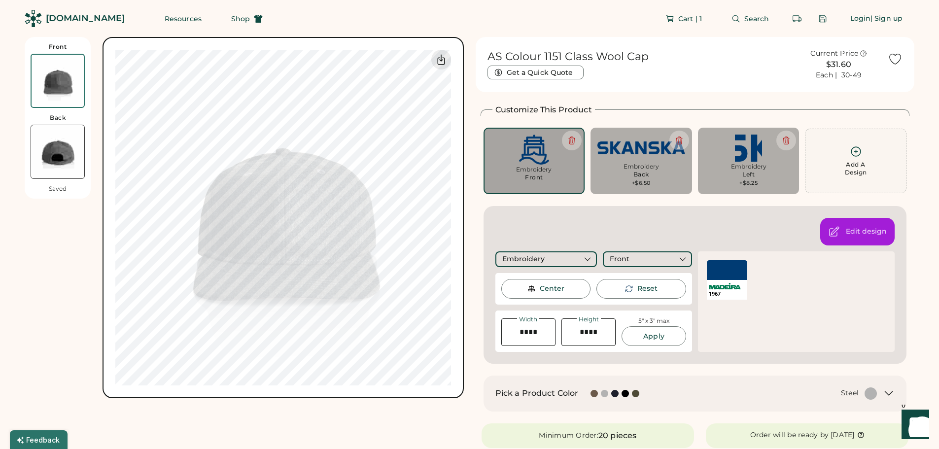
type input "******"
click at [462, 198] on div "Guidelines are approximate; our team will confirm the correct placement. 0% 0%" at bounding box center [283, 217] width 361 height 361
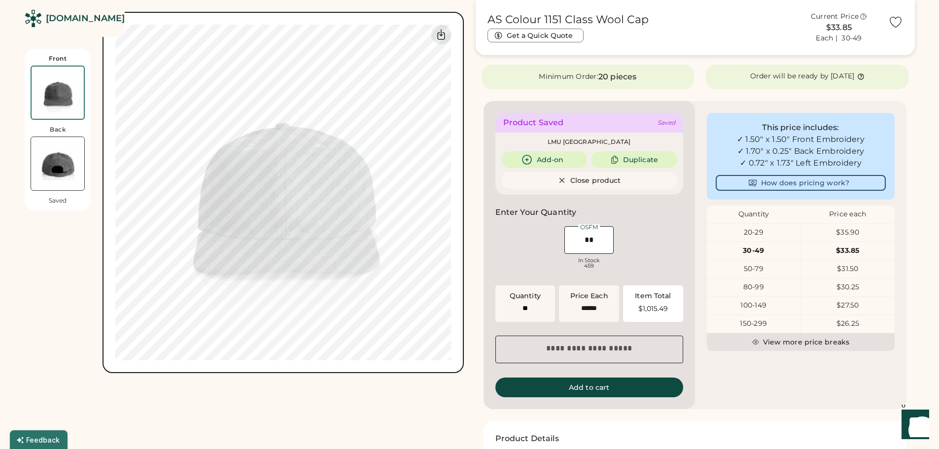
scroll to position [197, 0]
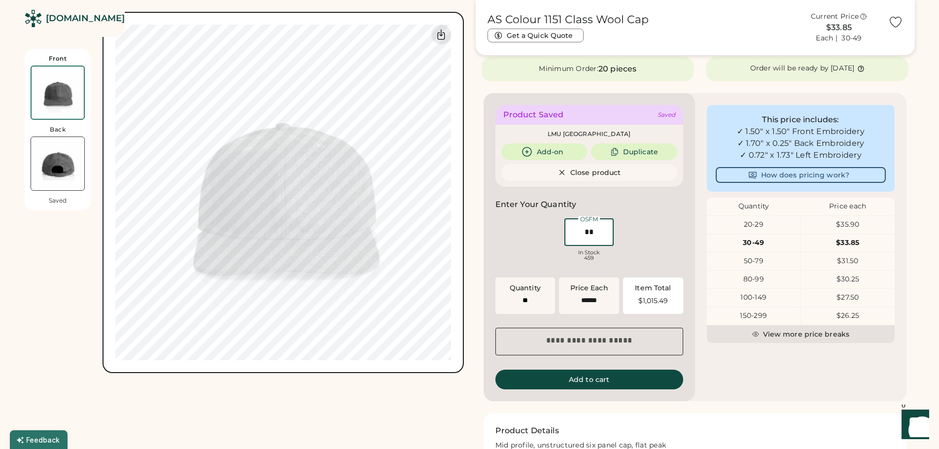
drag, startPoint x: 600, startPoint y: 234, endPoint x: 551, endPoint y: 228, distance: 49.2
click at [551, 228] on div "OSFM In Stock 459" at bounding box center [589, 240] width 188 height 49
type input "**"
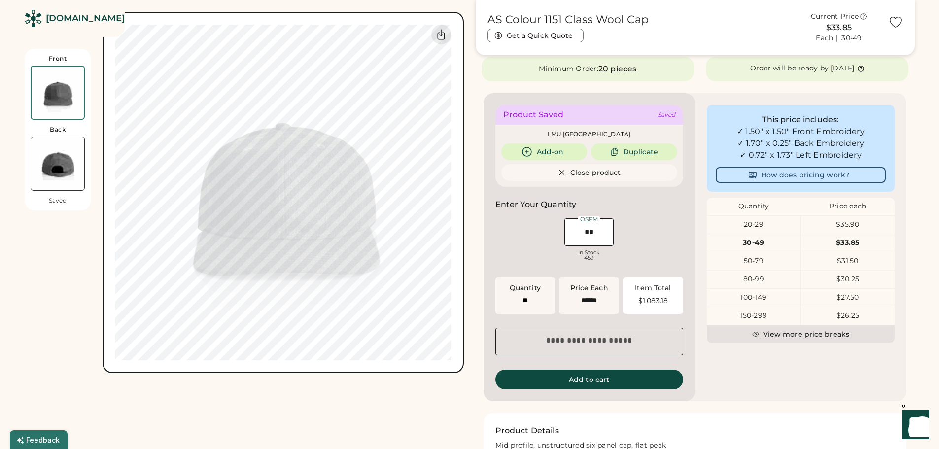
click at [482, 227] on div "AS Colour 1151 Class Wool Cap Get a Quick Quote Current Price $33.85 Each | 30-…" at bounding box center [695, 205] width 439 height 731
click at [592, 374] on button "Add to cart" at bounding box center [589, 380] width 188 height 20
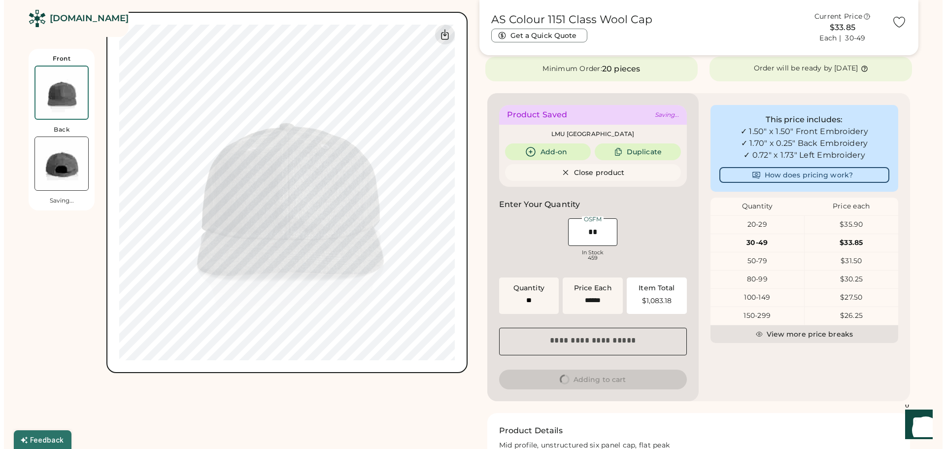
scroll to position [0, 0]
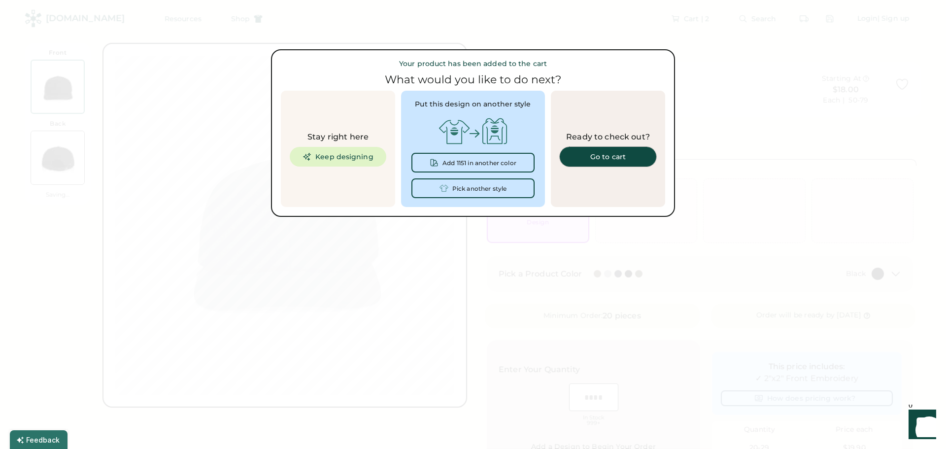
click at [611, 155] on div "Go to cart" at bounding box center [608, 156] width 73 height 7
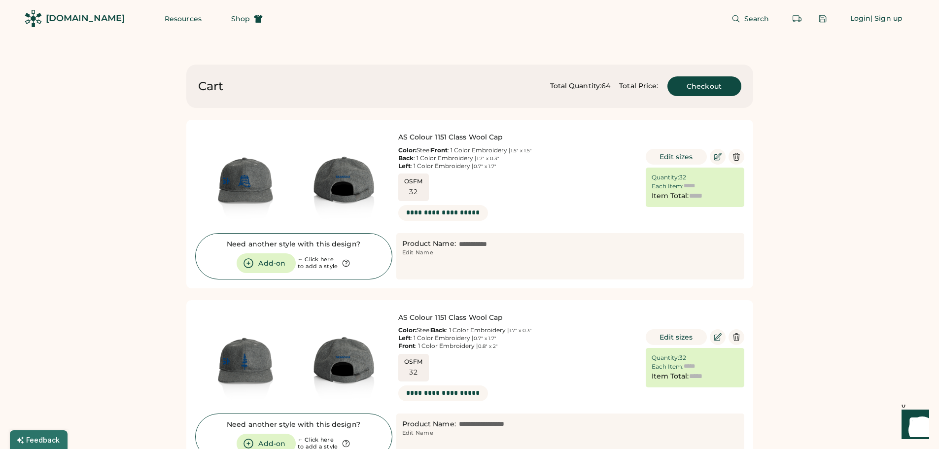
type input "******"
type input "*********"
type input "******"
type input "*********"
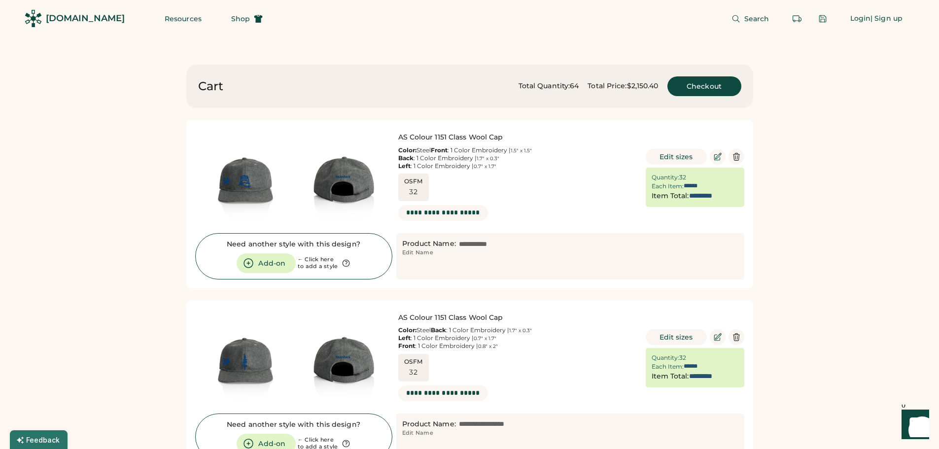
click at [767, 178] on div "Cart Total Quantity: 64 Total Price: $2,150.40 Checkout AS Colour 1151 Class Wo…" at bounding box center [470, 331] width 616 height 533
click at [705, 80] on button "Checkout" at bounding box center [704, 86] width 74 height 20
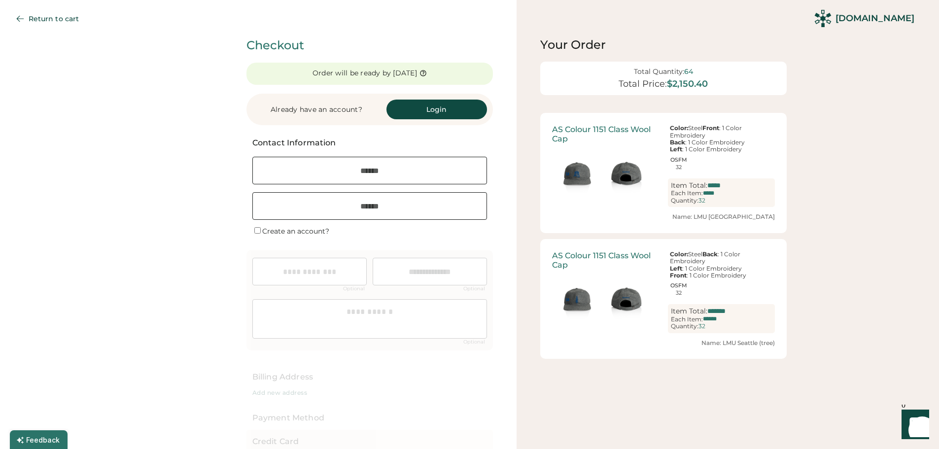
click at [373, 173] on input "email" at bounding box center [369, 171] width 235 height 28
type input "**********"
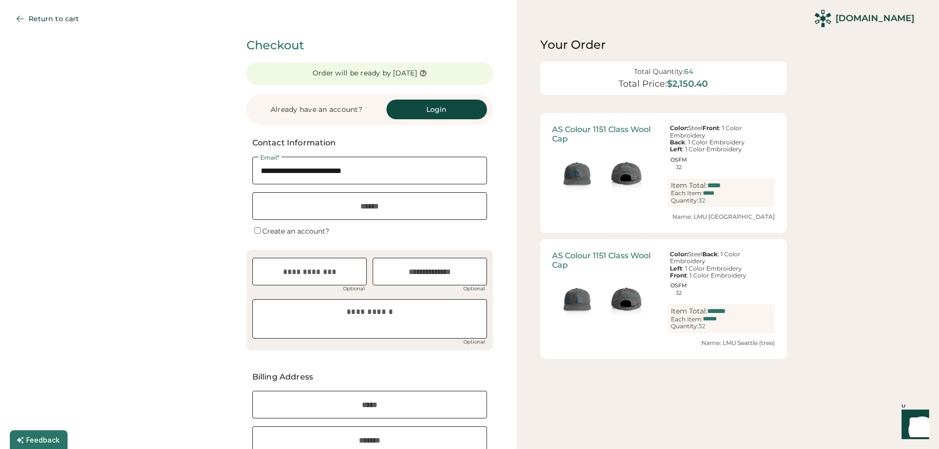
click at [373, 205] on input "input" at bounding box center [369, 206] width 235 height 28
type input "**********"
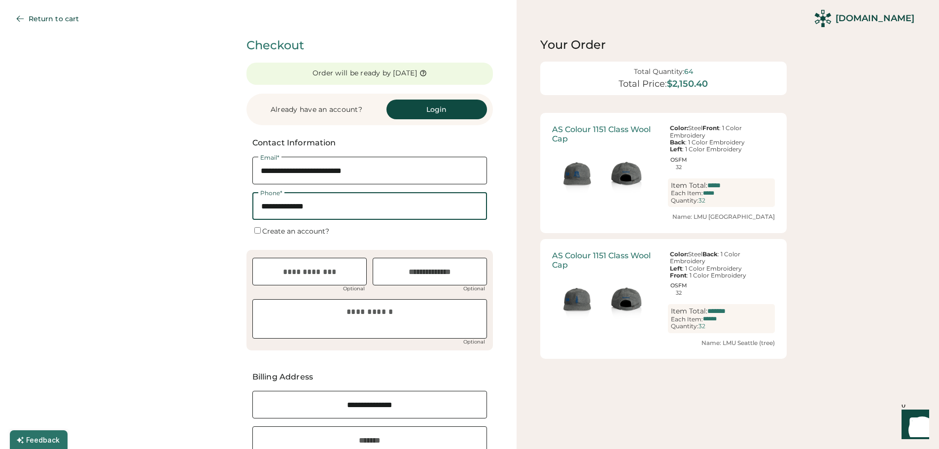
type input "*******"
type input "**********"
type input "*********"
type input "**********"
type input "**"
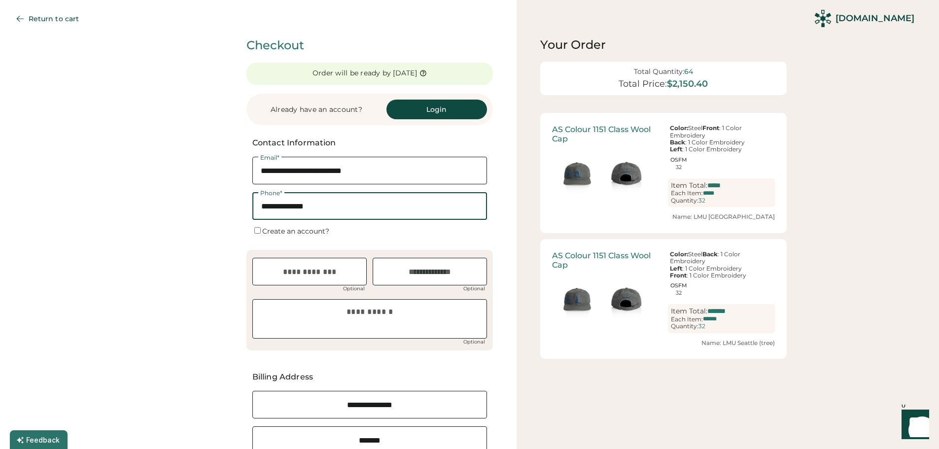
type input "*****"
type input "**********"
click at [314, 273] on input "text" at bounding box center [309, 272] width 114 height 28
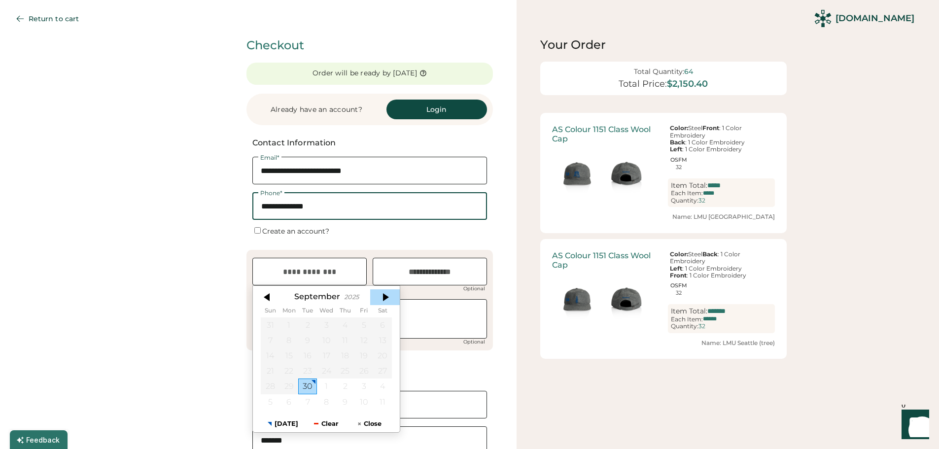
click at [387, 298] on div at bounding box center [385, 297] width 30 height 16
click at [388, 295] on div at bounding box center [385, 297] width 30 height 16
click at [288, 341] on div "3" at bounding box center [289, 340] width 19 height 15
type input "**********"
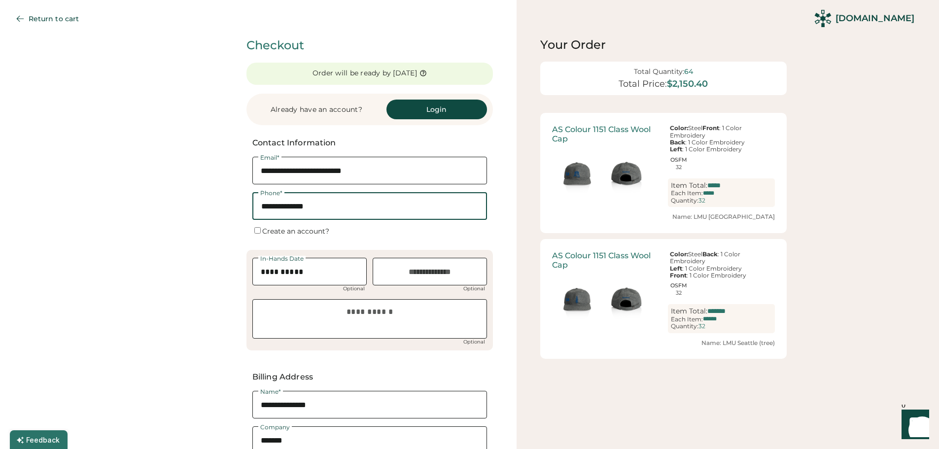
click at [315, 262] on input "**********" at bounding box center [309, 272] width 114 height 28
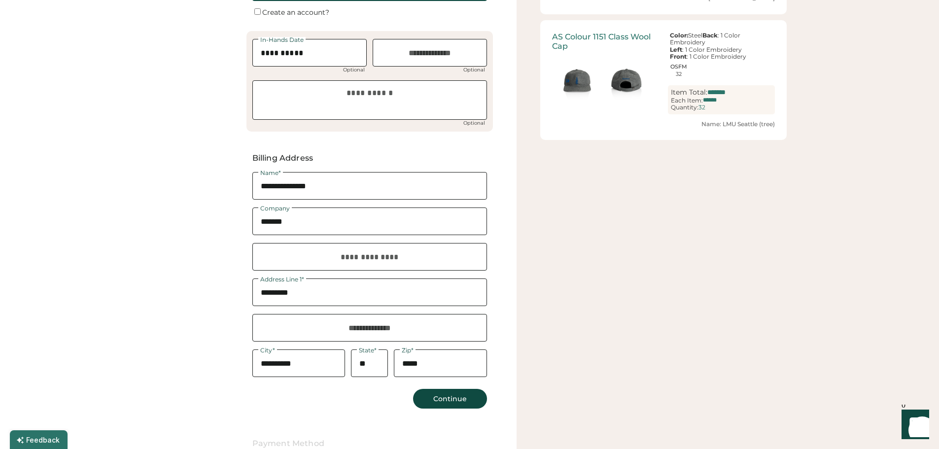
scroll to position [246, 0]
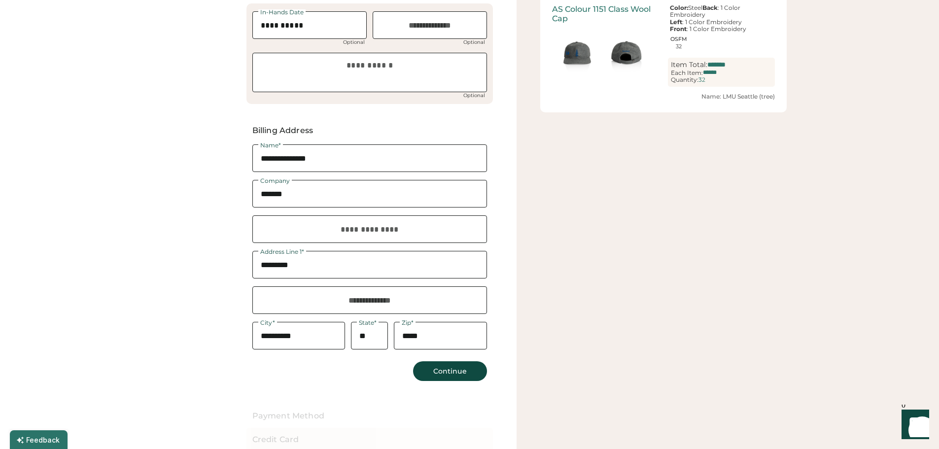
click at [321, 257] on input "input" at bounding box center [369, 265] width 235 height 28
drag, startPoint x: 314, startPoint y: 270, endPoint x: 202, endPoint y: 253, distance: 113.2
click at [202, 253] on div "**********" at bounding box center [258, 221] width 517 height 934
click at [647, 287] on div "Your Order Total Quantity: 64 Total Price: $2,150.40 Shipping , Shipping Method…" at bounding box center [728, 221] width 422 height 934
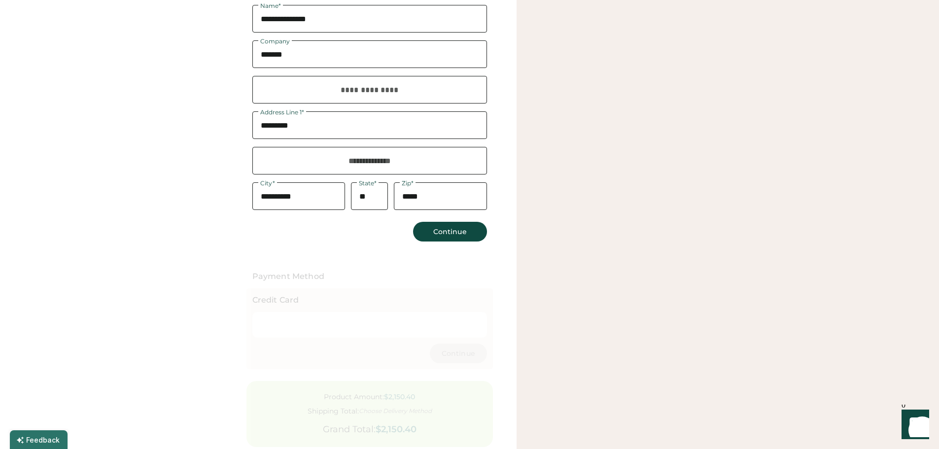
scroll to position [99, 0]
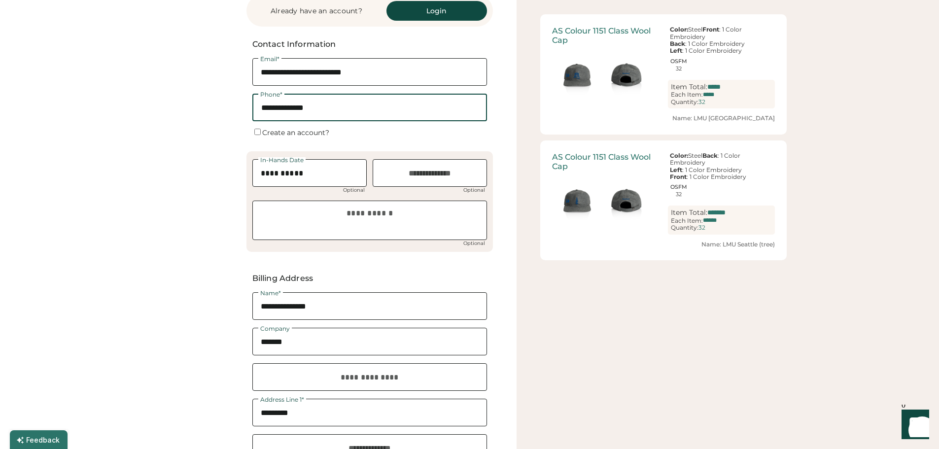
click at [505, 216] on div "**********" at bounding box center [258, 368] width 517 height 934
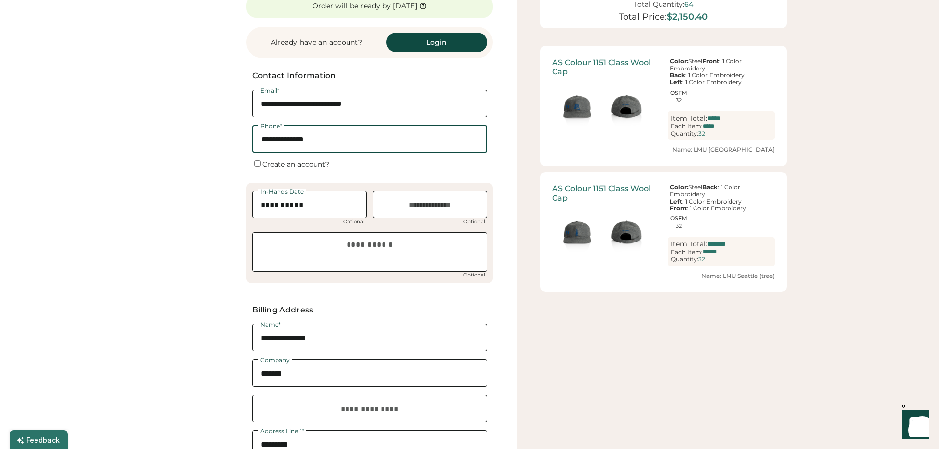
scroll to position [49, 0]
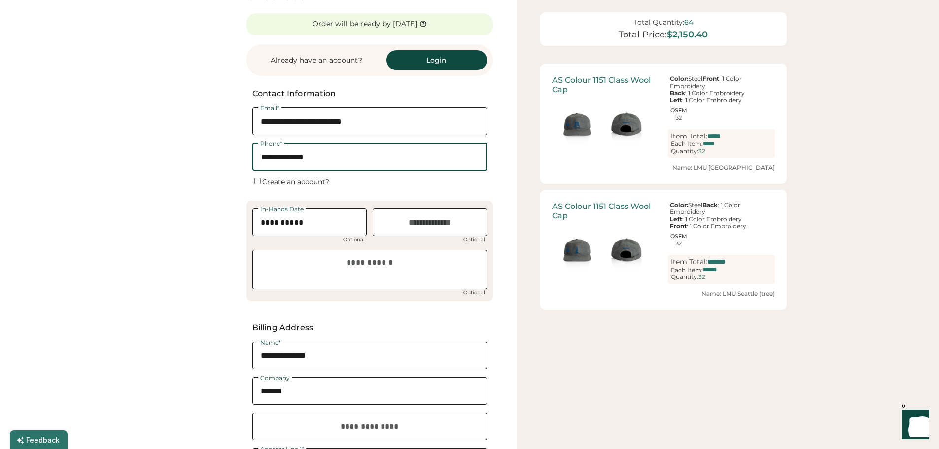
click at [833, 143] on div "Your Order Total Quantity: 64 Total Price: $2,150.40 Shipping , Shipping Method…" at bounding box center [728, 418] width 422 height 934
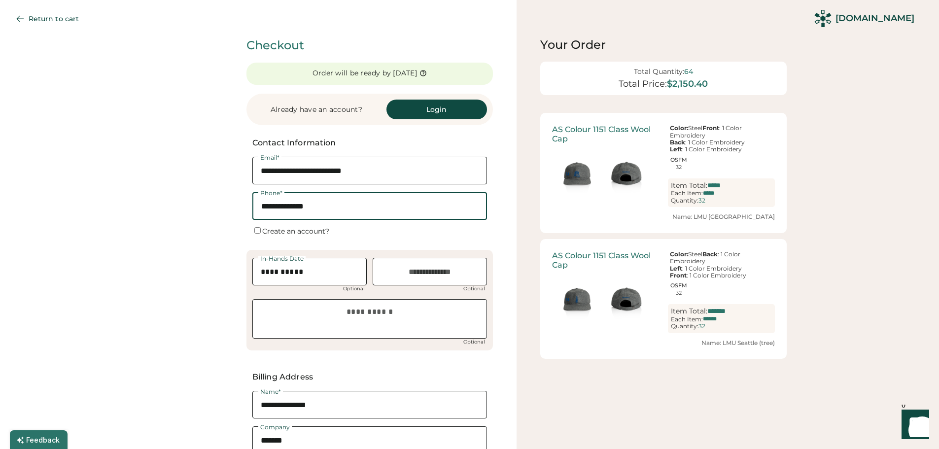
click at [36, 18] on button "Return to cart" at bounding box center [49, 19] width 83 height 20
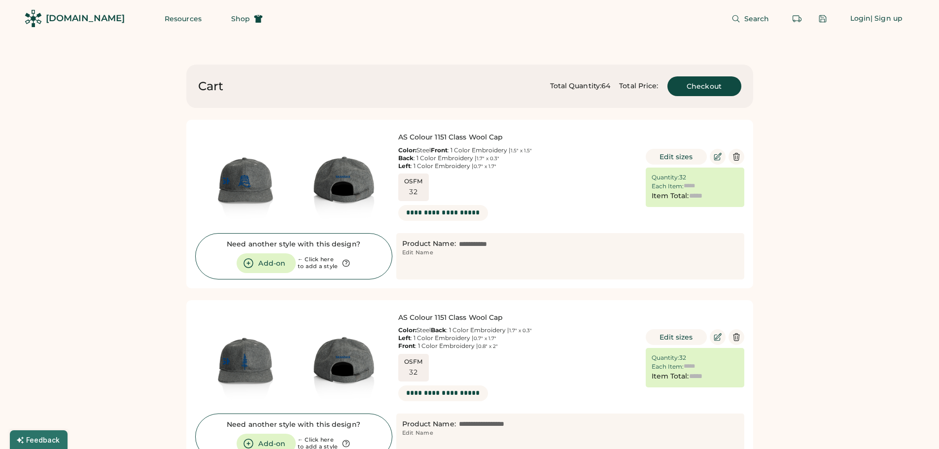
type input "******"
type input "*********"
type input "******"
type input "*********"
click at [231, 15] on span "Shop" at bounding box center [240, 18] width 19 height 7
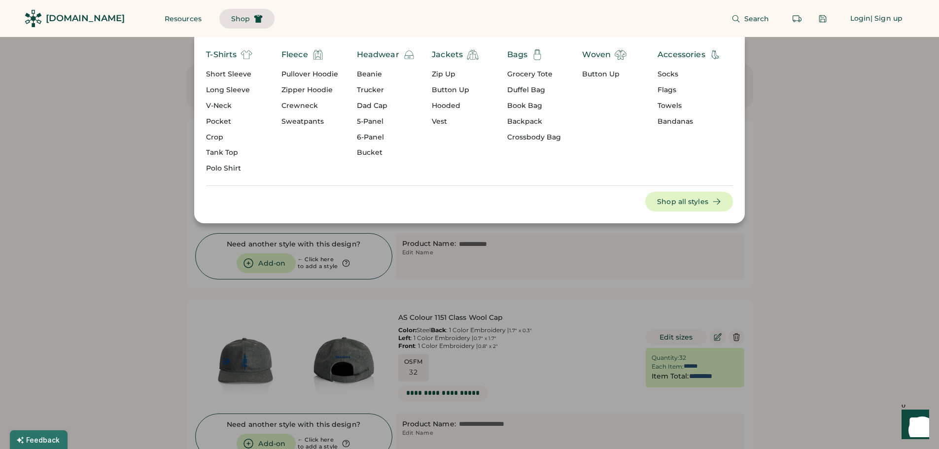
click at [372, 104] on div "Dad Cap" at bounding box center [386, 106] width 58 height 10
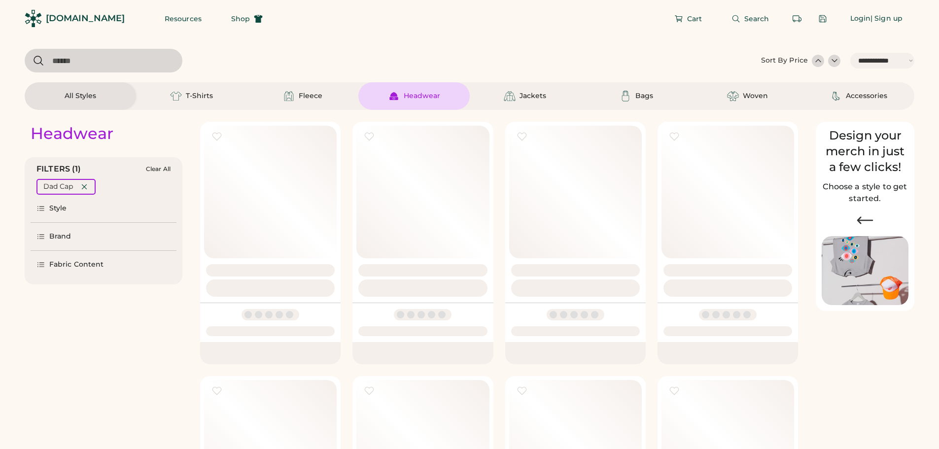
select select "*****"
select select "*"
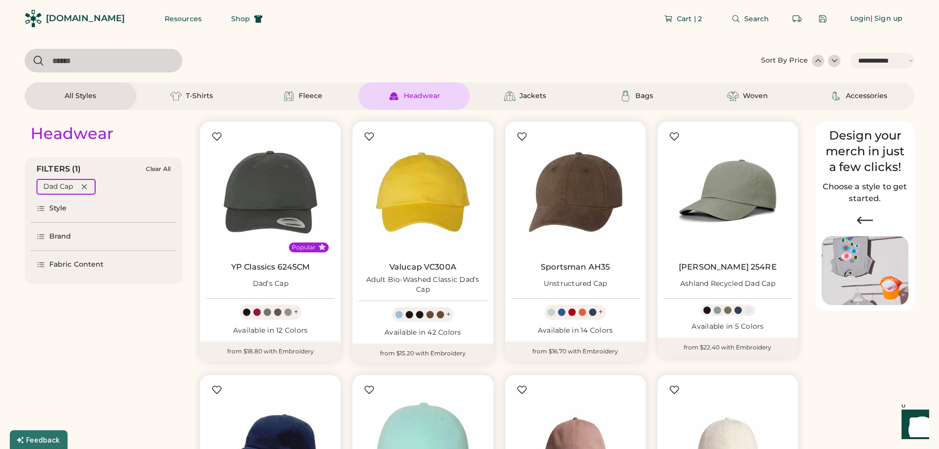
scroll to position [246, 0]
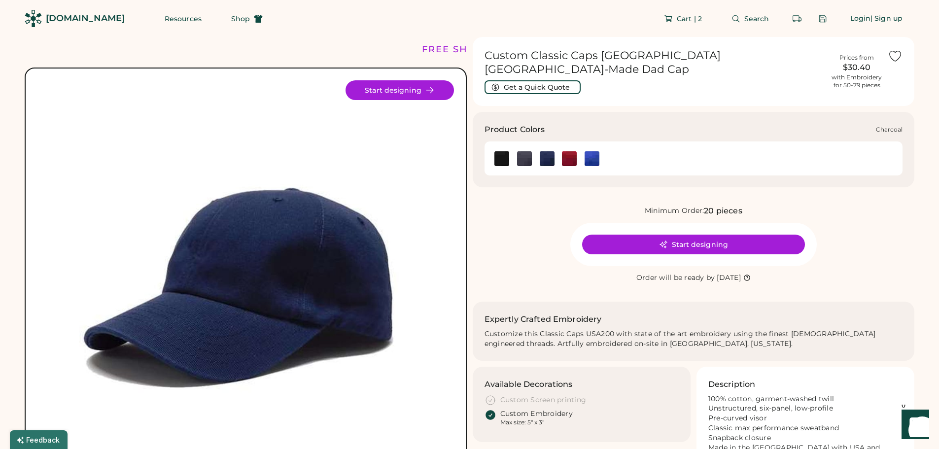
click at [523, 151] on img at bounding box center [524, 158] width 15 height 15
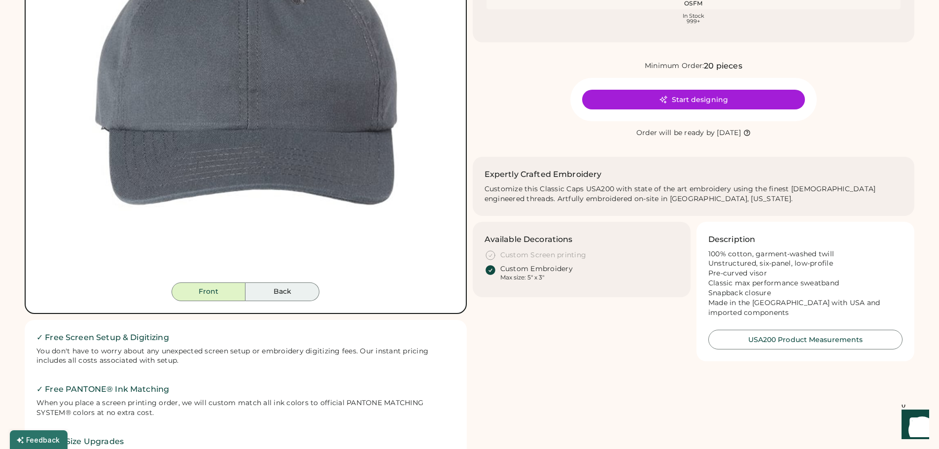
scroll to position [197, 0]
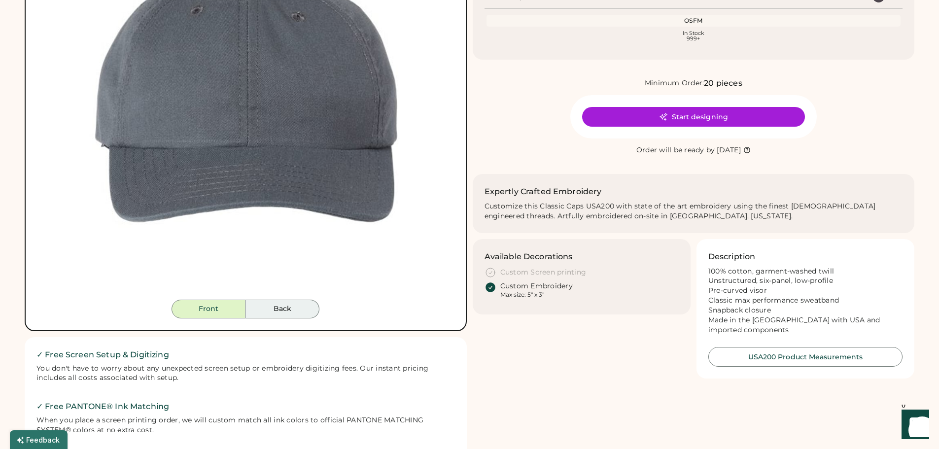
click at [281, 313] on button "Back" at bounding box center [282, 309] width 74 height 19
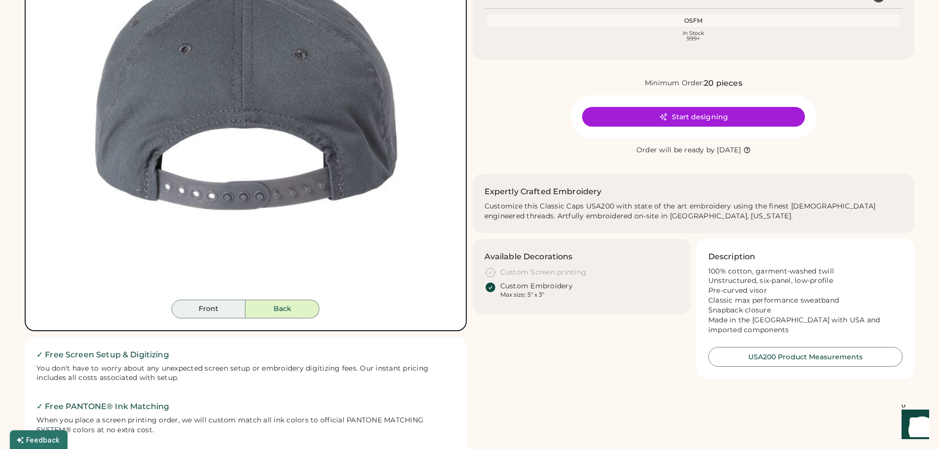
click at [211, 310] on button "Front" at bounding box center [209, 309] width 74 height 19
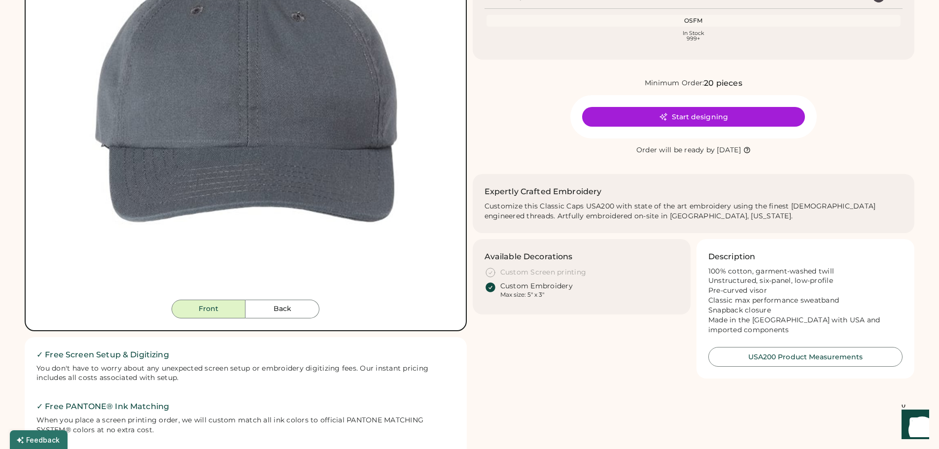
scroll to position [0, 0]
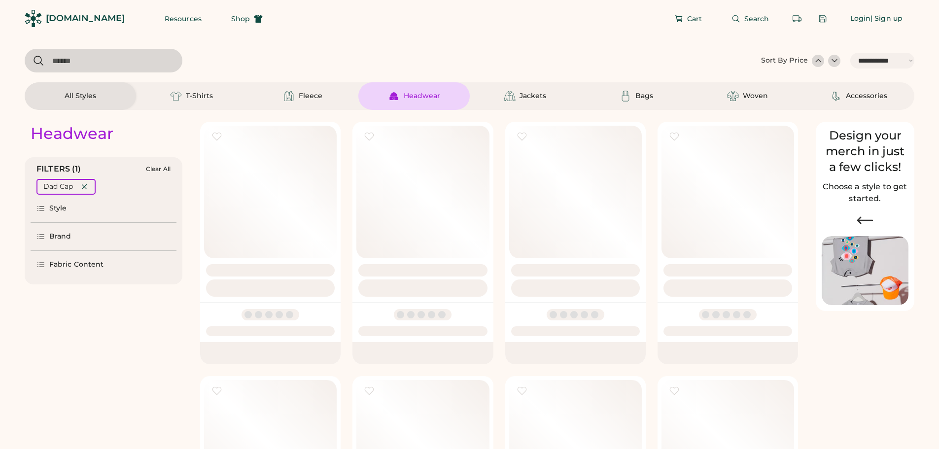
select select "*****"
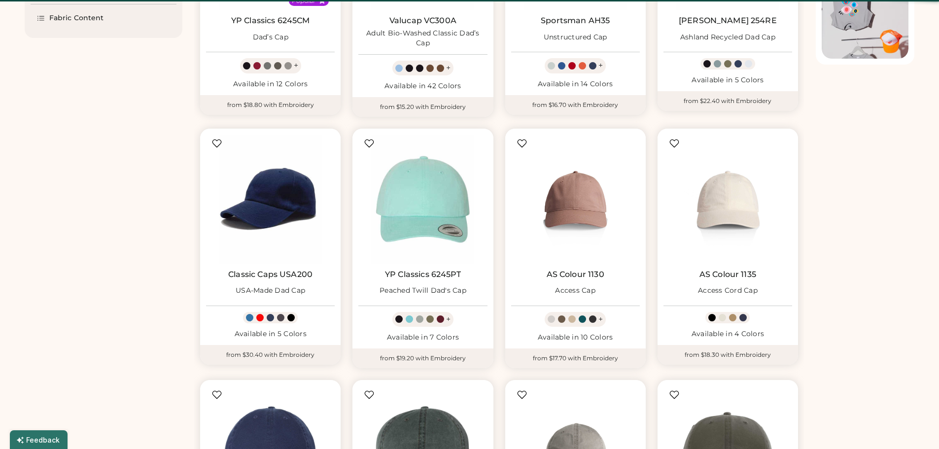
scroll to position [246, 0]
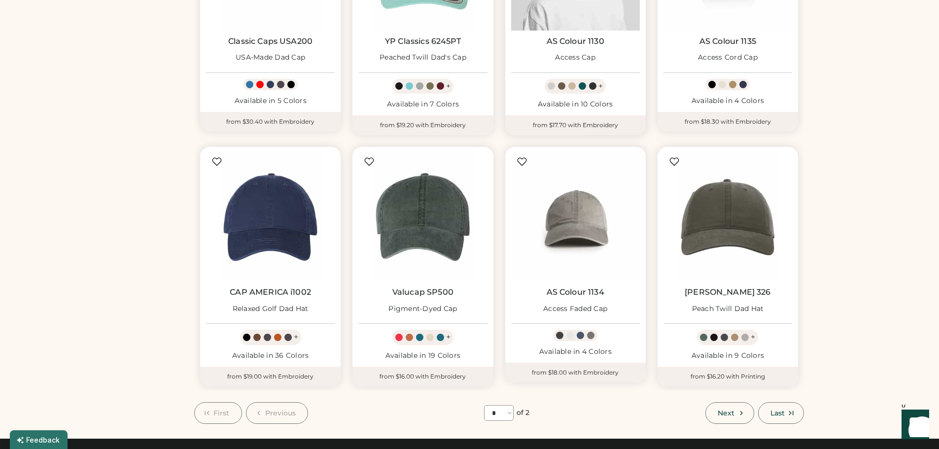
scroll to position [592, 0]
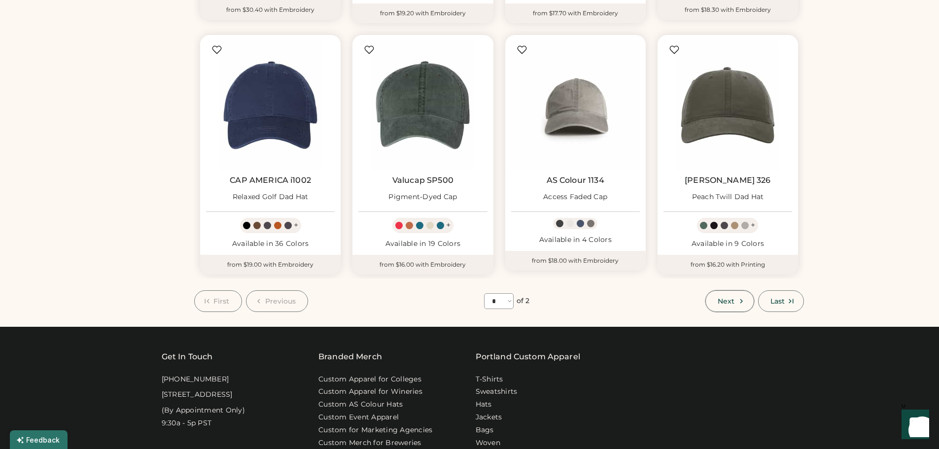
click at [719, 298] on span "Next" at bounding box center [726, 301] width 17 height 7
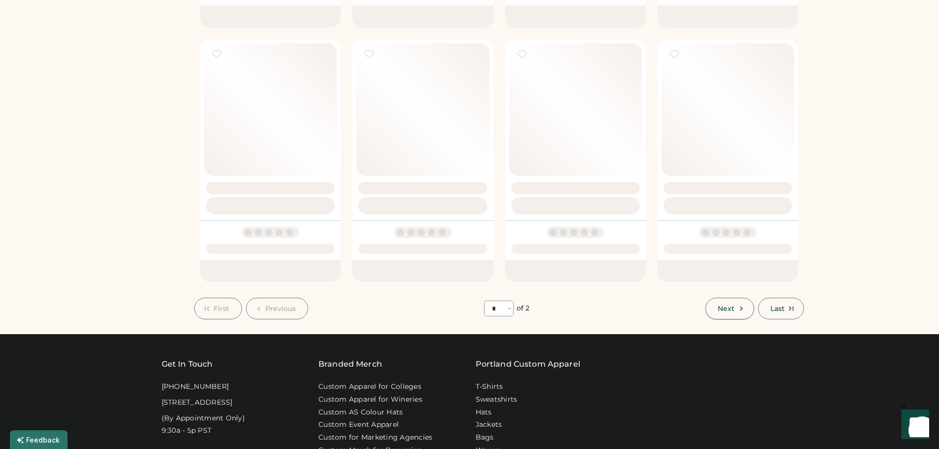
select select "*"
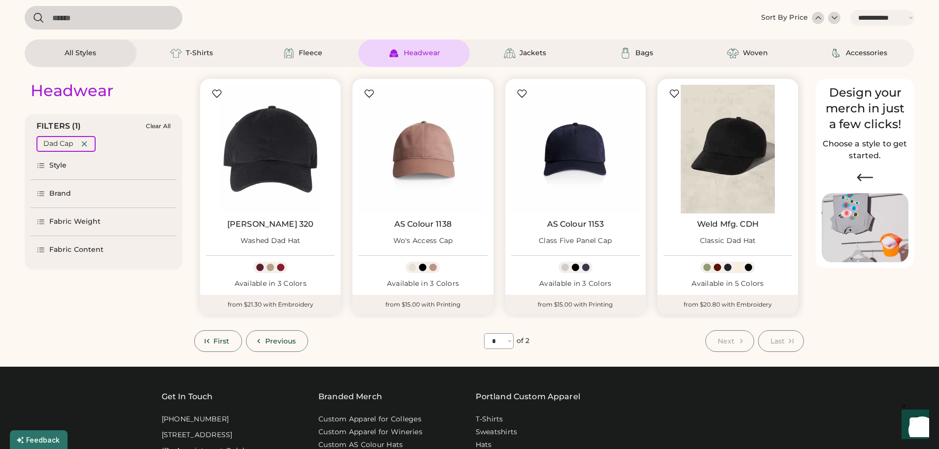
click at [738, 157] on img at bounding box center [728, 149] width 129 height 129
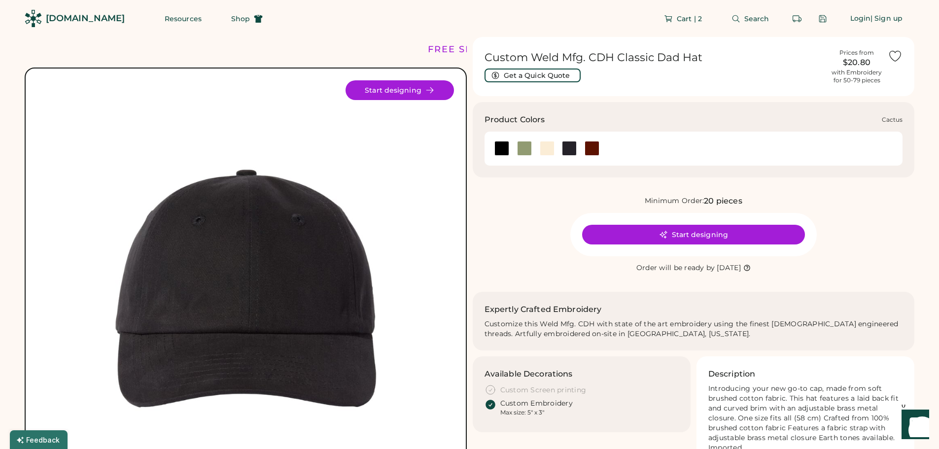
click at [524, 151] on div at bounding box center [524, 148] width 15 height 15
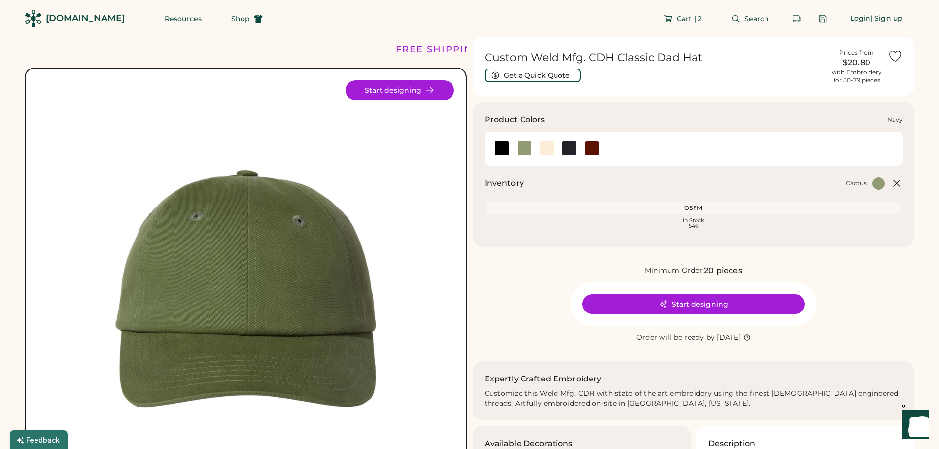
click at [570, 148] on div at bounding box center [569, 148] width 15 height 15
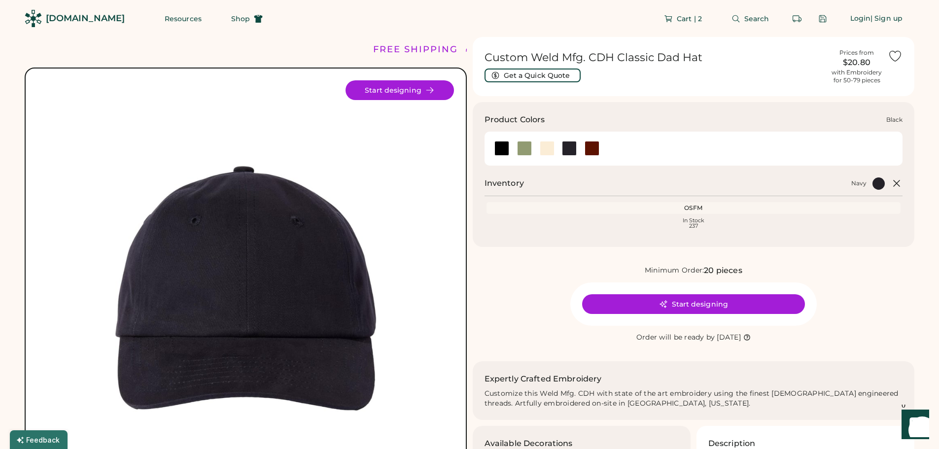
click at [502, 148] on div at bounding box center [501, 148] width 15 height 15
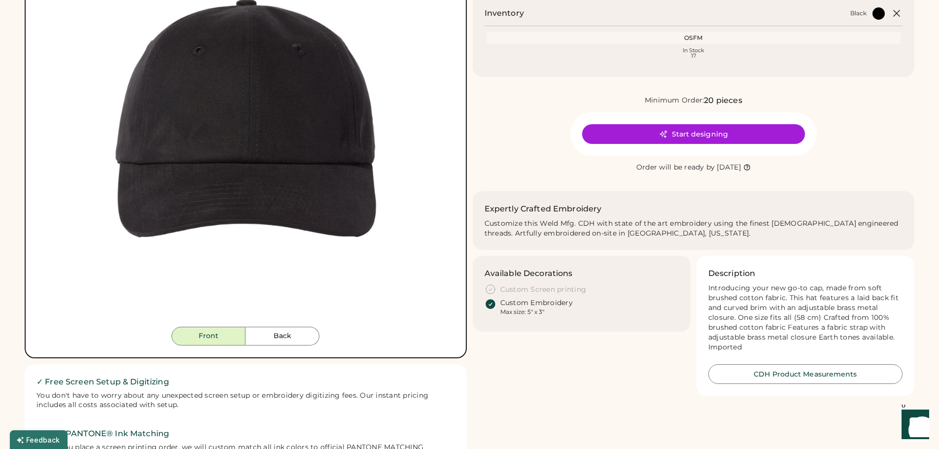
scroll to position [296, 0]
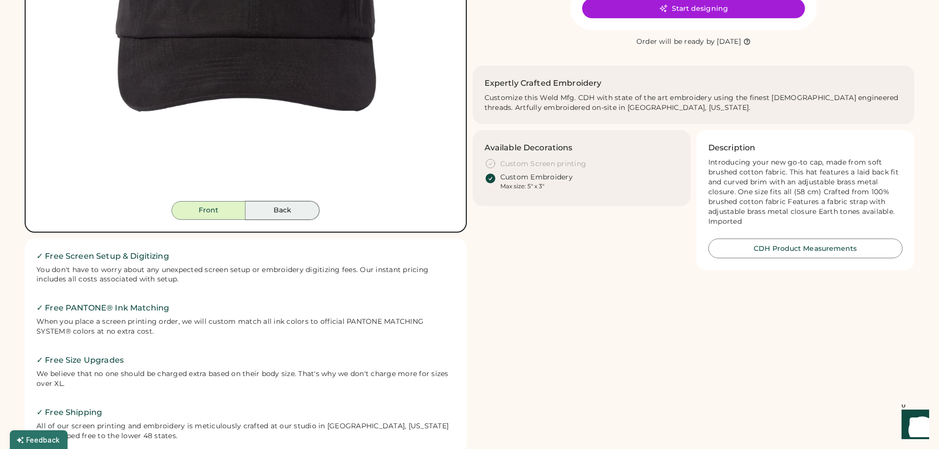
click at [290, 214] on button "Back" at bounding box center [282, 210] width 74 height 19
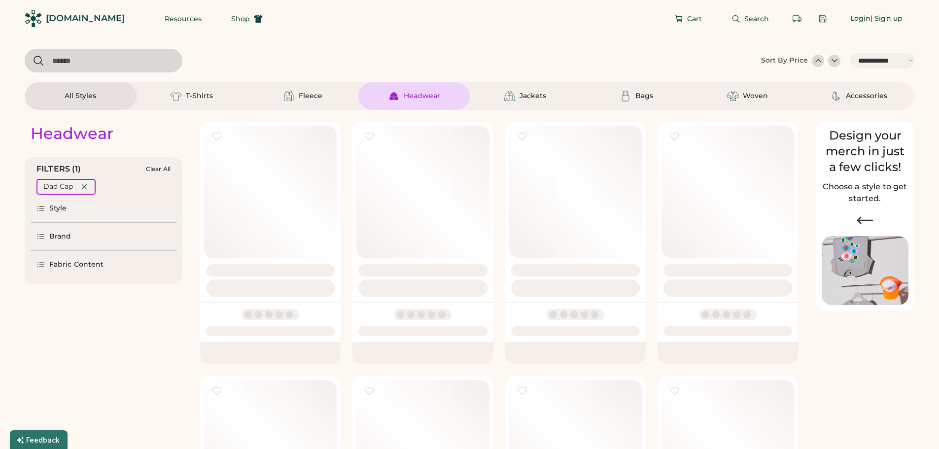
select select "*****"
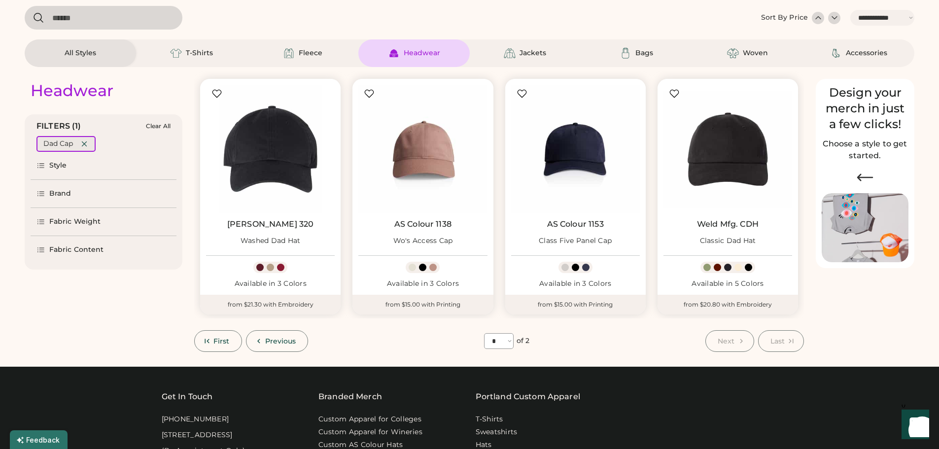
click at [87, 145] on icon at bounding box center [84, 144] width 9 height 9
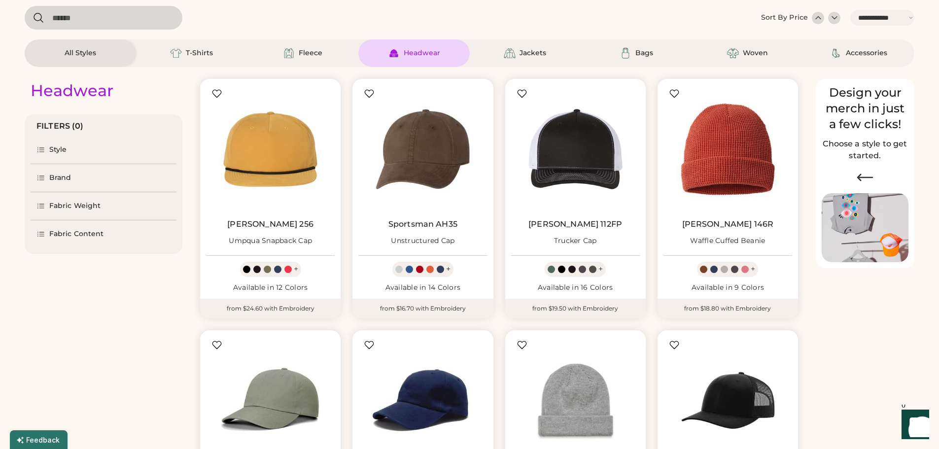
click at [68, 233] on div "Fabric Content" at bounding box center [76, 234] width 54 height 10
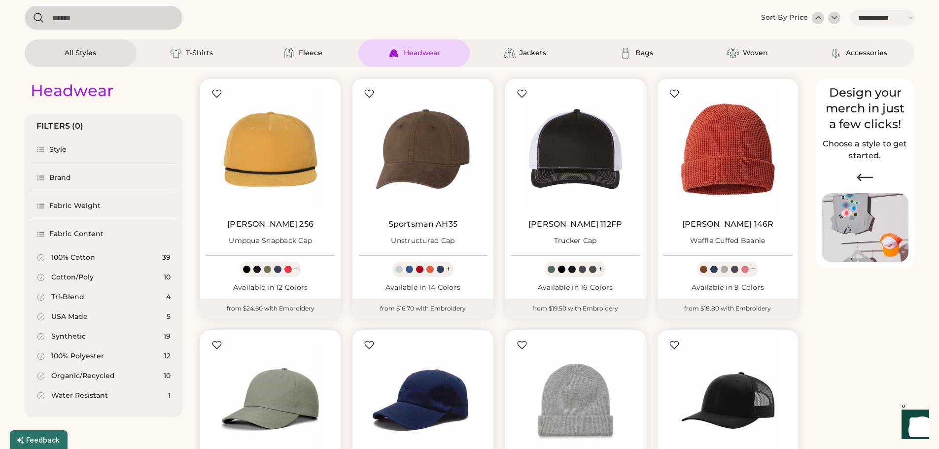
click at [71, 277] on div "Cotton/Poly" at bounding box center [72, 278] width 42 height 10
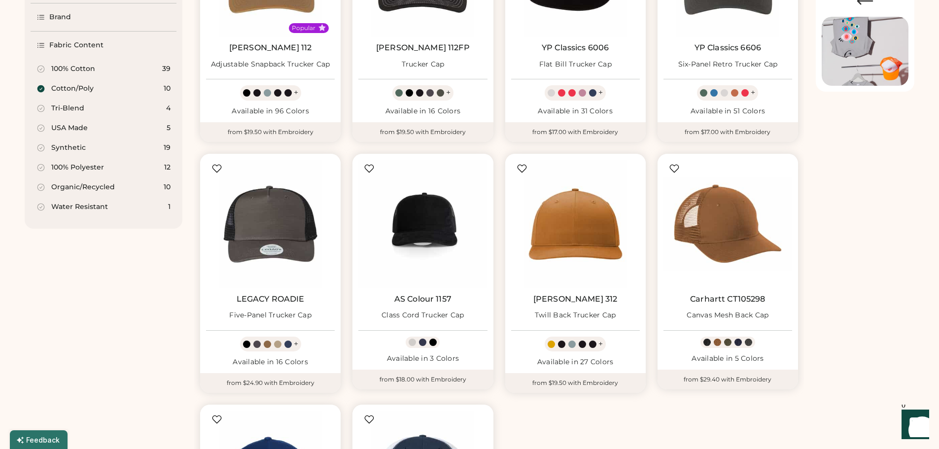
scroll to position [92, 0]
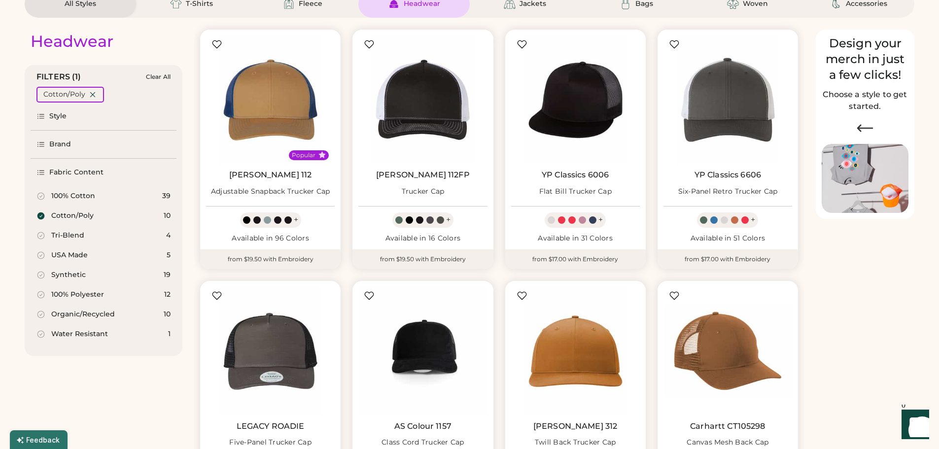
click at [41, 216] on icon at bounding box center [40, 215] width 9 height 9
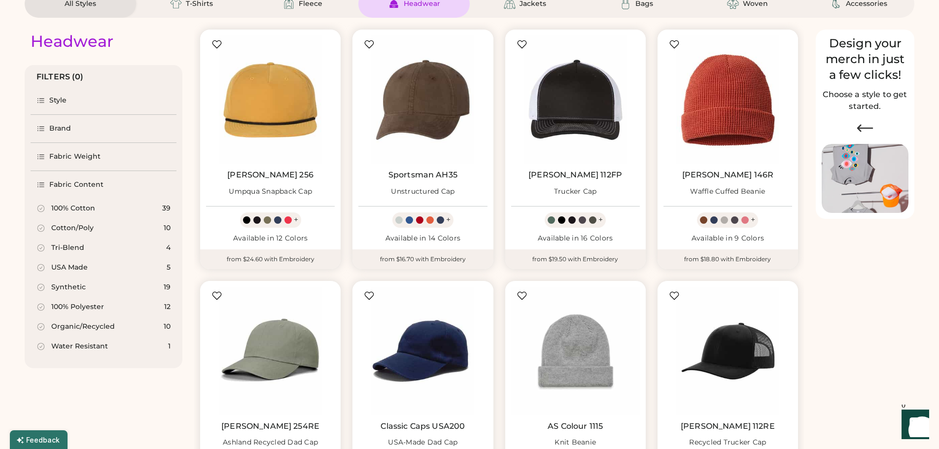
click at [89, 327] on div "Organic/Recycled" at bounding box center [83, 327] width 64 height 10
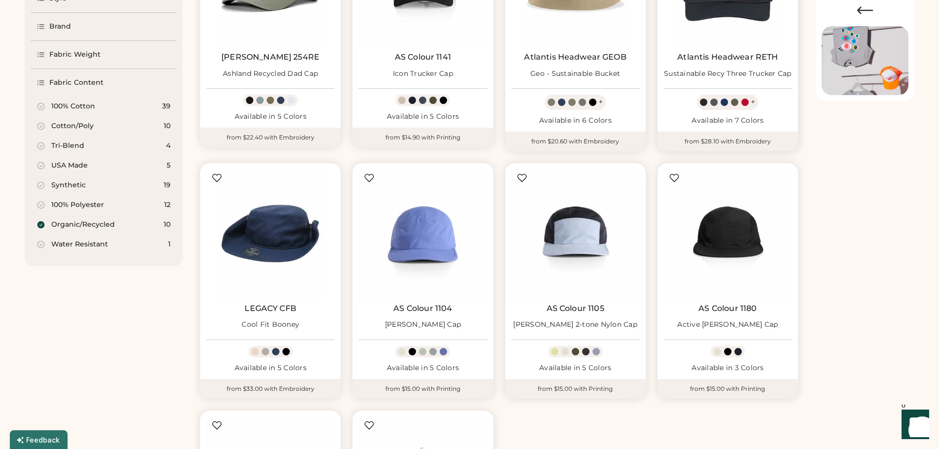
scroll to position [339, 0]
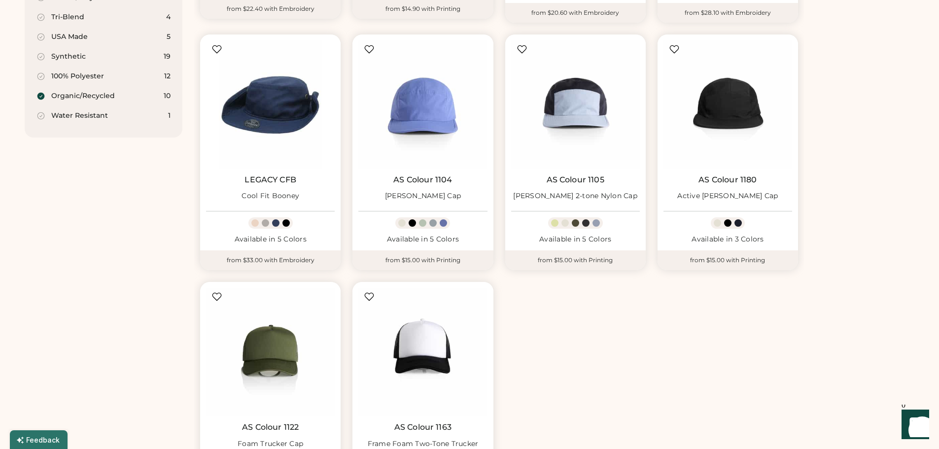
click at [48, 95] on div "Organic/Recycled" at bounding box center [75, 96] width 78 height 10
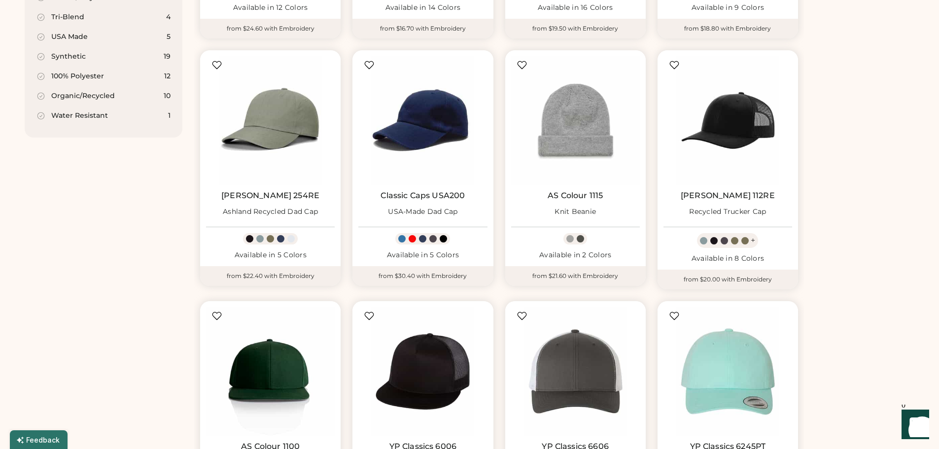
click at [72, 38] on div "USA Made" at bounding box center [69, 37] width 36 height 10
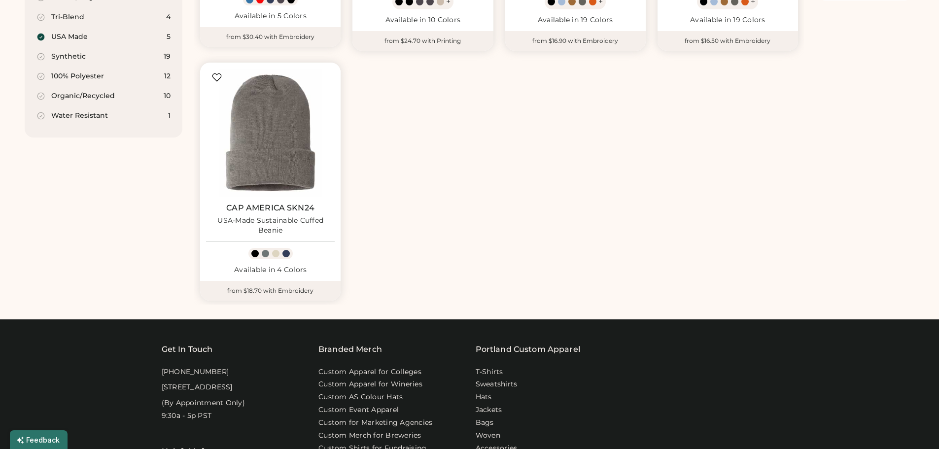
scroll to position [64, 0]
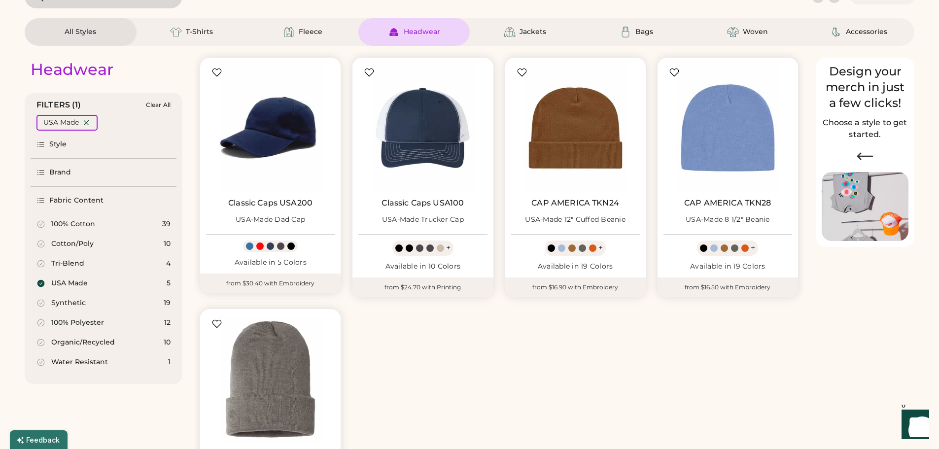
click at [68, 282] on div "USA Made" at bounding box center [69, 284] width 36 height 10
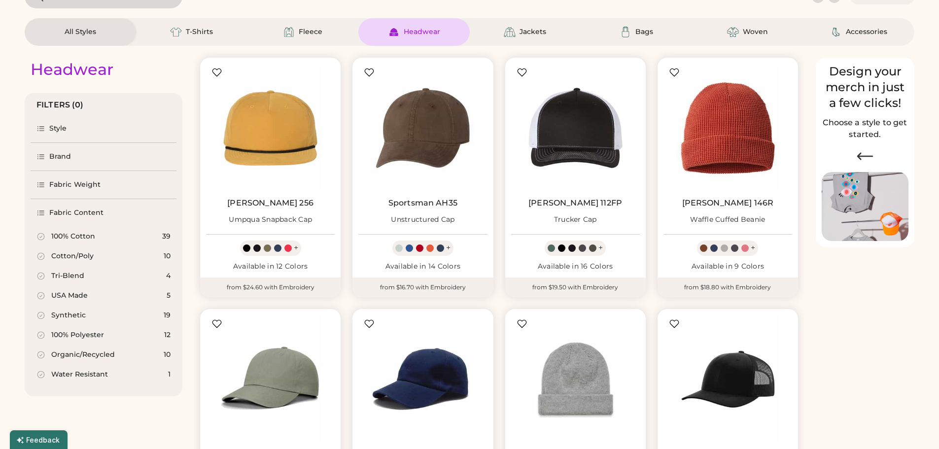
click at [61, 130] on div "Style" at bounding box center [58, 129] width 18 height 10
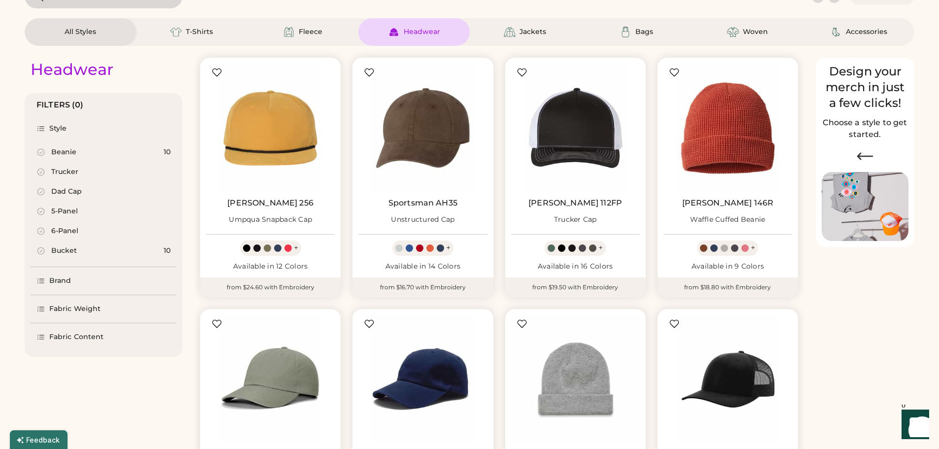
click at [69, 210] on div "5-Panel" at bounding box center [64, 212] width 27 height 10
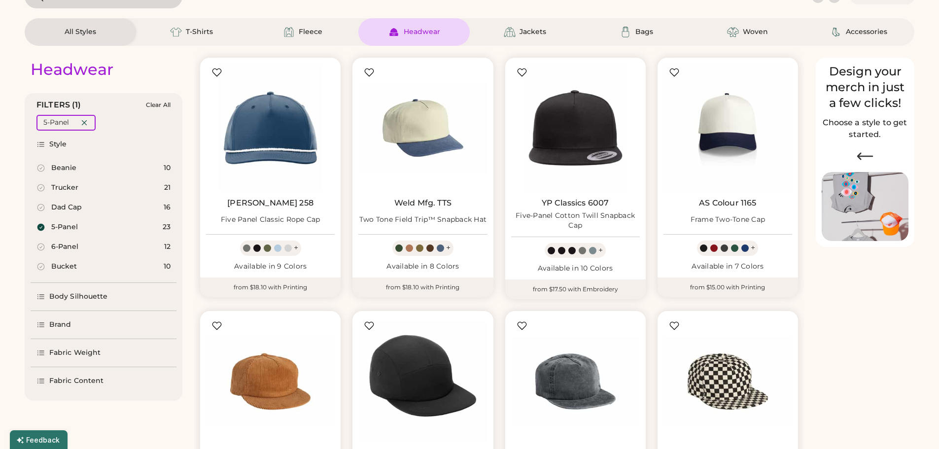
click at [62, 250] on div "6-Panel" at bounding box center [64, 247] width 27 height 10
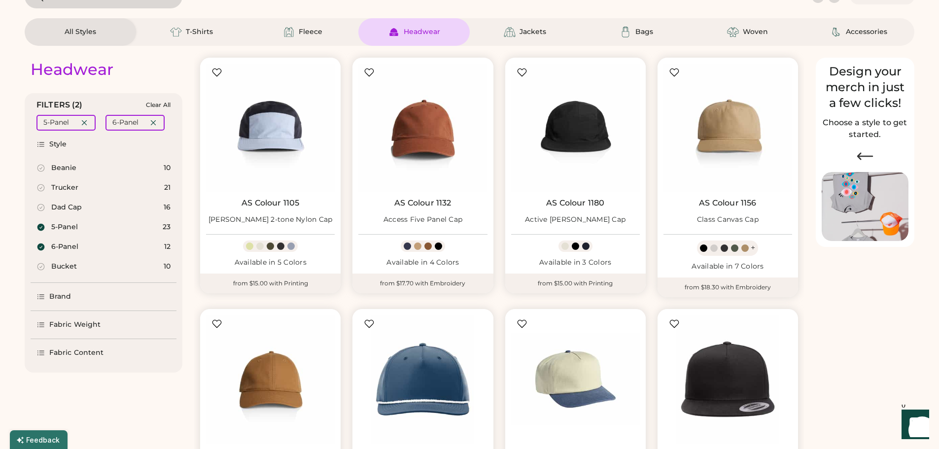
click at [83, 322] on div "Fabric Weight" at bounding box center [74, 325] width 51 height 10
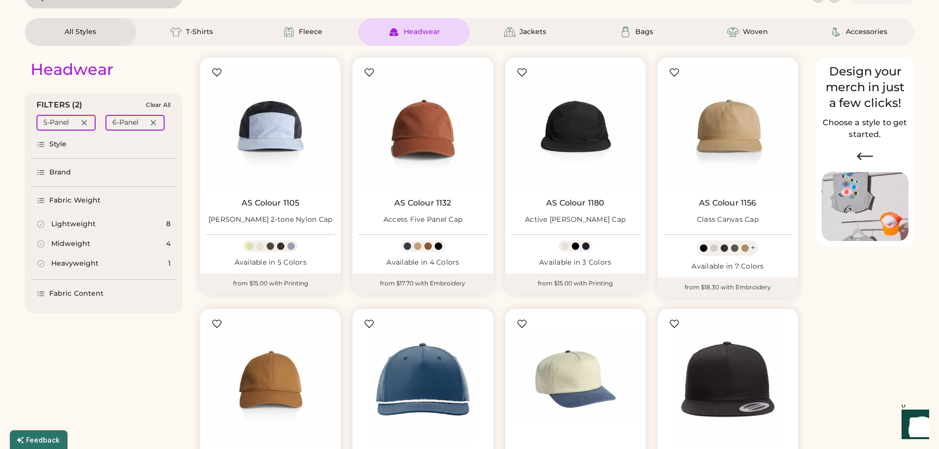
click at [66, 288] on div "Fabric Content" at bounding box center [104, 294] width 146 height 28
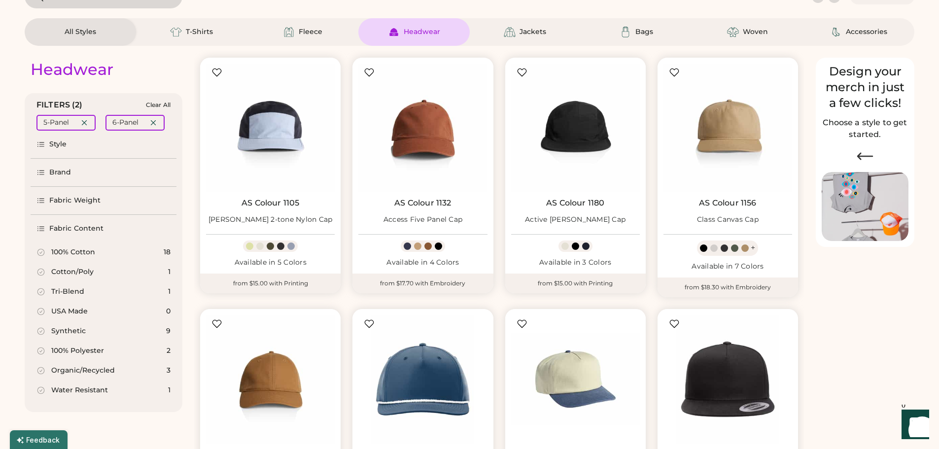
click at [63, 288] on div "Tri-Blend" at bounding box center [67, 292] width 33 height 10
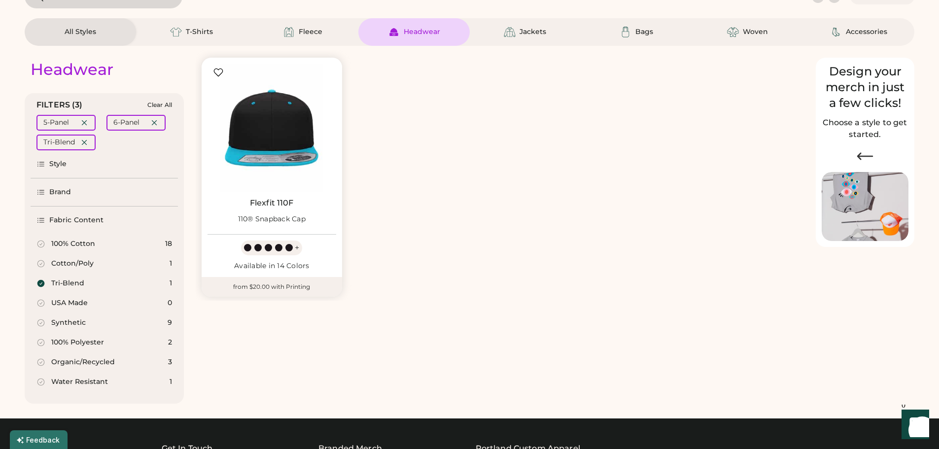
click at [58, 282] on div "Tri-Blend" at bounding box center [67, 284] width 33 height 10
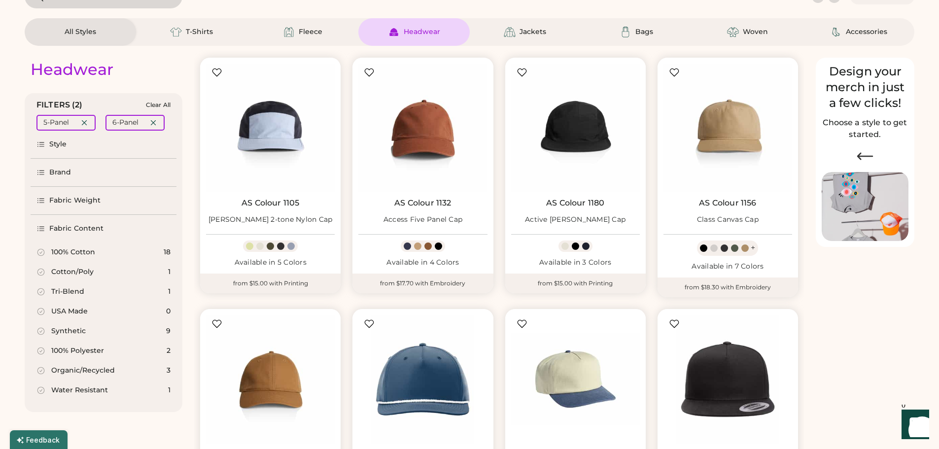
click at [75, 250] on div "100% Cotton" at bounding box center [73, 252] width 44 height 10
select select "*"
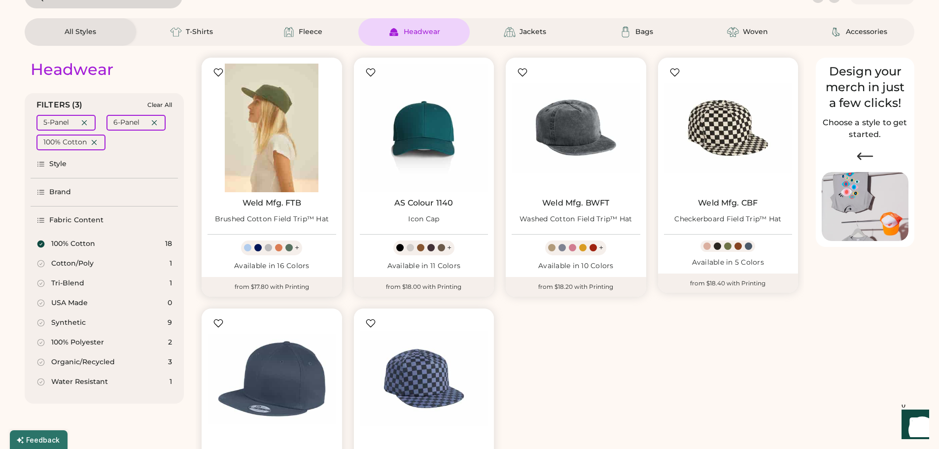
click at [262, 123] on img at bounding box center [272, 128] width 129 height 129
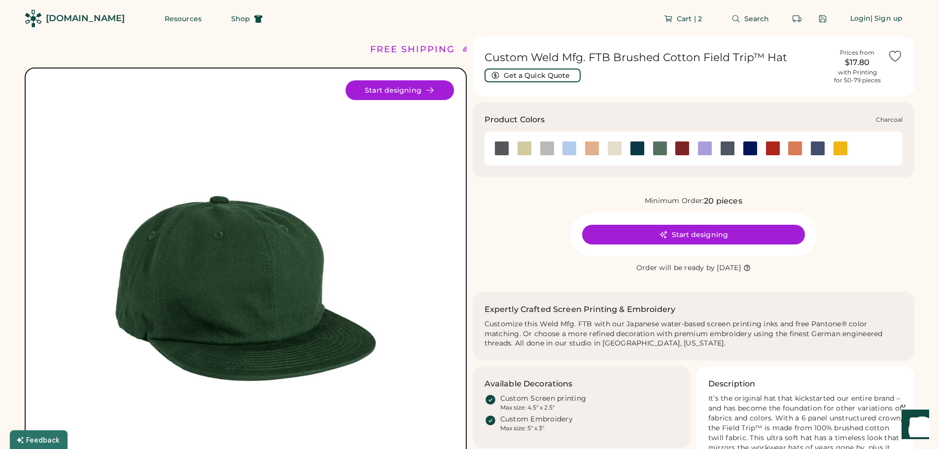
click at [551, 153] on div at bounding box center [547, 148] width 15 height 15
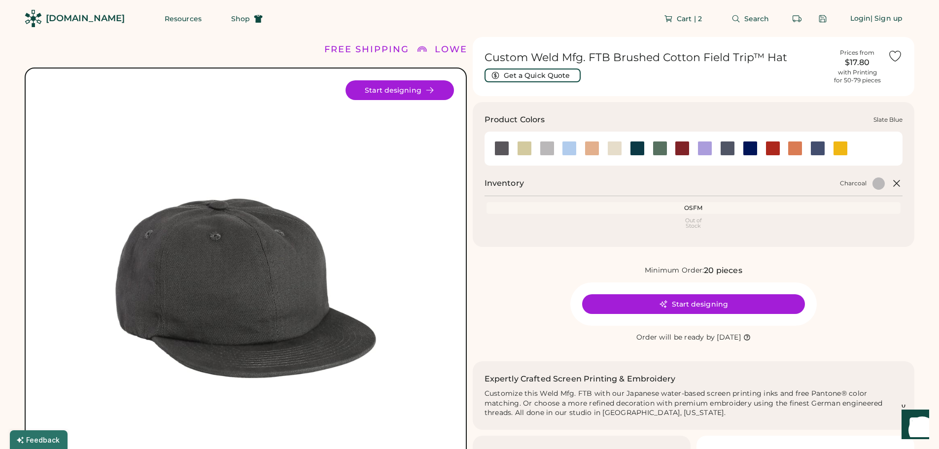
click at [820, 144] on div at bounding box center [817, 148] width 15 height 15
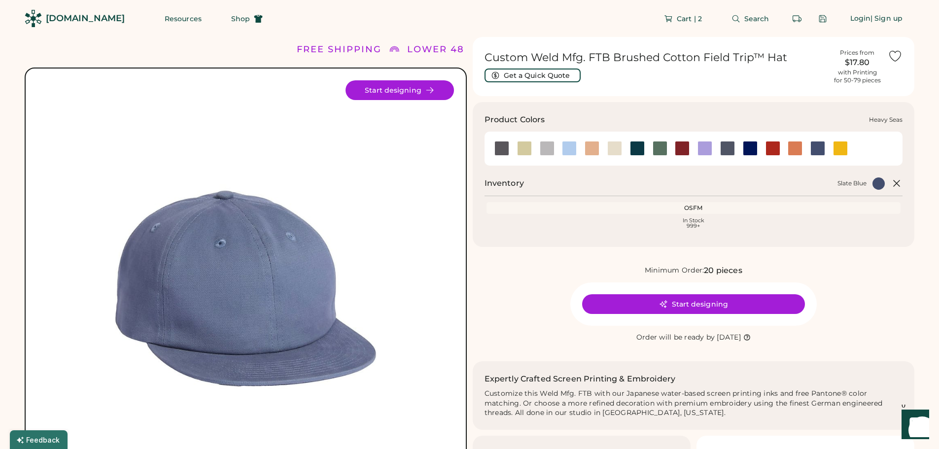
click at [638, 152] on div at bounding box center [637, 148] width 15 height 15
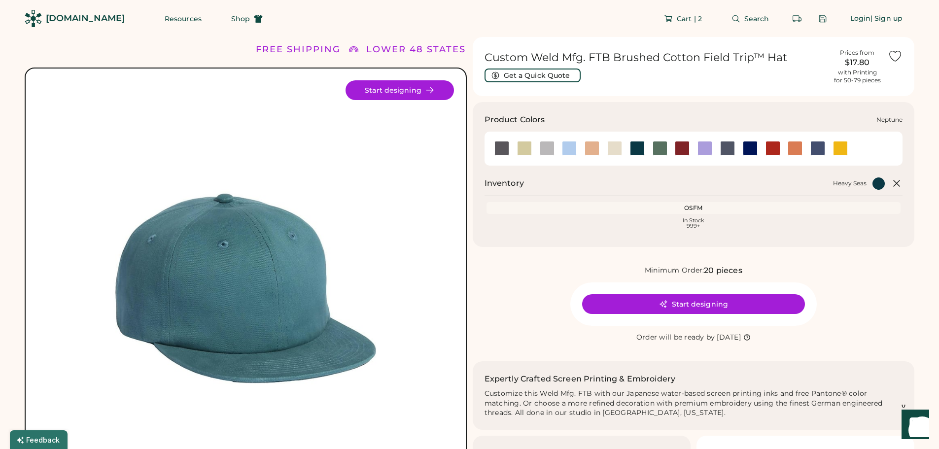
click at [754, 149] on div at bounding box center [750, 148] width 15 height 15
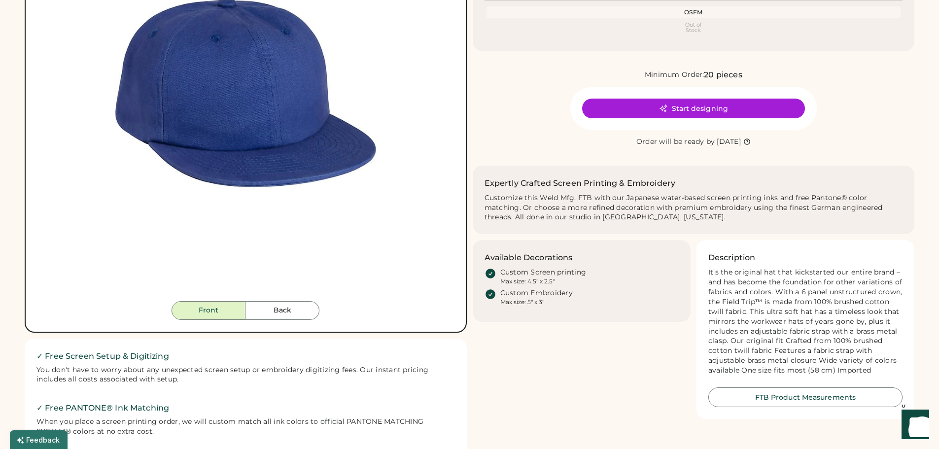
scroll to position [197, 0]
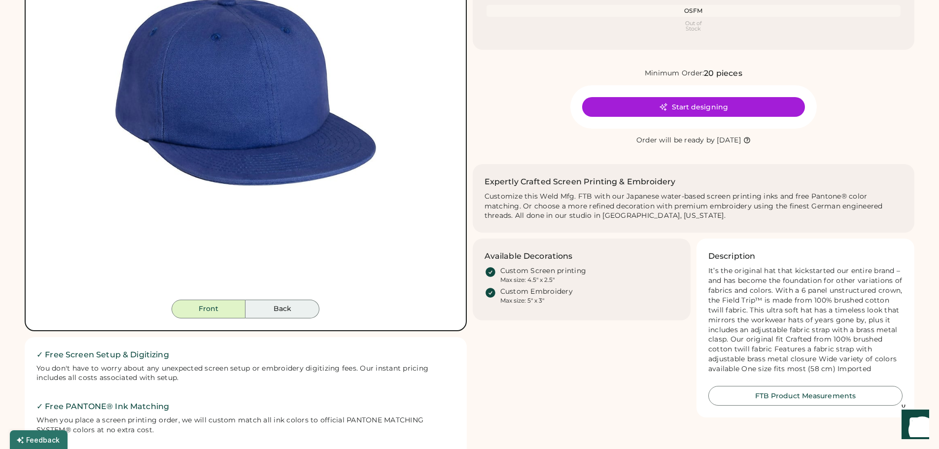
click at [275, 304] on button "Back" at bounding box center [282, 309] width 74 height 19
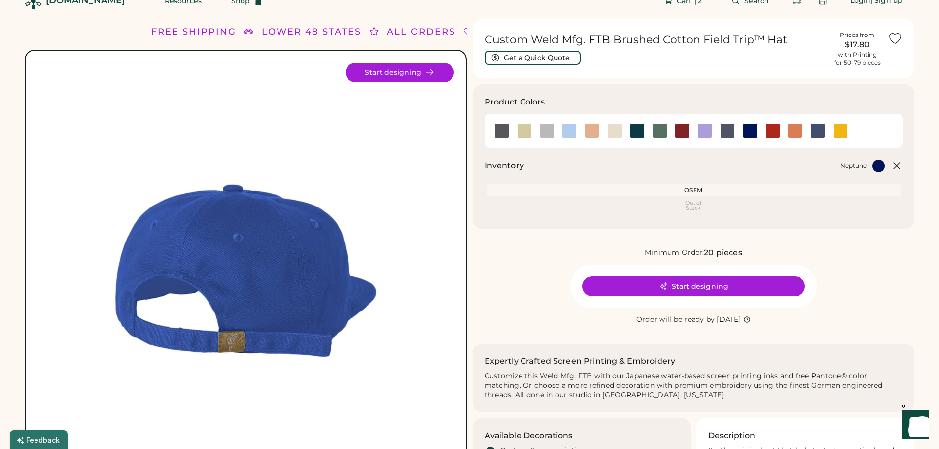
scroll to position [0, 0]
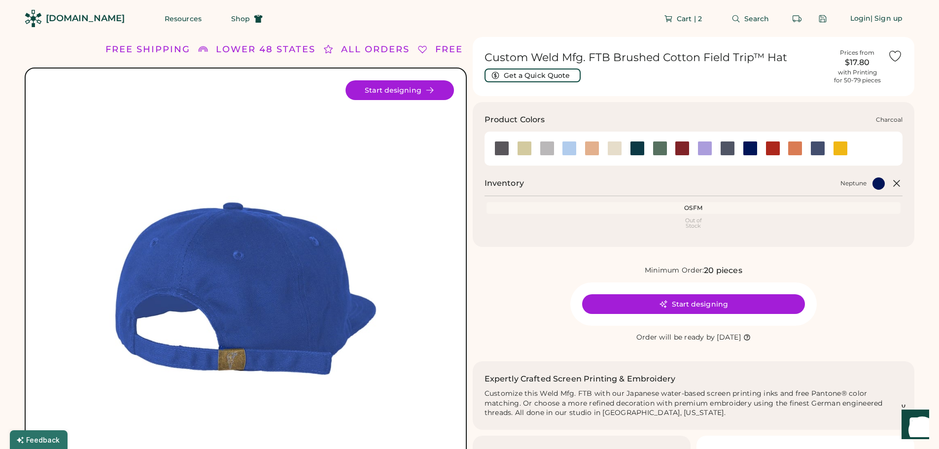
click at [552, 147] on div at bounding box center [547, 148] width 15 height 15
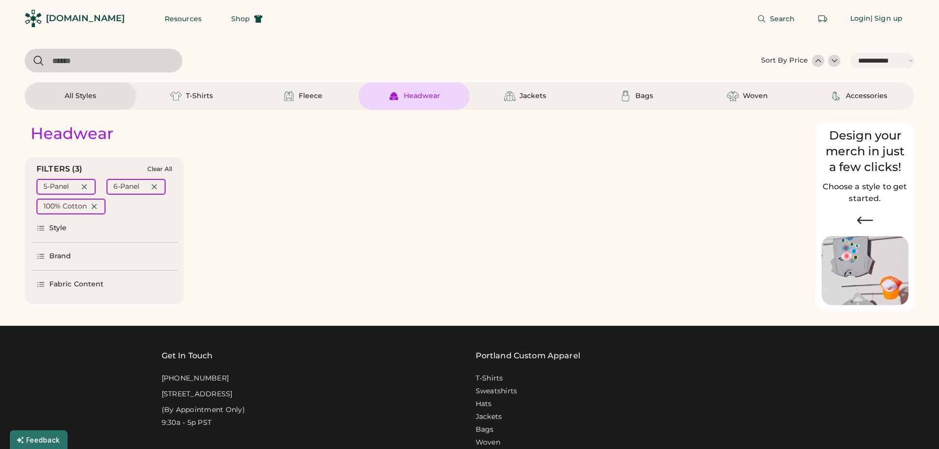
select select "*****"
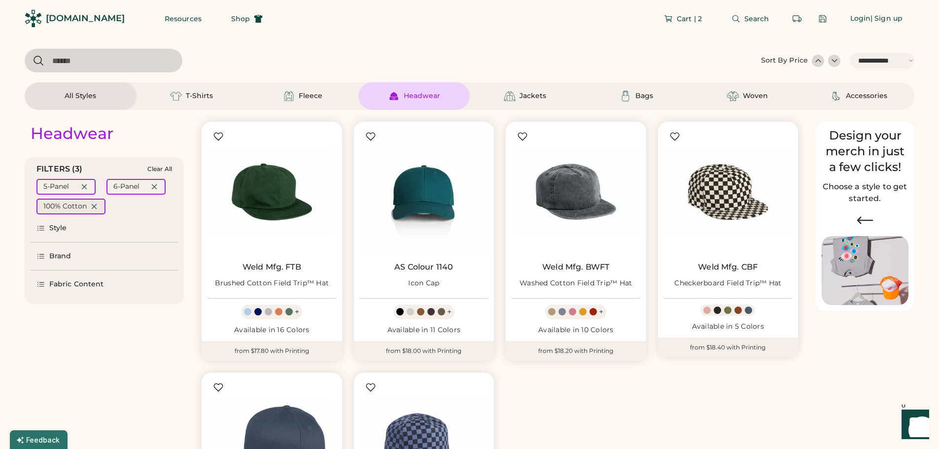
click at [92, 205] on icon at bounding box center [94, 206] width 9 height 9
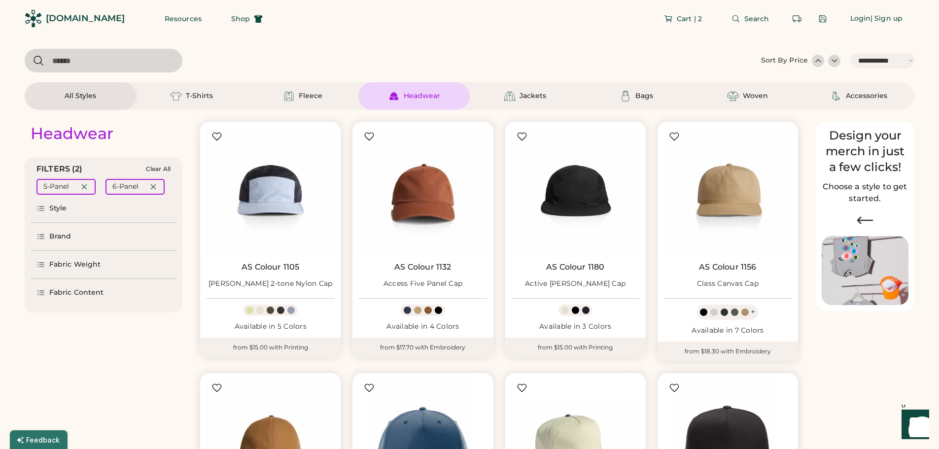
click at [56, 267] on div "Fabric Weight" at bounding box center [74, 265] width 51 height 10
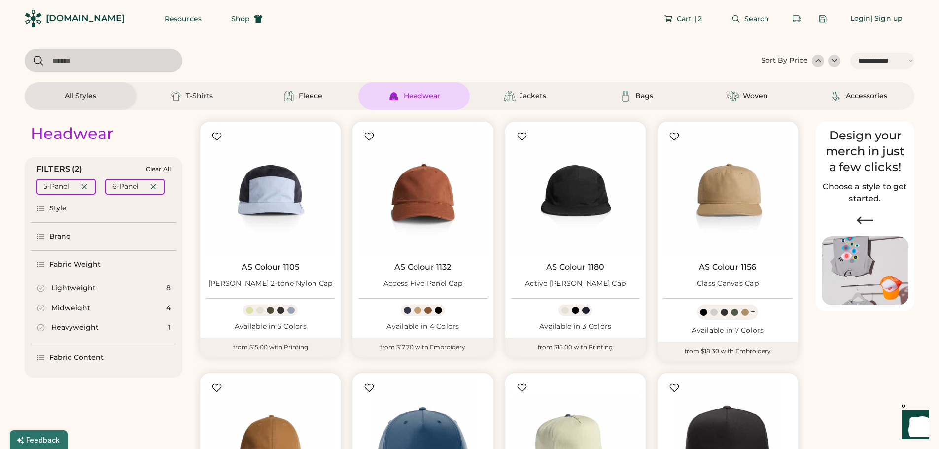
click at [56, 267] on div "Fabric Weight" at bounding box center [74, 265] width 51 height 10
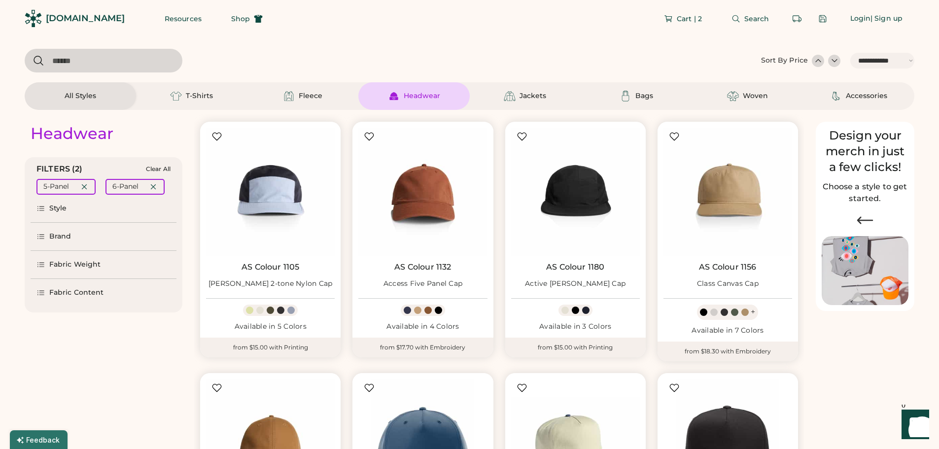
click at [79, 297] on div "Fabric Content" at bounding box center [76, 293] width 54 height 10
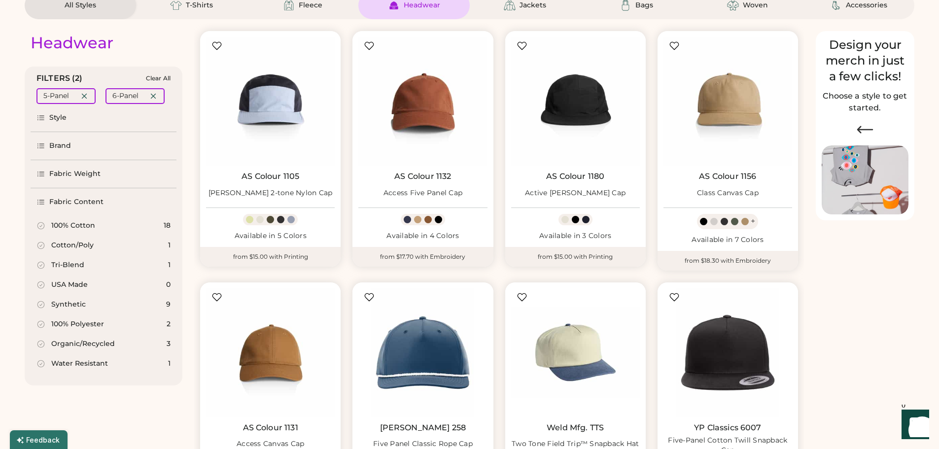
scroll to position [99, 0]
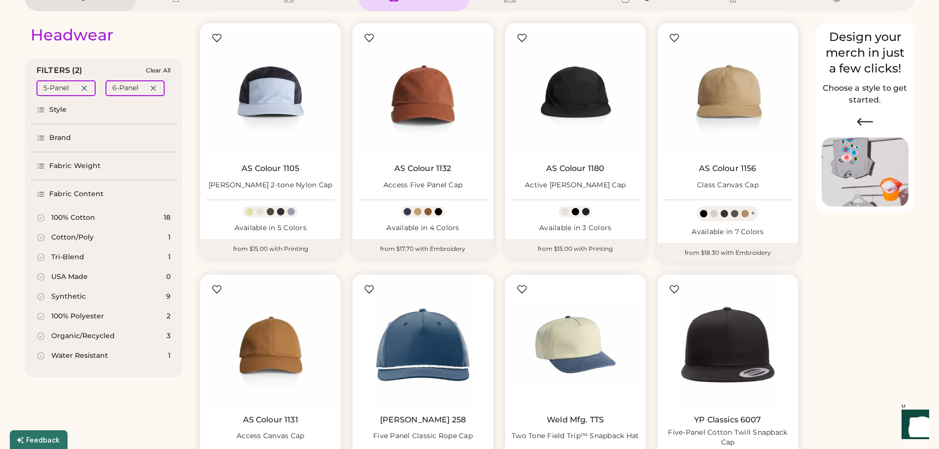
click at [70, 316] on div "100% Polyester" at bounding box center [77, 317] width 53 height 10
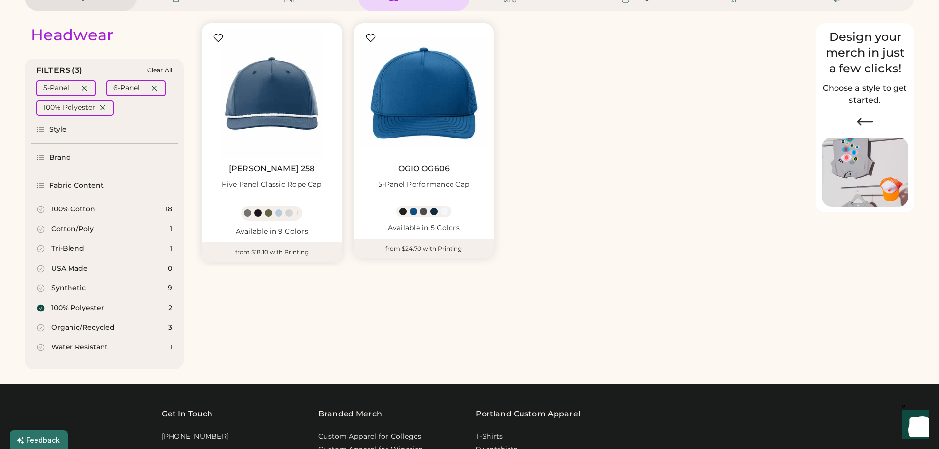
click at [90, 326] on div "Organic/Recycled" at bounding box center [83, 328] width 64 height 10
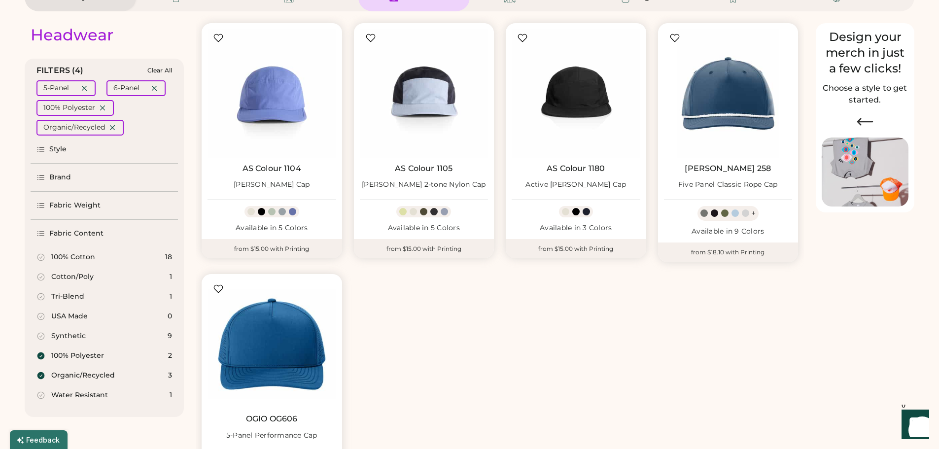
click at [79, 347] on div "100% Polyester 2" at bounding box center [104, 356] width 147 height 20
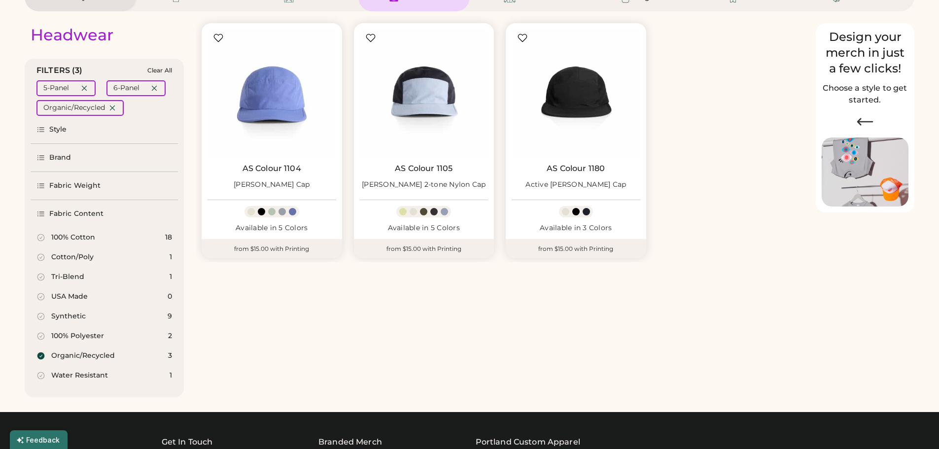
click at [82, 355] on div "Organic/Recycled" at bounding box center [83, 356] width 64 height 10
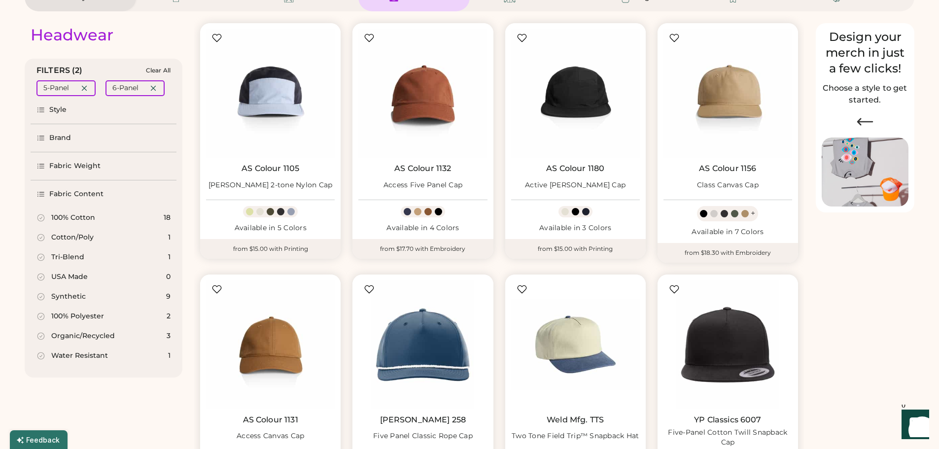
click at [83, 214] on div "100% Cotton" at bounding box center [73, 218] width 44 height 10
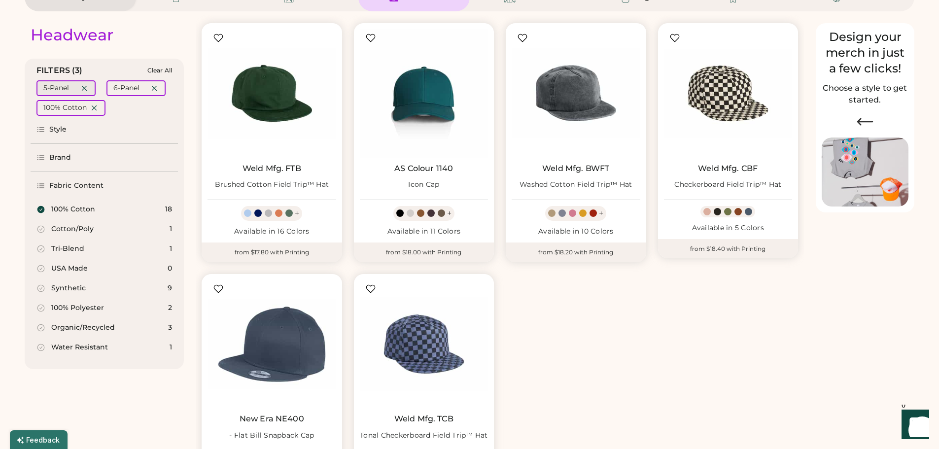
click at [87, 86] on icon at bounding box center [84, 88] width 9 height 9
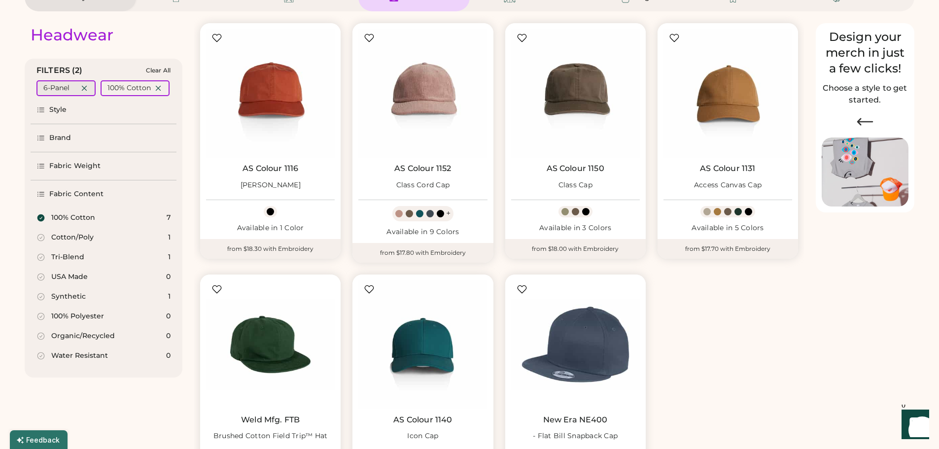
click at [86, 86] on icon at bounding box center [84, 88] width 9 height 9
select select "*"
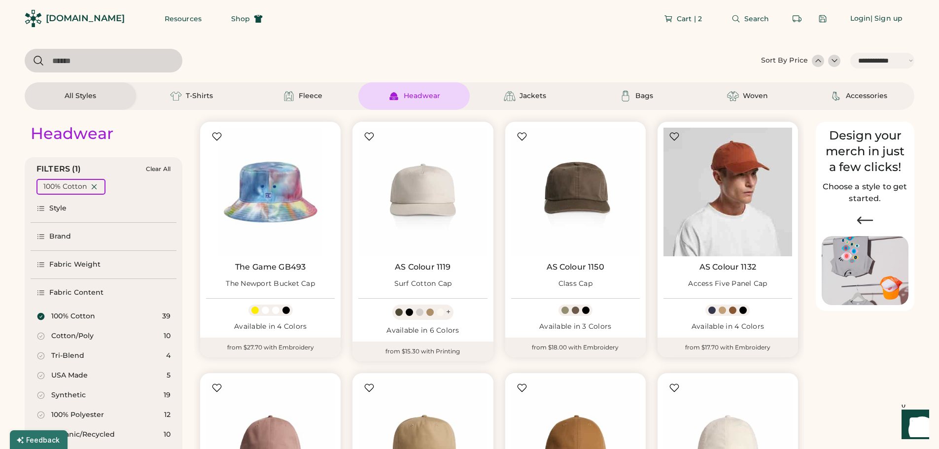
click at [730, 149] on img at bounding box center [728, 192] width 129 height 129
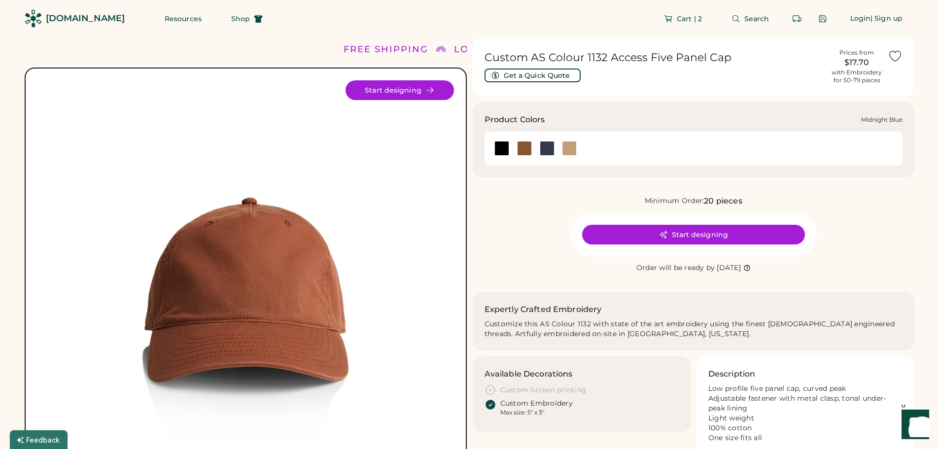
click at [545, 146] on div at bounding box center [547, 148] width 15 height 15
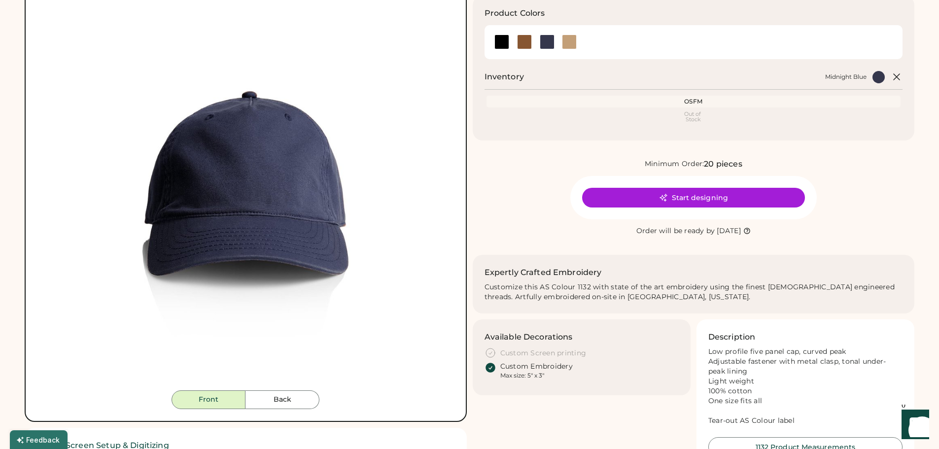
scroll to position [246, 0]
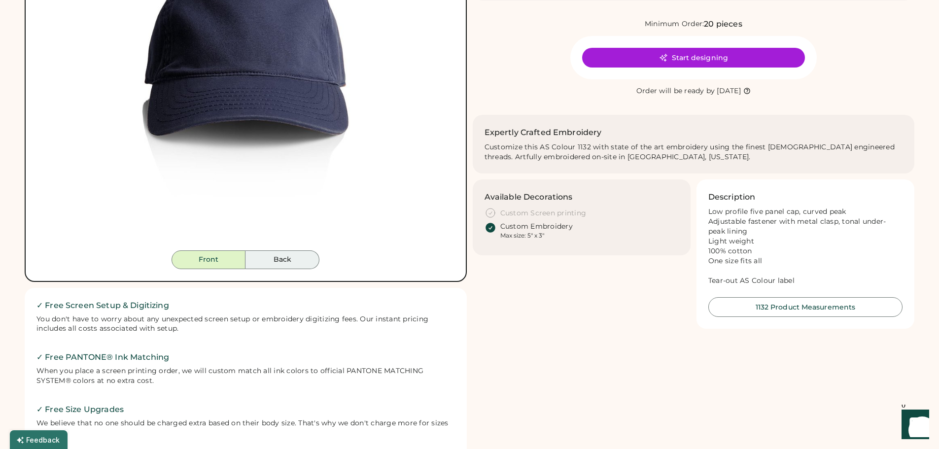
click at [287, 257] on button "Back" at bounding box center [282, 259] width 74 height 19
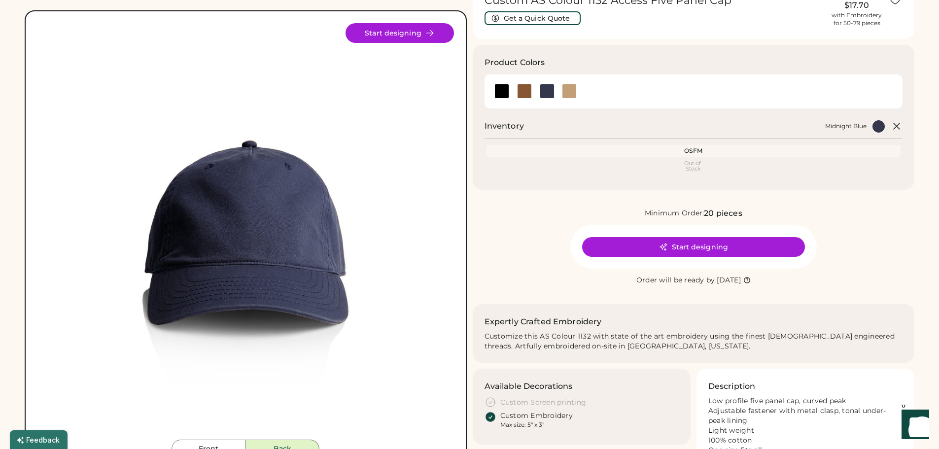
scroll to position [49, 0]
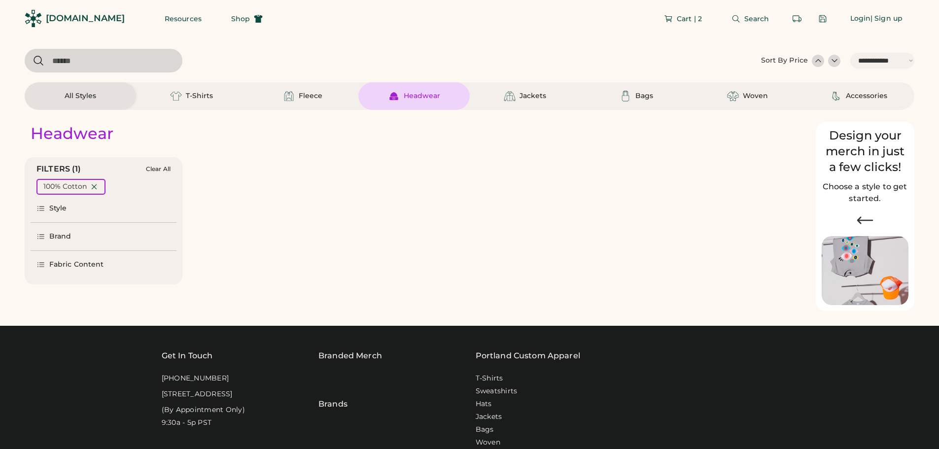
select select "*****"
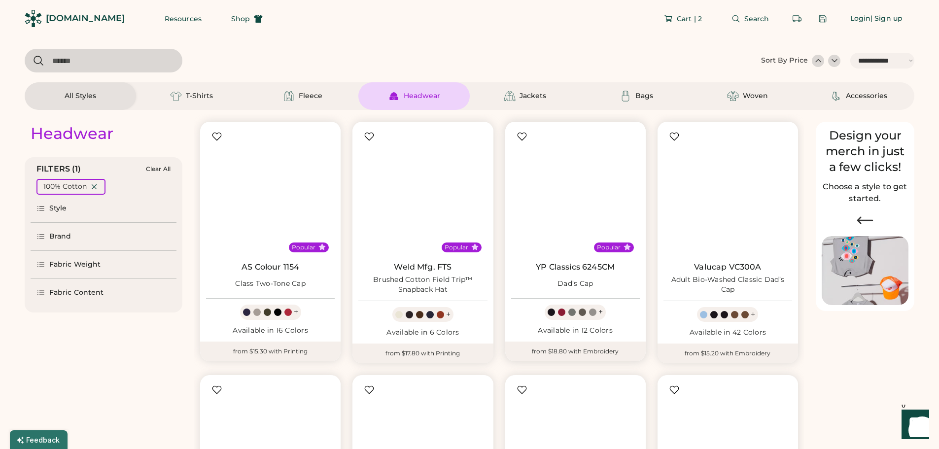
select select "*"
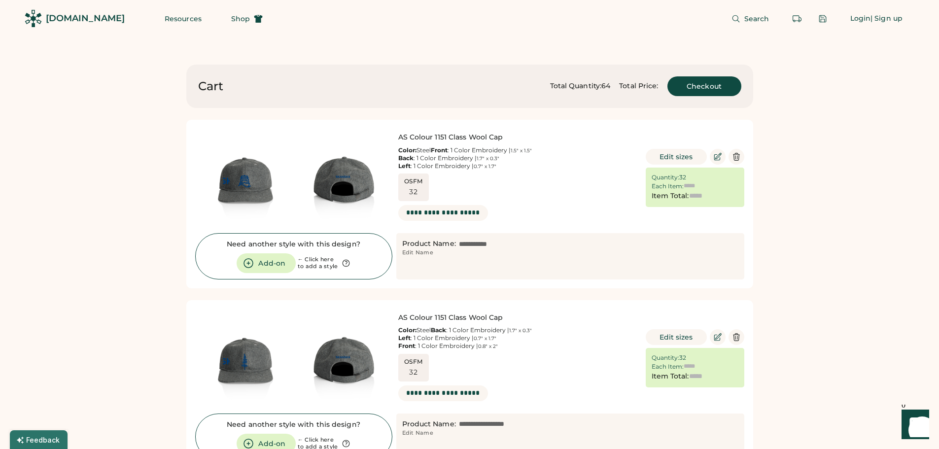
type input "******"
type input "*********"
type input "******"
type input "*********"
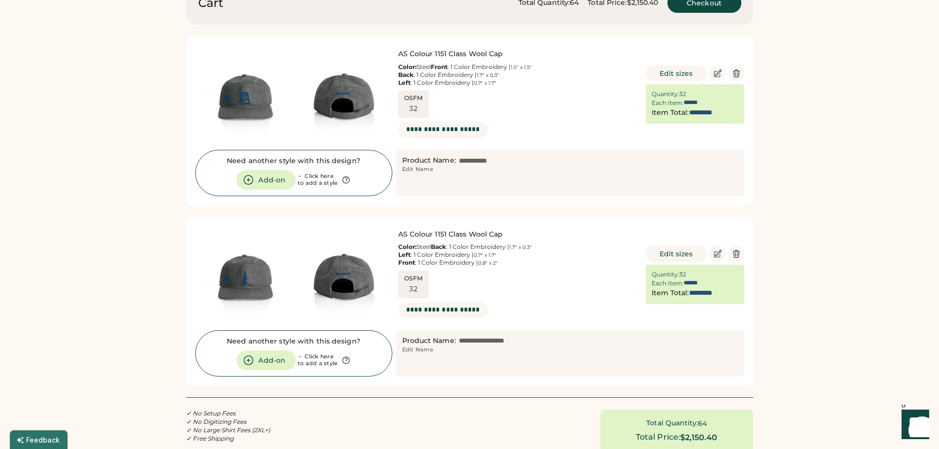
scroll to position [99, 0]
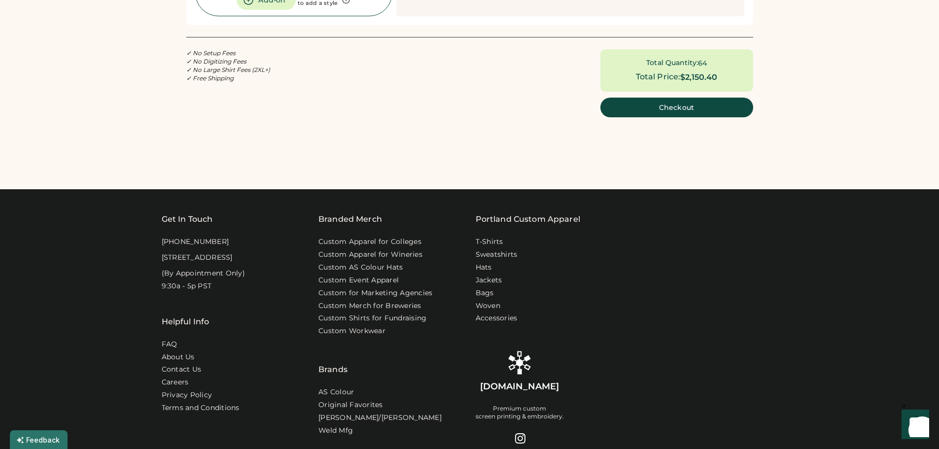
scroll to position [0, 0]
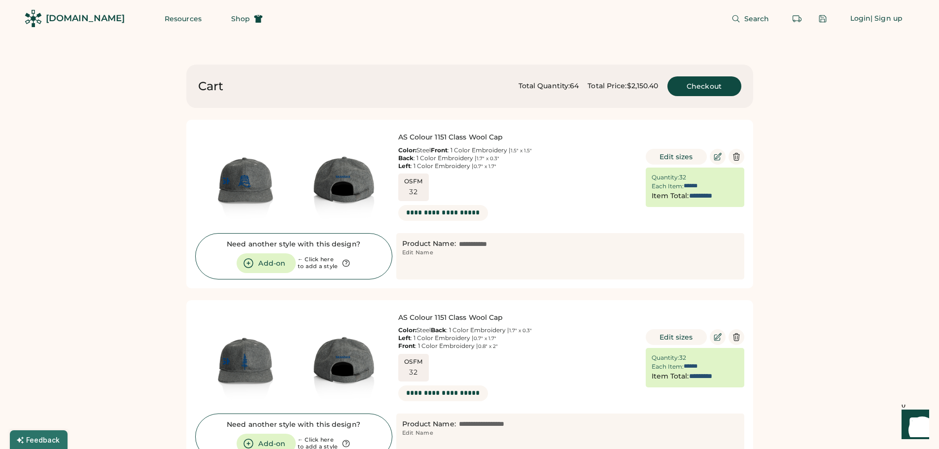
click at [709, 42] on div "Cart Total Quantity: 64 Total Price: $2,150.40 Checkout AS Colour 1151 Class Wo…" at bounding box center [470, 317] width 616 height 560
